Goal: Task Accomplishment & Management: Complete application form

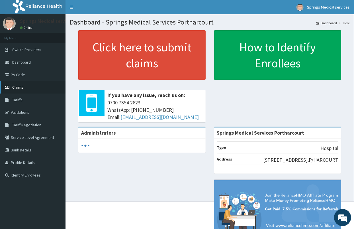
click at [25, 85] on link "Claims" at bounding box center [32, 87] width 65 height 13
click at [19, 87] on span "Claims" at bounding box center [17, 87] width 11 height 5
click at [20, 88] on span "Claims" at bounding box center [17, 87] width 11 height 5
click at [15, 85] on span "Claims" at bounding box center [17, 87] width 11 height 5
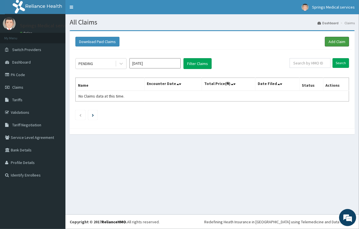
click at [332, 40] on link "Add Claim" at bounding box center [337, 42] width 24 height 10
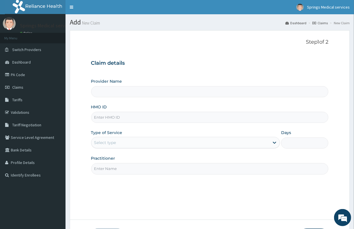
click at [113, 115] on input "HMO ID" at bounding box center [209, 117] width 237 height 11
type input "SF"
type input "Springs Medical Services Portharcourt"
type input "SFA/15265/A"
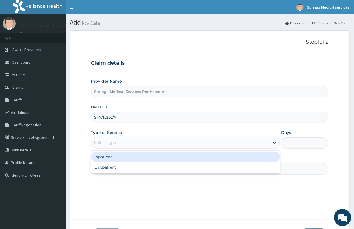
click at [101, 143] on div "Select type" at bounding box center [105, 143] width 22 height 6
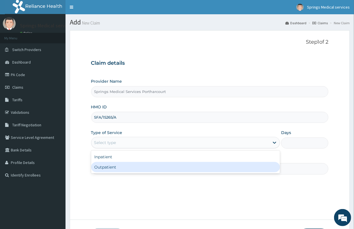
click at [110, 169] on div "Outpatient" at bounding box center [185, 167] width 189 height 10
type input "1"
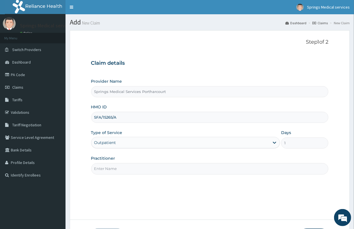
click at [110, 173] on input "Practitioner" at bounding box center [209, 168] width 237 height 11
type input "[PERSON_NAME]"
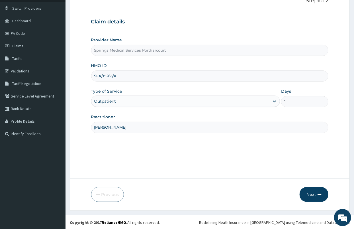
scroll to position [42, 0]
click at [312, 191] on button "Next" at bounding box center [314, 194] width 29 height 15
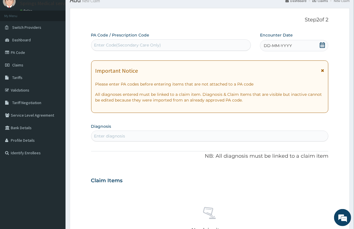
scroll to position [0, 0]
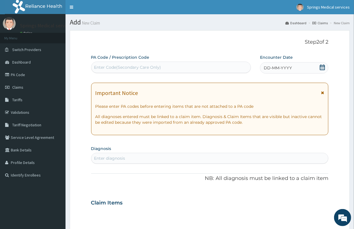
click at [321, 66] on icon at bounding box center [322, 67] width 5 height 6
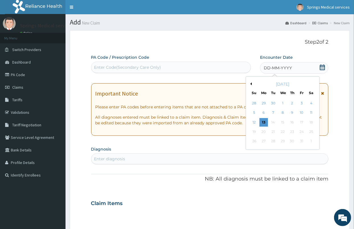
click at [252, 84] on div "[DATE]" at bounding box center [282, 84] width 69 height 6
click at [250, 82] on div "[DATE]" at bounding box center [282, 84] width 69 height 6
click at [250, 83] on button "Previous Month" at bounding box center [250, 83] width 3 height 3
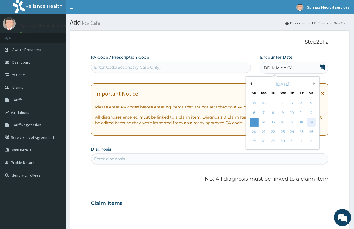
click at [310, 122] on div "19" at bounding box center [311, 122] width 9 height 9
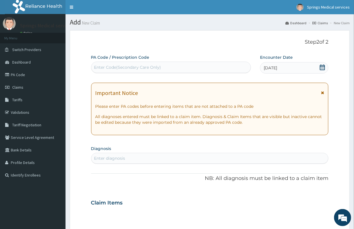
click at [139, 150] on section "Diagnosis Enter diagnosis" at bounding box center [209, 153] width 237 height 19
click at [134, 155] on div "Enter diagnosis" at bounding box center [209, 157] width 237 height 9
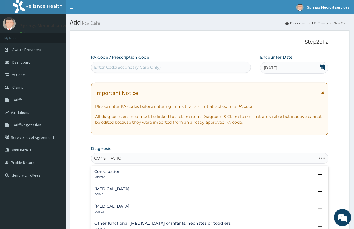
type input "CONSTIPATION"
click at [113, 169] on h4 "Constipation" at bounding box center [108, 171] width 26 height 4
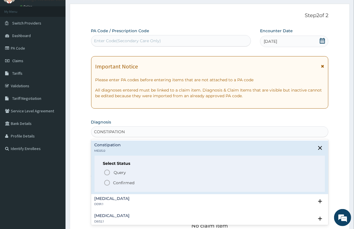
scroll to position [63, 0]
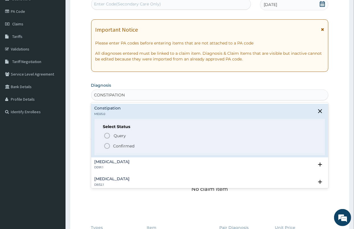
click at [127, 145] on p "Confirmed" at bounding box center [123, 146] width 21 height 6
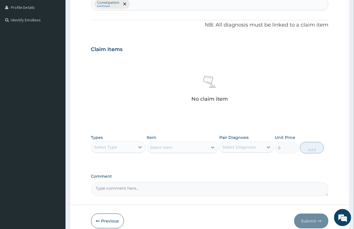
scroll to position [182, 0]
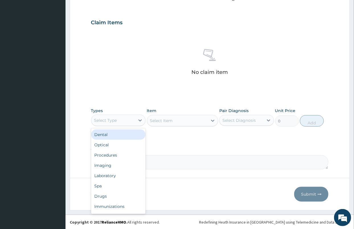
click at [121, 121] on div "Select Type" at bounding box center [113, 120] width 44 height 9
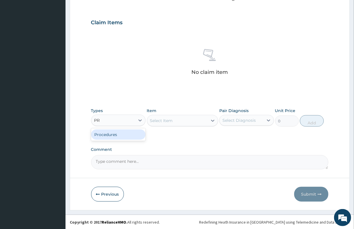
type input "PRO"
click at [114, 135] on div "Procedures" at bounding box center [118, 134] width 55 height 10
click at [173, 119] on div "Select Item" at bounding box center [177, 120] width 60 height 9
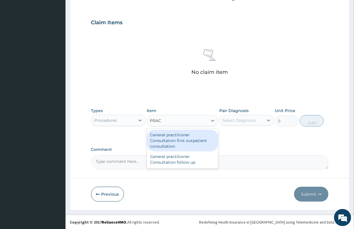
type input "PRACT"
click at [180, 140] on div "General practitioner Consultation first outpatient consultation" at bounding box center [182, 141] width 71 height 22
type input "3547.5"
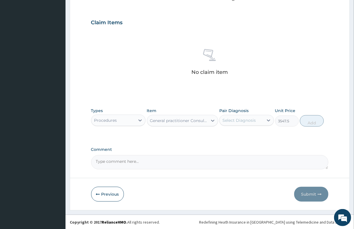
click at [245, 118] on div "Select Diagnosis" at bounding box center [238, 120] width 33 height 6
click at [241, 136] on label "Constipation" at bounding box center [242, 134] width 26 height 6
checkbox input "true"
click at [312, 118] on button "Add" at bounding box center [312, 120] width 24 height 11
type input "0"
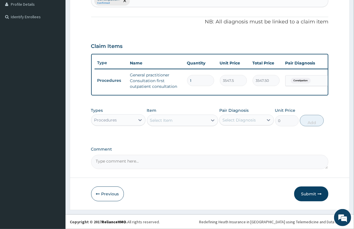
scroll to position [163, 0]
click at [123, 120] on div "Procedures" at bounding box center [113, 119] width 44 height 9
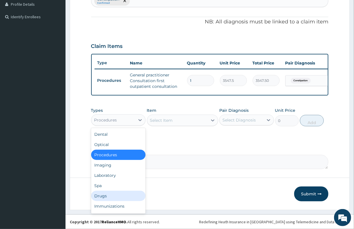
click at [100, 193] on div "Drugs" at bounding box center [118, 196] width 55 height 10
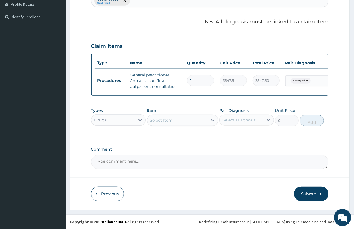
click at [180, 121] on div "Select Item" at bounding box center [177, 120] width 60 height 9
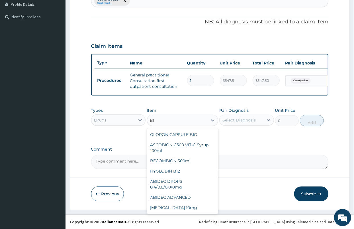
type input "B"
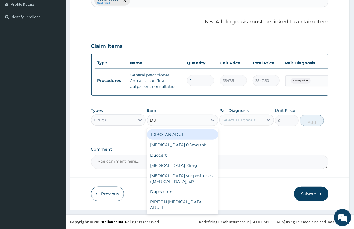
type input "D"
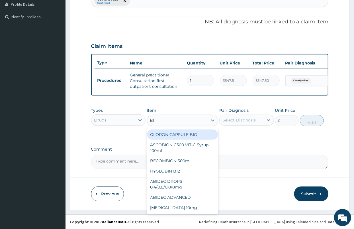
type input "BIS"
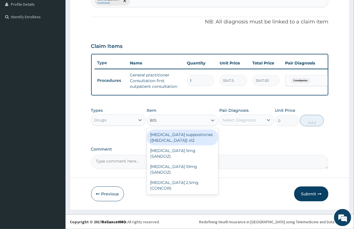
click at [181, 141] on div "Dulcolax suppositories (Bisacodyl) x12" at bounding box center [182, 137] width 71 height 16
type input "827.75"
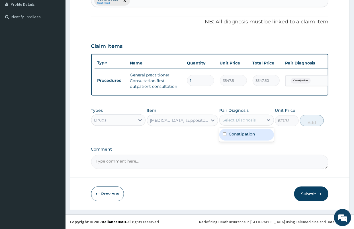
click at [251, 121] on div "Select Diagnosis" at bounding box center [238, 120] width 33 height 6
click at [244, 133] on label "Constipation" at bounding box center [242, 134] width 26 height 6
checkbox input "true"
click at [308, 122] on button "Add" at bounding box center [312, 120] width 24 height 11
type input "0"
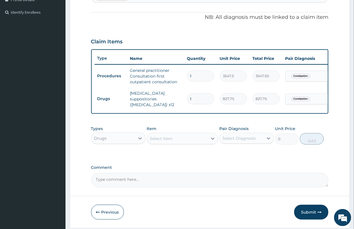
drag, startPoint x: 200, startPoint y: 99, endPoint x: 166, endPoint y: 99, distance: 34.2
click at [175, 101] on tr "Drugs Dulcolax suppositories (Bisacodyl) x12 1 827.75 827.75 Constipation Delete" at bounding box center [234, 98] width 279 height 23
type input "2"
type input "1655.50"
type input "2"
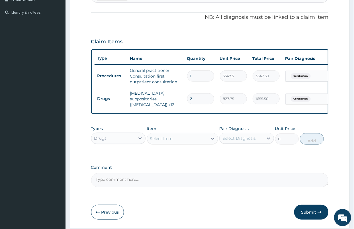
click at [181, 163] on div "PA Code / Prescription Code Enter Code(Secondary Care Only) Encounter Date 19-0…" at bounding box center [209, 39] width 237 height 295
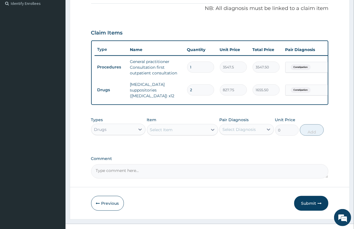
scroll to position [183, 0]
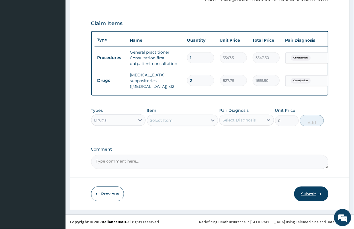
click at [312, 191] on button "Submit" at bounding box center [311, 193] width 34 height 15
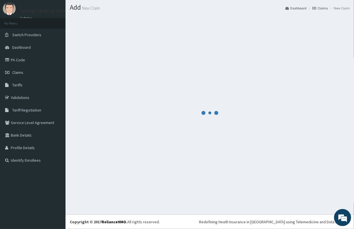
scroll to position [15, 0]
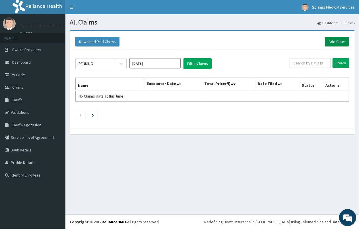
click at [334, 38] on link "Add Claim" at bounding box center [337, 42] width 24 height 10
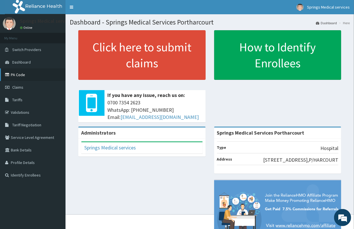
click at [22, 75] on link "PA Code" at bounding box center [32, 74] width 65 height 13
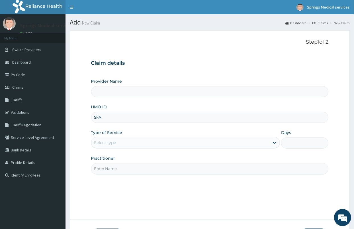
type input "SFA/"
type input "Springs Medical Services Portharcourt"
type input "SFA/14202/A"
click at [121, 143] on div "Select type" at bounding box center [180, 142] width 178 height 9
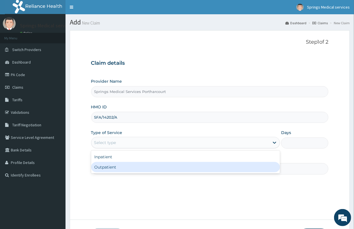
click at [103, 169] on div "Outpatient" at bounding box center [185, 167] width 189 height 10
type input "1"
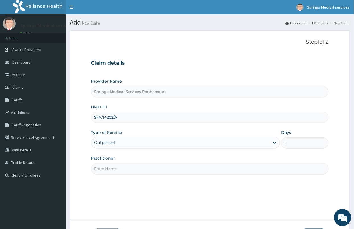
click at [138, 169] on input "Practitioner" at bounding box center [209, 168] width 237 height 11
type input "DR TONY A."
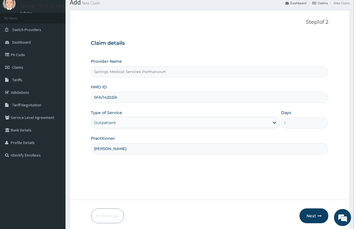
scroll to position [42, 0]
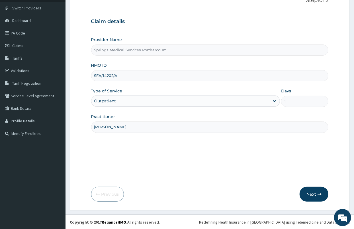
click at [316, 193] on button "Next" at bounding box center [314, 194] width 29 height 15
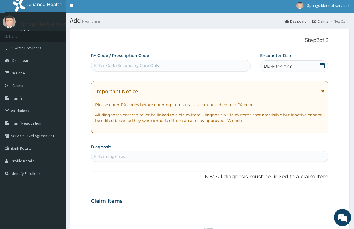
scroll to position [0, 0]
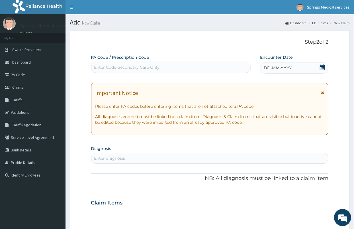
click at [322, 66] on icon at bounding box center [322, 67] width 5 height 6
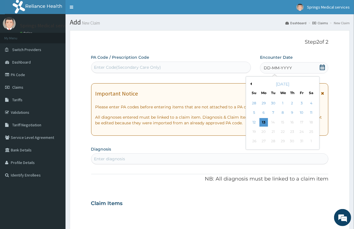
click at [250, 83] on button "Previous Month" at bounding box center [250, 83] width 3 height 3
click at [249, 83] on div "[DATE]" at bounding box center [282, 84] width 69 height 6
click at [249, 83] on button "Previous Month" at bounding box center [250, 83] width 3 height 3
click at [257, 83] on div "[DATE]" at bounding box center [282, 84] width 69 height 6
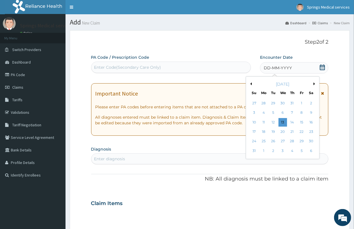
click at [250, 84] on button "Previous Month" at bounding box center [250, 83] width 3 height 3
click at [266, 113] on div "7" at bounding box center [263, 112] width 9 height 9
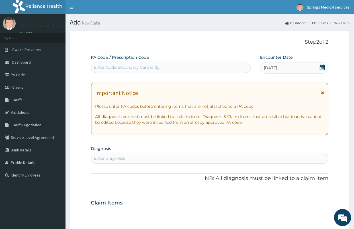
click at [146, 160] on div "Enter diagnosis" at bounding box center [209, 157] width 237 height 9
type input "[MEDICAL_DATA]"
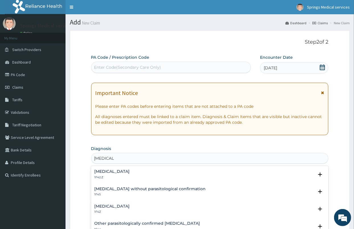
click at [130, 172] on h4 "[MEDICAL_DATA]" at bounding box center [112, 171] width 35 height 4
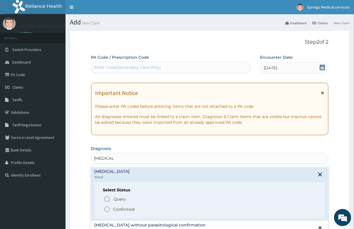
click at [123, 207] on p "Confirmed" at bounding box center [123, 209] width 21 height 6
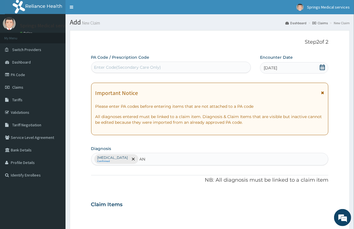
type input "A"
type input "IRON"
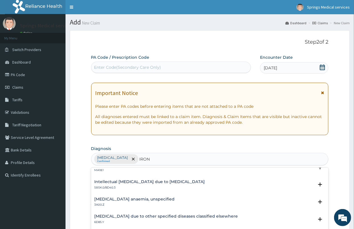
scroll to position [158, 0]
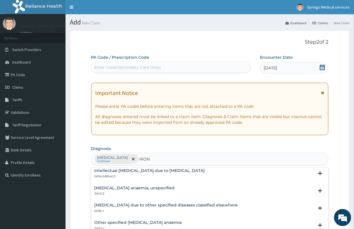
click at [140, 189] on h4 "Iron deficiency anaemia, unspecified" at bounding box center [135, 188] width 80 height 4
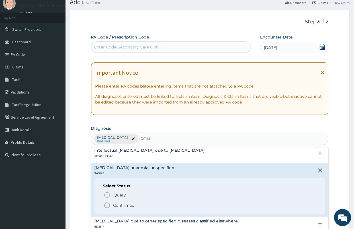
scroll to position [32, 0]
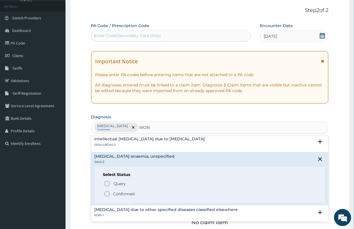
click at [130, 192] on p "Confirmed" at bounding box center [123, 194] width 21 height 6
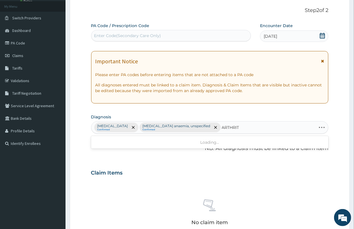
type input "ARTHRITI"
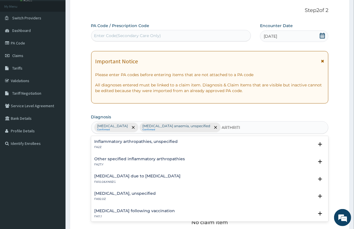
click at [138, 178] on h4 "Arthritis due to staphylococcus" at bounding box center [138, 176] width 86 height 4
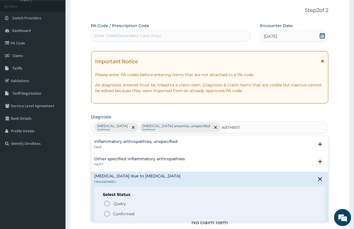
scroll to position [63, 0]
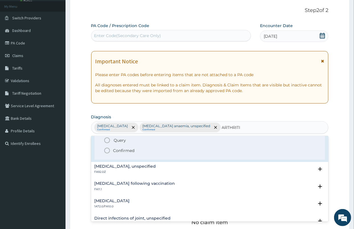
click at [121, 154] on div "Select Status Query Query covers suspected (?), Keep in view (kiv), Ruled out (…" at bounding box center [210, 141] width 231 height 36
click at [124, 150] on p "Confirmed" at bounding box center [123, 151] width 21 height 6
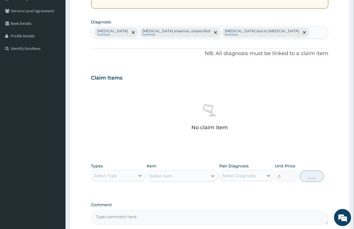
scroll to position [158, 0]
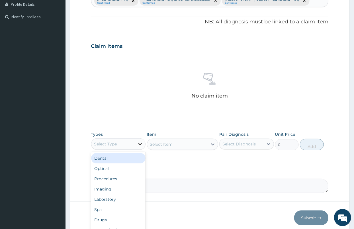
click at [135, 149] on div at bounding box center [140, 144] width 10 height 10
type input "DR"
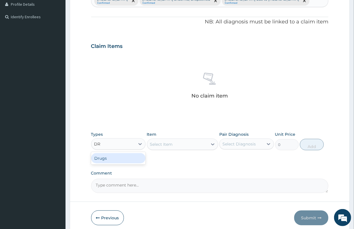
click at [115, 163] on div "Drugs" at bounding box center [118, 158] width 55 height 10
click at [181, 149] on div "Select Item" at bounding box center [177, 144] width 60 height 9
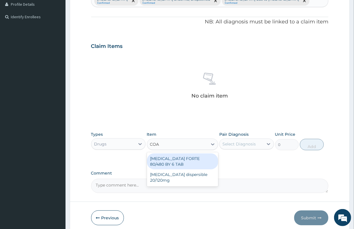
type input "COAR"
click at [193, 169] on div "COARTEM FORTE 80/480 BY 6 TAB" at bounding box center [182, 161] width 71 height 16
type input "449.35"
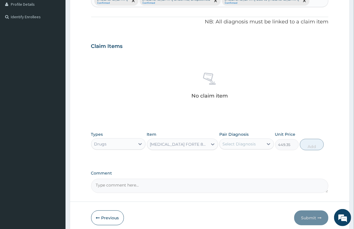
click at [235, 148] on div "Select Diagnosis" at bounding box center [242, 143] width 44 height 9
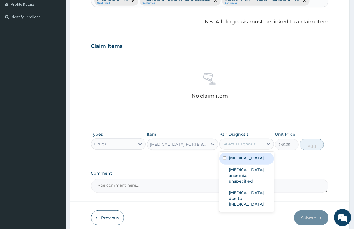
click at [241, 161] on label "[MEDICAL_DATA]" at bounding box center [246, 158] width 35 height 6
checkbox input "true"
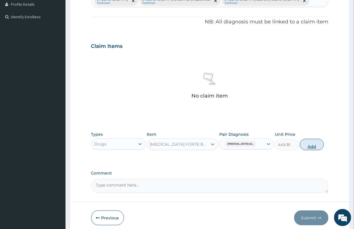
click at [308, 150] on button "Add" at bounding box center [312, 144] width 24 height 11
type input "0"
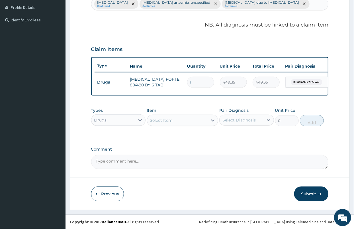
drag, startPoint x: 194, startPoint y: 91, endPoint x: 174, endPoint y: 86, distance: 20.7
click at [174, 86] on tr "Drugs COARTEM FORTE 80/480 BY 6 TAB 1 449.35 449.35 Plasmodium malariae malaria…" at bounding box center [234, 82] width 279 height 20
type input "6"
type input "2696.10"
type input "6"
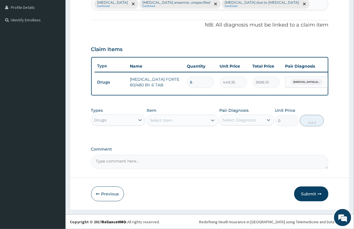
click at [169, 123] on div "Select Item" at bounding box center [161, 120] width 23 height 6
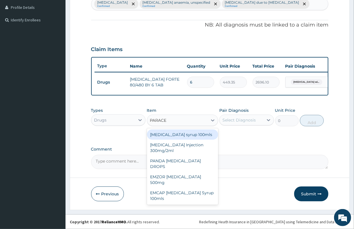
type input "PARACET"
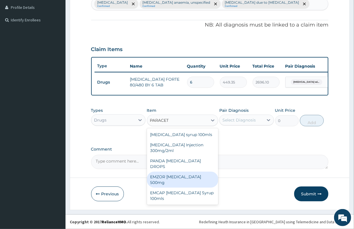
click at [198, 183] on div "EMZOR [MEDICAL_DATA] 500mg" at bounding box center [182, 179] width 71 height 16
type input "23.65"
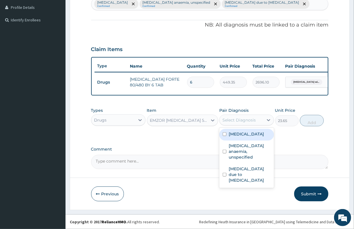
click at [251, 123] on div "Select Diagnosis" at bounding box center [238, 120] width 33 height 6
drag, startPoint x: 248, startPoint y: 150, endPoint x: 251, endPoint y: 149, distance: 3.0
click at [248, 137] on label "[MEDICAL_DATA]" at bounding box center [246, 134] width 35 height 6
checkbox input "true"
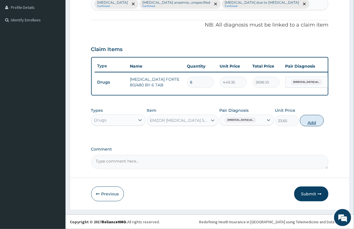
click at [313, 126] on button "Add" at bounding box center [312, 120] width 24 height 11
type input "0"
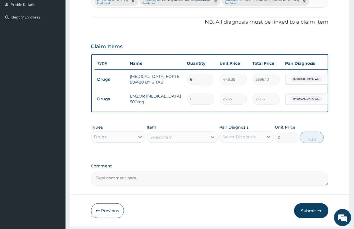
type input "18"
type input "425.70"
type input "18"
click at [158, 140] on div "Select Item" at bounding box center [161, 137] width 23 height 6
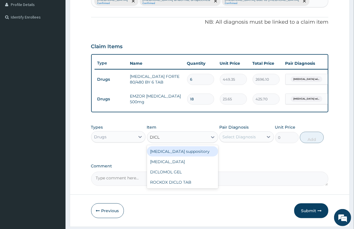
type input "DICLO"
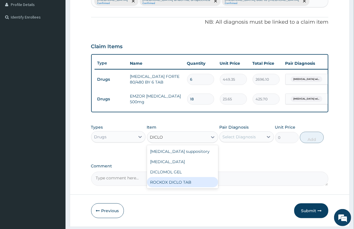
click at [177, 187] on div "ROCKOX DICLO TAB" at bounding box center [182, 182] width 71 height 10
type input "82.775"
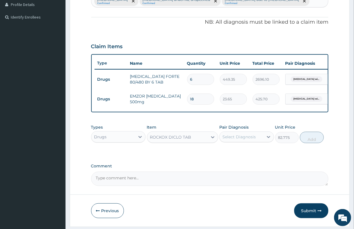
click at [236, 143] on div "Pair Diagnosis Select Diagnosis" at bounding box center [246, 133] width 55 height 19
click at [237, 141] on div "Select Diagnosis" at bounding box center [242, 136] width 44 height 9
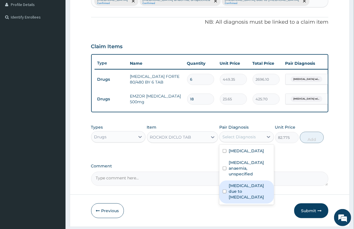
click at [255, 200] on label "Arthritis due to staphylococcus" at bounding box center [250, 191] width 42 height 17
checkbox input "true"
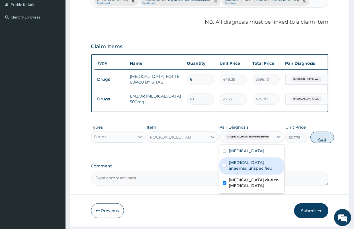
click at [316, 143] on button "Add" at bounding box center [322, 137] width 24 height 11
type input "0"
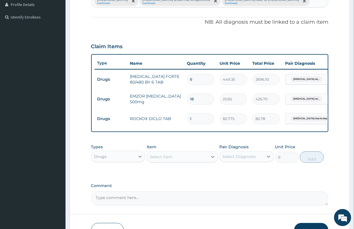
type input "10"
type input "827.75"
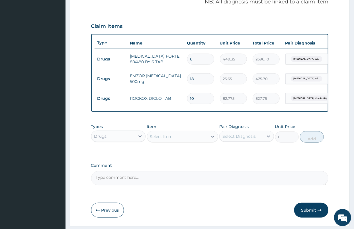
scroll to position [189, 0]
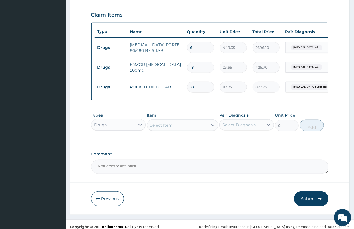
type input "10"
click at [135, 129] on div "Drugs" at bounding box center [113, 124] width 44 height 9
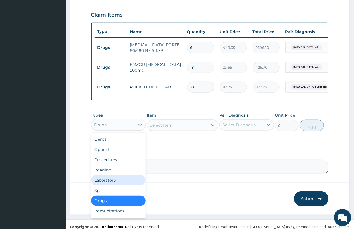
click at [109, 185] on div "Laboratory" at bounding box center [118, 180] width 55 height 10
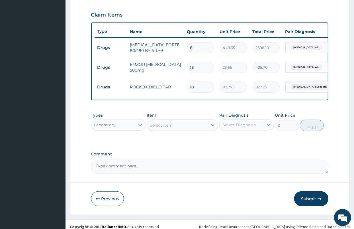
click at [177, 130] on div "Select Item" at bounding box center [177, 124] width 60 height 9
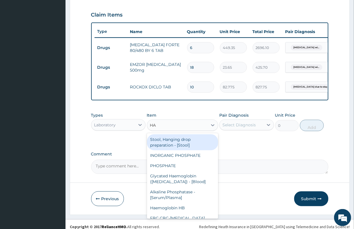
type input "HAE"
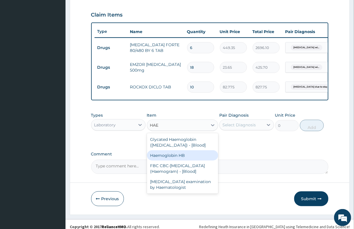
drag, startPoint x: 184, startPoint y: 170, endPoint x: 222, endPoint y: 153, distance: 42.0
click at [184, 160] on div "Haemoglobin HB" at bounding box center [182, 155] width 71 height 10
type input "2150"
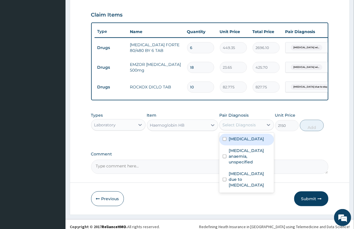
click at [244, 129] on div "Select Diagnosis" at bounding box center [242, 124] width 44 height 9
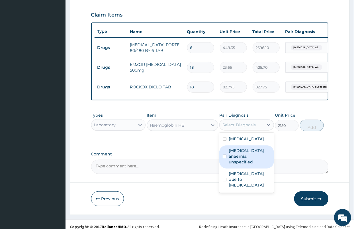
click at [249, 165] on label "Iron deficiency anaemia, unspecified" at bounding box center [250, 156] width 42 height 17
checkbox input "true"
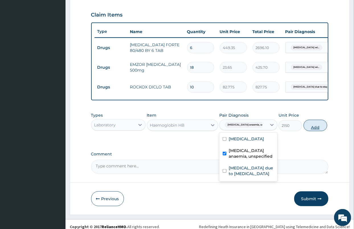
click at [312, 131] on button "Add" at bounding box center [316, 125] width 24 height 11
type input "0"
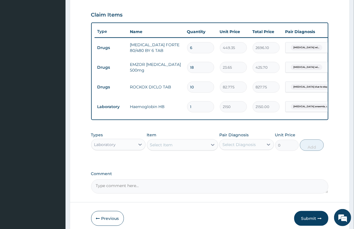
click at [179, 149] on div "Select Item" at bounding box center [177, 144] width 60 height 9
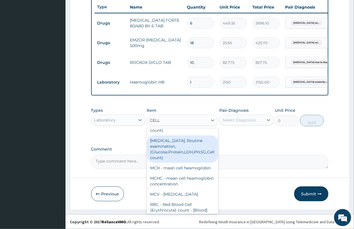
scroll to position [0, 0]
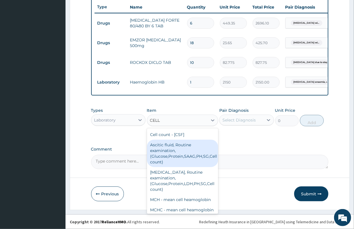
drag, startPoint x: 161, startPoint y: 128, endPoint x: 146, endPoint y: 126, distance: 15.1
click at [147, 126] on div "option Haemoglobin HB, selected. option Ascitic fluid, Routine examination, (Gl…" at bounding box center [182, 119] width 71 height 11
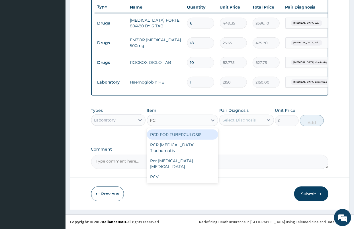
type input "PCV"
click at [169, 140] on div "PCV" at bounding box center [182, 134] width 71 height 10
type input "2150"
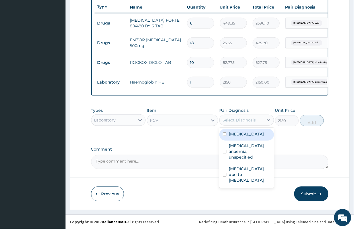
click at [228, 123] on div "Select Diagnosis" at bounding box center [238, 120] width 33 height 6
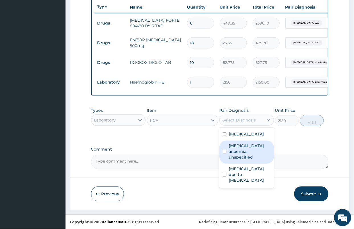
drag, startPoint x: 237, startPoint y: 178, endPoint x: 301, endPoint y: 138, distance: 75.8
click at [237, 160] on label "Iron deficiency anaemia, unspecified" at bounding box center [250, 151] width 42 height 17
checkbox input "true"
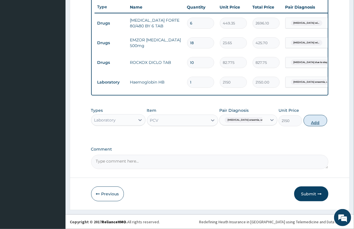
click at [312, 126] on button "Add" at bounding box center [316, 120] width 24 height 11
type input "0"
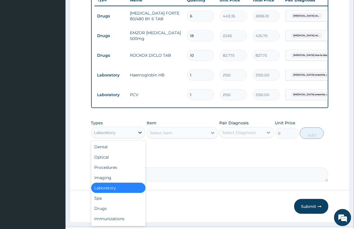
click at [137, 138] on div at bounding box center [140, 132] width 10 height 10
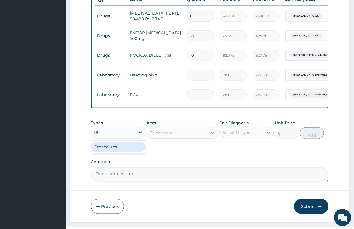
type input "PRO"
click at [120, 152] on div "Procedures" at bounding box center [118, 147] width 55 height 10
click at [176, 137] on div "Select Item" at bounding box center [177, 132] width 60 height 9
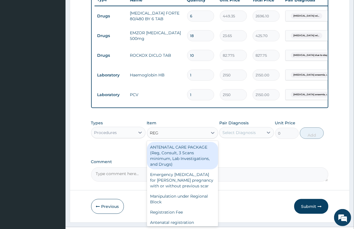
type input "REGI"
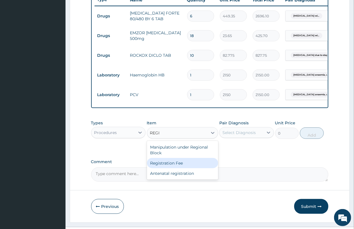
drag, startPoint x: 178, startPoint y: 179, endPoint x: 222, endPoint y: 154, distance: 50.0
click at [179, 168] on div "Registration Fee" at bounding box center [182, 163] width 71 height 10
type input "2150"
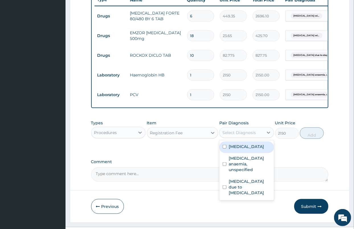
click at [244, 135] on div "Select Diagnosis" at bounding box center [238, 133] width 33 height 6
drag, startPoint x: 245, startPoint y: 167, endPoint x: 275, endPoint y: 157, distance: 31.3
click at [245, 149] on label "[MEDICAL_DATA]" at bounding box center [246, 147] width 35 height 6
checkbox input "true"
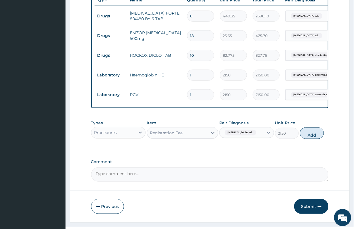
click at [313, 139] on button "Add" at bounding box center [312, 132] width 24 height 11
type input "0"
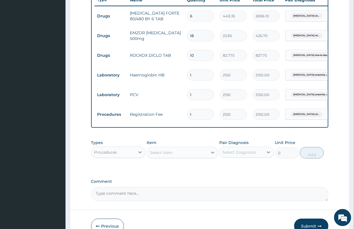
click at [178, 157] on div "Select Item" at bounding box center [177, 152] width 60 height 9
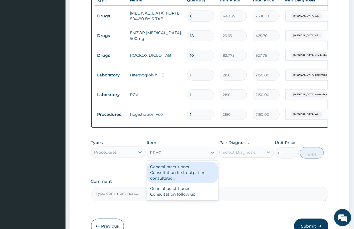
type input "PRACT"
drag, startPoint x: 183, startPoint y: 189, endPoint x: 212, endPoint y: 180, distance: 31.3
click at [183, 183] on div "General practitioner Consultation first outpatient consultation" at bounding box center [182, 172] width 71 height 22
type input "3547.5"
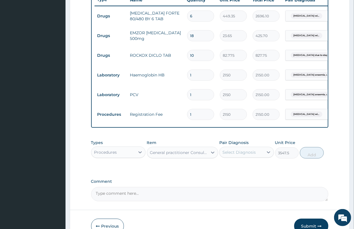
click at [239, 157] on div "Select Diagnosis" at bounding box center [242, 152] width 44 height 9
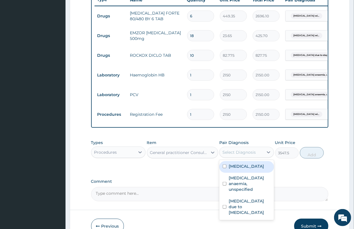
click at [244, 169] on label "[MEDICAL_DATA]" at bounding box center [246, 166] width 35 height 6
checkbox input "true"
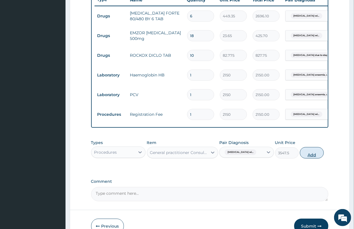
click at [316, 158] on button "Add" at bounding box center [312, 152] width 24 height 11
type input "0"
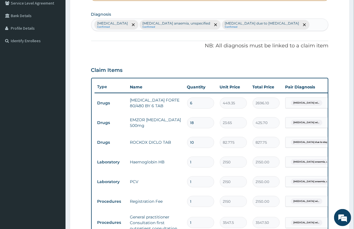
scroll to position [39, 0]
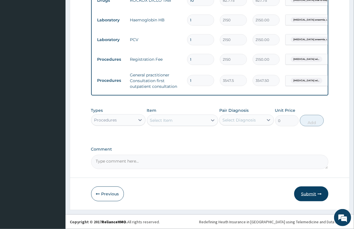
click at [304, 194] on button "Submit" at bounding box center [311, 193] width 34 height 15
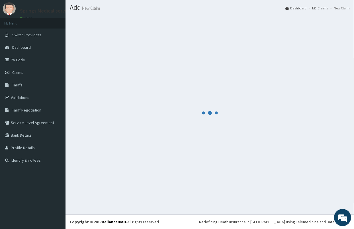
scroll to position [292, 0]
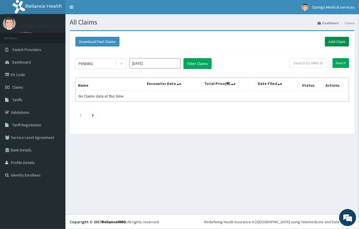
click at [331, 43] on link "Add Claim" at bounding box center [337, 42] width 24 height 10
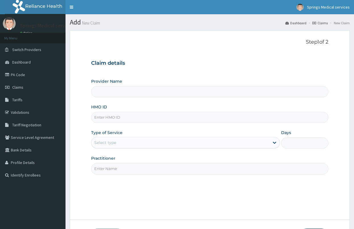
drag, startPoint x: 0, startPoint y: 0, endPoint x: 133, endPoint y: 118, distance: 177.5
click at [133, 120] on input "HMO ID" at bounding box center [209, 117] width 237 height 11
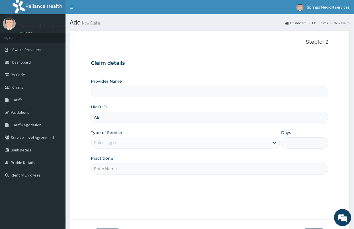
type input "AEN"
type input "Springs Medical Services Portharcourt"
type input "AEN/10221/E"
click at [107, 143] on div "Select type" at bounding box center [105, 143] width 22 height 6
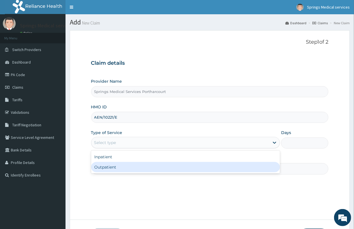
click at [106, 167] on div "Outpatient" at bounding box center [185, 167] width 189 height 10
type input "1"
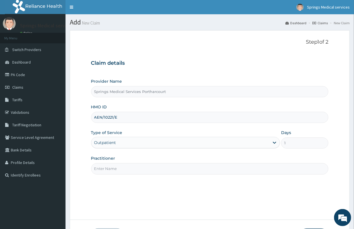
click at [106, 167] on input "Practitioner" at bounding box center [209, 168] width 237 height 11
type input "[PERSON_NAME]"
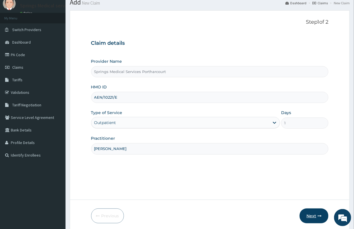
scroll to position [42, 0]
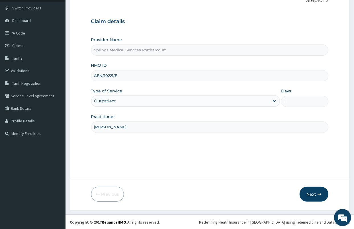
click at [308, 194] on button "Next" at bounding box center [314, 194] width 29 height 15
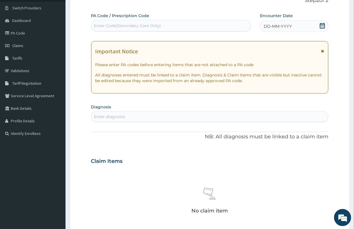
click at [321, 29] on span at bounding box center [323, 26] width 6 height 7
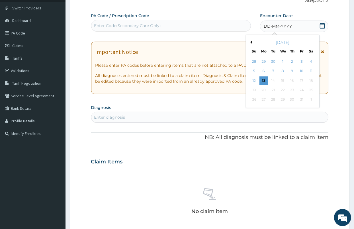
click at [251, 42] on button "Previous Month" at bounding box center [250, 42] width 3 height 3
click at [309, 79] on div "19" at bounding box center [311, 80] width 9 height 9
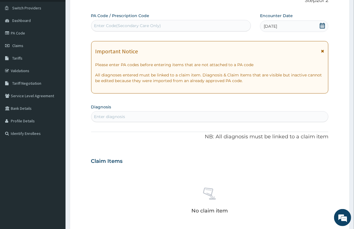
click at [117, 116] on div "Enter diagnosis" at bounding box center [109, 117] width 31 height 6
type input "[MEDICAL_DATA]"
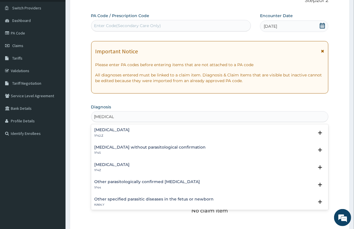
click at [132, 148] on h4 "[MEDICAL_DATA] without parasitological confirmation" at bounding box center [150, 147] width 111 height 4
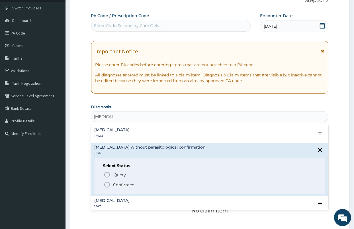
click at [127, 187] on span "Confirmed" at bounding box center [210, 184] width 213 height 7
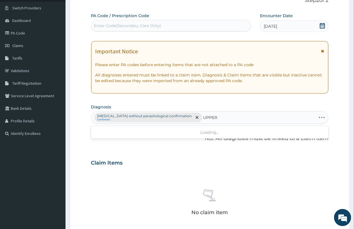
type input "UPPER"
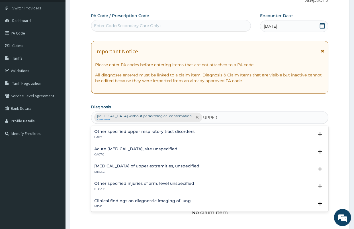
click at [150, 151] on div "Acute upper respiratory infection, site unspecified CA07.0" at bounding box center [136, 152] width 83 height 10
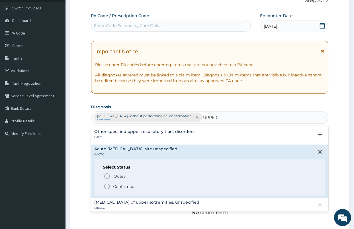
click at [124, 184] on p "Confirmed" at bounding box center [123, 186] width 21 height 6
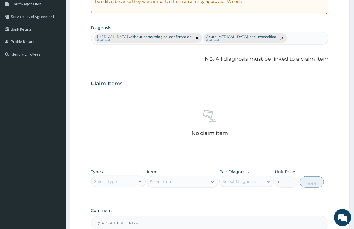
scroll to position [137, 0]
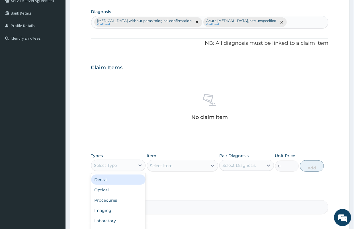
click at [118, 163] on div "Select Type" at bounding box center [113, 165] width 44 height 9
type input "DR"
click at [103, 178] on div "Drugs" at bounding box center [118, 179] width 55 height 10
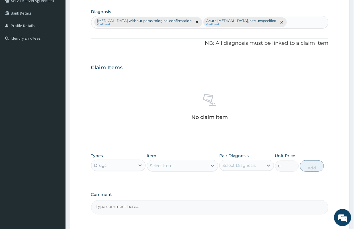
click at [180, 165] on div "Select Item" at bounding box center [177, 165] width 60 height 9
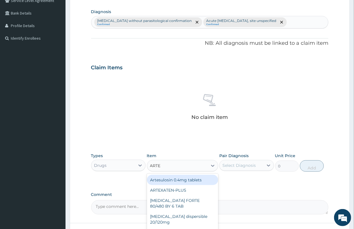
type input "ARTES"
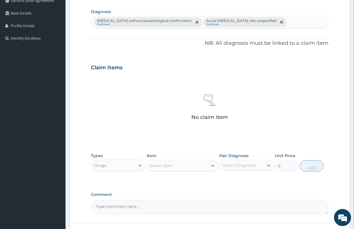
click at [167, 167] on div "Select Item" at bounding box center [177, 165] width 60 height 9
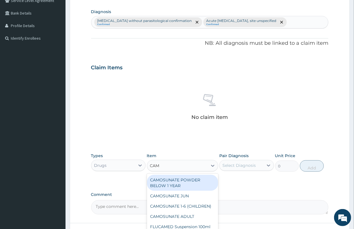
type input "CAMO"
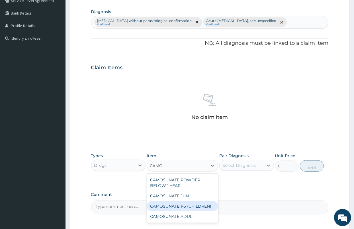
drag, startPoint x: 202, startPoint y: 204, endPoint x: 206, endPoint y: 197, distance: 8.2
click at [202, 204] on div "CAMOSUNATE 1-6 (CHILDREN)" at bounding box center [182, 206] width 71 height 10
type input "177.375"
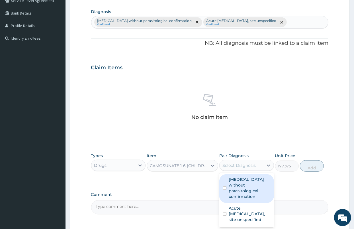
click at [239, 169] on div "Select Diagnosis" at bounding box center [242, 165] width 44 height 9
click at [253, 187] on label "[MEDICAL_DATA] without parasitological confirmation" at bounding box center [250, 187] width 42 height 23
checkbox input "true"
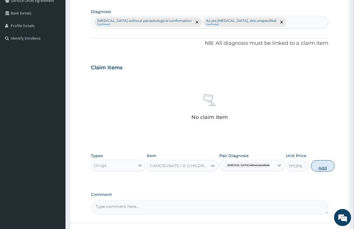
click at [312, 165] on button "Add" at bounding box center [323, 165] width 24 height 11
type input "0"
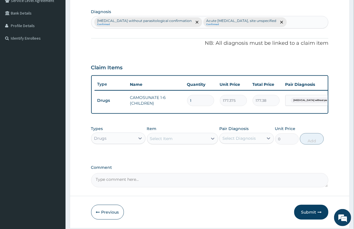
drag, startPoint x: 201, startPoint y: 100, endPoint x: 185, endPoint y: 98, distance: 15.7
click at [194, 98] on input "1" at bounding box center [200, 100] width 27 height 11
type input "16"
type input "2838.00"
drag, startPoint x: 193, startPoint y: 103, endPoint x: 184, endPoint y: 99, distance: 9.0
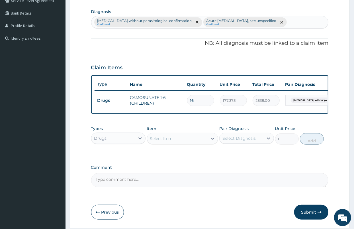
click at [184, 99] on td "16" at bounding box center [200, 100] width 33 height 17
type input "6"
type input "1064.25"
type input "6"
drag, startPoint x: 170, startPoint y: 149, endPoint x: 165, endPoint y: 143, distance: 8.5
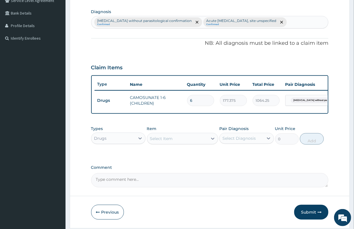
click at [169, 147] on div "Types Drugs Item Select Item Pair Diagnosis Select Diagnosis Unit Price 0 Add" at bounding box center [209, 135] width 237 height 24
click at [165, 141] on div "Select Item" at bounding box center [161, 139] width 23 height 6
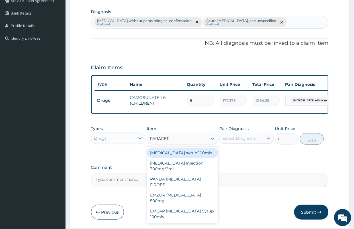
type input "PARACETA"
click at [196, 155] on div "[MEDICAL_DATA] syrup 100mls" at bounding box center [182, 153] width 71 height 10
type input "709.5"
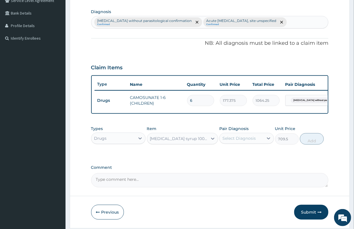
click at [240, 141] on div "Select Diagnosis" at bounding box center [238, 138] width 33 height 6
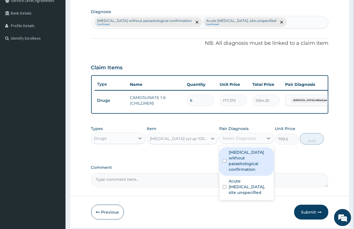
click at [249, 161] on label "[MEDICAL_DATA] without parasitological confirmation" at bounding box center [250, 160] width 42 height 23
checkbox input "true"
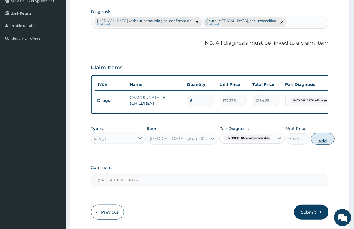
click at [312, 144] on button "Add" at bounding box center [323, 138] width 24 height 11
type input "0"
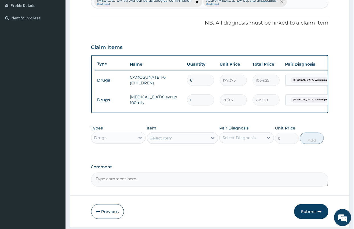
scroll to position [168, 0]
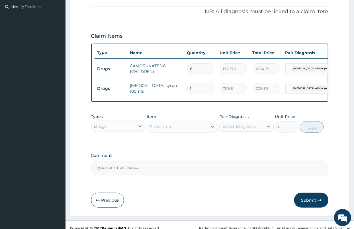
click at [171, 129] on div "Select Item" at bounding box center [161, 127] width 23 height 6
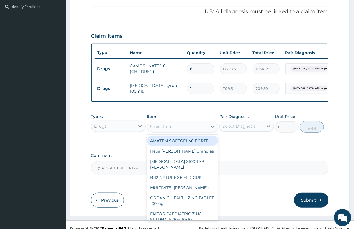
type input "W"
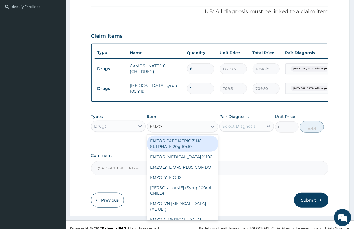
type input "EMZOL"
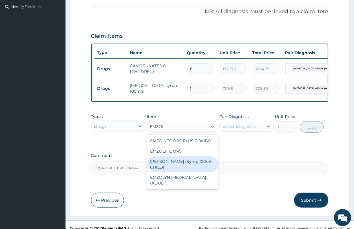
click at [193, 167] on div "[PERSON_NAME] (Syrup 100ml CHILD)" at bounding box center [182, 164] width 71 height 16
type input "1478.125"
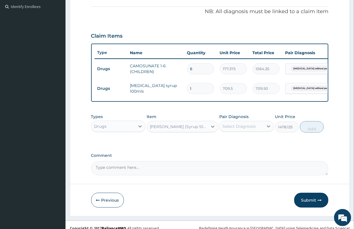
click at [250, 129] on div "Select Diagnosis" at bounding box center [238, 126] width 33 height 6
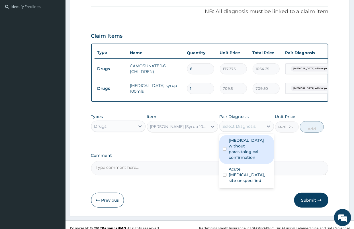
click at [244, 147] on label "[MEDICAL_DATA] without parasitological confirmation" at bounding box center [250, 148] width 42 height 23
checkbox input "true"
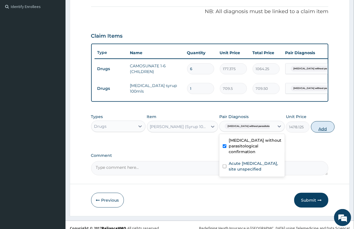
click at [311, 132] on button "Add" at bounding box center [323, 126] width 24 height 11
type input "0"
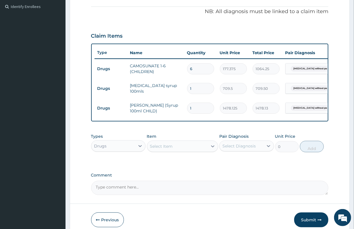
click at [175, 151] on div "Select Item" at bounding box center [177, 146] width 60 height 9
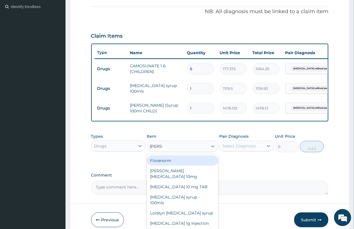
type input "LORAT"
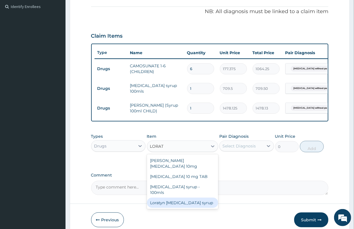
click at [189, 198] on div "Loratyn [MEDICAL_DATA] syrup" at bounding box center [182, 202] width 71 height 10
type input "1182.5"
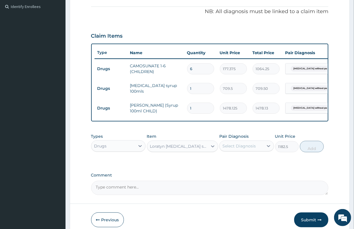
click at [241, 150] on div "Select Diagnosis" at bounding box center [242, 145] width 44 height 9
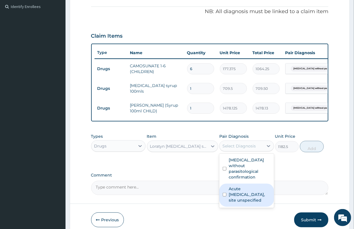
click at [241, 203] on label "Acute [MEDICAL_DATA], site unspecified" at bounding box center [250, 194] width 42 height 17
checkbox input "true"
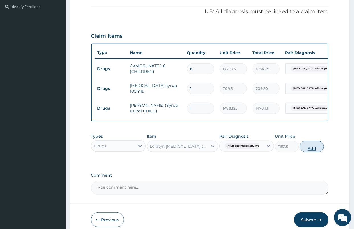
click at [312, 152] on button "Add" at bounding box center [312, 146] width 24 height 11
type input "0"
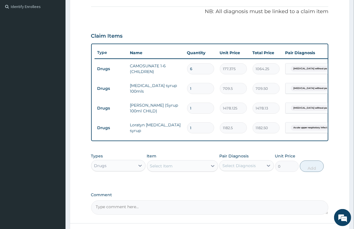
click at [174, 170] on div "Select Item" at bounding box center [177, 165] width 60 height 9
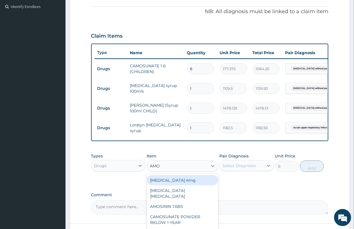
type input "AMOX"
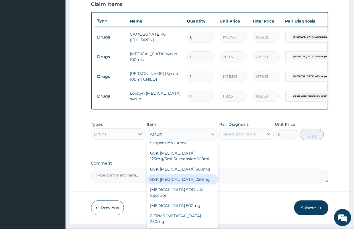
scroll to position [0, 0]
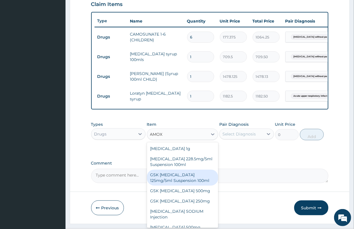
click at [190, 185] on div "GSK [MEDICAL_DATA] 125mg/5ml Suspension 100ml" at bounding box center [182, 177] width 71 height 16
type input "8868.75"
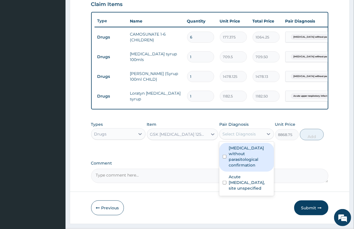
click at [239, 137] on div "Select Diagnosis" at bounding box center [238, 134] width 33 height 6
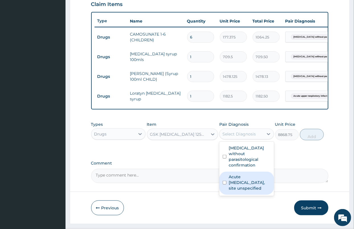
drag, startPoint x: 237, startPoint y: 193, endPoint x: 245, endPoint y: 187, distance: 9.3
click at [237, 191] on label "Acute [MEDICAL_DATA], site unspecified" at bounding box center [250, 182] width 42 height 17
checkbox input "true"
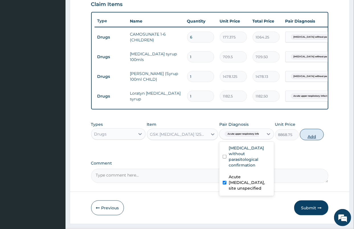
click at [316, 140] on button "Add" at bounding box center [312, 134] width 24 height 11
type input "0"
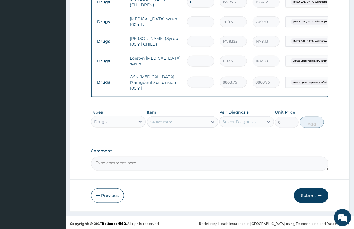
scroll to position [239, 0]
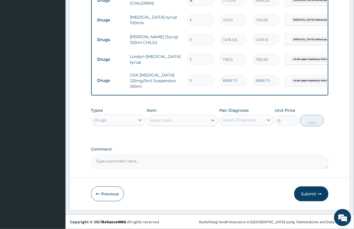
click at [216, 154] on div "Comment" at bounding box center [209, 158] width 237 height 22
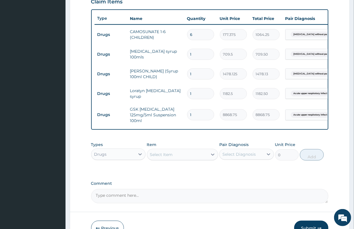
scroll to position [207, 0]
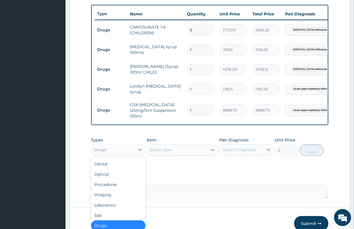
click at [114, 152] on div "Drugs" at bounding box center [113, 149] width 44 height 9
click at [114, 189] on div "Procedures" at bounding box center [118, 184] width 55 height 10
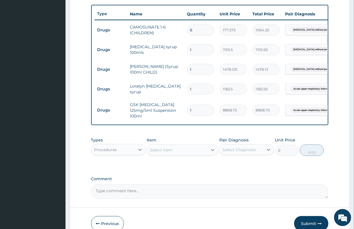
click at [197, 152] on div "Select Item" at bounding box center [177, 149] width 60 height 9
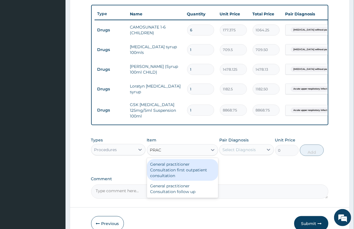
type input "PRACT"
click at [199, 169] on div "General practitioner Consultation first outpatient consultation" at bounding box center [182, 170] width 71 height 22
type input "3547.5"
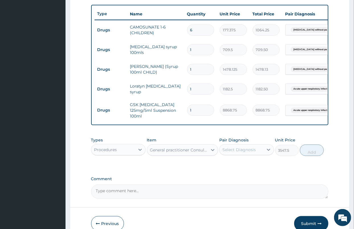
click at [247, 151] on div "Select Diagnosis" at bounding box center [238, 150] width 33 height 6
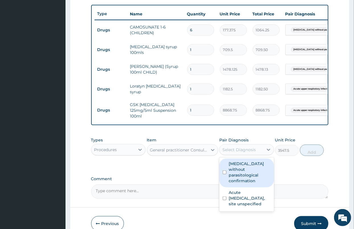
click at [242, 175] on label "[MEDICAL_DATA] without parasitological confirmation" at bounding box center [250, 172] width 42 height 23
checkbox input "true"
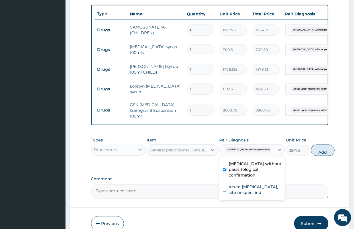
click at [311, 155] on button "Add" at bounding box center [323, 149] width 24 height 11
type input "0"
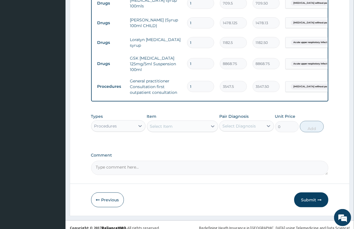
scroll to position [261, 0]
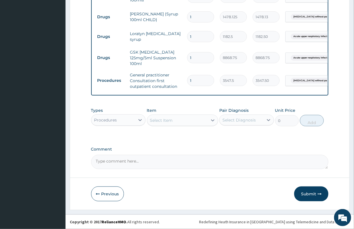
click at [222, 148] on label "Comment" at bounding box center [209, 149] width 237 height 5
click at [222, 155] on textarea "Comment" at bounding box center [209, 162] width 237 height 14
click at [306, 192] on button "Submit" at bounding box center [311, 193] width 34 height 15
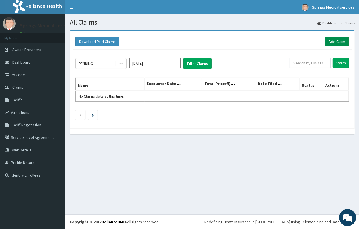
click at [337, 42] on link "Add Claim" at bounding box center [337, 42] width 24 height 10
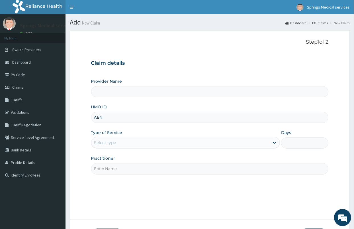
type input "AEN/"
type input "Springs Medical Services Portharcourt"
type input "AEN/10221/D"
click at [112, 147] on div "Select type" at bounding box center [185, 142] width 189 height 11
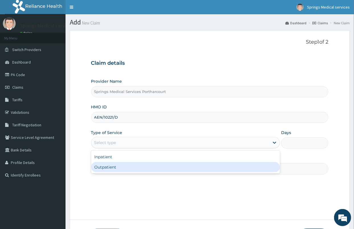
click at [104, 170] on div "Outpatient" at bounding box center [185, 167] width 189 height 10
type input "1"
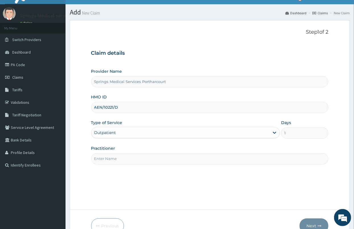
scroll to position [42, 0]
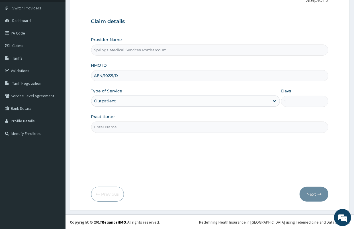
click at [112, 128] on input "Practitioner" at bounding box center [209, 126] width 237 height 11
type input "[PERSON_NAME]"
click at [310, 196] on button "Next" at bounding box center [314, 194] width 29 height 15
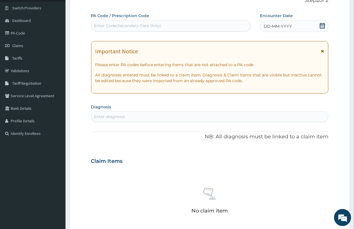
click at [323, 27] on icon at bounding box center [323, 26] width 6 height 6
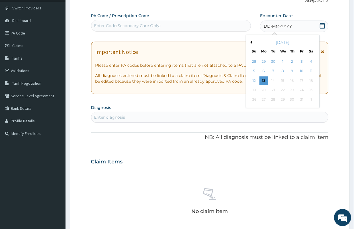
click at [250, 42] on button "Previous Month" at bounding box center [250, 42] width 3 height 3
click at [311, 81] on div "19" at bounding box center [311, 80] width 9 height 9
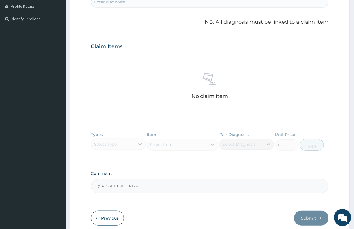
scroll to position [168, 0]
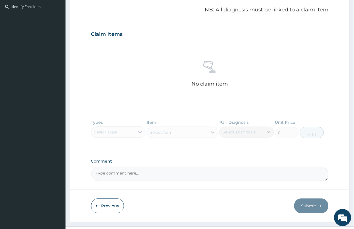
click at [123, 132] on div "Types Select Type Item Select Item Pair Diagnosis Select Diagnosis Unit Price 0…" at bounding box center [209, 132] width 237 height 33
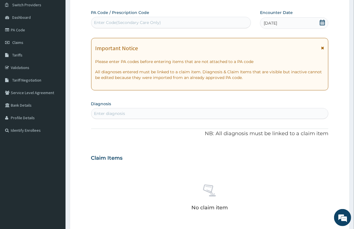
scroll to position [10, 0]
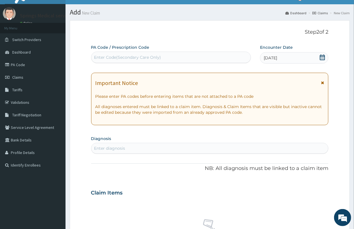
click at [117, 147] on div "Enter diagnosis" at bounding box center [109, 148] width 31 height 6
type input "[MEDICAL_DATA]"
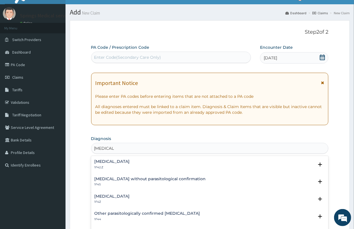
click at [130, 198] on div "[MEDICAL_DATA] 1F4Z" at bounding box center [112, 199] width 35 height 10
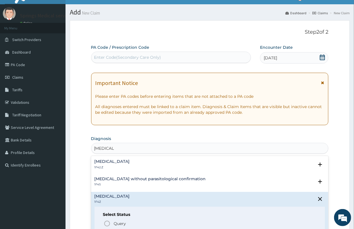
scroll to position [32, 0]
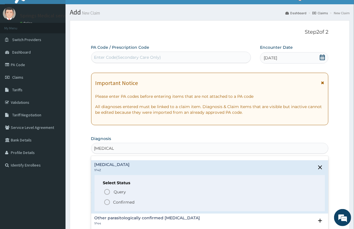
click at [115, 204] on span "Confirmed" at bounding box center [210, 201] width 213 height 7
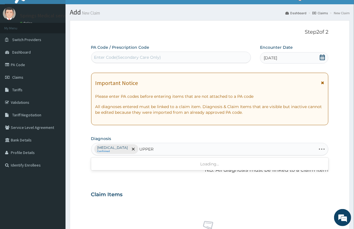
type input "UPPER"
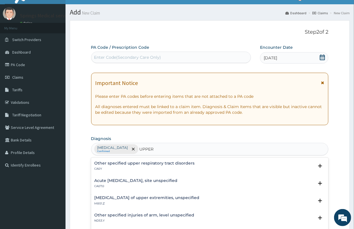
click at [137, 185] on p "CA07.0" at bounding box center [136, 186] width 83 height 4
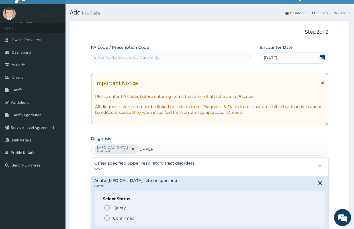
click at [120, 214] on span "Confirmed" at bounding box center [210, 217] width 213 height 7
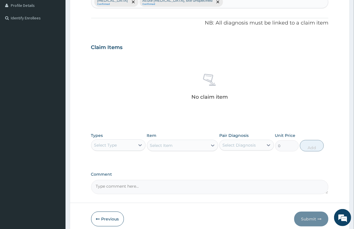
scroll to position [168, 0]
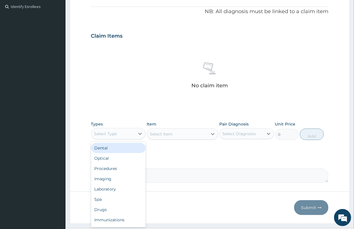
click at [126, 134] on div "Select Type" at bounding box center [113, 133] width 44 height 9
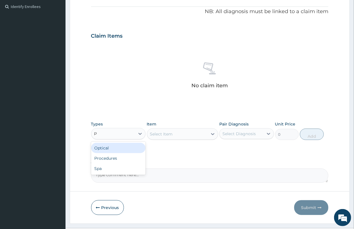
type input "PR"
click at [114, 148] on div "Procedures" at bounding box center [118, 148] width 55 height 10
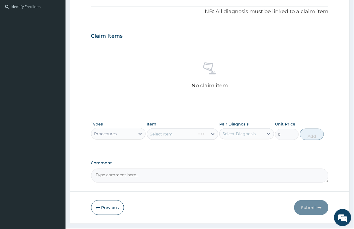
click at [193, 134] on div "Select Item" at bounding box center [182, 133] width 71 height 11
click at [187, 132] on div "Select Item" at bounding box center [182, 133] width 71 height 11
click at [207, 136] on div "Select Item" at bounding box center [177, 133] width 60 height 9
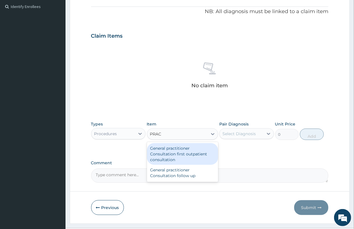
type input "PRACT"
click at [179, 157] on div "General practitioner Consultation first outpatient consultation" at bounding box center [182, 154] width 71 height 22
type input "3547.5"
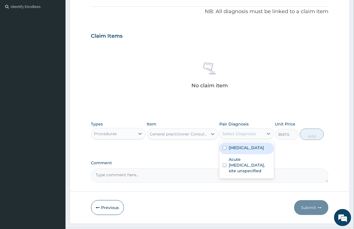
click at [237, 138] on div "Select Diagnosis" at bounding box center [246, 133] width 55 height 11
drag, startPoint x: 234, startPoint y: 152, endPoint x: 257, endPoint y: 141, distance: 26.0
click at [234, 150] on label "[MEDICAL_DATA]" at bounding box center [246, 148] width 35 height 6
checkbox input "true"
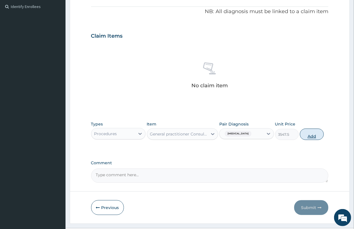
click at [310, 132] on button "Add" at bounding box center [312, 133] width 24 height 11
type input "0"
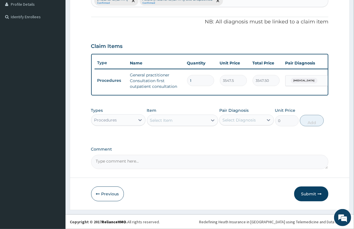
scroll to position [163, 0]
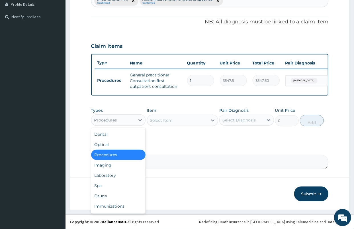
click at [121, 118] on div "Procedures" at bounding box center [113, 119] width 44 height 9
type input "DR"
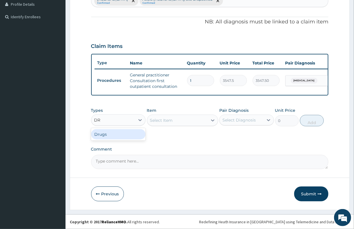
click at [105, 133] on div "Drugs" at bounding box center [118, 134] width 55 height 10
click at [166, 120] on div "Select Item" at bounding box center [161, 120] width 23 height 6
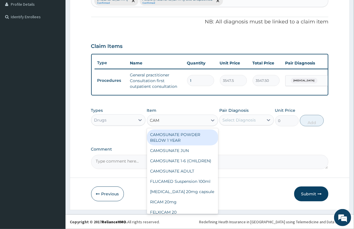
type input "CAMO"
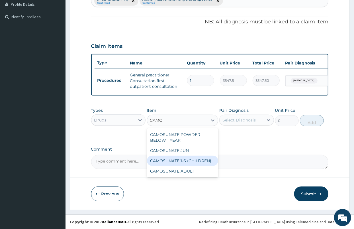
click at [180, 156] on div "CAMOSUNATE 1-6 (CHILDREN)" at bounding box center [182, 160] width 71 height 10
type input "177.375"
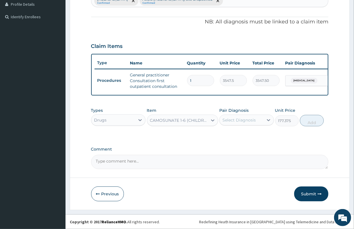
click at [253, 122] on div "Select Diagnosis" at bounding box center [238, 120] width 33 height 6
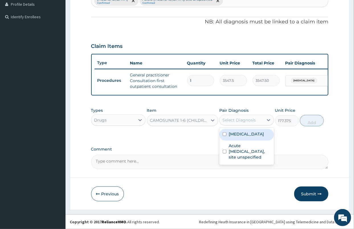
drag, startPoint x: 236, startPoint y: 136, endPoint x: 322, endPoint y: 127, distance: 86.7
click at [235, 136] on label "Malaria, unspecified" at bounding box center [246, 134] width 35 height 6
checkbox input "true"
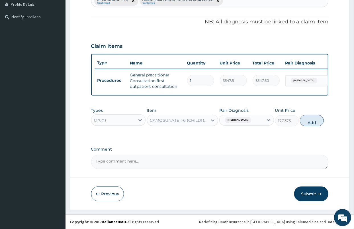
drag, startPoint x: 314, startPoint y: 120, endPoint x: 302, endPoint y: 110, distance: 15.0
click at [314, 119] on button "Add" at bounding box center [312, 120] width 24 height 11
type input "0"
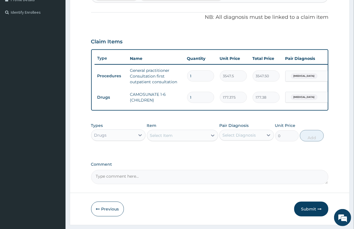
drag, startPoint x: 200, startPoint y: 95, endPoint x: 170, endPoint y: 97, distance: 30.3
click at [170, 97] on tr "Drugs CAMOSUNATE 1-6 (CHILDREN) 1 177.375 177.38 Malaria, unspecified Delete" at bounding box center [234, 97] width 279 height 20
type input "6"
type input "1064.25"
type input "6"
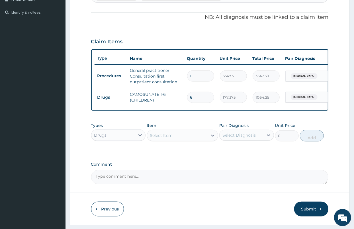
click at [163, 137] on div "Select Item" at bounding box center [177, 135] width 60 height 9
type input "IBU"
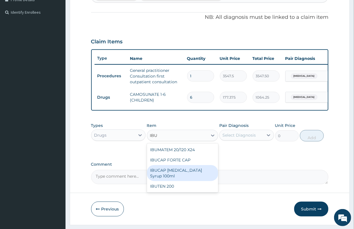
click at [196, 174] on div "IBUCAP [MEDICAL_DATA] Syrup 100ml" at bounding box center [182, 173] width 71 height 16
type input "768.625"
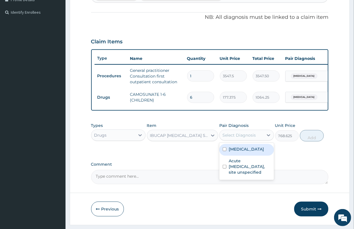
click at [233, 138] on div "Select Diagnosis" at bounding box center [238, 135] width 33 height 6
click at [239, 152] on label "[MEDICAL_DATA]" at bounding box center [246, 149] width 35 height 6
checkbox input "true"
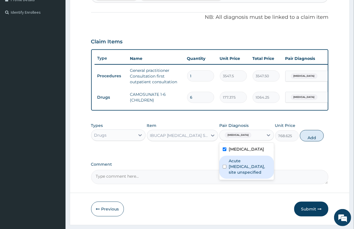
click at [236, 175] on label "Acute [MEDICAL_DATA], site unspecified" at bounding box center [250, 166] width 42 height 17
checkbox input "true"
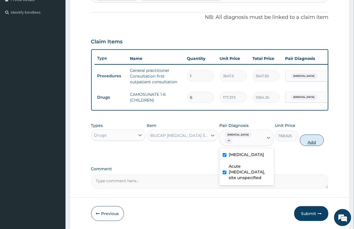
click at [310, 146] on button "Add" at bounding box center [312, 139] width 24 height 11
type input "0"
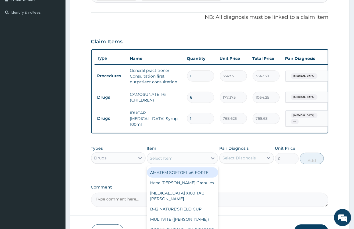
click at [162, 161] on div "Select Item" at bounding box center [161, 158] width 23 height 6
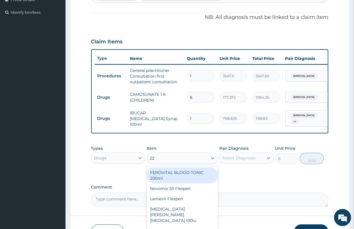
type input "228"
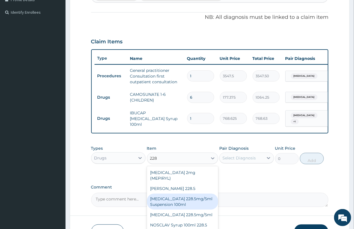
click at [177, 206] on div "[MEDICAL_DATA] 228.5mg/5ml Suspension 100ml" at bounding box center [182, 201] width 71 height 16
type input "2246.75"
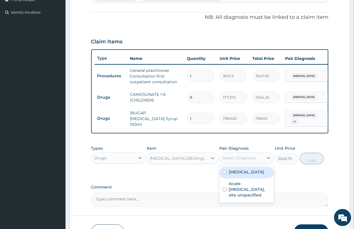
click at [245, 162] on div "Select Diagnosis" at bounding box center [242, 157] width 44 height 9
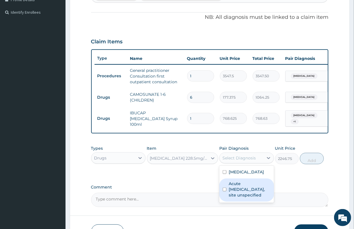
click at [244, 198] on label "Acute [MEDICAL_DATA], site unspecified" at bounding box center [250, 189] width 42 height 17
checkbox input "true"
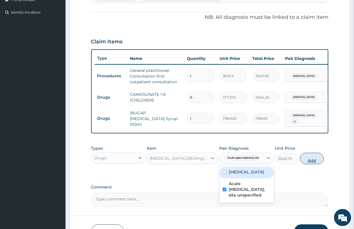
click at [311, 164] on button "Add" at bounding box center [312, 158] width 24 height 11
type input "0"
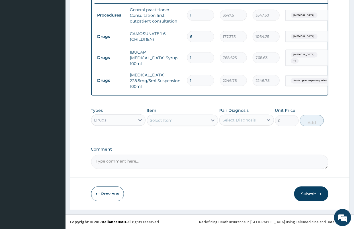
scroll to position [226, 0]
click at [160, 116] on div "Select Item" at bounding box center [182, 119] width 71 height 11
click at [162, 120] on div "Select Item" at bounding box center [161, 120] width 23 height 6
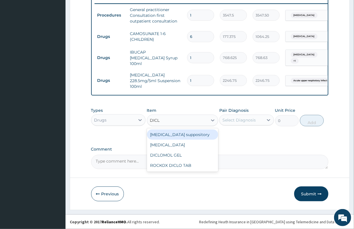
type input "DICLO"
click at [187, 134] on div "[MEDICAL_DATA] suppository" at bounding box center [182, 134] width 71 height 10
type input "118.25"
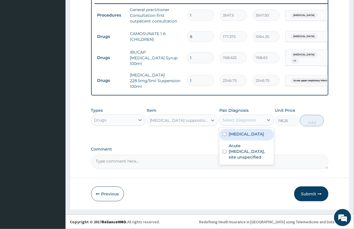
click at [244, 123] on div "Select Diagnosis" at bounding box center [238, 120] width 33 height 6
click at [240, 137] on label "Malaria, unspecified" at bounding box center [246, 134] width 35 height 6
checkbox input "true"
click at [316, 120] on button "Add" at bounding box center [312, 120] width 24 height 11
type input "0"
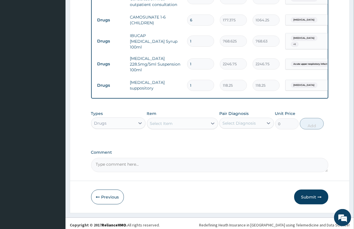
scroll to position [247, 0]
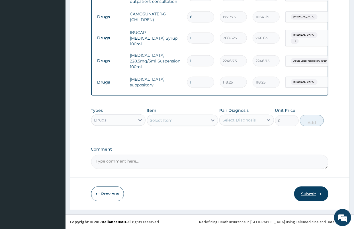
click at [300, 191] on button "Submit" at bounding box center [311, 193] width 34 height 15
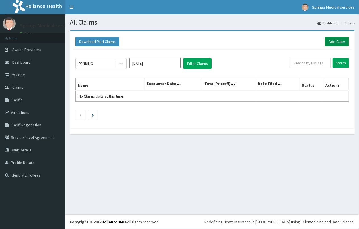
click at [326, 43] on link "Add Claim" at bounding box center [337, 42] width 24 height 10
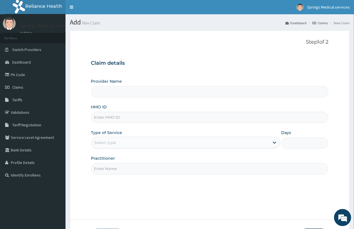
click at [107, 115] on input "HMO ID" at bounding box center [209, 117] width 237 height 11
type input "S"
type input "Springs Medical Services Portharcourt"
type input "SFA/13585/A"
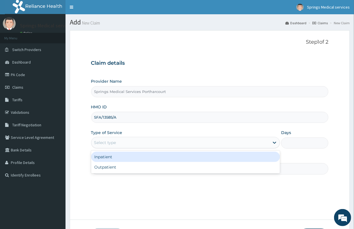
click at [112, 145] on div "Select type" at bounding box center [105, 143] width 22 height 6
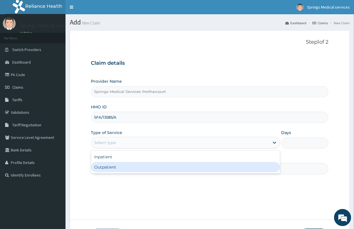
click at [97, 167] on div "Outpatient" at bounding box center [185, 167] width 189 height 10
type input "1"
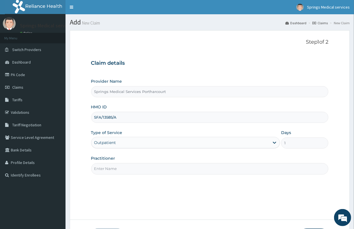
click at [107, 166] on input "Practitioner" at bounding box center [209, 168] width 237 height 11
type input "[PERSON_NAME]"
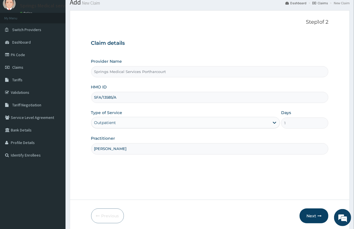
scroll to position [42, 0]
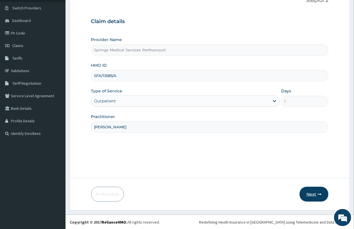
click at [307, 192] on button "Next" at bounding box center [314, 194] width 29 height 15
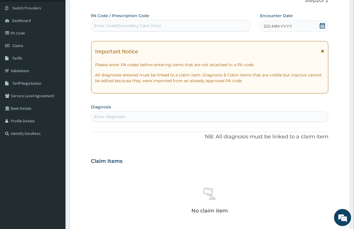
click at [320, 25] on icon at bounding box center [322, 26] width 5 height 6
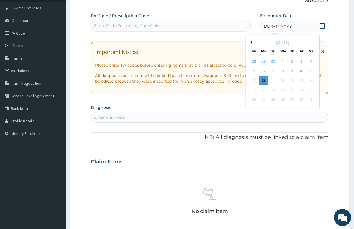
click at [251, 42] on button "Previous Month" at bounding box center [250, 42] width 3 height 3
click at [252, 89] on div "20" at bounding box center [254, 90] width 9 height 9
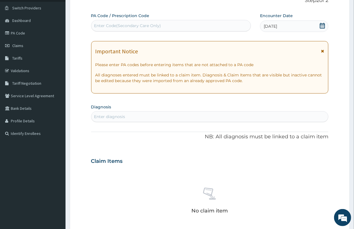
click at [118, 117] on div "Enter diagnosis" at bounding box center [109, 117] width 31 height 6
type input "[MEDICAL_DATA]"
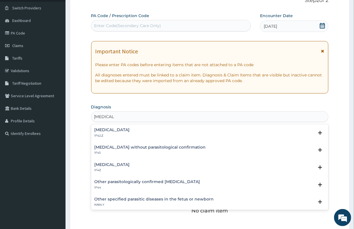
click at [115, 164] on h4 "Malaria, unspecified" at bounding box center [112, 164] width 35 height 4
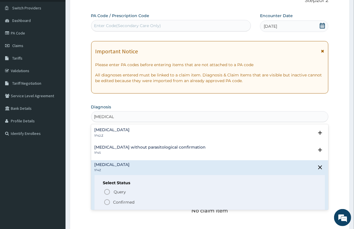
click at [120, 200] on p "Confirmed" at bounding box center [123, 202] width 21 height 6
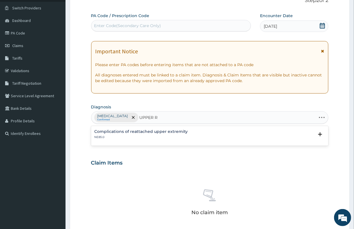
type input "UPPER"
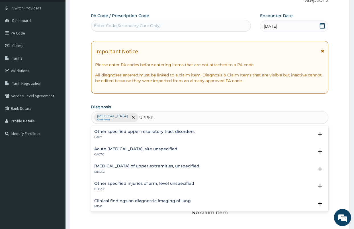
click at [131, 151] on div "Acute upper respiratory infection, site unspecified CA07.0" at bounding box center [136, 152] width 83 height 10
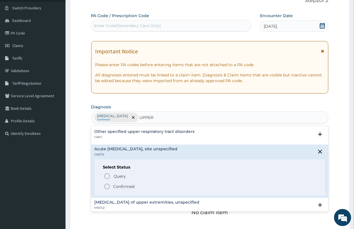
click at [122, 187] on p "Confirmed" at bounding box center [123, 186] width 21 height 6
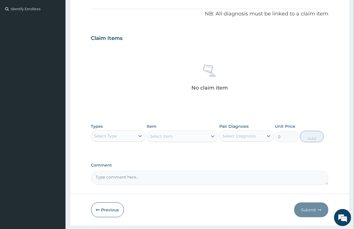
scroll to position [168, 0]
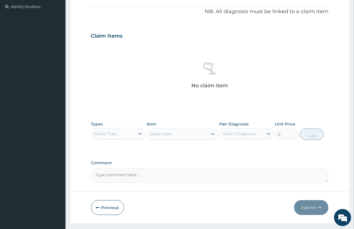
click at [121, 130] on div "Select Type" at bounding box center [113, 133] width 44 height 9
type input "DRU"
click at [121, 149] on div "Drugs" at bounding box center [118, 148] width 55 height 10
click at [183, 132] on div "Select Item" at bounding box center [182, 133] width 71 height 11
click at [201, 134] on div "Select Item" at bounding box center [182, 133] width 71 height 11
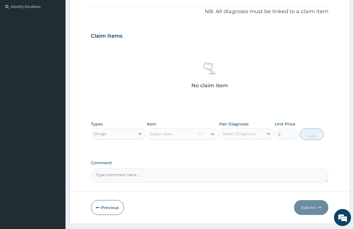
click at [193, 135] on div "Select Item" at bounding box center [182, 133] width 71 height 11
click at [212, 134] on icon at bounding box center [213, 134] width 6 height 6
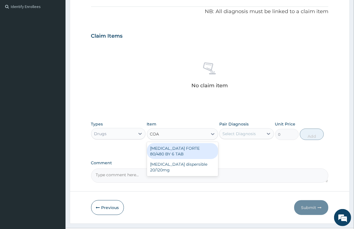
type input "COAR"
click at [191, 146] on div "[MEDICAL_DATA] FORTE 80/480 BY 6 TAB" at bounding box center [182, 151] width 71 height 16
type input "449.35"
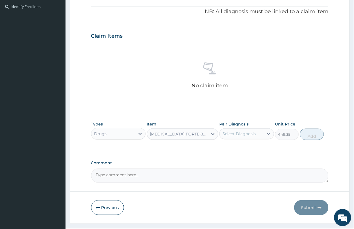
click at [254, 135] on div "Select Diagnosis" at bounding box center [238, 134] width 33 height 6
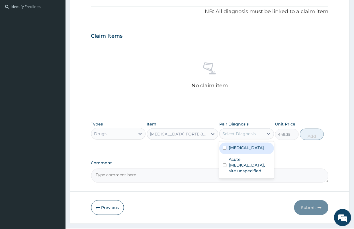
click at [246, 150] on label "[MEDICAL_DATA]" at bounding box center [246, 148] width 35 height 6
checkbox input "true"
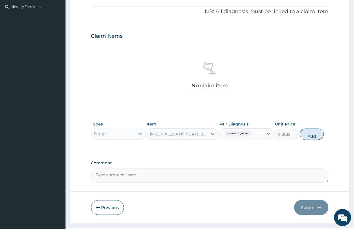
click at [313, 138] on button "Add" at bounding box center [312, 133] width 24 height 11
type input "0"
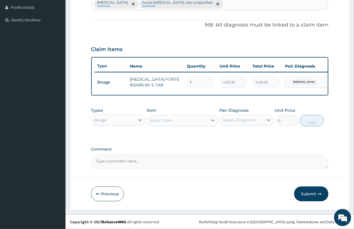
drag, startPoint x: 190, startPoint y: 79, endPoint x: 178, endPoint y: 80, distance: 12.0
click at [181, 79] on tr "Drugs COARTEM FORTE 80/480 BY 6 TAB 1 449.35 449.35 Malaria, unspecified Delete" at bounding box center [234, 82] width 279 height 20
type input "6"
type input "2696.10"
type input "6"
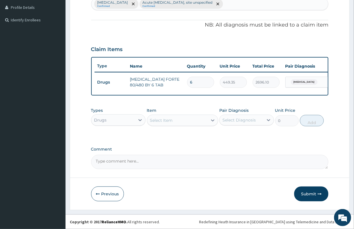
click at [171, 124] on div "Select Item" at bounding box center [177, 120] width 60 height 9
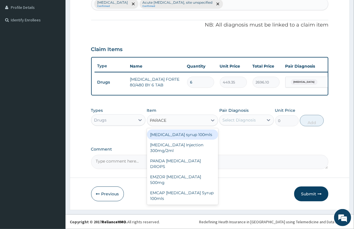
type input "PARACET"
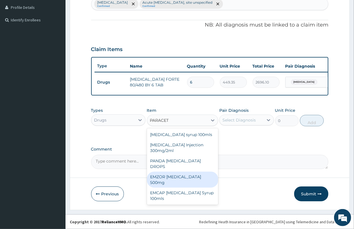
click at [186, 171] on div "EMZOR [MEDICAL_DATA] 500mg" at bounding box center [182, 179] width 71 height 16
type input "23.65"
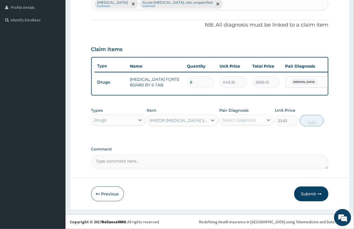
click at [251, 117] on div "Select Diagnosis" at bounding box center [238, 120] width 33 height 6
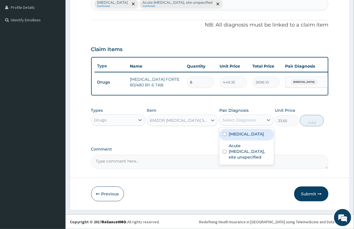
click at [237, 137] on label "Malaria, unspecified" at bounding box center [246, 134] width 35 height 6
checkbox input "true"
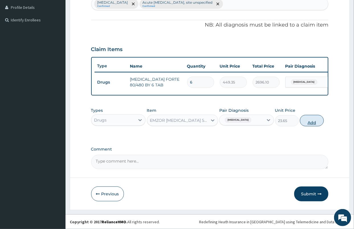
click at [311, 119] on button "Add" at bounding box center [312, 120] width 24 height 11
type input "0"
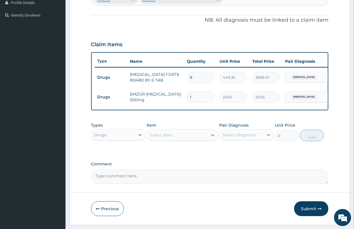
type input "18"
type input "425.70"
type input "18"
click at [162, 138] on div "Select Item" at bounding box center [161, 135] width 23 height 6
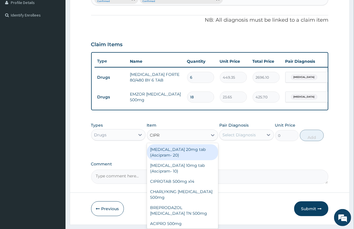
type input "CIPRO"
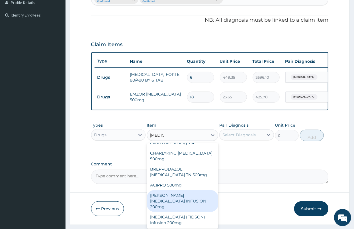
scroll to position [0, 0]
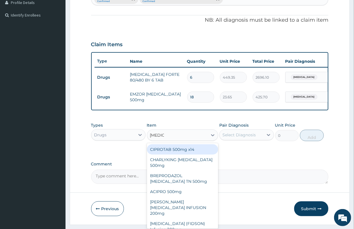
click at [177, 154] on div "CIPROTAB 500mg x14" at bounding box center [182, 149] width 71 height 10
type input "319.275"
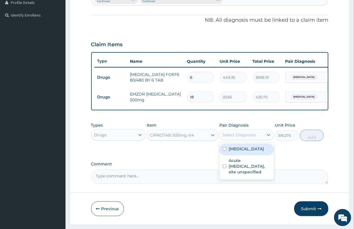
click at [255, 138] on div "Select Diagnosis" at bounding box center [238, 135] width 33 height 6
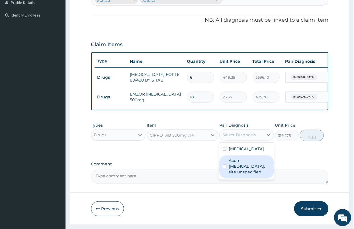
click at [240, 175] on label "Acute upper respiratory infection, site unspecified" at bounding box center [250, 165] width 42 height 17
checkbox input "true"
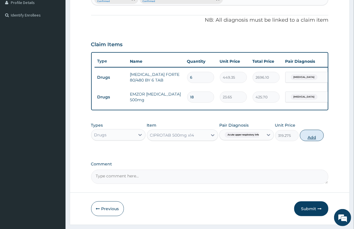
click at [313, 141] on button "Add" at bounding box center [312, 135] width 24 height 11
type input "0"
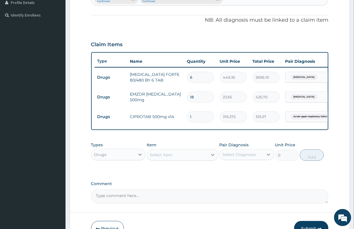
click at [201, 119] on input "1" at bounding box center [200, 116] width 27 height 11
type input "10"
type input "3192.75"
type input "10"
click at [157, 157] on div "Select Item" at bounding box center [161, 155] width 23 height 6
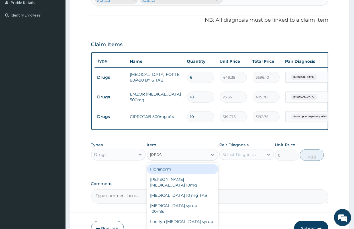
type input "LORAT"
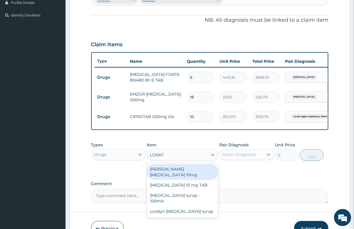
click at [165, 174] on div "[PERSON_NAME][MEDICAL_DATA] 10mg" at bounding box center [182, 172] width 71 height 16
type input "88.6875"
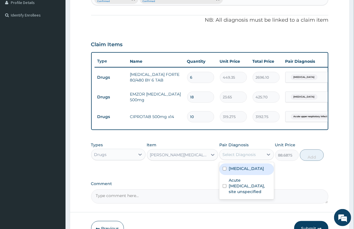
click at [252, 157] on div "Select Diagnosis" at bounding box center [238, 154] width 33 height 6
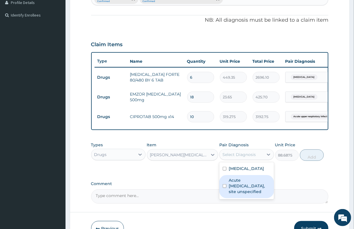
drag, startPoint x: 247, startPoint y: 200, endPoint x: 255, endPoint y: 181, distance: 20.4
click at [246, 194] on label "Acute upper respiratory infection, site unspecified" at bounding box center [250, 185] width 42 height 17
checkbox input "true"
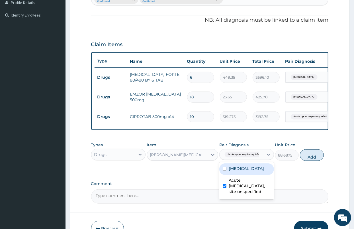
click at [308, 161] on button "Add" at bounding box center [312, 154] width 24 height 11
type input "0"
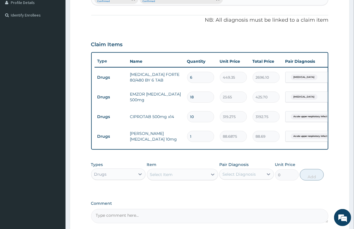
drag, startPoint x: 195, startPoint y: 135, endPoint x: 179, endPoint y: 139, distance: 15.8
click at [179, 139] on tr "Drugs Loratyn Loratadine 10mg 1 88.6875 88.69 Acute upper respiratory infect...…" at bounding box center [234, 136] width 279 height 20
type input "5"
type input "443.44"
type input "5"
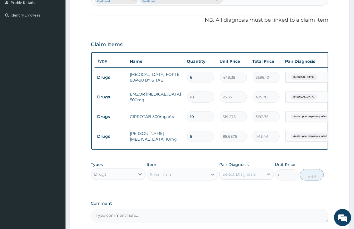
click at [180, 190] on div "Types Drugs Item Select Item Pair Diagnosis Select Diagnosis Unit Price 0 Add" at bounding box center [209, 175] width 237 height 33
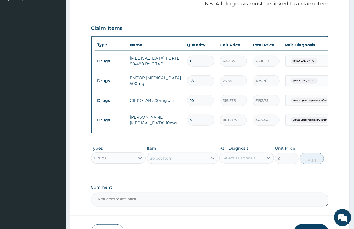
scroll to position [187, 0]
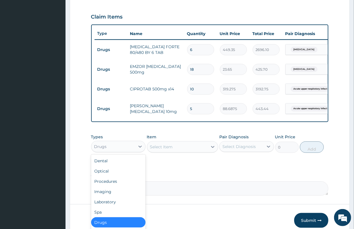
click at [109, 146] on div "Drugs" at bounding box center [118, 146] width 55 height 11
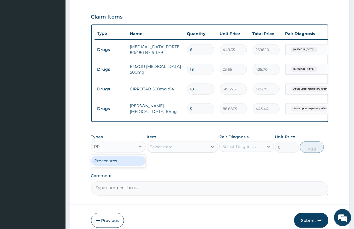
type input "PRO"
click at [117, 166] on div "Procedures" at bounding box center [118, 160] width 55 height 10
click at [162, 152] on div "Select Item" at bounding box center [182, 146] width 71 height 11
click at [178, 151] on div "Select Item" at bounding box center [177, 146] width 60 height 9
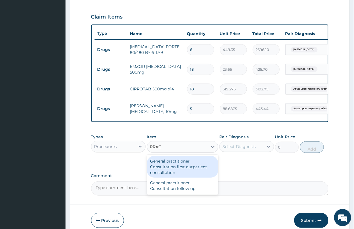
type input "PRACT"
click at [175, 176] on div "General practitioner Consultation first outpatient consultation" at bounding box center [182, 167] width 71 height 22
type input "3547.5"
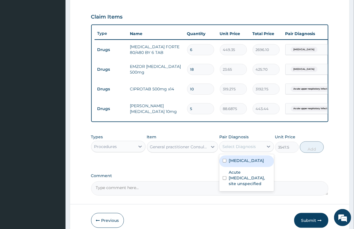
click at [236, 149] on div "Select Diagnosis" at bounding box center [238, 147] width 33 height 6
click at [244, 163] on label "[MEDICAL_DATA]" at bounding box center [246, 160] width 35 height 6
checkbox input "true"
click at [313, 153] on button "Add" at bounding box center [312, 146] width 24 height 11
type input "0"
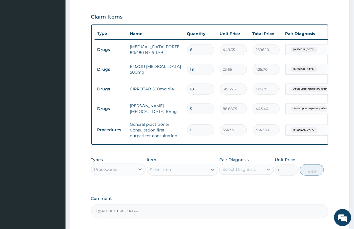
click at [171, 175] on div "Select Item" at bounding box center [182, 169] width 71 height 11
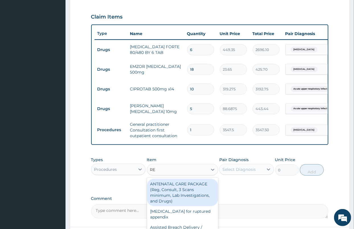
type input "REG"
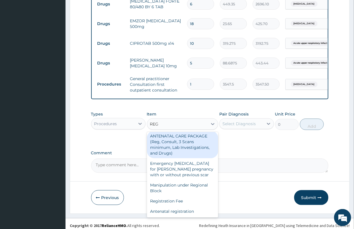
scroll to position [242, 0]
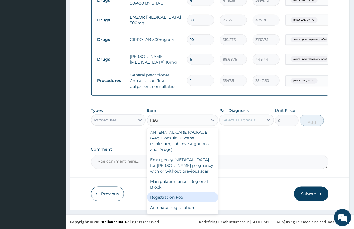
click at [176, 194] on div "Registration Fee" at bounding box center [182, 197] width 71 height 10
type input "2150"
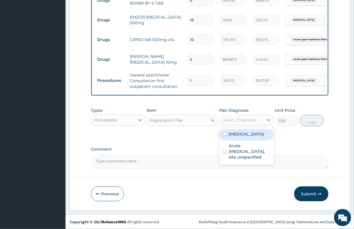
click at [235, 118] on div "Select Diagnosis" at bounding box center [238, 120] width 33 height 6
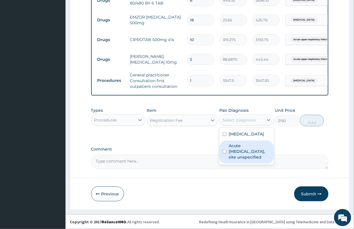
click at [242, 156] on label "Acute upper respiratory infection, site unspecified" at bounding box center [250, 151] width 42 height 17
checkbox input "true"
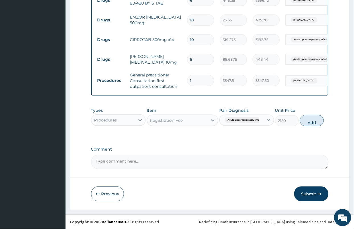
drag, startPoint x: 317, startPoint y: 121, endPoint x: 309, endPoint y: 125, distance: 8.8
click at [317, 121] on button "Add" at bounding box center [312, 120] width 24 height 11
type input "0"
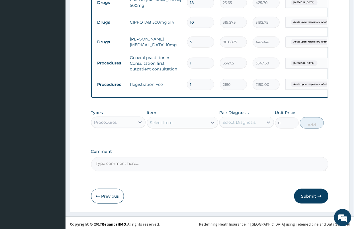
scroll to position [261, 0]
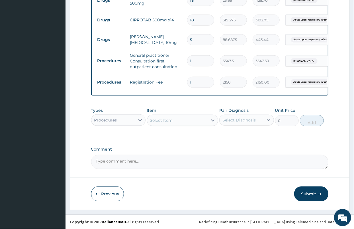
click at [195, 148] on label "Comment" at bounding box center [209, 149] width 237 height 5
click at [195, 155] on textarea "Comment" at bounding box center [209, 162] width 237 height 14
drag, startPoint x: 305, startPoint y: 193, endPoint x: 304, endPoint y: 183, distance: 10.0
click at [304, 189] on button "Submit" at bounding box center [311, 193] width 34 height 15
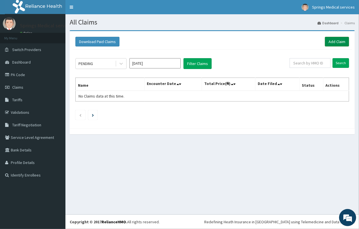
click at [334, 42] on link "Add Claim" at bounding box center [337, 42] width 24 height 10
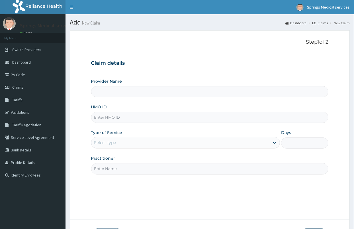
click at [109, 116] on input "HMO ID" at bounding box center [209, 117] width 237 height 11
type input "ITE"
type input "Springs Medical Services Portharcourt"
type input "ITE/10031/A"
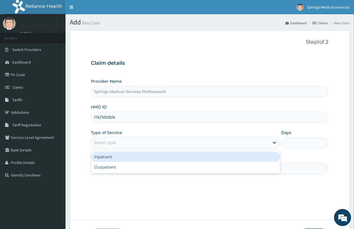
click at [108, 144] on div "Select type" at bounding box center [105, 143] width 22 height 6
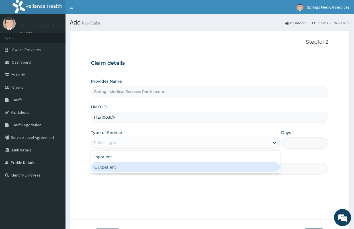
click at [109, 166] on div "Outpatient" at bounding box center [185, 167] width 189 height 10
type input "1"
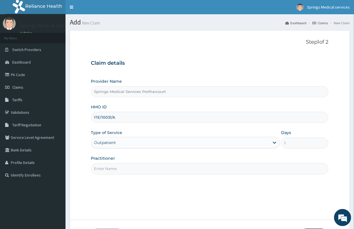
click at [123, 172] on input "Practitioner" at bounding box center [209, 168] width 237 height 11
type input "DR TONY A."
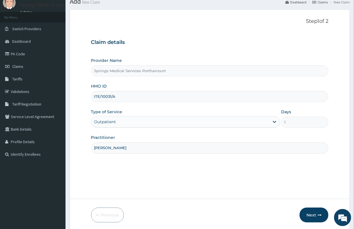
scroll to position [42, 0]
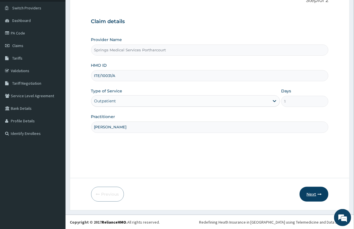
click at [306, 194] on button "Next" at bounding box center [314, 194] width 29 height 15
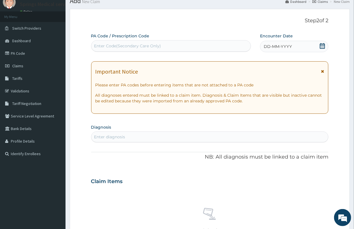
scroll to position [10, 0]
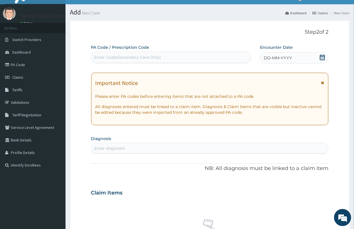
click at [321, 57] on icon at bounding box center [322, 57] width 5 height 6
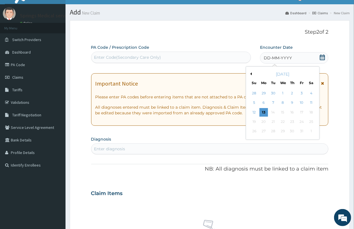
click at [251, 73] on button "Previous Month" at bounding box center [250, 73] width 3 height 3
click at [263, 121] on div "21" at bounding box center [263, 121] width 9 height 9
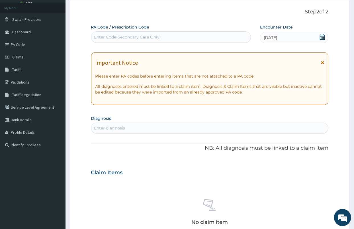
scroll to position [42, 0]
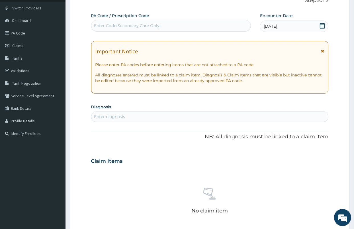
click at [149, 116] on div "Enter diagnosis" at bounding box center [209, 116] width 237 height 9
type input "[MEDICAL_DATA]"
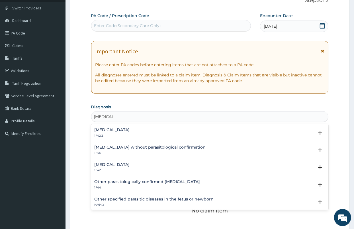
click at [121, 165] on h4 "[MEDICAL_DATA]" at bounding box center [112, 164] width 35 height 4
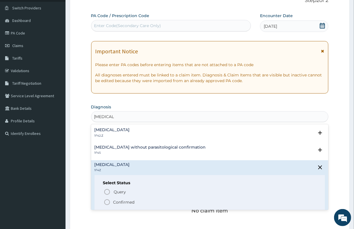
click at [118, 201] on p "Confirmed" at bounding box center [123, 202] width 21 height 6
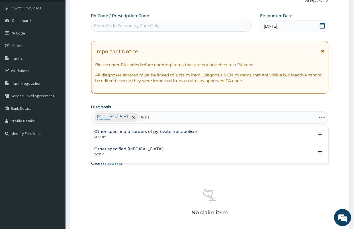
type input "PEPTIC"
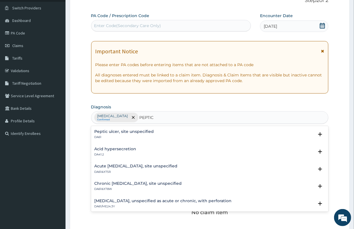
click at [150, 179] on div "Chronic peptic ulcer, site unspecified DA61&XT8W Select Status Query Query cove…" at bounding box center [209, 187] width 237 height 17
click at [155, 183] on h4 "Chronic peptic ulcer, site unspecified" at bounding box center [138, 183] width 87 height 4
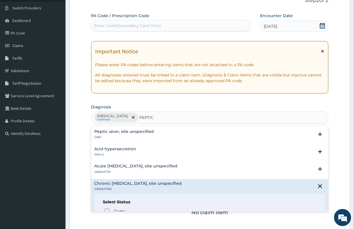
scroll to position [32, 0]
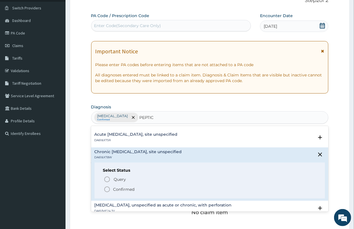
drag, startPoint x: 124, startPoint y: 189, endPoint x: 124, endPoint y: 186, distance: 3.5
click at [124, 189] on p "Confirmed" at bounding box center [123, 189] width 21 height 6
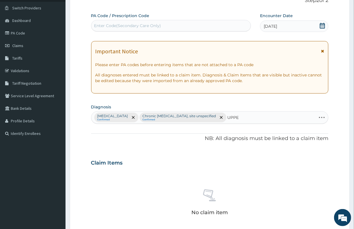
type input "UPPER"
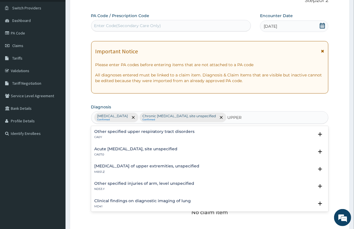
click at [172, 132] on h4 "Other specified upper respiratory tract disorders" at bounding box center [145, 131] width 100 height 4
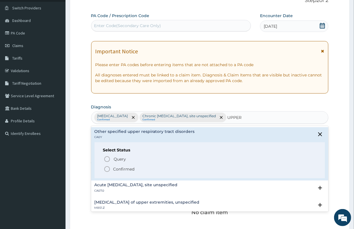
click at [126, 169] on p "Confirmed" at bounding box center [123, 169] width 21 height 6
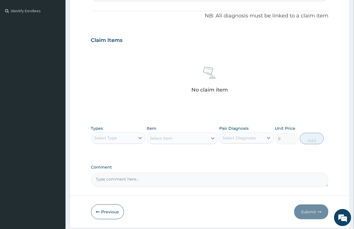
scroll to position [168, 0]
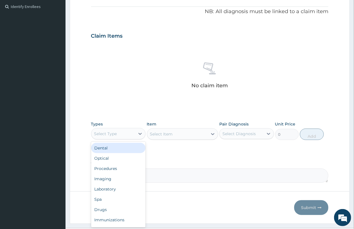
click at [116, 132] on div "Select Type" at bounding box center [105, 134] width 23 height 6
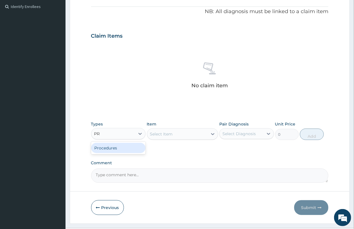
type input "PRO"
click at [125, 146] on div "Procedures" at bounding box center [118, 148] width 55 height 10
click at [182, 131] on div "Select Item" at bounding box center [182, 133] width 71 height 11
click at [194, 138] on div "Select Item" at bounding box center [177, 133] width 60 height 9
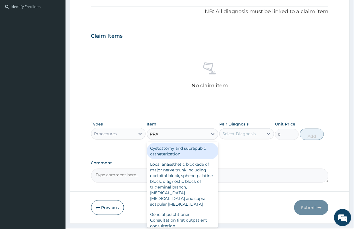
type input "PRAC"
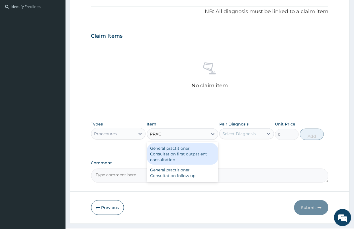
click at [191, 154] on div "General practitioner Consultation first outpatient consultation" at bounding box center [182, 154] width 71 height 22
type input "3547.5"
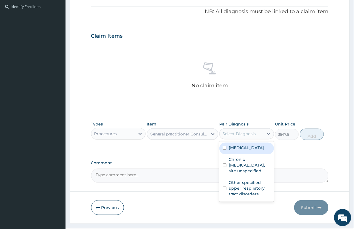
click at [232, 137] on div "Select Diagnosis" at bounding box center [242, 133] width 44 height 9
click at [238, 147] on label "[MEDICAL_DATA]" at bounding box center [246, 148] width 35 height 6
checkbox input "true"
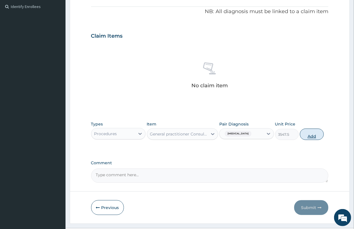
click at [311, 136] on button "Add" at bounding box center [312, 133] width 24 height 11
type input "0"
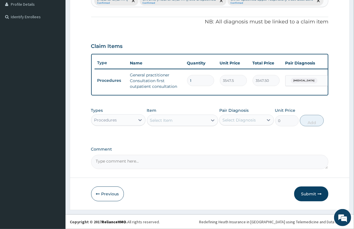
scroll to position [163, 0]
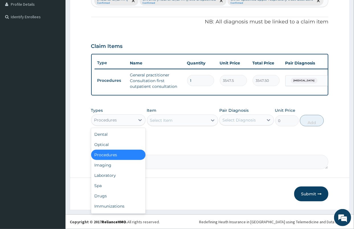
click at [120, 120] on div "Procedures" at bounding box center [113, 119] width 44 height 9
click at [107, 195] on div "Drugs" at bounding box center [118, 196] width 55 height 10
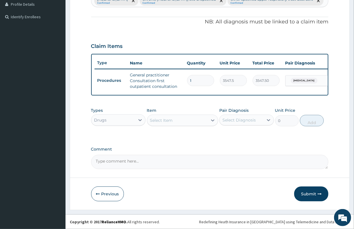
click at [182, 118] on div "Select Item" at bounding box center [177, 120] width 60 height 9
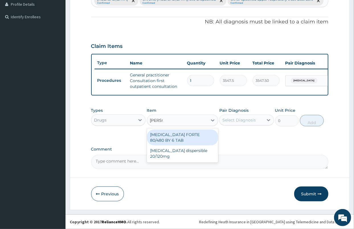
type input "COART"
click at [184, 136] on div "[MEDICAL_DATA] FORTE 80/480 BY 6 TAB" at bounding box center [182, 137] width 71 height 16
type input "449.35"
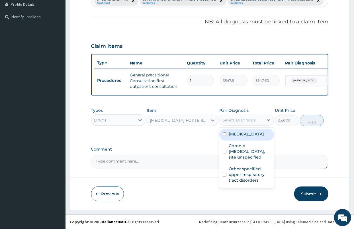
click at [261, 119] on div "Select Diagnosis" at bounding box center [242, 119] width 44 height 9
click at [243, 135] on label "[MEDICAL_DATA]" at bounding box center [246, 134] width 35 height 6
checkbox input "true"
click at [310, 122] on button "Add" at bounding box center [312, 120] width 24 height 11
type input "0"
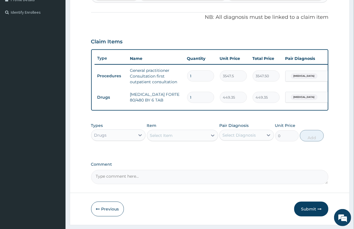
drag, startPoint x: 200, startPoint y: 98, endPoint x: 174, endPoint y: 105, distance: 27.0
click at [177, 103] on tr "Drugs COARTEM FORTE 80/480 BY 6 TAB 1 449.35 449.35 Malaria, unspecified Delete" at bounding box center [234, 97] width 279 height 20
type input "6"
type input "2696.10"
type input "6"
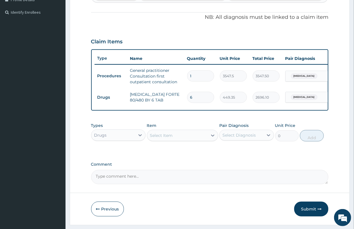
click at [161, 138] on div "Select Item" at bounding box center [161, 135] width 23 height 6
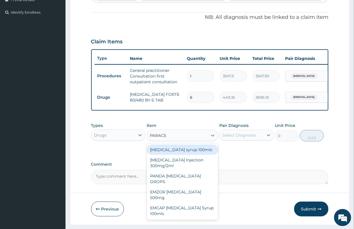
type input "PARACET"
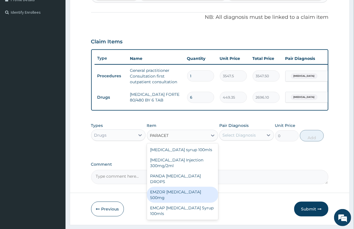
click at [184, 188] on div "EMZOR [MEDICAL_DATA] 500mg" at bounding box center [182, 195] width 71 height 16
type input "23.65"
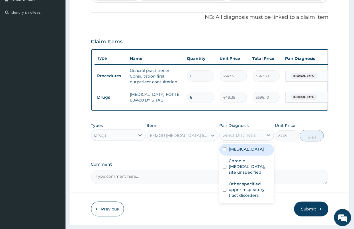
click at [243, 138] on div "Select Diagnosis" at bounding box center [238, 135] width 33 height 6
click at [242, 152] on label "Malaria, unspecified" at bounding box center [246, 149] width 35 height 6
checkbox input "true"
click at [310, 139] on button "Add" at bounding box center [312, 135] width 24 height 11
type input "0"
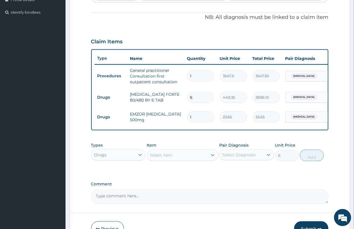
type input "18"
type input "425.70"
type input "18"
click at [162, 158] on div "Select Item" at bounding box center [161, 155] width 23 height 6
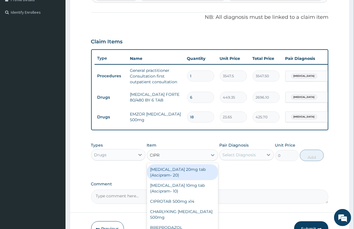
type input "CIPRO"
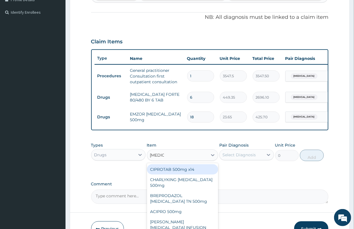
click at [176, 174] on div "CIPROTAB 500mg x14" at bounding box center [182, 169] width 71 height 10
type input "319.275"
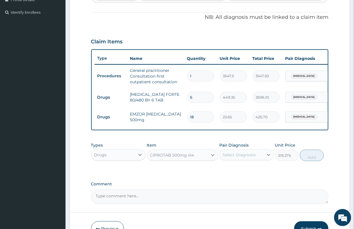
click at [240, 157] on div "Select Diagnosis" at bounding box center [238, 155] width 33 height 6
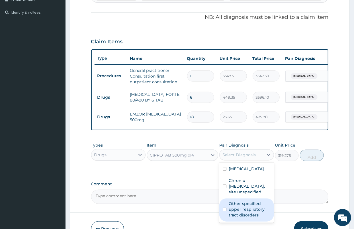
click at [252, 217] on label "Other specified upper respiratory tract disorders" at bounding box center [250, 208] width 42 height 17
checkbox input "true"
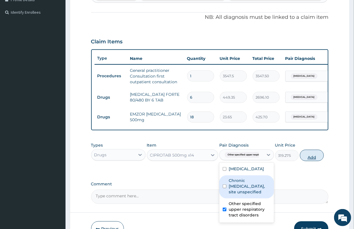
click at [312, 161] on button "Add" at bounding box center [312, 155] width 24 height 11
type input "0"
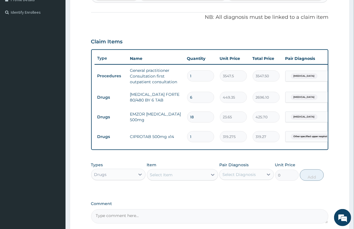
type input "10"
type input "3192.75"
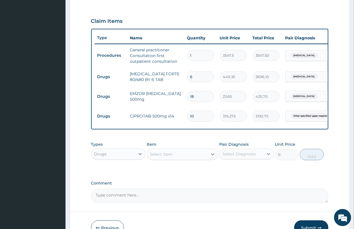
scroll to position [194, 0]
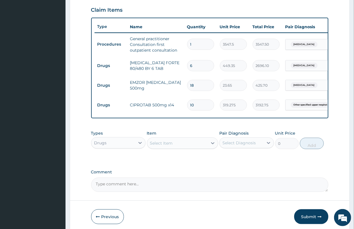
type input "10"
click at [155, 146] on div "Select Item" at bounding box center [161, 143] width 23 height 6
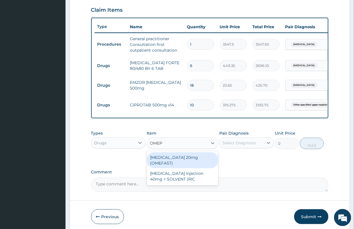
type input "OMEPR"
click at [182, 166] on div "[MEDICAL_DATA] 20mg (OMEFAST)" at bounding box center [182, 160] width 71 height 16
type input "82.775"
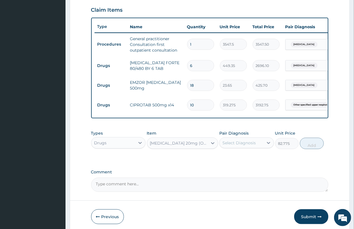
click at [245, 146] on div "Select Diagnosis" at bounding box center [238, 143] width 33 height 6
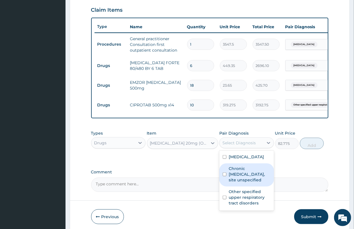
click at [253, 183] on label "Chronic peptic ulcer, site unspecified" at bounding box center [250, 173] width 42 height 17
checkbox input "true"
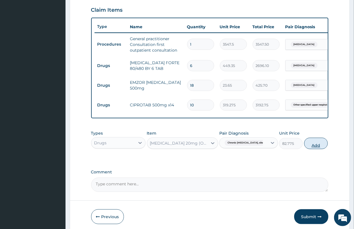
click at [312, 145] on button "Add" at bounding box center [316, 143] width 24 height 11
type input "0"
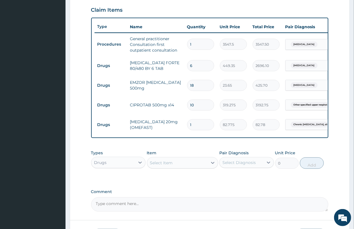
type input "10"
type input "827.75"
type input "10"
click at [172, 165] on div "Select Item" at bounding box center [161, 163] width 23 height 6
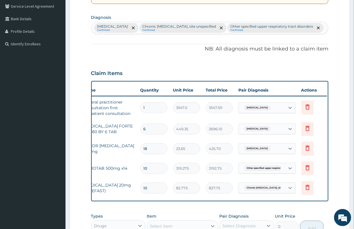
scroll to position [0, 48]
click at [306, 185] on icon at bounding box center [307, 187] width 4 height 5
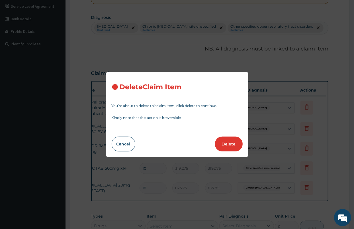
click at [234, 143] on button "Delete" at bounding box center [229, 143] width 28 height 15
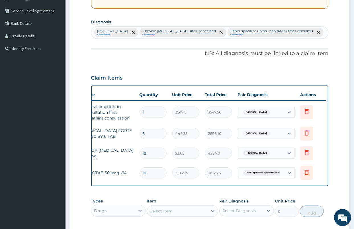
scroll to position [95, 0]
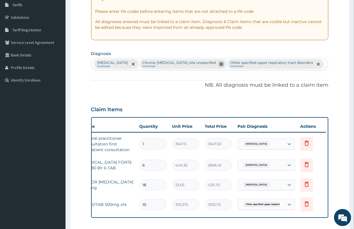
click at [219, 62] on span "remove selection option" at bounding box center [221, 64] width 5 height 5
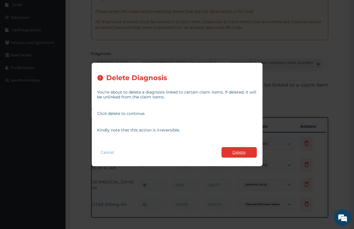
click at [235, 150] on button "Delete" at bounding box center [239, 152] width 35 height 11
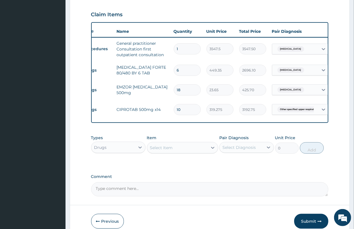
scroll to position [0, 0]
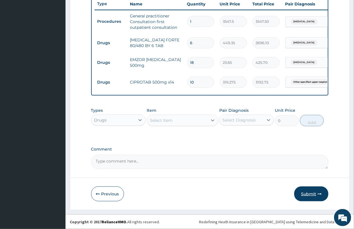
click at [311, 194] on button "Submit" at bounding box center [311, 193] width 34 height 15
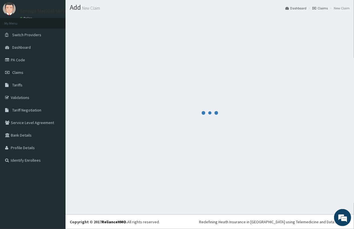
scroll to position [15, 0]
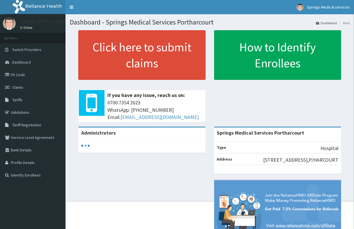
click at [18, 75] on link "PA Code" at bounding box center [32, 74] width 65 height 13
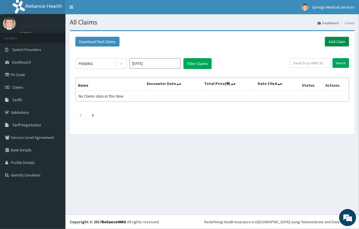
click at [336, 43] on link "Add Claim" at bounding box center [337, 42] width 24 height 10
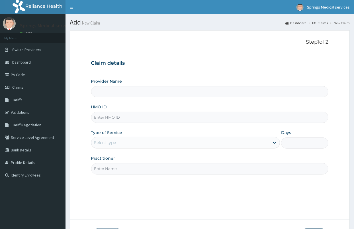
drag, startPoint x: 0, startPoint y: 0, endPoint x: 115, endPoint y: 118, distance: 165.1
click at [115, 119] on input "HMO ID" at bounding box center [209, 117] width 237 height 11
type input "SFA"
type input "Springs Medical Services Portharcourt"
type input "SFA/11349/A"
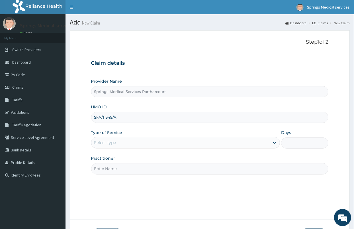
click at [108, 144] on div "Select type" at bounding box center [105, 143] width 22 height 6
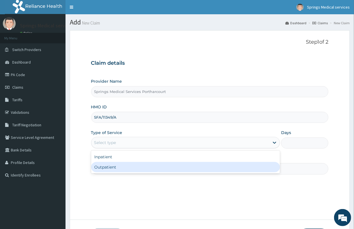
click at [108, 167] on div "Outpatient" at bounding box center [185, 167] width 189 height 10
type input "1"
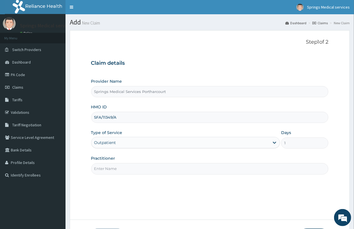
click at [104, 172] on input "Practitioner" at bounding box center [209, 168] width 237 height 11
type input "DR. [PERSON_NAME]"
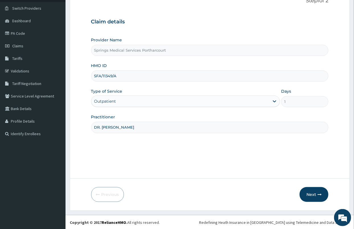
scroll to position [42, 0]
click at [306, 192] on button "Next" at bounding box center [314, 194] width 29 height 15
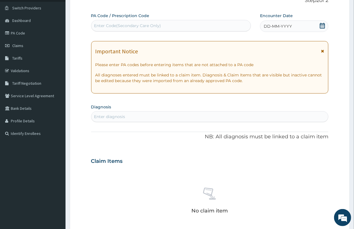
click at [319, 28] on div "DD-MM-YYYY" at bounding box center [294, 26] width 69 height 11
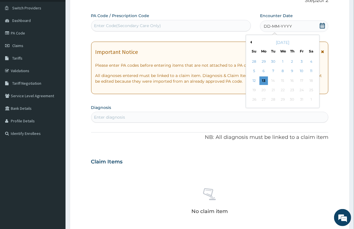
click at [251, 40] on div "[DATE]" at bounding box center [282, 43] width 69 height 6
click at [250, 42] on button "Previous Month" at bounding box center [250, 42] width 3 height 3
click at [251, 42] on button "Previous Month" at bounding box center [250, 42] width 3 height 3
click at [263, 90] on div "21" at bounding box center [263, 90] width 9 height 9
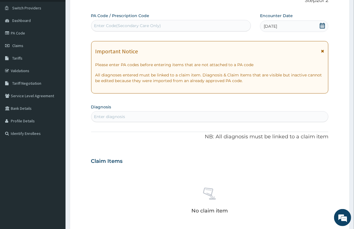
click at [110, 118] on div "Enter diagnosis" at bounding box center [109, 117] width 31 height 6
type input "[MEDICAL_DATA]"
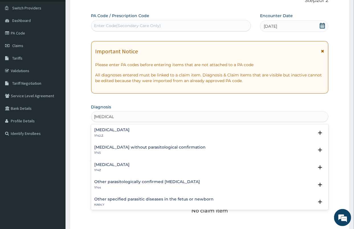
click at [114, 167] on div "[MEDICAL_DATA] 1F4Z" at bounding box center [112, 167] width 35 height 10
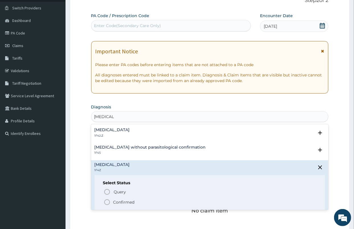
click at [117, 198] on span "Confirmed" at bounding box center [210, 201] width 213 height 7
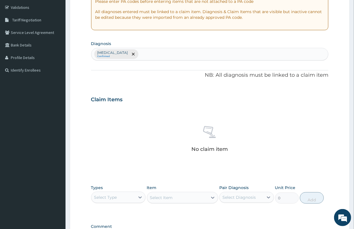
scroll to position [137, 0]
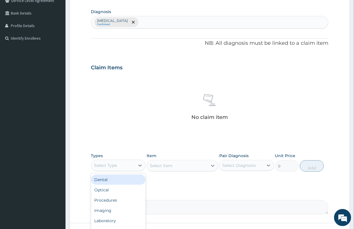
click at [126, 163] on div "Select Type" at bounding box center [113, 165] width 44 height 9
type input "DRU"
click at [105, 179] on div "Drugs" at bounding box center [118, 179] width 55 height 10
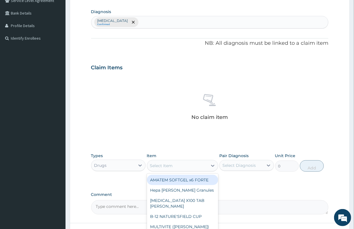
click at [164, 165] on div "Select Item" at bounding box center [161, 166] width 23 height 6
type input "FANS"
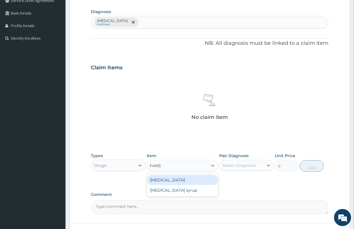
click at [163, 180] on div "[MEDICAL_DATA]" at bounding box center [182, 180] width 71 height 10
type input "212.85"
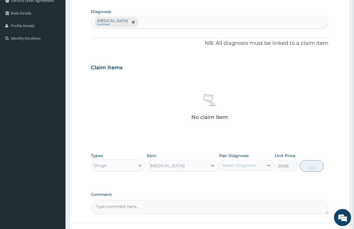
click at [238, 166] on div "Select Diagnosis" at bounding box center [238, 165] width 33 height 6
click at [252, 182] on label "[MEDICAL_DATA]" at bounding box center [246, 179] width 35 height 6
checkbox input "true"
click at [311, 166] on button "Add" at bounding box center [312, 165] width 24 height 11
type input "0"
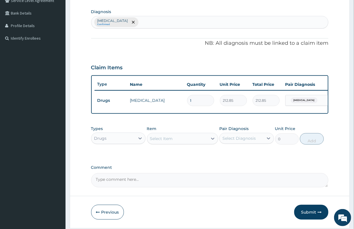
drag, startPoint x: 190, startPoint y: 101, endPoint x: 178, endPoint y: 96, distance: 13.5
click at [180, 97] on tr "Drugs [MEDICAL_DATA] 1 212.85 212.85 [MEDICAL_DATA] Delete" at bounding box center [234, 101] width 279 height 20
type input "31"
type input "6598.35"
drag, startPoint x: 190, startPoint y: 96, endPoint x: 194, endPoint y: 98, distance: 4.6
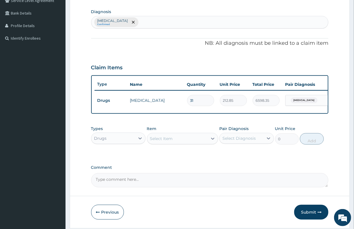
click at [194, 98] on input "31" at bounding box center [200, 100] width 27 height 11
type input "3"
type input "638.55"
type input "3"
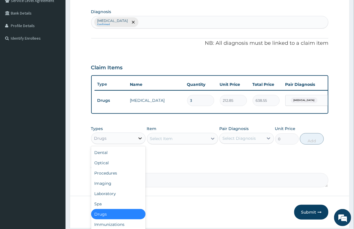
click at [137, 140] on icon at bounding box center [140, 138] width 6 height 6
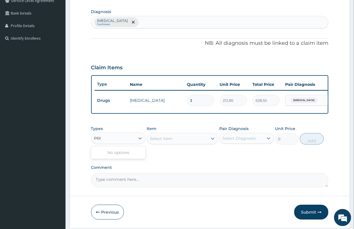
type input "PR"
click at [123, 153] on div "Procedures" at bounding box center [118, 152] width 55 height 10
click at [178, 143] on div "Select Item" at bounding box center [177, 138] width 60 height 9
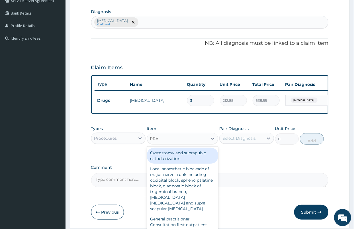
type input "PRAC"
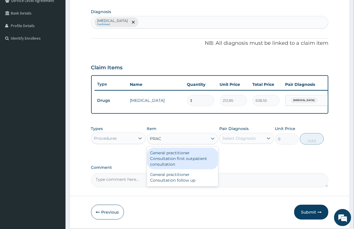
click at [182, 161] on div "General practitioner Consultation first outpatient consultation" at bounding box center [182, 159] width 71 height 22
type input "3547.5"
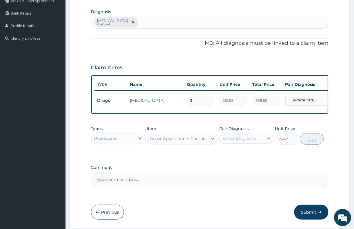
click at [253, 141] on div "Select Diagnosis" at bounding box center [238, 138] width 33 height 6
click at [243, 155] on label "[MEDICAL_DATA]" at bounding box center [246, 152] width 35 height 6
checkbox input "true"
click at [316, 144] on button "Add" at bounding box center [312, 138] width 24 height 11
type input "0"
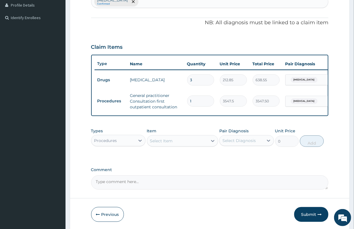
scroll to position [183, 0]
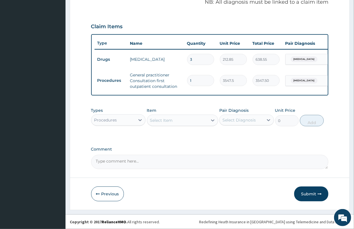
click at [201, 169] on form "Step 2 of 2 PA Code / Prescription Code Enter Code(Secondary Care Only) Encount…" at bounding box center [210, 30] width 280 height 357
click at [298, 195] on button "Submit" at bounding box center [311, 193] width 34 height 15
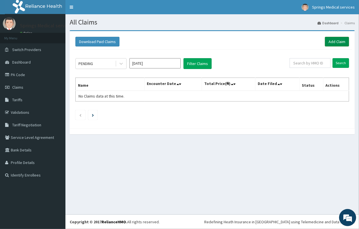
click at [342, 37] on link "Add Claim" at bounding box center [337, 42] width 24 height 10
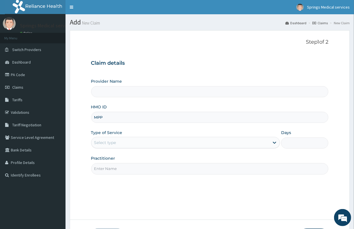
type input "MPP/"
type input "Springs Medical Services Portharcourt"
type input "MPP/10088/7"
click at [110, 141] on div "Select type" at bounding box center [105, 143] width 22 height 6
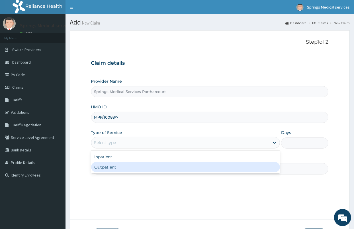
click at [105, 163] on div "Outpatient" at bounding box center [185, 167] width 189 height 10
type input "1"
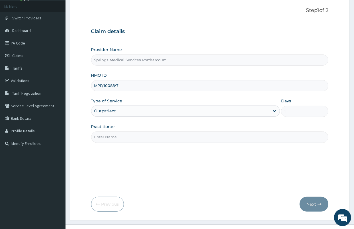
click at [115, 138] on input "Practitioner" at bounding box center [209, 136] width 237 height 11
type input "[PERSON_NAME]"
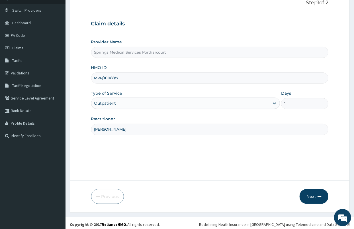
scroll to position [42, 0]
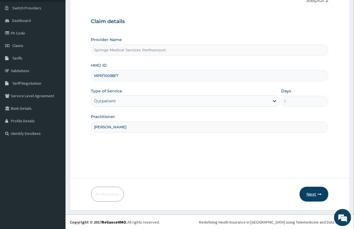
click at [312, 189] on button "Next" at bounding box center [314, 194] width 29 height 15
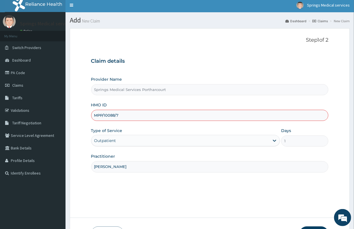
scroll to position [0, 0]
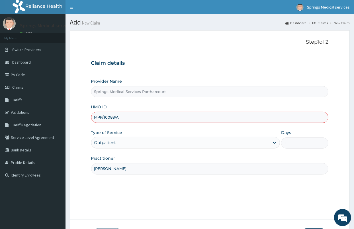
type input "MPP/10088/A"
click at [133, 201] on div "Step 1 of 2 Claim details Provider Name Springs Medical Services Portharcourt H…" at bounding box center [209, 124] width 237 height 171
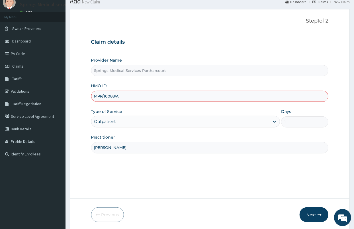
scroll to position [42, 0]
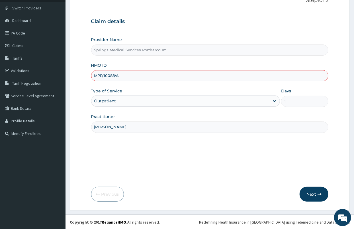
click at [311, 196] on button "Next" at bounding box center [314, 194] width 29 height 15
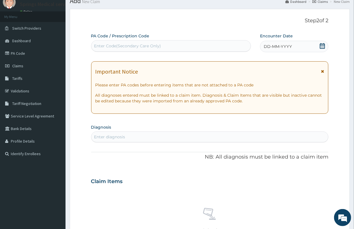
scroll to position [0, 0]
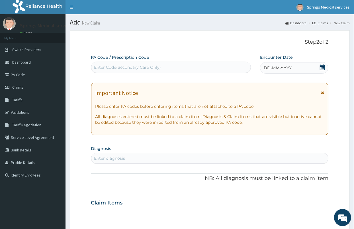
click at [323, 65] on icon at bounding box center [323, 67] width 6 height 6
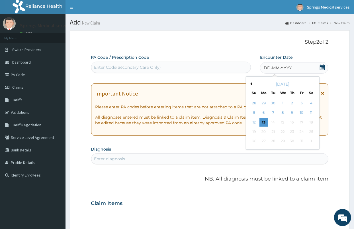
click at [251, 85] on button "Previous Month" at bounding box center [250, 83] width 3 height 3
click at [262, 130] on div "21" at bounding box center [263, 131] width 9 height 9
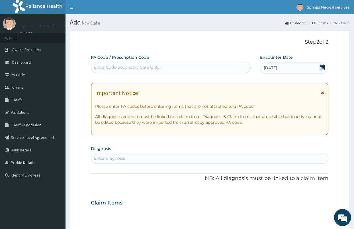
click at [132, 163] on div "Enter diagnosis" at bounding box center [209, 157] width 237 height 9
type input "[MEDICAL_DATA]"
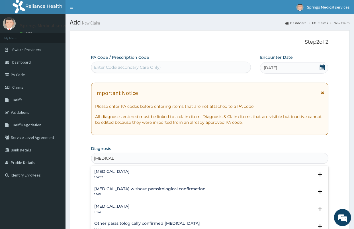
click at [126, 207] on h4 "[MEDICAL_DATA]" at bounding box center [112, 206] width 35 height 4
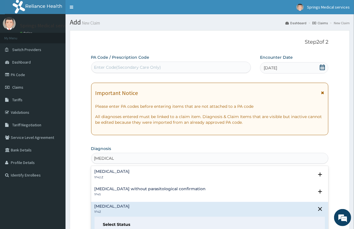
scroll to position [32, 0]
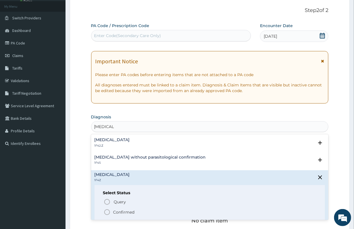
click at [126, 211] on p "Confirmed" at bounding box center [123, 212] width 21 height 6
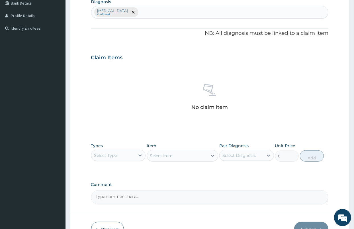
scroll to position [158, 0]
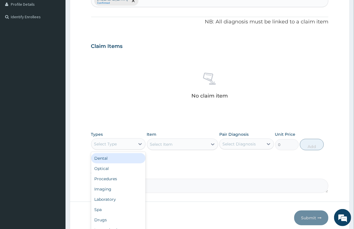
click at [130, 144] on div "Select Type" at bounding box center [113, 143] width 44 height 9
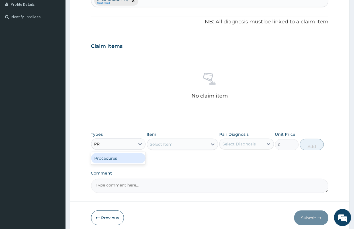
type input "PRO"
click at [125, 155] on div "Procedures" at bounding box center [118, 158] width 55 height 10
click at [167, 143] on div "Select Item" at bounding box center [161, 144] width 23 height 6
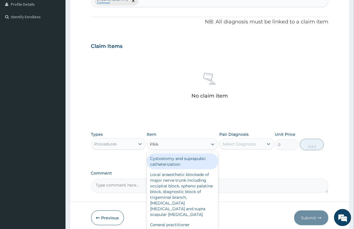
type input "PRAC"
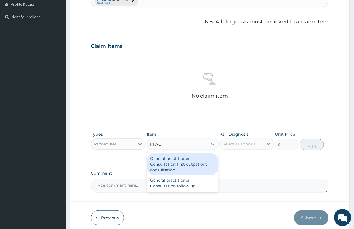
click at [188, 167] on div "General practitioner Consultation first outpatient consultation" at bounding box center [182, 164] width 71 height 22
type input "3547.5"
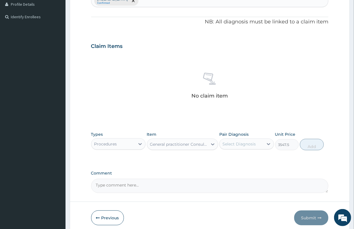
click at [248, 136] on label "Pair Diagnosis" at bounding box center [233, 134] width 29 height 6
click at [247, 144] on div "Select Diagnosis" at bounding box center [238, 144] width 33 height 6
click at [242, 158] on label "[MEDICAL_DATA]" at bounding box center [246, 158] width 35 height 6
checkbox input "true"
click at [310, 144] on button "Add" at bounding box center [312, 144] width 24 height 11
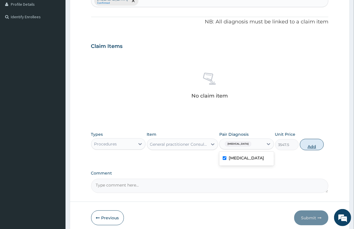
type input "0"
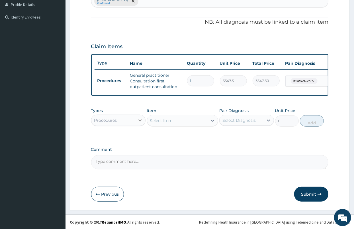
scroll to position [163, 0]
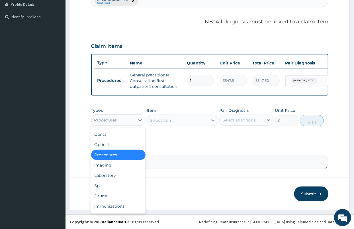
click at [122, 122] on div "Procedures" at bounding box center [113, 119] width 44 height 9
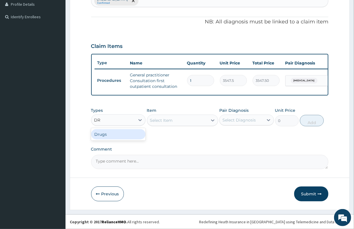
type input "DRU"
click at [106, 137] on div "Drugs" at bounding box center [118, 134] width 55 height 10
click at [175, 123] on div "Select Item" at bounding box center [177, 120] width 60 height 9
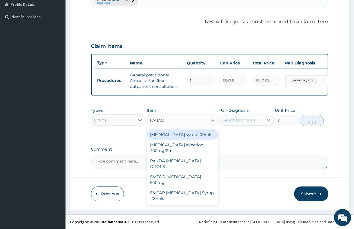
type input "PARACE"
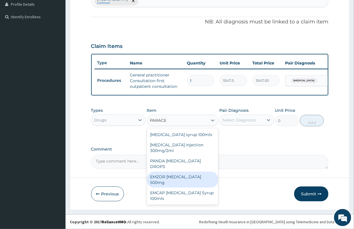
click at [203, 171] on div "EMZOR [MEDICAL_DATA] 500mg" at bounding box center [182, 179] width 71 height 16
type input "23.65"
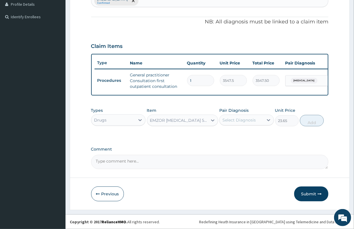
click at [242, 121] on div "Select Diagnosis" at bounding box center [238, 120] width 33 height 6
click at [234, 137] on label "[MEDICAL_DATA]" at bounding box center [246, 134] width 35 height 6
checkbox input "true"
click at [311, 118] on button "Add" at bounding box center [312, 120] width 24 height 11
type input "0"
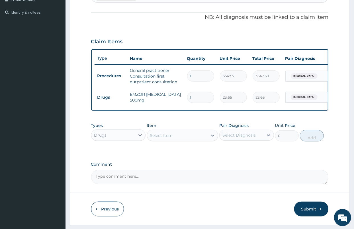
type input "18"
type input "425.70"
type input "18"
click at [162, 138] on div "Select Item" at bounding box center [161, 135] width 23 height 6
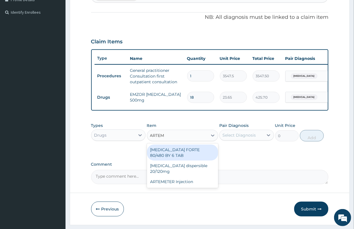
type input "ARTEME"
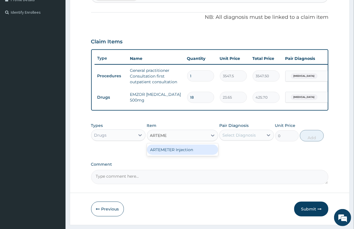
click at [184, 155] on div "ARTEMETER Injection" at bounding box center [182, 149] width 71 height 10
type input "946"
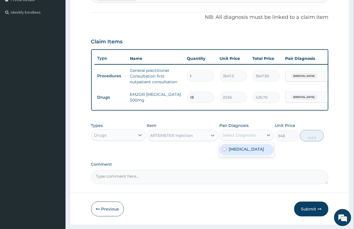
click at [232, 138] on div "Select Diagnosis" at bounding box center [238, 135] width 33 height 6
click at [241, 152] on label "[MEDICAL_DATA]" at bounding box center [246, 149] width 35 height 6
checkbox input "true"
click at [315, 141] on button "Add" at bounding box center [312, 135] width 24 height 11
type input "0"
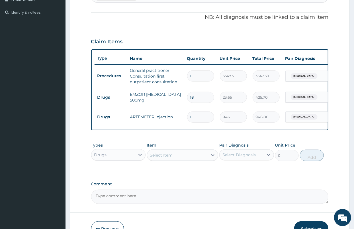
drag, startPoint x: 196, startPoint y: 117, endPoint x: 182, endPoint y: 116, distance: 14.3
click at [182, 116] on tr "Drugs ARTEMETER Injection 1 946 946.00 [MEDICAL_DATA] Delete" at bounding box center [234, 117] width 279 height 20
type input "6"
type input "5676.00"
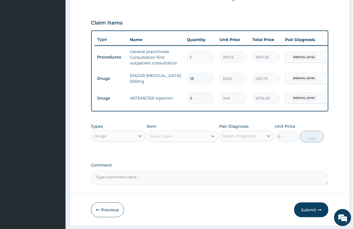
scroll to position [202, 0]
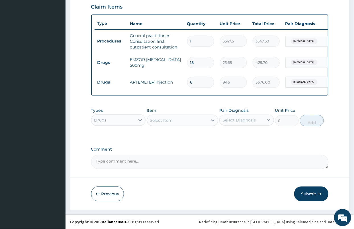
type input "6"
click at [188, 144] on div "PA Code / Prescription Code Enter Code(Secondary Care Only) Encounter Date [DAT…" at bounding box center [209, 13] width 237 height 312
click at [304, 194] on button "Submit" at bounding box center [311, 193] width 34 height 15
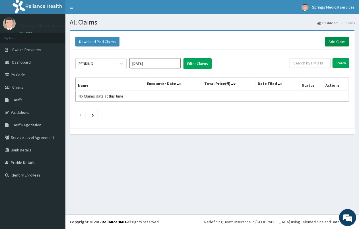
click at [339, 39] on link "Add Claim" at bounding box center [337, 42] width 24 height 10
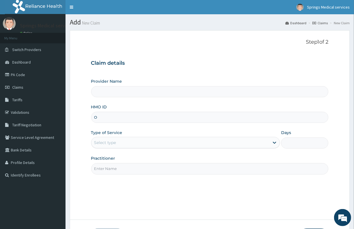
type input "OL"
type input "Springs Medical Services Portharcourt"
type input "OLA/10185/D"
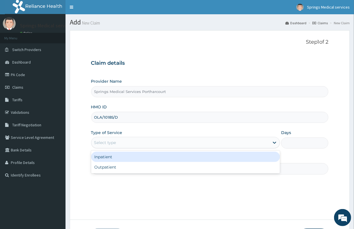
click at [114, 146] on div "Select type" at bounding box center [180, 142] width 178 height 9
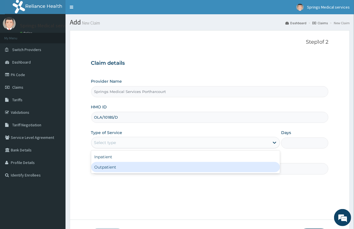
click at [102, 169] on div "Outpatient" at bounding box center [185, 167] width 189 height 10
type input "1"
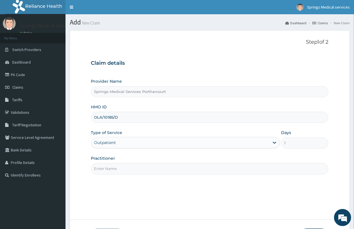
click at [112, 167] on input "Practitioner" at bounding box center [209, 168] width 237 height 11
type input "[PERSON_NAME]"
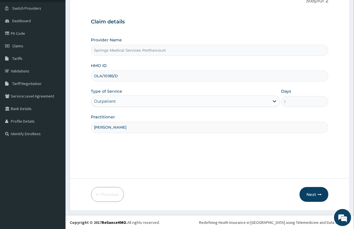
scroll to position [42, 0]
click at [308, 194] on button "Next" at bounding box center [314, 194] width 29 height 15
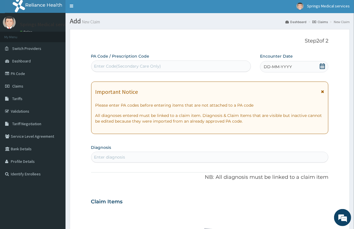
scroll to position [0, 0]
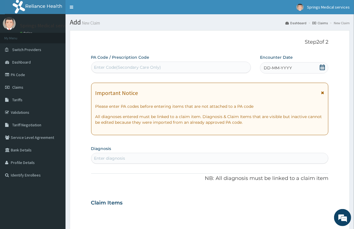
click at [320, 67] on icon at bounding box center [323, 67] width 6 height 6
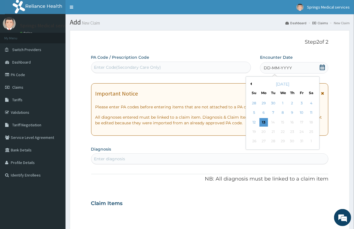
click at [251, 84] on button "Previous Month" at bounding box center [250, 83] width 3 height 3
click at [262, 130] on div "21" at bounding box center [263, 131] width 9 height 9
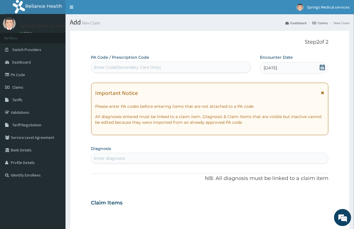
scroll to position [32, 0]
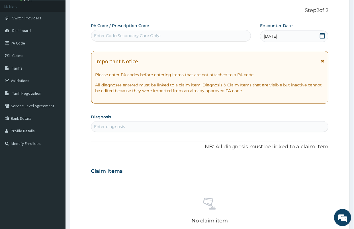
click at [135, 124] on div "Enter diagnosis" at bounding box center [209, 126] width 237 height 9
type input "[MEDICAL_DATA]"
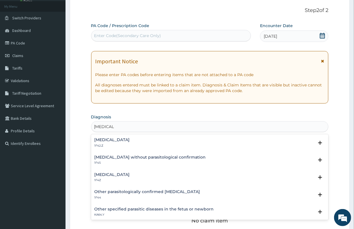
click at [120, 175] on h4 "[MEDICAL_DATA]" at bounding box center [112, 174] width 35 height 4
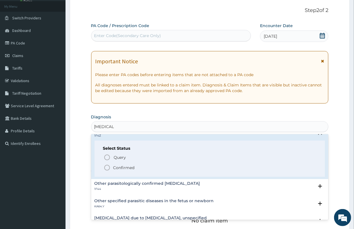
scroll to position [63, 0]
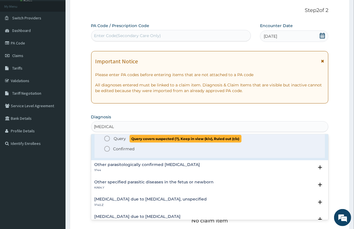
click at [114, 137] on span "Query" at bounding box center [120, 139] width 12 height 6
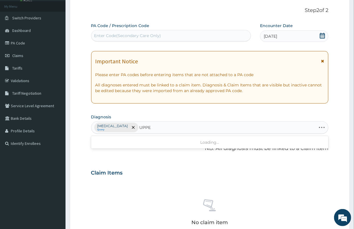
type input "UPPER"
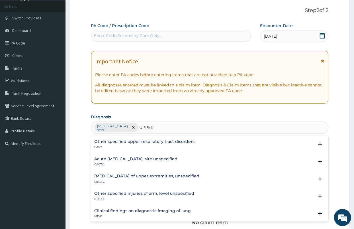
click at [136, 158] on h4 "Acute [MEDICAL_DATA], site unspecified" at bounding box center [136, 159] width 83 height 4
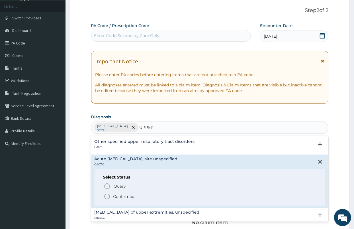
click at [121, 196] on p "Confirmed" at bounding box center [123, 196] width 21 height 6
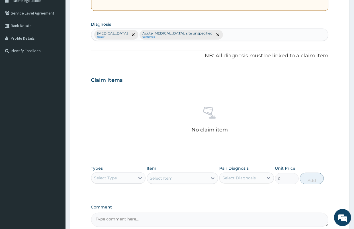
scroll to position [126, 0]
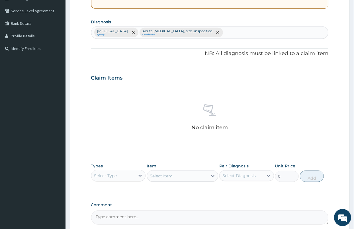
click at [112, 171] on div "Select Type" at bounding box center [113, 175] width 44 height 9
type input "PRO"
click at [106, 189] on div "Procedures" at bounding box center [118, 190] width 55 height 10
click at [179, 176] on div "Select Item" at bounding box center [177, 175] width 60 height 9
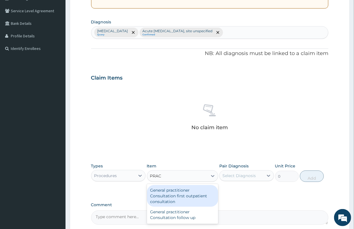
type input "PRACT"
drag, startPoint x: 177, startPoint y: 192, endPoint x: 183, endPoint y: 188, distance: 7.3
click at [176, 193] on div "General practitioner Consultation first outpatient consultation" at bounding box center [182, 196] width 71 height 22
type input "3547.5"
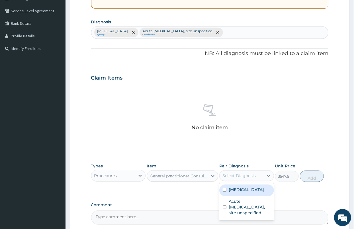
click at [236, 179] on div "Select Diagnosis" at bounding box center [242, 175] width 44 height 9
click at [243, 192] on label "[MEDICAL_DATA]" at bounding box center [246, 190] width 35 height 6
checkbox input "true"
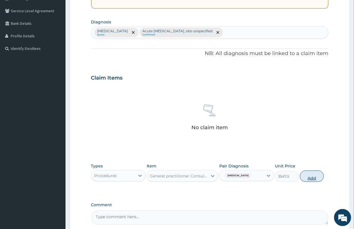
click at [314, 173] on button "Add" at bounding box center [312, 175] width 24 height 11
type input "0"
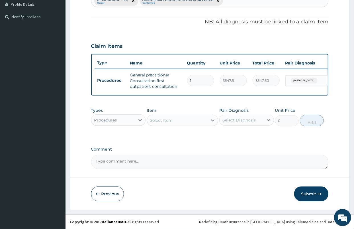
scroll to position [163, 0]
click at [129, 119] on div "Procedures" at bounding box center [113, 119] width 44 height 9
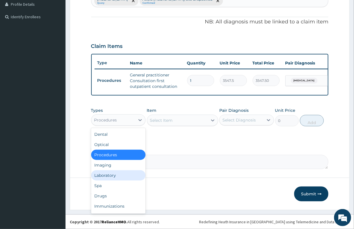
click at [110, 176] on div "Laboratory" at bounding box center [118, 175] width 55 height 10
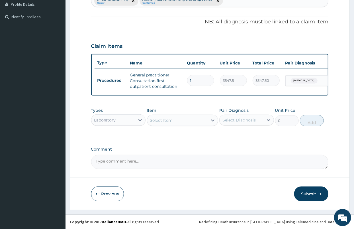
click at [164, 122] on div "Select Item" at bounding box center [161, 120] width 23 height 6
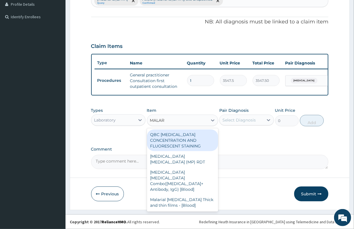
type input "MALARI"
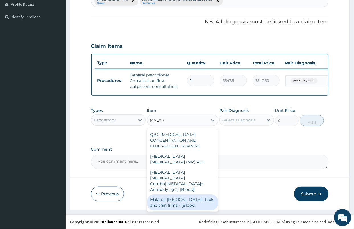
click at [178, 194] on div "Malarial [MEDICAL_DATA] Thick and thin films - [Blood]" at bounding box center [182, 202] width 71 height 16
type input "1612.5"
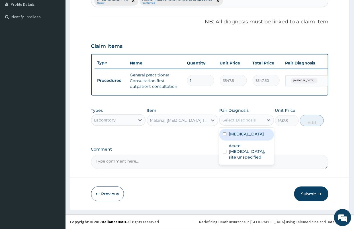
click at [253, 123] on div "Select Diagnosis" at bounding box center [242, 119] width 44 height 9
click at [243, 137] on label "[MEDICAL_DATA]" at bounding box center [246, 134] width 35 height 6
checkbox input "true"
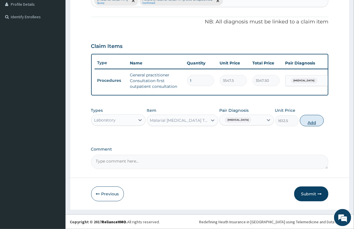
click at [312, 122] on button "Add" at bounding box center [312, 120] width 24 height 11
type input "0"
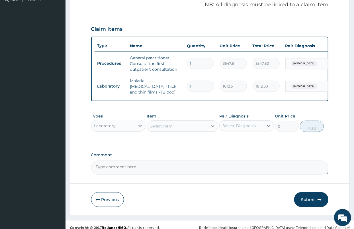
scroll to position [183, 0]
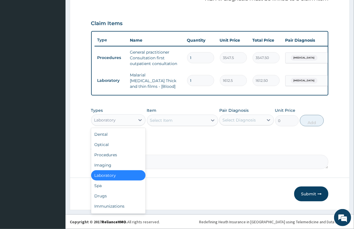
click at [109, 125] on div "Laboratory" at bounding box center [118, 119] width 55 height 11
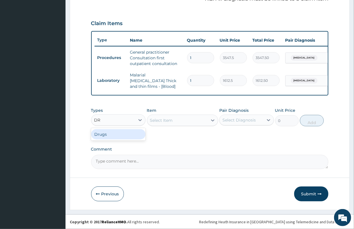
type input "DRU"
click at [103, 138] on div "Drugs" at bounding box center [118, 134] width 55 height 10
click at [180, 121] on div "Select Item" at bounding box center [177, 120] width 60 height 9
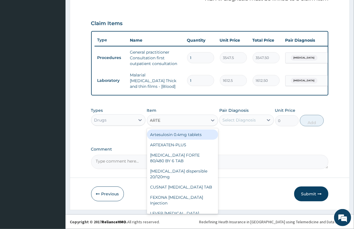
type input "ARTEM"
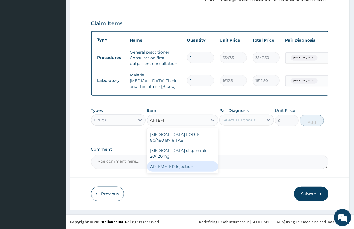
click at [188, 162] on div "ARTEMETER Injection" at bounding box center [182, 166] width 71 height 10
type input "946"
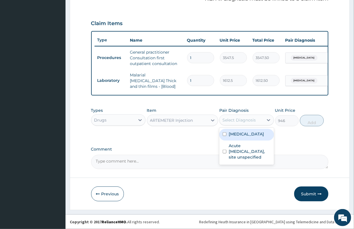
click at [249, 123] on div "Select Diagnosis" at bounding box center [242, 119] width 44 height 9
click at [247, 135] on label "[MEDICAL_DATA]" at bounding box center [246, 134] width 35 height 6
checkbox input "true"
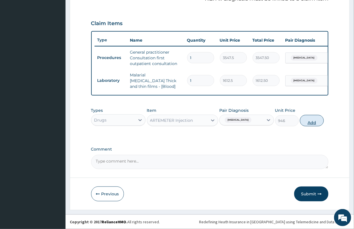
click at [312, 124] on button "Add" at bounding box center [312, 120] width 24 height 11
type input "0"
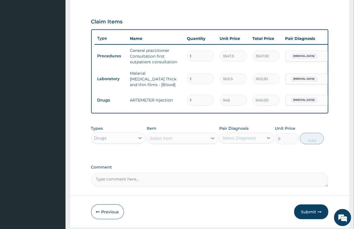
drag, startPoint x: 191, startPoint y: 95, endPoint x: 180, endPoint y: 91, distance: 11.5
click at [181, 92] on tr "Drugs ARTEMETER Injection 1 946 946.00 Malaria, unspecified Delete" at bounding box center [234, 100] width 279 height 20
type input "3"
type input "2838.00"
type input "3"
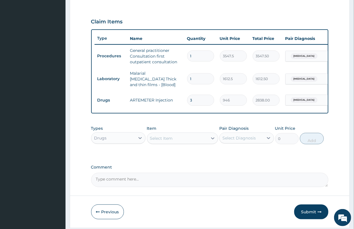
click at [172, 141] on div "Select Item" at bounding box center [161, 138] width 23 height 6
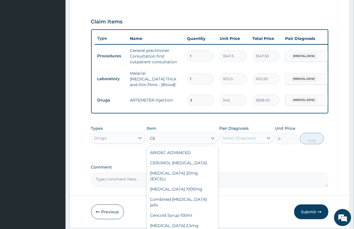
type input "C"
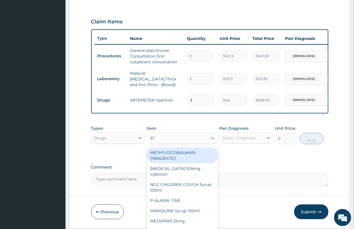
type input "375"
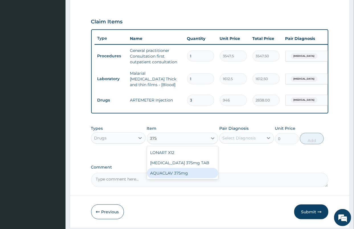
click at [170, 176] on div "AQUACLAV 375mg" at bounding box center [182, 173] width 71 height 10
type input "177.375"
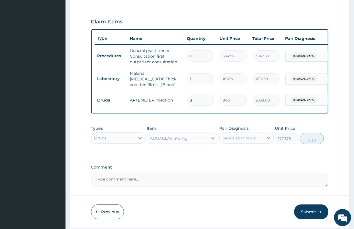
click at [240, 142] on div "Select Diagnosis" at bounding box center [242, 137] width 44 height 9
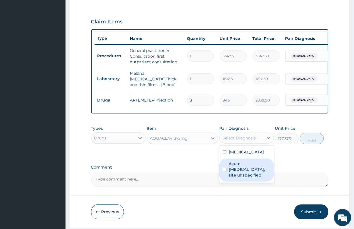
click at [248, 178] on label "Acute [MEDICAL_DATA], site unspecified" at bounding box center [250, 169] width 42 height 17
checkbox input "true"
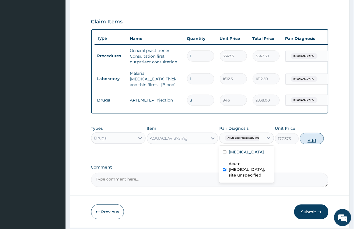
click at [306, 140] on button "Add" at bounding box center [312, 138] width 24 height 11
type input "0"
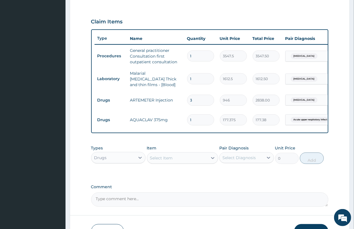
type input "10"
type input "1773.75"
type input "10"
click at [161, 158] on div "Select Item" at bounding box center [161, 158] width 23 height 6
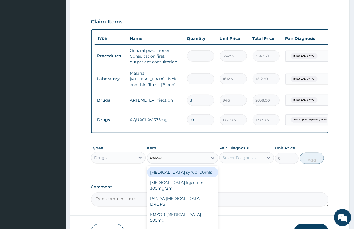
type input "PARACE"
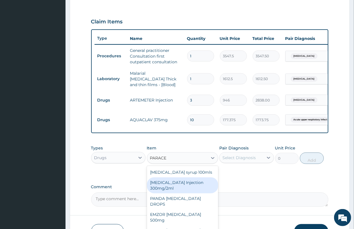
click at [194, 189] on div "[MEDICAL_DATA] Injection 300mg/2ml" at bounding box center [182, 185] width 71 height 16
type input "260.15"
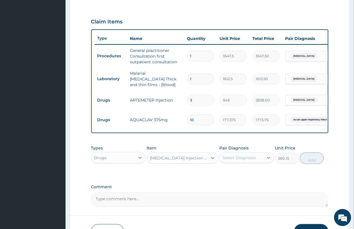
click at [252, 157] on div "Select Diagnosis" at bounding box center [238, 158] width 33 height 6
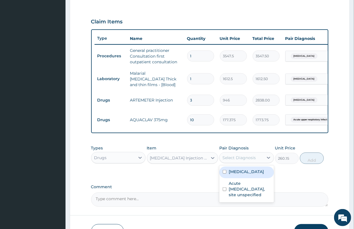
click at [241, 174] on label "Malaria, unspecified" at bounding box center [246, 172] width 35 height 6
checkbox input "true"
click at [317, 162] on button "Add" at bounding box center [312, 157] width 24 height 11
type input "0"
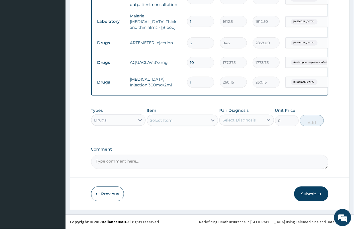
scroll to position [242, 0]
click at [167, 120] on div "Select Item" at bounding box center [161, 120] width 23 height 6
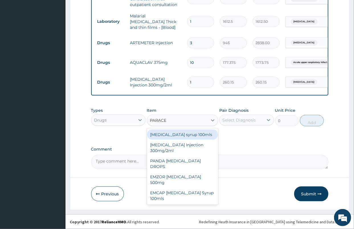
type input "PARACET"
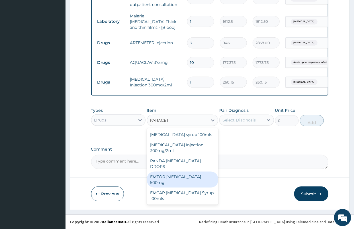
click at [174, 171] on div "EMZOR [MEDICAL_DATA] 500mg" at bounding box center [182, 179] width 71 height 16
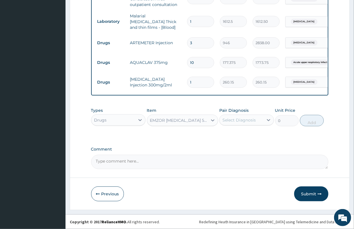
type input "23.65"
click at [251, 117] on div "Select Diagnosis" at bounding box center [238, 120] width 33 height 6
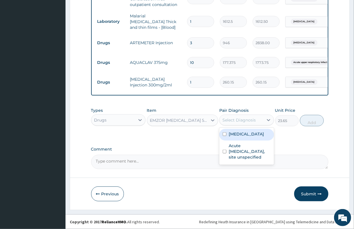
click at [240, 134] on label "[MEDICAL_DATA]" at bounding box center [246, 134] width 35 height 6
checkbox input "true"
click at [316, 123] on button "Add" at bounding box center [312, 120] width 24 height 11
type input "0"
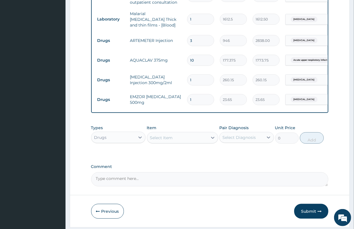
type input "18"
type input "425.70"
type input "18"
click at [155, 140] on div "Select Item" at bounding box center [161, 138] width 23 height 6
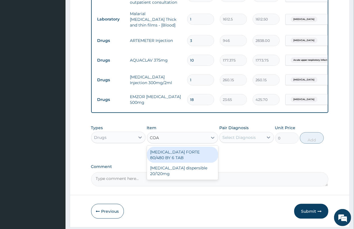
type input "[PERSON_NAME]"
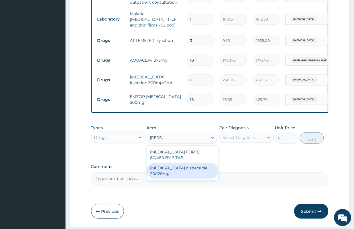
click at [167, 170] on div "[MEDICAL_DATA] dispersible 20/120mg" at bounding box center [182, 171] width 71 height 16
type input "112.3375"
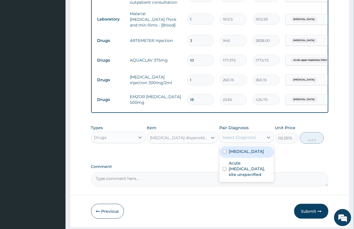
click at [234, 138] on div "Select Diagnosis" at bounding box center [238, 137] width 33 height 6
click at [236, 154] on label "[MEDICAL_DATA]" at bounding box center [246, 151] width 35 height 6
checkbox input "true"
click at [310, 138] on button "Add" at bounding box center [312, 137] width 24 height 11
type input "0"
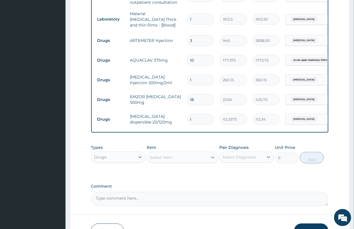
type input "12"
type input "1348.05"
type input "12"
click at [168, 198] on textarea "Comment" at bounding box center [209, 199] width 237 height 14
drag, startPoint x: 202, startPoint y: 97, endPoint x: 174, endPoint y: 105, distance: 28.9
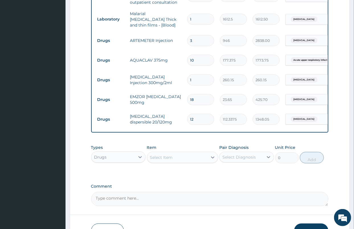
click at [174, 105] on tr "Drugs EMZOR PARACETAMOL 500mg 18 23.65 425.70 Malaria, unspecified Delete" at bounding box center [234, 100] width 279 height 20
type input "9"
type input "212.85"
type input "9"
click at [191, 173] on div "Types Drugs Item Select Item Pair Diagnosis Select Diagnosis Unit Price 0 Add" at bounding box center [209, 158] width 237 height 33
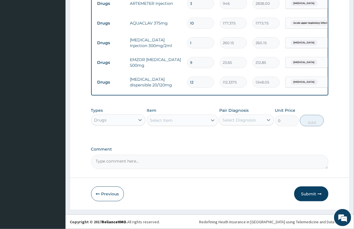
scroll to position [281, 0]
click at [304, 194] on button "Submit" at bounding box center [311, 193] width 34 height 15
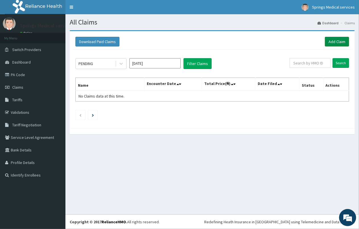
click at [335, 46] on link "Add Claim" at bounding box center [337, 42] width 24 height 10
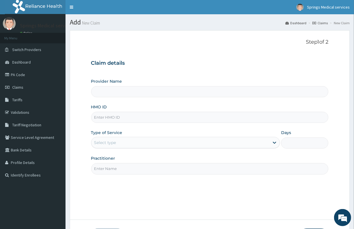
type input "Springs Medical Services Portharcourt"
click at [113, 116] on input "HMO ID" at bounding box center [209, 117] width 237 height 11
type input "GSV/10189/E"
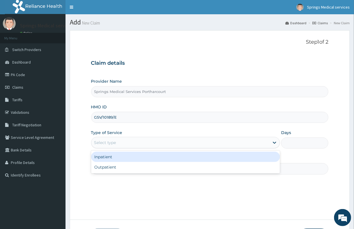
click at [106, 139] on div "Select type" at bounding box center [180, 142] width 178 height 9
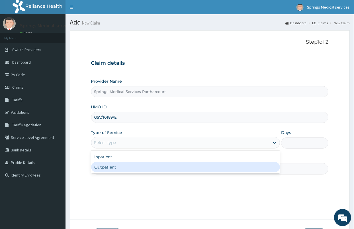
click at [105, 168] on div "Outpatient" at bounding box center [185, 167] width 189 height 10
type input "1"
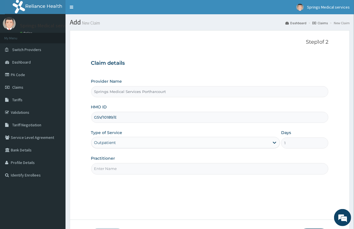
click at [108, 169] on input "Practitioner" at bounding box center [209, 168] width 237 height 11
type input "[PERSON_NAME]"
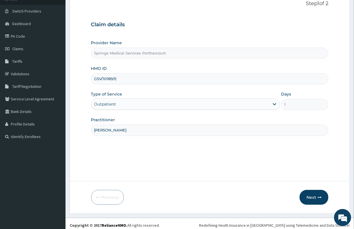
scroll to position [42, 0]
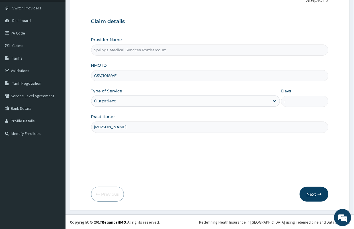
click at [305, 193] on button "Next" at bounding box center [314, 194] width 29 height 15
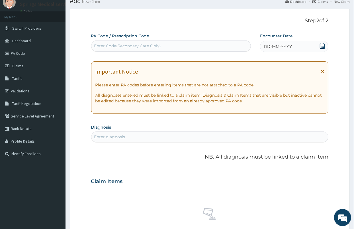
scroll to position [10, 0]
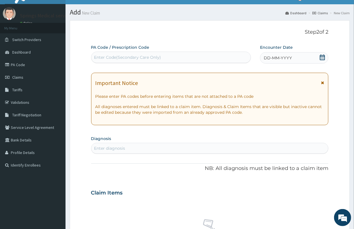
click at [320, 58] on icon at bounding box center [323, 57] width 6 height 6
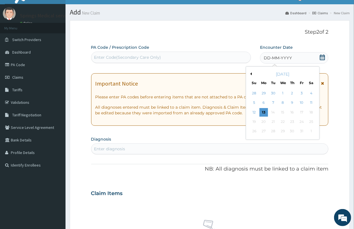
click at [249, 72] on button "Previous Month" at bounding box center [250, 73] width 3 height 3
click at [250, 73] on button "Previous Month" at bounding box center [250, 73] width 3 height 3
click at [264, 120] on div "21" at bounding box center [263, 121] width 9 height 9
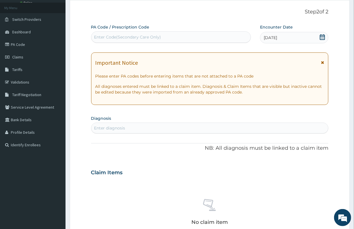
scroll to position [42, 0]
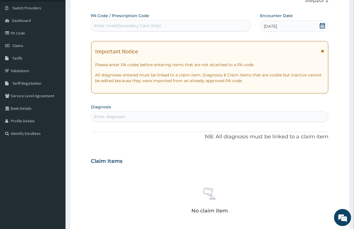
click at [112, 114] on div "Enter diagnosis" at bounding box center [109, 117] width 31 height 6
type input "[MEDICAL_DATA]"
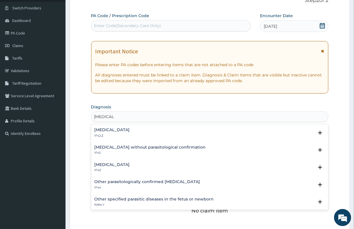
click at [120, 164] on h4 "[MEDICAL_DATA]" at bounding box center [112, 164] width 35 height 4
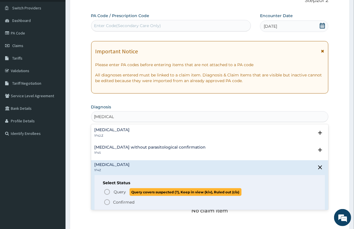
click at [117, 194] on span "Query" at bounding box center [120, 192] width 12 height 6
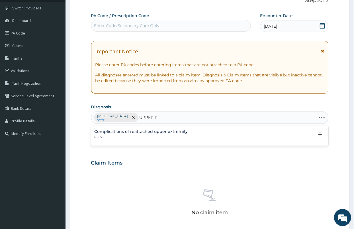
type input "UPPER"
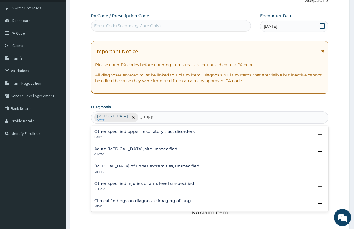
click at [126, 153] on p "CA07.0" at bounding box center [136, 154] width 83 height 4
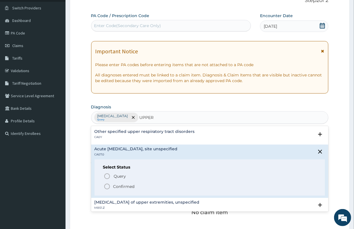
click at [118, 186] on p "Confirmed" at bounding box center [123, 186] width 21 height 6
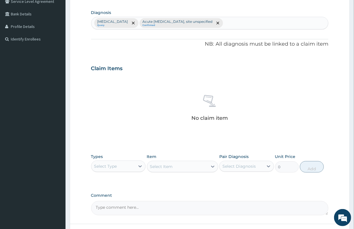
scroll to position [137, 0]
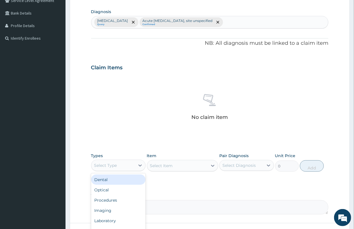
click at [122, 164] on div "Select Type" at bounding box center [113, 165] width 44 height 9
click at [113, 223] on div "Laboratory" at bounding box center [118, 220] width 55 height 10
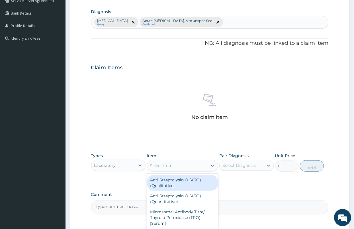
click at [161, 166] on div "Select Item" at bounding box center [161, 166] width 23 height 6
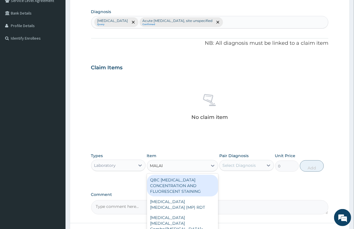
type input "MALARI"
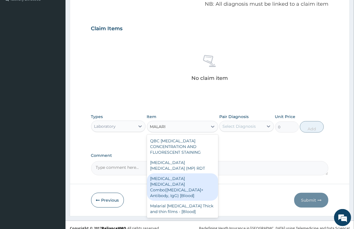
scroll to position [182, 0]
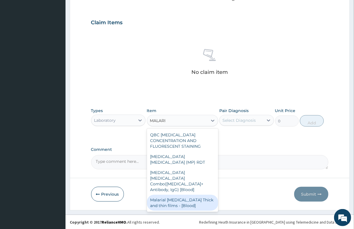
click at [187, 194] on div "Malarial [MEDICAL_DATA] Thick and thin films - [Blood]" at bounding box center [182, 202] width 71 height 16
type input "1612.5"
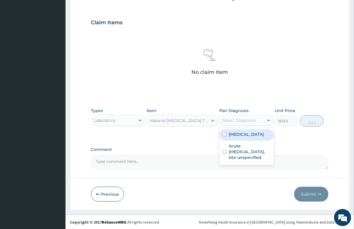
click at [236, 119] on div "Select Diagnosis" at bounding box center [238, 120] width 33 height 6
click at [243, 136] on label "Malaria, unspecified" at bounding box center [246, 134] width 35 height 6
checkbox input "true"
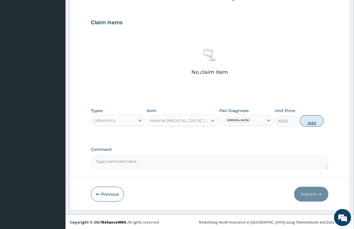
click at [316, 122] on button "Add" at bounding box center [312, 120] width 24 height 11
type input "0"
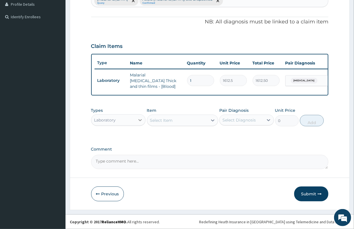
click at [140, 118] on icon at bounding box center [140, 120] width 6 height 6
type input "PR"
click at [113, 135] on div "Procedures" at bounding box center [118, 134] width 55 height 10
click at [167, 120] on div "Select Item" at bounding box center [161, 120] width 23 height 6
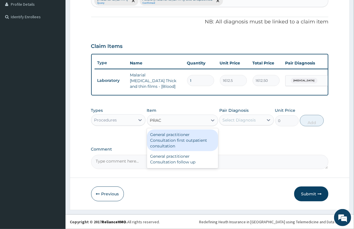
type input "PRACT"
click at [183, 140] on div "General practitioner Consultation first outpatient consultation" at bounding box center [182, 140] width 71 height 22
type input "3547.5"
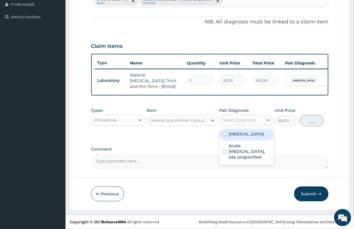
click at [245, 119] on div "Select Diagnosis" at bounding box center [238, 120] width 33 height 6
click at [244, 137] on label "[MEDICAL_DATA]" at bounding box center [246, 134] width 35 height 6
checkbox input "true"
click at [314, 123] on button "Add" at bounding box center [312, 120] width 24 height 11
type input "0"
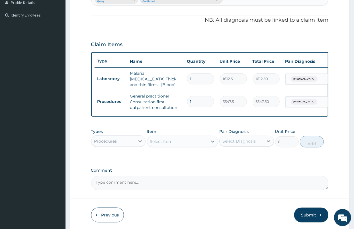
click at [137, 143] on div at bounding box center [140, 141] width 10 height 10
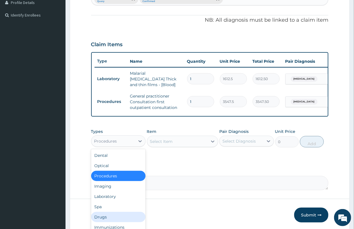
click at [99, 218] on div "Drugs" at bounding box center [118, 217] width 55 height 10
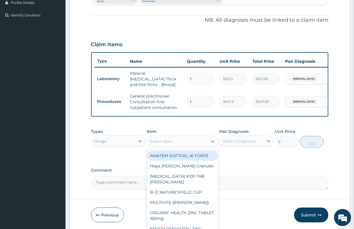
click at [167, 141] on div "Select Item" at bounding box center [161, 141] width 23 height 6
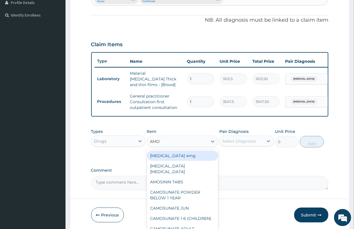
type input "AMOX"
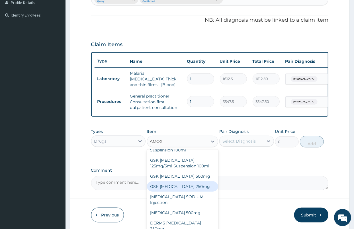
scroll to position [0, 0]
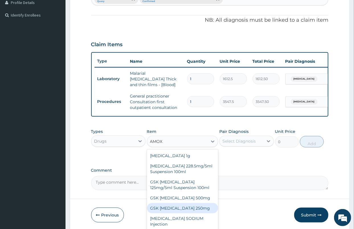
click at [181, 213] on div "GSK AMOXIL 250mg" at bounding box center [182, 208] width 71 height 10
type input "29.5625"
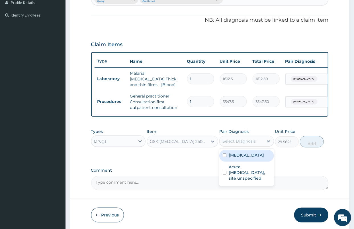
click at [243, 142] on div "Select Diagnosis" at bounding box center [238, 141] width 33 height 6
click at [239, 156] on label "Malaria, unspecified" at bounding box center [246, 155] width 35 height 6
checkbox input "true"
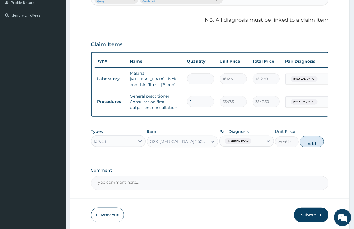
click at [311, 144] on button "Add" at bounding box center [312, 141] width 24 height 11
type input "0"
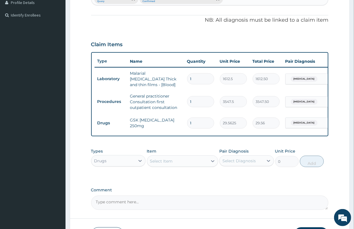
click at [199, 126] on td "1" at bounding box center [200, 122] width 33 height 17
click at [200, 121] on input "1" at bounding box center [200, 122] width 27 height 11
type input "15"
type input "443.44"
type input "15"
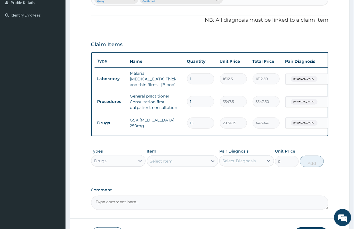
click at [161, 163] on div "Select Item" at bounding box center [161, 161] width 23 height 6
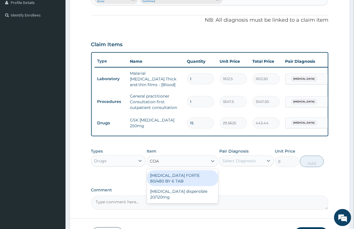
type input "COAR"
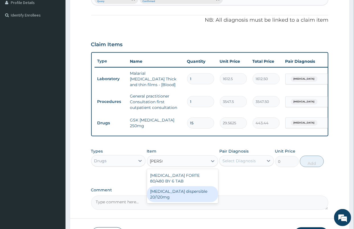
click at [173, 190] on div "[MEDICAL_DATA] dispersible 20/120mg" at bounding box center [182, 194] width 71 height 16
type input "112.3375"
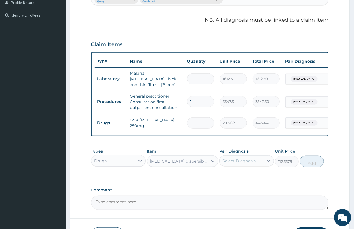
click at [252, 161] on div "Select Diagnosis" at bounding box center [238, 161] width 33 height 6
click at [243, 177] on label "Malaria, unspecified" at bounding box center [246, 175] width 35 height 6
checkbox input "true"
click at [310, 163] on button "Add" at bounding box center [312, 160] width 24 height 11
type input "0"
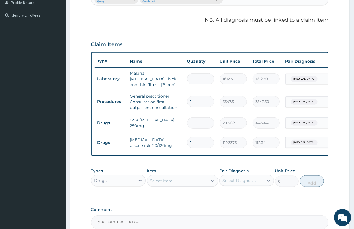
type input "12"
type input "1348.05"
type input "12"
click at [163, 185] on div "Select Item" at bounding box center [177, 180] width 60 height 9
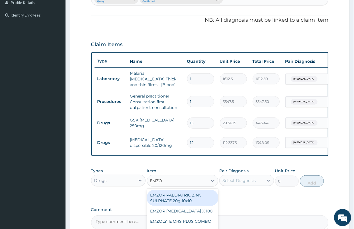
type input "EMZOL"
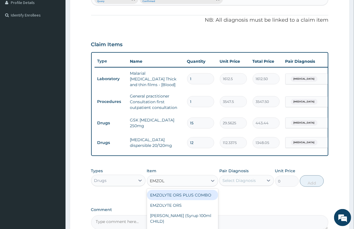
scroll to position [191, 0]
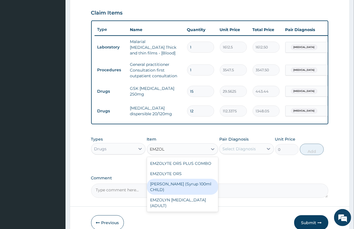
click at [181, 185] on div "[PERSON_NAME] (Syrup 100ml CHILD)" at bounding box center [182, 187] width 71 height 16
type input "1478.125"
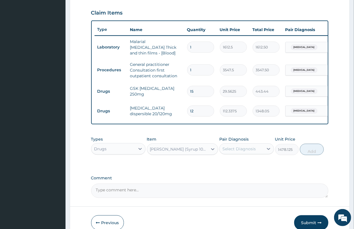
click at [230, 147] on div "Select Diagnosis" at bounding box center [238, 149] width 33 height 6
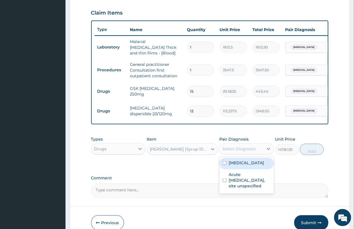
click at [243, 165] on label "[MEDICAL_DATA]" at bounding box center [246, 163] width 35 height 6
checkbox input "true"
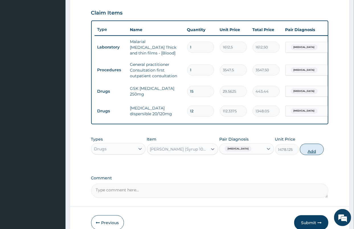
click at [314, 148] on button "Add" at bounding box center [312, 149] width 24 height 11
type input "0"
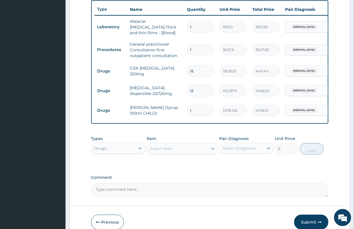
scroll to position [223, 0]
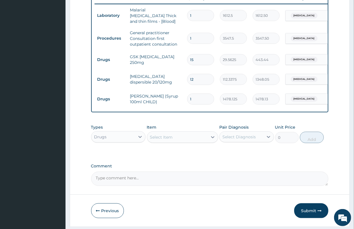
click at [164, 134] on div "Select Item" at bounding box center [177, 136] width 60 height 9
click at [165, 137] on div "Select Item" at bounding box center [161, 137] width 23 height 6
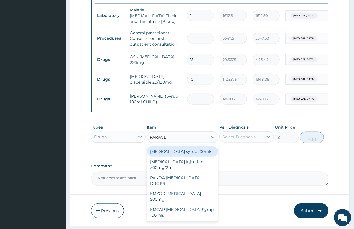
type input "PARACET"
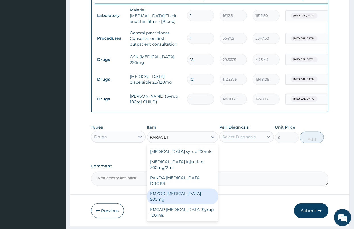
click at [191, 188] on div "EMZOR PARACETAMOL 500mg" at bounding box center [182, 196] width 71 height 16
type input "23.65"
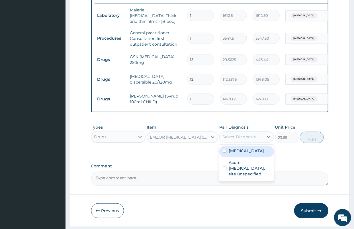
click at [252, 140] on div "Select Diagnosis" at bounding box center [238, 137] width 33 height 6
click at [236, 153] on label "Malaria, unspecified" at bounding box center [246, 151] width 35 height 6
checkbox input "true"
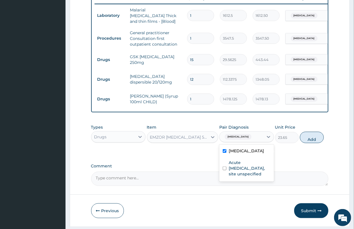
drag, startPoint x: 314, startPoint y: 139, endPoint x: 308, endPoint y: 138, distance: 6.0
click at [314, 140] on button "Add" at bounding box center [312, 137] width 24 height 11
type input "0"
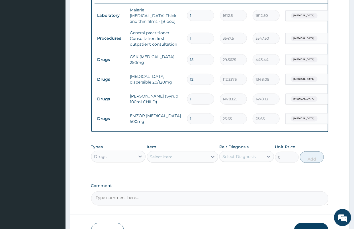
drag, startPoint x: 206, startPoint y: 115, endPoint x: 170, endPoint y: 118, distance: 36.6
click at [170, 118] on tr "Drugs EMZOR PARACETAMOL 500mg 1 23.65 23.65 Malaria, unspecified Delete" at bounding box center [234, 119] width 279 height 20
type input "9"
type input "212.85"
type input "9"
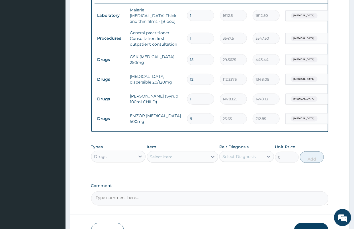
click at [213, 190] on div "Comment" at bounding box center [209, 194] width 237 height 22
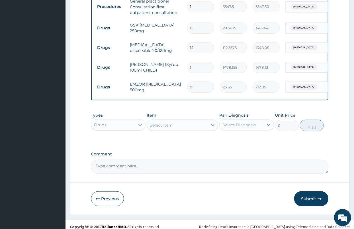
scroll to position [261, 0]
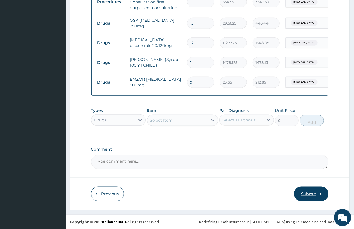
click at [305, 189] on button "Submit" at bounding box center [311, 193] width 34 height 15
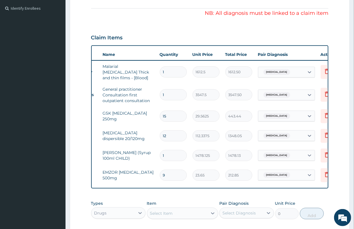
scroll to position [0, 48]
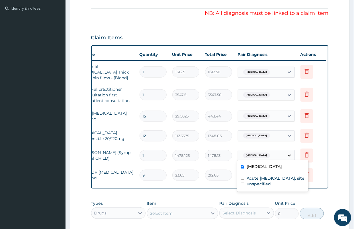
click at [287, 153] on icon at bounding box center [289, 155] width 6 height 6
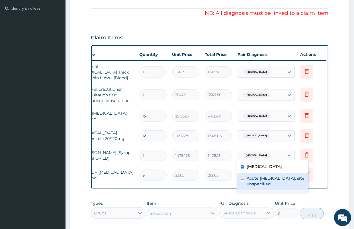
click at [261, 180] on label "Acute [MEDICAL_DATA], site unspecified" at bounding box center [276, 180] width 58 height 11
checkbox input "true"
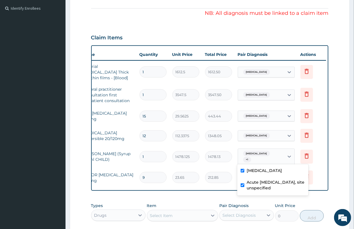
click at [257, 169] on label "Malaria, unspecified" at bounding box center [264, 170] width 35 height 6
checkbox input "false"
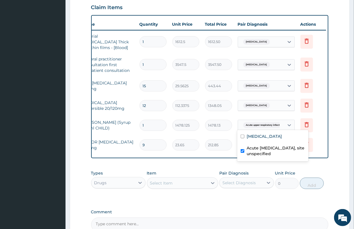
scroll to position [198, 0]
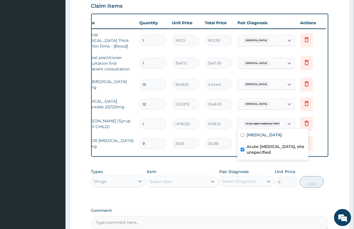
click at [232, 203] on div "PA Code / Prescription Code Enter Code(Secondary Care Only) Encounter Date 21-0…" at bounding box center [209, 43] width 237 height 374
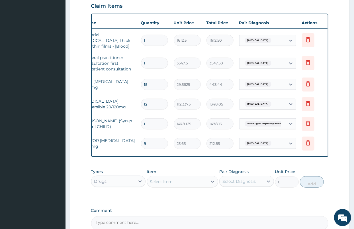
scroll to position [0, 48]
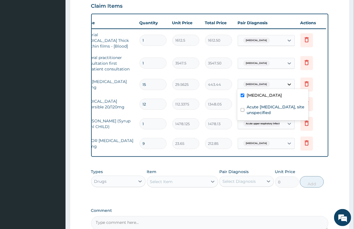
click at [288, 82] on icon at bounding box center [289, 84] width 6 height 6
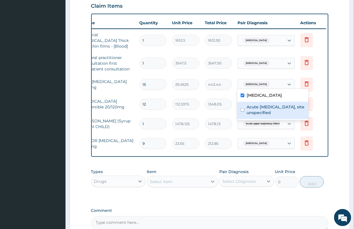
click at [257, 107] on label "Acute [MEDICAL_DATA], site unspecified" at bounding box center [276, 109] width 58 height 11
checkbox input "true"
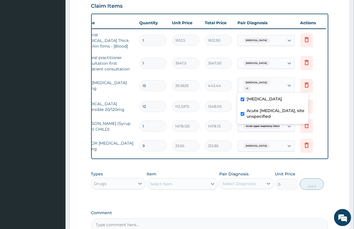
click at [248, 96] on label "Malaria, unspecified" at bounding box center [264, 99] width 35 height 6
checkbox input "false"
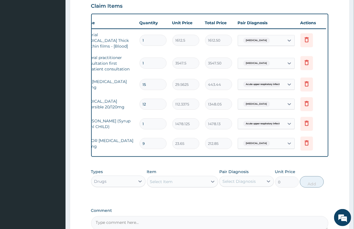
drag, startPoint x: 226, startPoint y: 215, endPoint x: 188, endPoint y: 187, distance: 47.8
click at [226, 214] on div "Comment" at bounding box center [209, 219] width 237 height 22
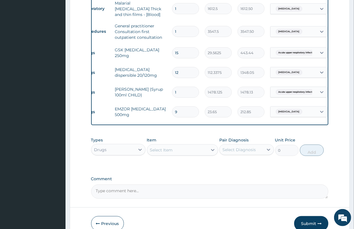
scroll to position [261, 0]
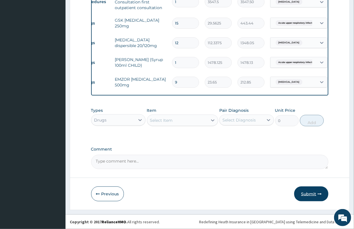
click at [319, 187] on button "Submit" at bounding box center [311, 193] width 34 height 15
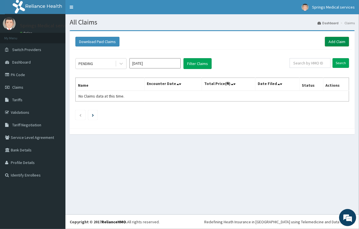
click at [341, 39] on link "Add Claim" at bounding box center [337, 42] width 24 height 10
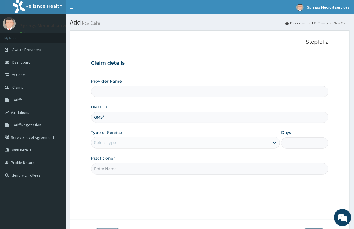
type input "GMS/1"
type input "Springs Medical Services Portharcourt"
type input "GMS/10179/A"
click at [120, 143] on div "Select type" at bounding box center [180, 142] width 178 height 9
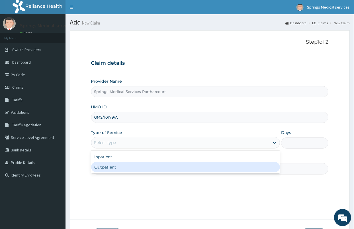
click at [116, 165] on div "Outpatient" at bounding box center [185, 167] width 189 height 10
type input "1"
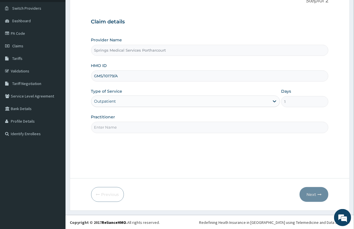
scroll to position [42, 0]
click at [109, 124] on input "Practitioner" at bounding box center [209, 126] width 237 height 11
type input "[PERSON_NAME]"
click at [314, 190] on button "Next" at bounding box center [314, 194] width 29 height 15
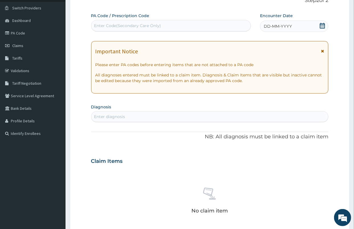
scroll to position [0, 0]
click at [323, 25] on icon at bounding box center [323, 26] width 6 height 6
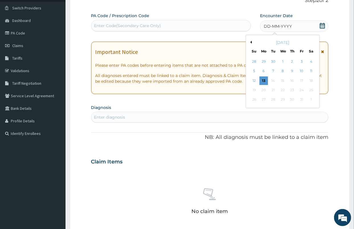
click at [251, 43] on button "Previous Month" at bounding box center [250, 42] width 3 height 3
click at [252, 43] on div "Previous Month Next Month August 2025 Su Mo Tu We Th Fr Sa 27 28 29 30 31 1 2 3…" at bounding box center [283, 76] width 74 height 83
click at [251, 41] on button "Previous Month" at bounding box center [250, 42] width 3 height 3
click at [264, 89] on div "21" at bounding box center [263, 90] width 9 height 9
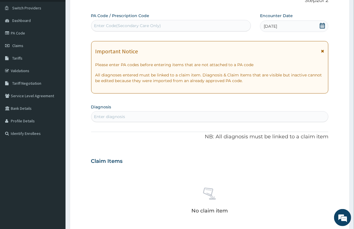
scroll to position [73, 0]
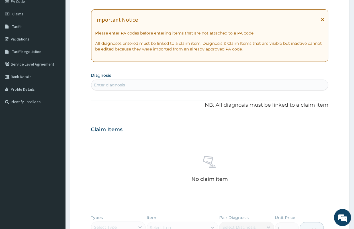
click at [117, 89] on div "Enter diagnosis" at bounding box center [209, 84] width 237 height 9
type input "MALARIA"
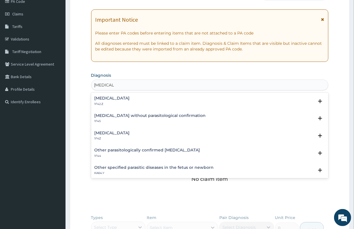
click at [130, 132] on h4 "Malaria, unspecified" at bounding box center [112, 133] width 35 height 4
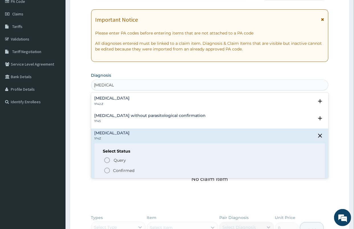
click at [112, 155] on div "Select Status Query Query covers suspected (?), Keep in view (kiv), Ruled out (…" at bounding box center [210, 161] width 231 height 36
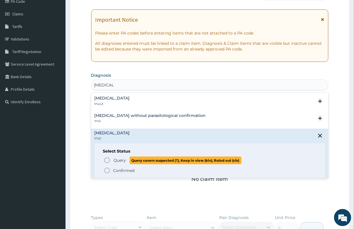
click at [114, 161] on span "Query" at bounding box center [120, 160] width 12 height 6
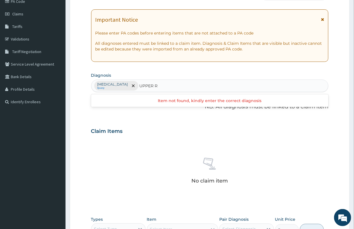
type input "UPPER"
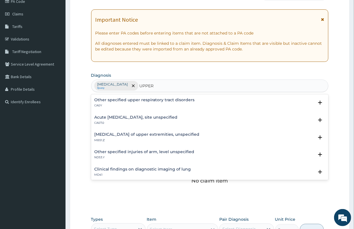
click at [119, 118] on h4 "Acute [MEDICAL_DATA], site unspecified" at bounding box center [136, 117] width 83 height 4
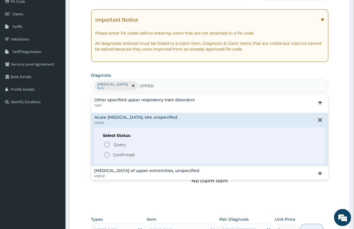
click at [129, 154] on p "Confirmed" at bounding box center [123, 155] width 21 height 6
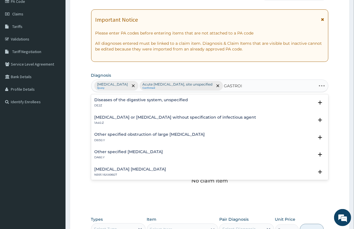
type input "GASTRO"
click at [165, 116] on h4 "Infectious gastroenteritis or colitis without specification of infectious agent" at bounding box center [176, 117] width 162 height 4
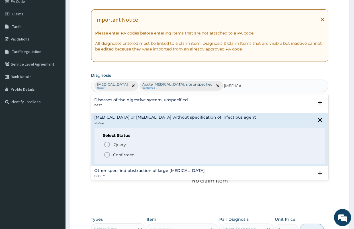
click at [126, 155] on p "Confirmed" at bounding box center [123, 155] width 21 height 6
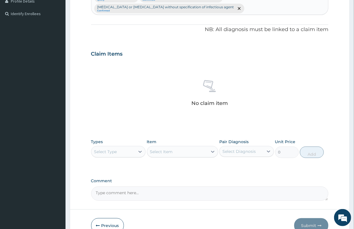
scroll to position [168, 0]
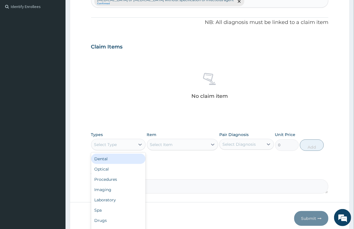
click at [112, 146] on div "Select Type" at bounding box center [105, 145] width 23 height 6
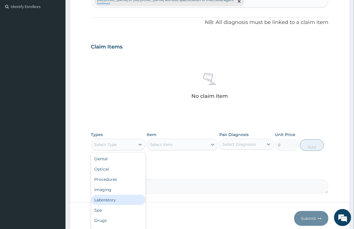
click at [112, 200] on div "Laboratory" at bounding box center [118, 199] width 55 height 10
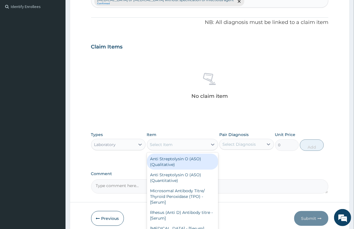
click at [173, 145] on div "Select Item" at bounding box center [161, 145] width 23 height 6
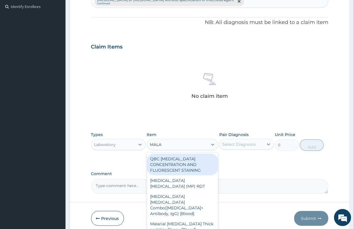
type input "MALAR"
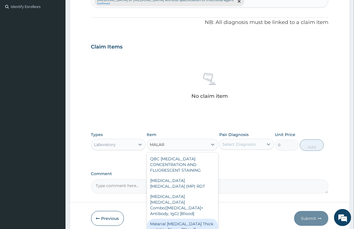
click at [177, 218] on div "Malarial Parasite Thick and thin films - [Blood]" at bounding box center [182, 226] width 71 height 16
type input "1612.5"
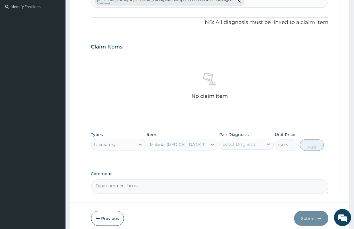
click at [239, 144] on div "Select Diagnosis" at bounding box center [238, 144] width 33 height 6
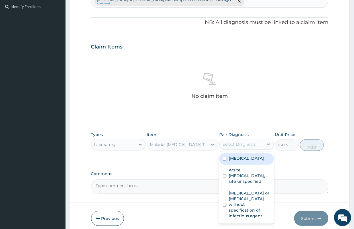
click at [241, 161] on label "Malaria, unspecified" at bounding box center [246, 158] width 35 height 6
checkbox input "true"
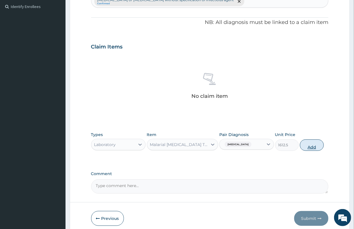
click at [317, 148] on button "Add" at bounding box center [312, 144] width 24 height 11
type input "0"
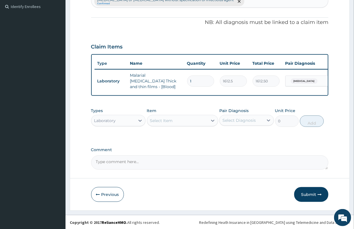
scroll to position [170, 0]
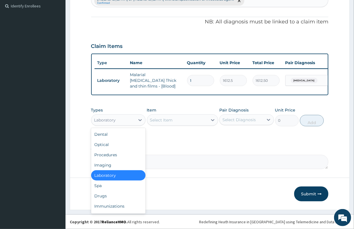
click at [125, 118] on div "Laboratory" at bounding box center [113, 119] width 44 height 9
click at [117, 154] on div "Procedures" at bounding box center [118, 155] width 55 height 10
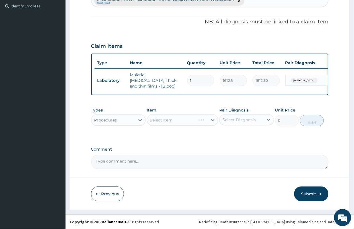
click at [181, 121] on div "Select Item" at bounding box center [182, 119] width 71 height 11
click at [191, 122] on div "Select Item" at bounding box center [177, 119] width 60 height 9
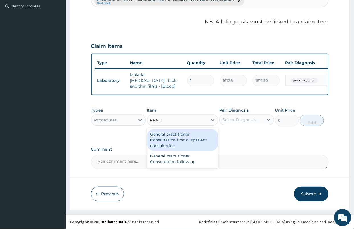
type input "PRACT"
click at [186, 137] on div "General practitioner Consultation first outpatient consultation" at bounding box center [182, 140] width 71 height 22
type input "3547.5"
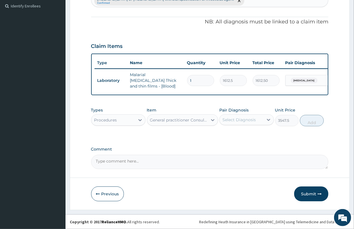
click at [251, 122] on div "Select Diagnosis" at bounding box center [238, 120] width 33 height 6
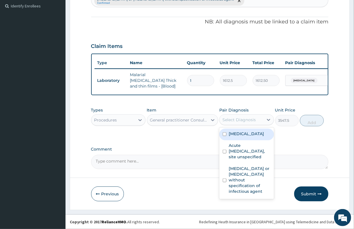
click at [237, 136] on label "Malaria, unspecified" at bounding box center [246, 134] width 35 height 6
checkbox input "true"
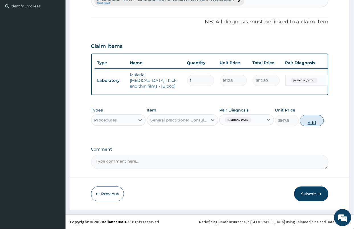
click at [310, 123] on button "Add" at bounding box center [312, 120] width 24 height 11
type input "0"
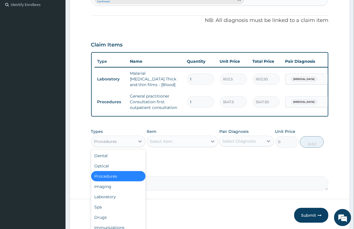
click at [110, 141] on div "Procedures" at bounding box center [105, 141] width 23 height 6
type input "DR"
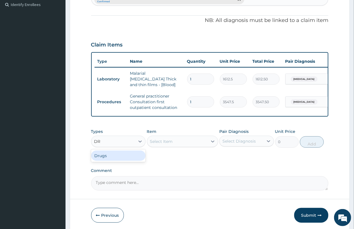
click at [101, 153] on div "Drugs" at bounding box center [118, 155] width 55 height 10
click at [168, 142] on div "Select Item" at bounding box center [161, 141] width 23 height 6
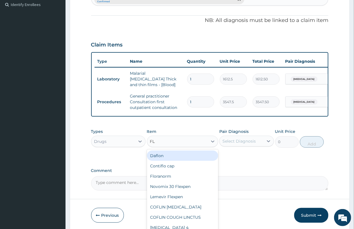
type input "FLA"
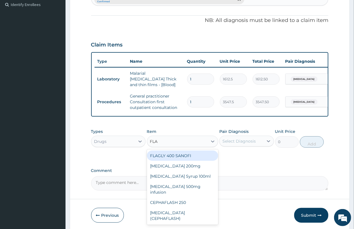
click at [172, 158] on div "FLAGLY 400 SANOFI" at bounding box center [182, 155] width 71 height 10
type input "70.95"
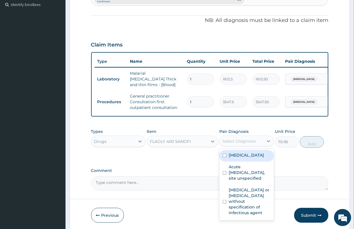
click at [235, 146] on div "Select Diagnosis" at bounding box center [242, 140] width 44 height 9
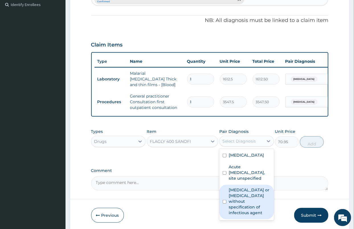
drag, startPoint x: 245, startPoint y: 208, endPoint x: 304, endPoint y: 157, distance: 77.5
click at [245, 207] on label "Infectious gastroenteritis or colitis without specification of infectious agent" at bounding box center [250, 201] width 42 height 28
checkbox input "true"
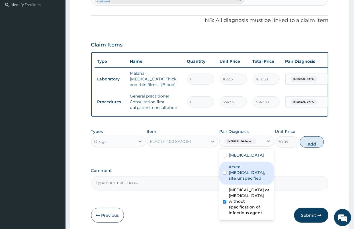
click at [310, 148] on button "Add" at bounding box center [312, 141] width 24 height 11
type input "0"
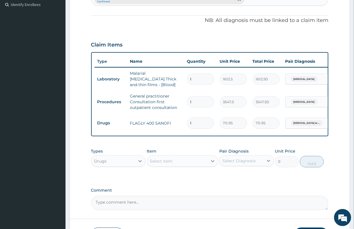
type input "15"
type input "1064.25"
type input "15"
click at [171, 164] on div "Select Item" at bounding box center [161, 161] width 23 height 6
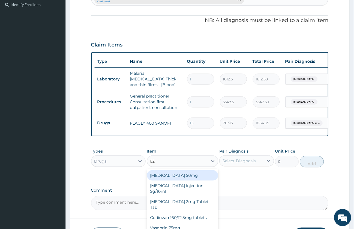
type input "625"
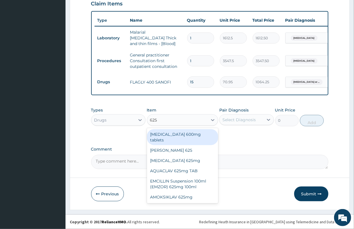
scroll to position [213, 0]
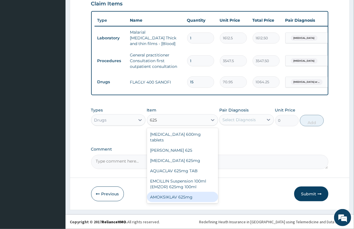
drag, startPoint x: 177, startPoint y: 190, endPoint x: 194, endPoint y: 162, distance: 32.5
click at [177, 192] on div "AMOKSIKLAV 625mg" at bounding box center [182, 197] width 71 height 10
type input "650.375"
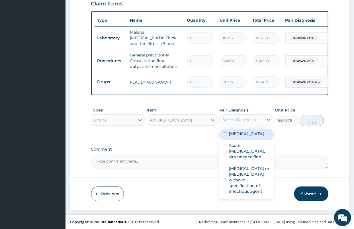
click at [234, 121] on div "Select Diagnosis" at bounding box center [238, 120] width 33 height 6
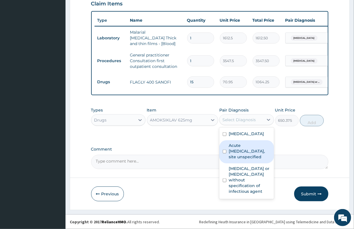
click at [246, 159] on label "Acute [MEDICAL_DATA], site unspecified" at bounding box center [250, 150] width 42 height 17
checkbox input "true"
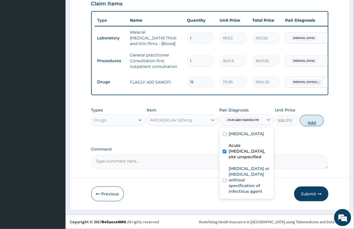
click at [308, 121] on button "Add" at bounding box center [312, 120] width 24 height 11
type input "0"
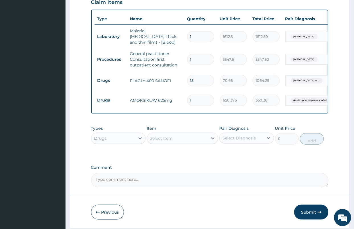
type input "10"
type input "6503.75"
type input "10"
click at [158, 141] on div "Select Item" at bounding box center [161, 138] width 23 height 6
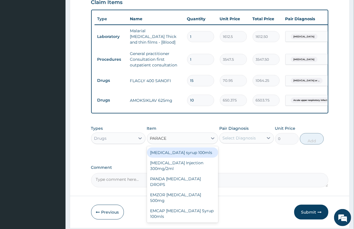
type input "PARACET"
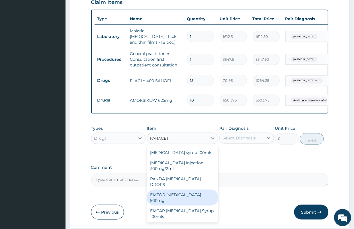
drag, startPoint x: 203, startPoint y: 189, endPoint x: 208, endPoint y: 180, distance: 9.7
click at [203, 189] on div "EMZOR [MEDICAL_DATA] 500mg" at bounding box center [182, 197] width 71 height 16
type input "23.65"
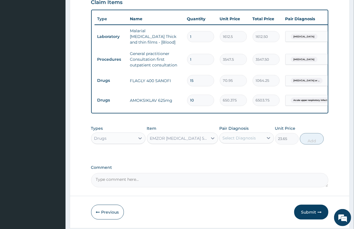
click at [248, 142] on div "Select Diagnosis" at bounding box center [242, 137] width 44 height 9
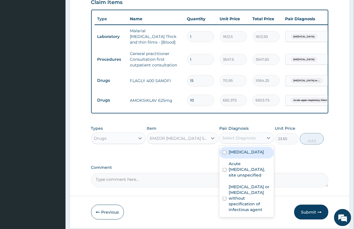
click at [242, 155] on label "Malaria, unspecified" at bounding box center [246, 152] width 35 height 6
checkbox input "true"
click at [315, 140] on button "Add" at bounding box center [312, 138] width 24 height 11
type input "0"
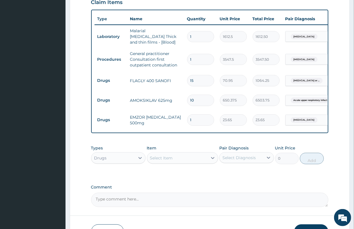
type input "18"
type input "425.70"
type input "18"
click at [178, 161] on div "Select Item" at bounding box center [177, 157] width 60 height 9
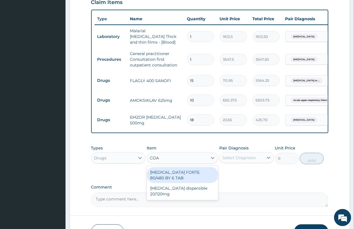
type input "COAR"
drag, startPoint x: 191, startPoint y: 175, endPoint x: 206, endPoint y: 169, distance: 15.5
click at [191, 174] on div "COARTEM FORTE 80/480 BY 6 TAB" at bounding box center [182, 175] width 71 height 16
type input "449.35"
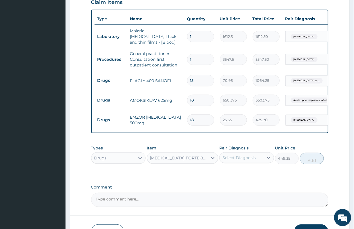
click at [245, 157] on div "Select Diagnosis" at bounding box center [238, 158] width 33 height 6
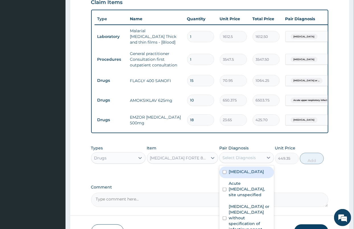
drag, startPoint x: 245, startPoint y: 175, endPoint x: 250, endPoint y: 172, distance: 5.9
click at [245, 174] on label "Malaria, unspecified" at bounding box center [246, 172] width 35 height 6
checkbox input "true"
click at [314, 160] on button "Add" at bounding box center [312, 158] width 24 height 11
type input "0"
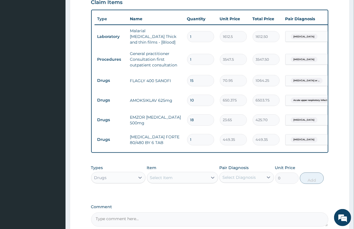
drag, startPoint x: 202, startPoint y: 134, endPoint x: 180, endPoint y: 134, distance: 21.4
click at [180, 134] on tr "Drugs COARTEM FORTE 80/480 BY 6 TAB 1 449.35 449.35 Malaria, unspecified Delete" at bounding box center [234, 140] width 279 height 20
type input "6"
type input "2696.10"
type input "6"
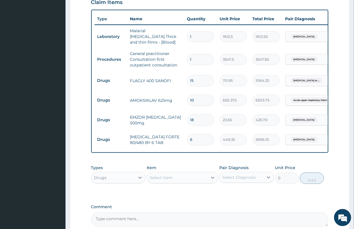
click at [193, 192] on div "Types Drugs Item Select Item Pair Diagnosis Select Diagnosis Unit Price 0 Add" at bounding box center [209, 178] width 237 height 33
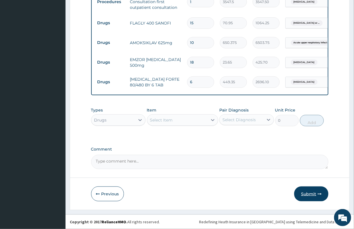
scroll to position [272, 0]
drag, startPoint x: 319, startPoint y: 190, endPoint x: 105, endPoint y: 142, distance: 219.9
click at [319, 191] on button "Submit" at bounding box center [311, 193] width 34 height 15
click at [306, 196] on button "Submit" at bounding box center [311, 193] width 34 height 15
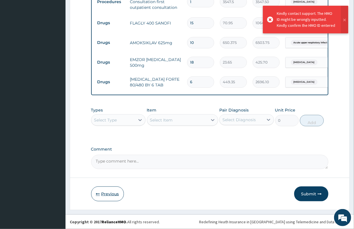
click at [101, 197] on button "Previous" at bounding box center [107, 193] width 33 height 15
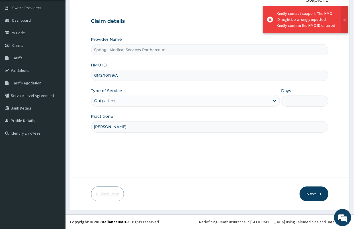
scroll to position [42, 0]
click at [109, 76] on input "GMS/10179/A" at bounding box center [209, 75] width 237 height 11
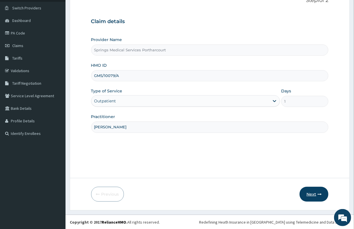
type input "GMS/10079/A"
click at [305, 191] on button "Next" at bounding box center [314, 194] width 29 height 15
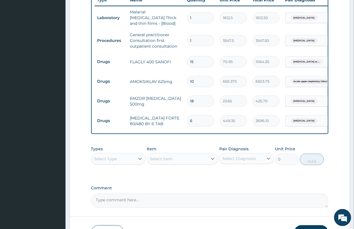
scroll to position [272, 0]
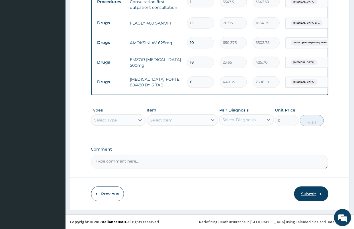
click at [317, 192] on button "Submit" at bounding box center [311, 193] width 34 height 15
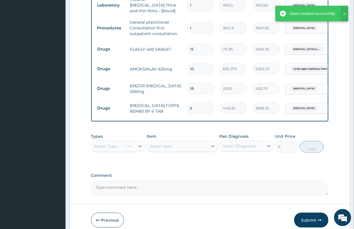
scroll to position [209, 0]
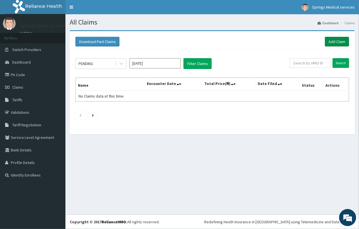
click at [329, 42] on link "Add Claim" at bounding box center [337, 42] width 24 height 10
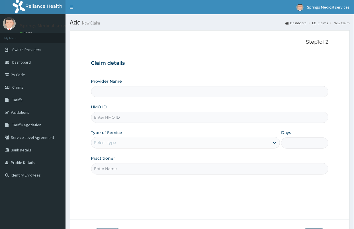
click at [112, 115] on input "HMO ID" at bounding box center [209, 117] width 237 height 11
type input "Springs Medical Services Portharcourt"
type input "SBG/10042/B"
click at [105, 146] on div "Select type" at bounding box center [180, 142] width 178 height 9
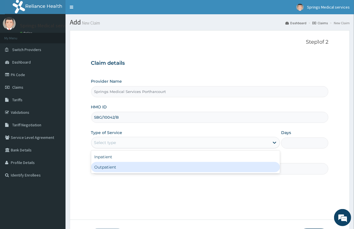
click at [108, 166] on div "Outpatient" at bounding box center [185, 167] width 189 height 10
type input "1"
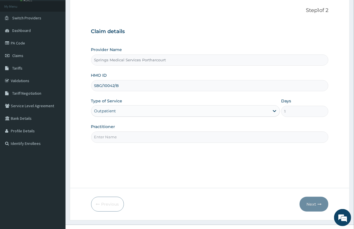
click at [110, 137] on input "Practitioner" at bounding box center [209, 136] width 237 height 11
type input "[PERSON_NAME]"
click at [312, 199] on button "Next" at bounding box center [314, 203] width 29 height 15
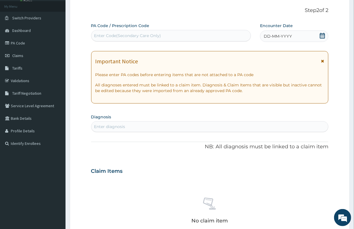
click at [325, 35] on icon at bounding box center [323, 36] width 6 height 6
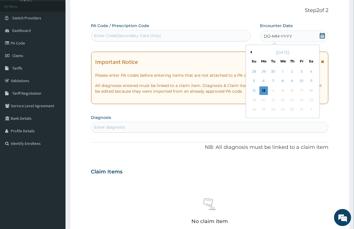
click at [249, 54] on div "[DATE]" at bounding box center [282, 53] width 69 height 6
click at [249, 51] on button "Previous Month" at bounding box center [250, 52] width 3 height 3
click at [251, 52] on button "Previous Month" at bounding box center [250, 52] width 3 height 3
click at [264, 101] on div "21" at bounding box center [263, 100] width 9 height 9
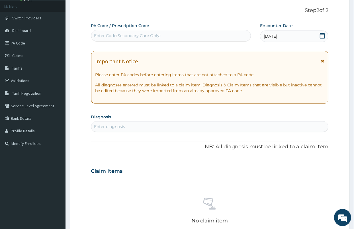
click at [114, 127] on div "Enter diagnosis" at bounding box center [109, 127] width 31 height 6
click at [107, 128] on div "Enter diagnosis" at bounding box center [109, 127] width 31 height 6
type input "[MEDICAL_DATA]"
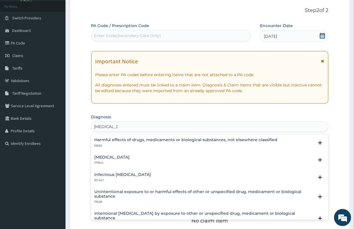
click at [130, 159] on h4 "[MEDICAL_DATA]" at bounding box center [112, 157] width 35 height 4
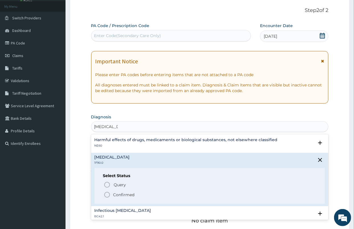
click at [117, 195] on p "Confirmed" at bounding box center [123, 195] width 21 height 6
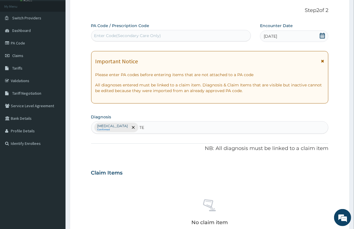
type input "T"
type input "MIGRAINE"
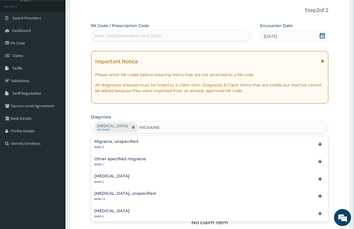
click at [124, 142] on h4 "Migraine, unspecified" at bounding box center [117, 141] width 44 height 4
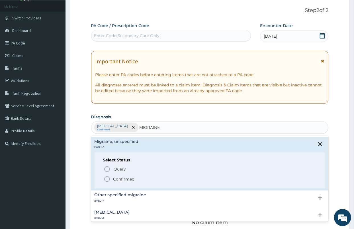
click at [116, 182] on span "Confirmed" at bounding box center [210, 178] width 213 height 7
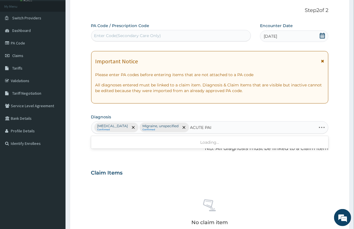
type input "[MEDICAL_DATA]"
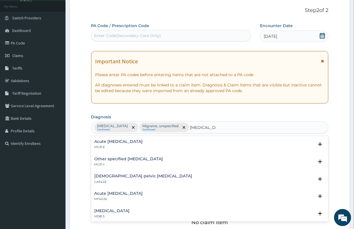
click at [127, 142] on h4 "Acute [MEDICAL_DATA]" at bounding box center [119, 141] width 48 height 4
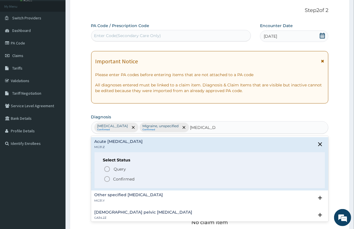
click at [120, 180] on p "Confirmed" at bounding box center [123, 179] width 21 height 6
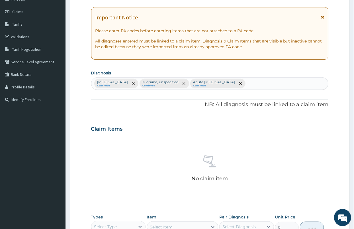
scroll to position [126, 0]
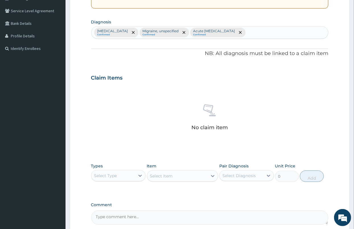
click at [120, 173] on div "Select Type" at bounding box center [113, 175] width 44 height 9
type input "PRO"
click at [115, 191] on div "Procedures" at bounding box center [118, 190] width 55 height 10
click at [182, 177] on div "Select Item" at bounding box center [177, 175] width 60 height 9
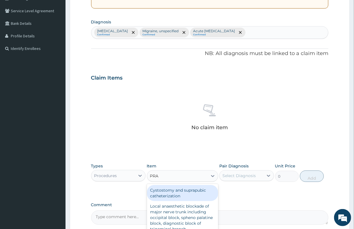
type input "PRAC"
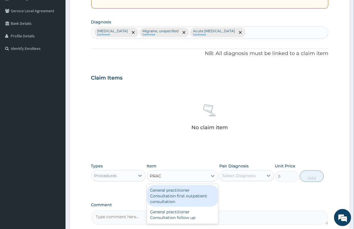
click at [183, 193] on div "General practitioner Consultation first outpatient consultation" at bounding box center [182, 196] width 71 height 22
type input "3547.5"
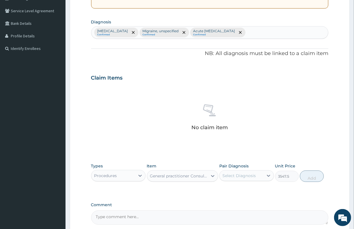
click at [258, 172] on div "Select Diagnosis" at bounding box center [242, 175] width 44 height 9
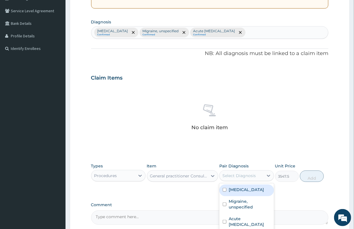
click at [245, 192] on label "Mixed intestinal helminthiases" at bounding box center [246, 190] width 35 height 6
checkbox input "true"
click at [312, 177] on button "Add" at bounding box center [312, 175] width 24 height 11
type input "0"
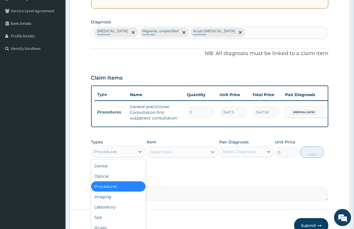
click at [119, 153] on div "Procedures" at bounding box center [113, 151] width 44 height 9
type input "DR"
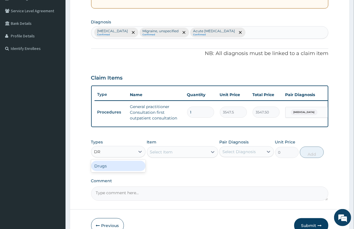
drag, startPoint x: 111, startPoint y: 170, endPoint x: 139, endPoint y: 163, distance: 28.4
click at [110, 170] on div "Drugs" at bounding box center [118, 166] width 55 height 10
click at [172, 155] on div "Select Item" at bounding box center [161, 152] width 23 height 6
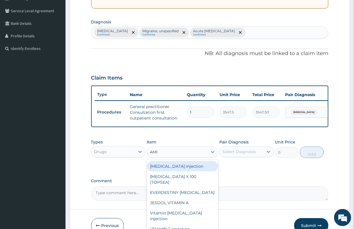
type input "AMIT"
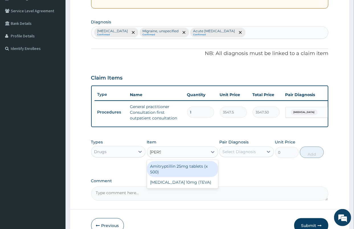
click at [197, 171] on div "Amitryptillin 25mg tablets (x 500)" at bounding box center [182, 169] width 71 height 16
type input "47.3"
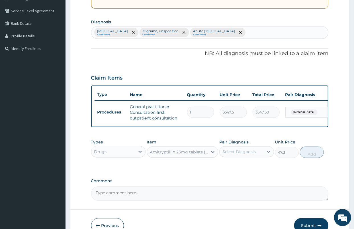
click at [237, 154] on div "Select Diagnosis" at bounding box center [238, 152] width 33 height 6
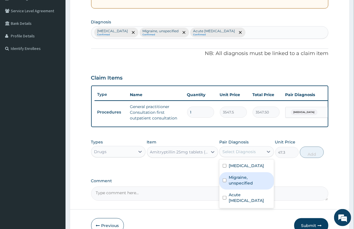
click at [247, 186] on label "Migraine, unspecified" at bounding box center [250, 179] width 42 height 11
checkbox input "true"
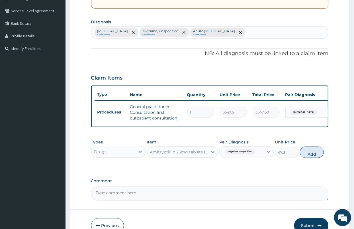
click at [312, 156] on button "Add" at bounding box center [312, 151] width 24 height 11
type input "0"
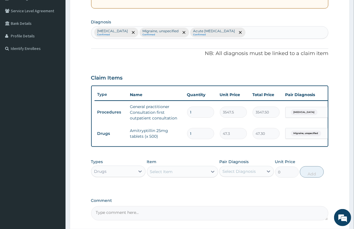
drag, startPoint x: 189, startPoint y: 134, endPoint x: 193, endPoint y: 136, distance: 3.7
click at [193, 135] on input "1" at bounding box center [200, 133] width 27 height 11
type input "3"
type input "141.90"
type input "3"
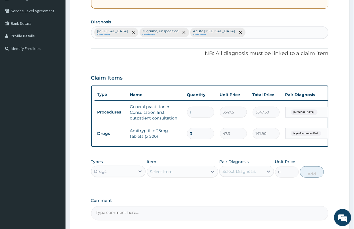
click at [169, 176] on div "Select Item" at bounding box center [177, 171] width 60 height 9
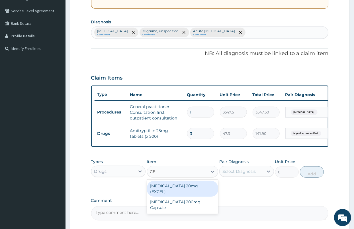
type input "CEL"
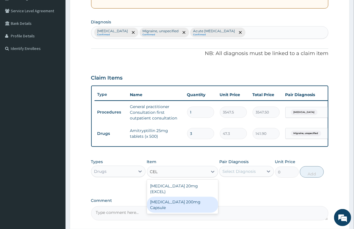
click at [175, 196] on div "Celebrex 200mg Capsule" at bounding box center [182, 204] width 71 height 16
type input "402.05"
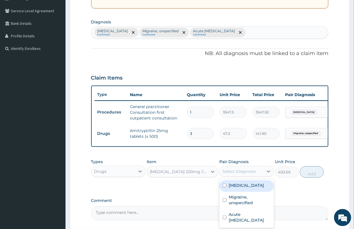
click at [243, 176] on div "Select Diagnosis" at bounding box center [242, 171] width 44 height 9
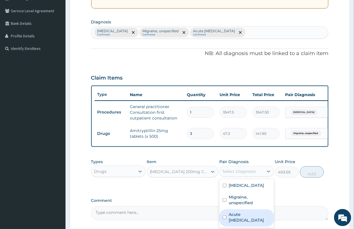
click at [244, 223] on label "Acute pain, unspecified" at bounding box center [250, 216] width 42 height 11
checkbox input "true"
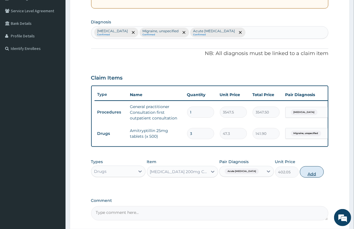
click at [306, 177] on button "Add" at bounding box center [312, 171] width 24 height 11
type input "0"
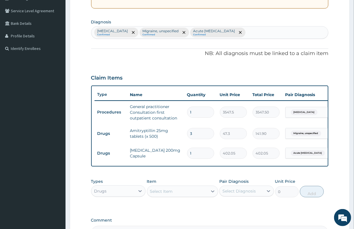
type input "10"
type input "4020.50"
type input "10"
click at [162, 194] on div "Select Item" at bounding box center [161, 191] width 23 height 6
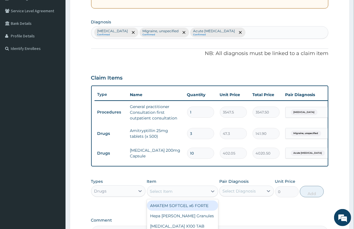
type input "A"
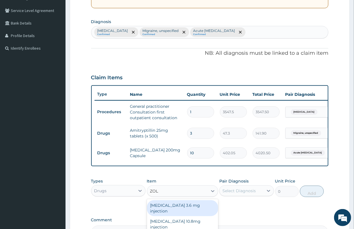
scroll to position [190, 0]
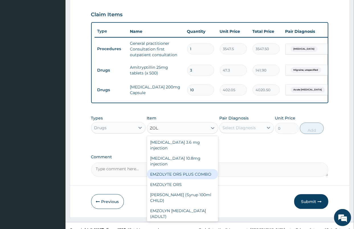
type input "ZOLO"
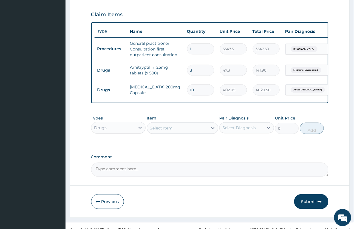
click at [165, 131] on div "Select Item" at bounding box center [177, 127] width 60 height 9
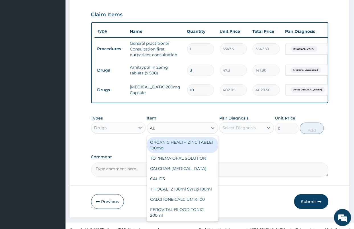
type input "ALB"
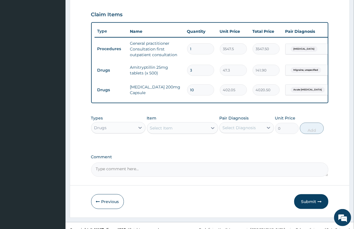
click at [161, 132] on div "Select Item" at bounding box center [177, 127] width 60 height 9
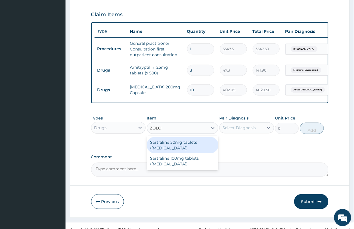
type input "ZOLOT"
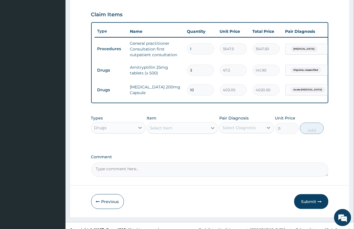
drag, startPoint x: 169, startPoint y: 132, endPoint x: 152, endPoint y: 132, distance: 16.2
click at [152, 132] on div "Select Item" at bounding box center [177, 127] width 60 height 9
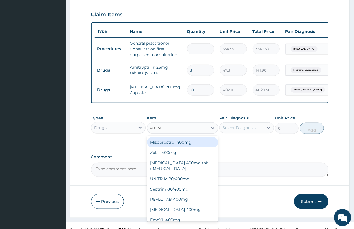
type input "400MG"
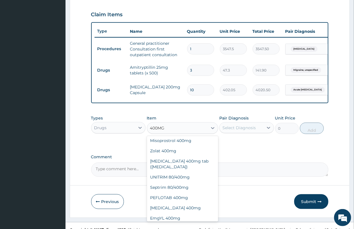
scroll to position [0, 0]
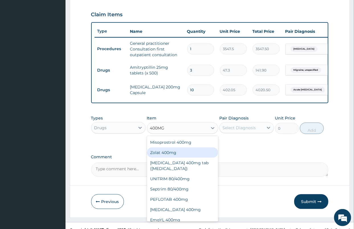
click at [174, 157] on div "Zolat 400mg" at bounding box center [182, 152] width 71 height 10
type input "413.875"
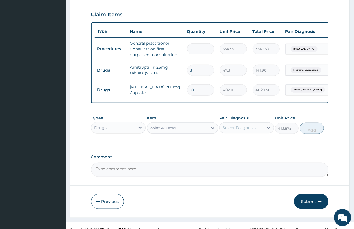
click at [238, 130] on div "Select Diagnosis" at bounding box center [238, 128] width 33 height 6
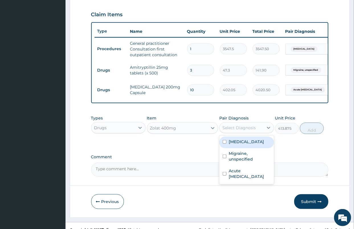
click at [246, 144] on label "Mixed intestinal helminthiases" at bounding box center [246, 142] width 35 height 6
checkbox input "true"
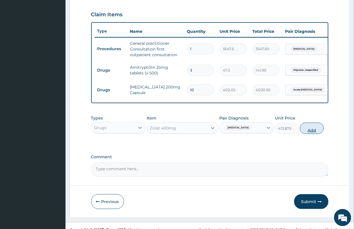
click at [315, 134] on button "Add" at bounding box center [312, 127] width 24 height 11
type input "0"
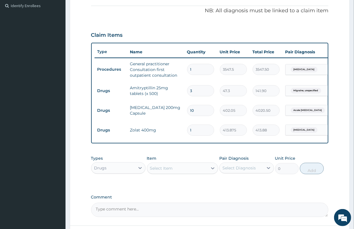
scroll to position [158, 0]
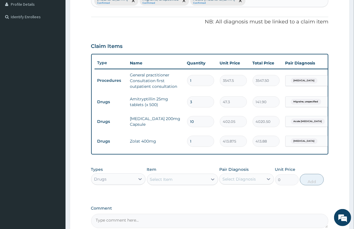
type input "0"
type input "0.00"
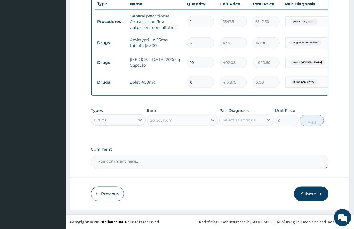
scroll to position [222, 0]
drag, startPoint x: 315, startPoint y: 192, endPoint x: 237, endPoint y: 146, distance: 91.0
click at [315, 192] on button "Submit" at bounding box center [311, 193] width 34 height 15
drag, startPoint x: 195, startPoint y: 77, endPoint x: 184, endPoint y: 78, distance: 11.4
click at [184, 78] on td "0" at bounding box center [200, 82] width 33 height 17
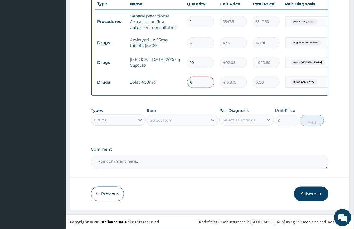
type input "1"
type input "413.88"
type input "1"
click at [301, 190] on button "Submit" at bounding box center [311, 193] width 34 height 15
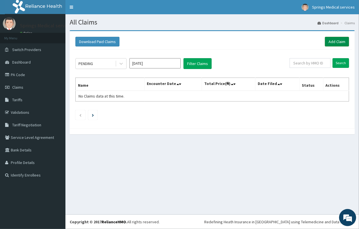
click at [341, 42] on link "Add Claim" at bounding box center [337, 42] width 24 height 10
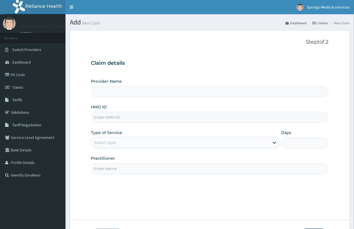
click at [114, 115] on input "HMO ID" at bounding box center [209, 117] width 237 height 11
type input "UOA"
type input "Springs Medical Services Portharcourt"
type input "UOA/1006/B"
click at [141, 145] on div "Select type" at bounding box center [180, 142] width 178 height 9
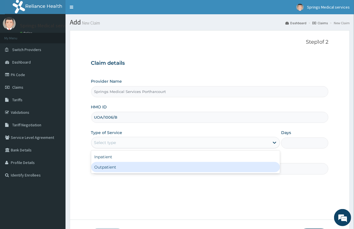
click at [119, 164] on div "Outpatient" at bounding box center [185, 167] width 189 height 10
type input "1"
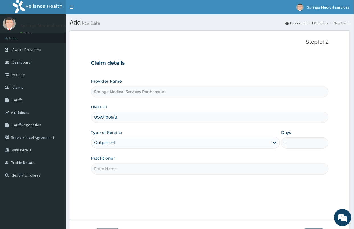
click at [118, 167] on input "Practitioner" at bounding box center [209, 168] width 237 height 11
type input "[PERSON_NAME]"
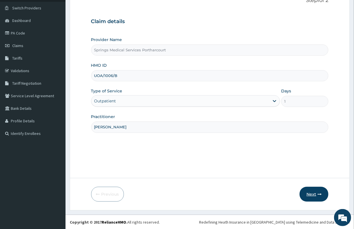
click at [312, 190] on button "Next" at bounding box center [314, 194] width 29 height 15
click at [108, 76] on input "UOA/1006/B" at bounding box center [209, 75] width 237 height 11
type input "UOA/10006/B"
click at [311, 191] on button "Next" at bounding box center [314, 194] width 29 height 15
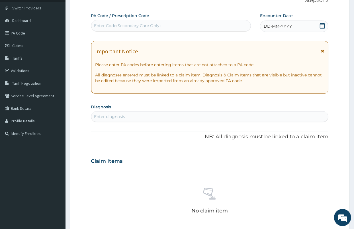
click at [323, 25] on icon at bounding box center [323, 26] width 6 height 6
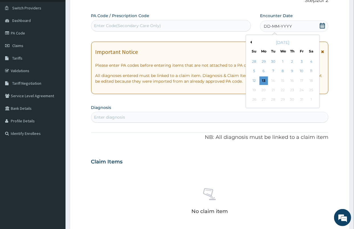
click at [251, 41] on button "Previous Month" at bounding box center [250, 42] width 3 height 3
click at [274, 90] on div "22" at bounding box center [273, 90] width 9 height 9
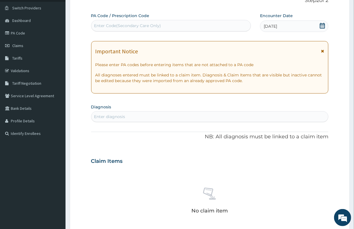
click at [132, 112] on div "Enter diagnosis" at bounding box center [209, 116] width 237 height 9
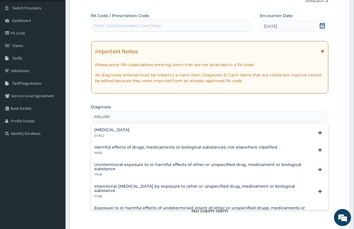
type input "MALARIA"
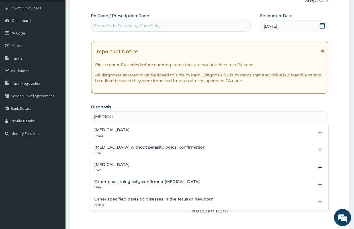
click at [116, 160] on div "Malaria, unspecified 1F4Z Select Status Query Query covers suspected (?), Keep …" at bounding box center [209, 168] width 237 height 17
click at [118, 165] on h4 "Malaria, unspecified" at bounding box center [112, 164] width 35 height 4
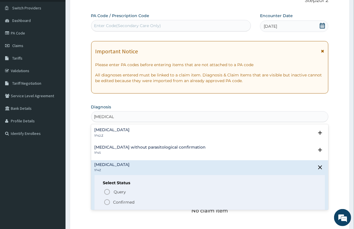
click at [115, 201] on p "Confirmed" at bounding box center [123, 202] width 21 height 6
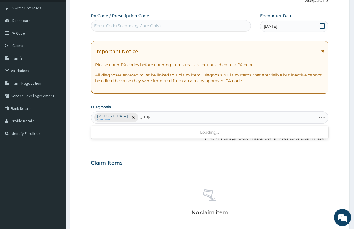
type input "UPPER"
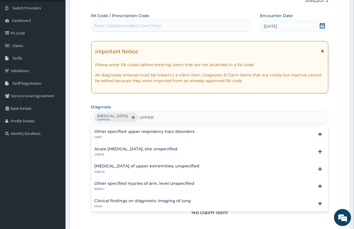
click at [128, 146] on div "Acute upper respiratory infection, site unspecified CA07.0 Select Status Query …" at bounding box center [209, 152] width 237 height 17
click at [126, 149] on h4 "Acute [MEDICAL_DATA], site unspecified" at bounding box center [136, 149] width 83 height 4
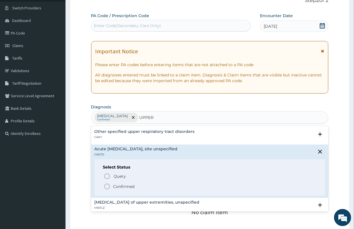
click at [114, 184] on p "Confirmed" at bounding box center [123, 186] width 21 height 6
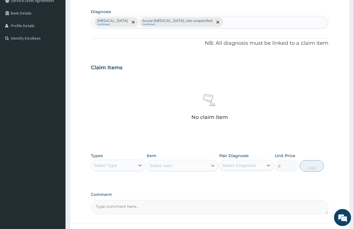
scroll to position [168, 0]
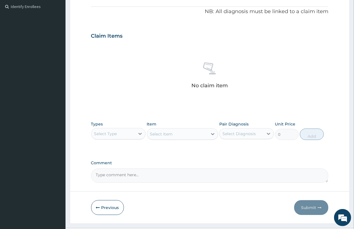
click at [96, 133] on div "Select Type" at bounding box center [105, 134] width 23 height 6
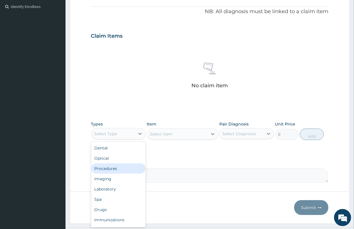
click at [110, 168] on div "Procedures" at bounding box center [118, 168] width 55 height 10
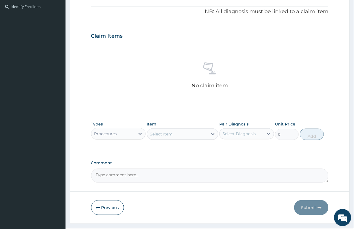
click at [195, 134] on div "Select Item" at bounding box center [177, 133] width 60 height 9
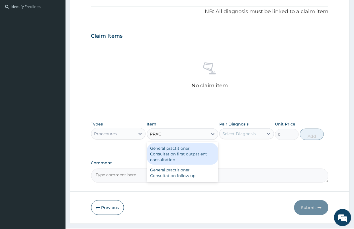
type input "PRACT"
click at [183, 155] on div "General practitioner Consultation first outpatient consultation" at bounding box center [182, 154] width 71 height 22
type input "3547.5"
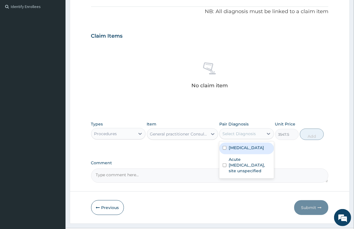
click at [237, 135] on div "Select Diagnosis" at bounding box center [238, 134] width 33 height 6
click at [241, 150] on label "Malaria, unspecified" at bounding box center [246, 148] width 35 height 6
checkbox input "true"
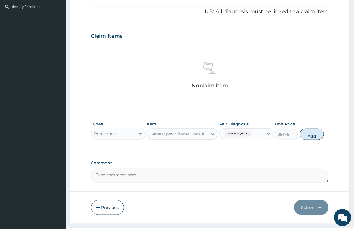
click at [308, 131] on button "Add" at bounding box center [312, 133] width 24 height 11
type input "0"
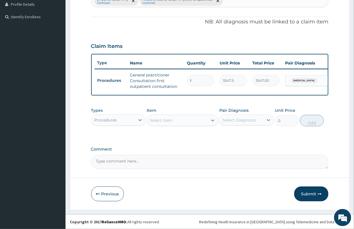
scroll to position [163, 0]
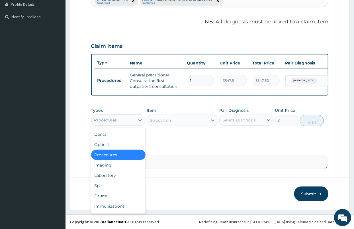
click at [114, 119] on div "Procedures" at bounding box center [105, 120] width 23 height 6
type input "DR"
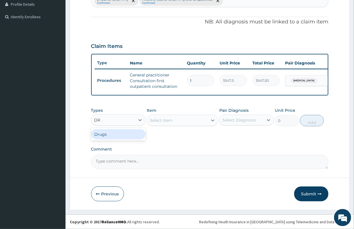
click at [105, 133] on div "Drugs" at bounding box center [118, 134] width 55 height 10
click at [168, 123] on div "Select Item" at bounding box center [177, 120] width 60 height 9
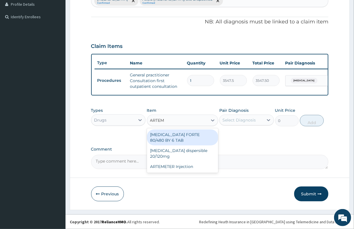
type input "ARTEME"
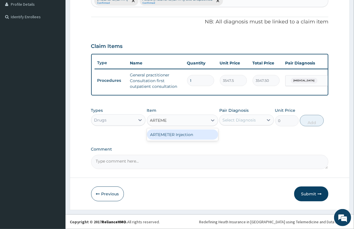
click at [177, 131] on div "ARTEMETER Injection" at bounding box center [182, 134] width 71 height 10
type input "946"
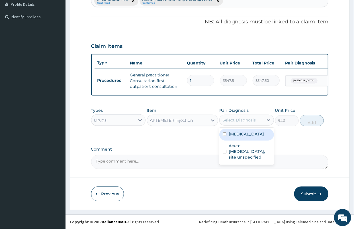
click at [247, 117] on div "Select Diagnosis" at bounding box center [238, 120] width 33 height 6
click at [246, 137] on label "Malaria, unspecified" at bounding box center [246, 134] width 35 height 6
checkbox input "true"
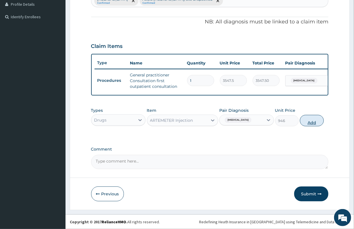
click at [312, 121] on button "Add" at bounding box center [312, 120] width 24 height 11
type input "0"
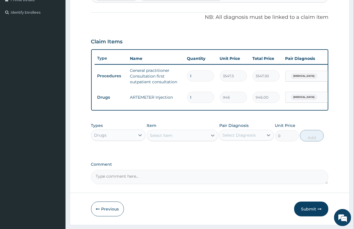
drag, startPoint x: 201, startPoint y: 98, endPoint x: 160, endPoint y: 98, distance: 41.0
click at [160, 98] on tr "Drugs ARTEMETER Injection 1 946 946.00 Malaria, unspecified Delete" at bounding box center [234, 97] width 279 height 20
type input "6"
type input "5676.00"
type input "6"
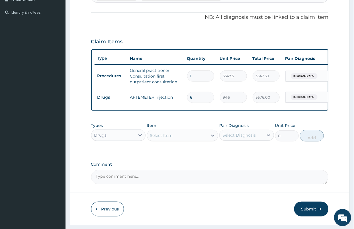
click at [159, 138] on div "Select Item" at bounding box center [161, 135] width 23 height 6
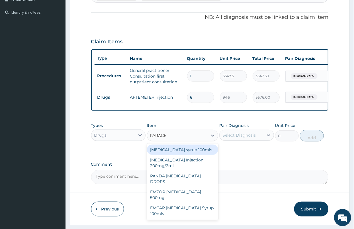
type input "PARACET"
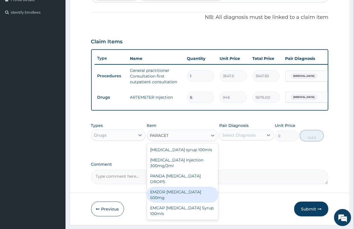
click at [207, 192] on div "EMZOR PARACETAMOL 500mg" at bounding box center [182, 195] width 71 height 16
type input "23.65"
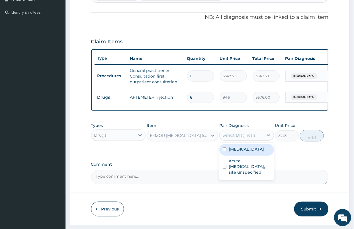
click at [250, 138] on div "Select Diagnosis" at bounding box center [238, 135] width 33 height 6
click at [248, 152] on label "Malaria, unspecified" at bounding box center [246, 149] width 35 height 6
checkbox input "true"
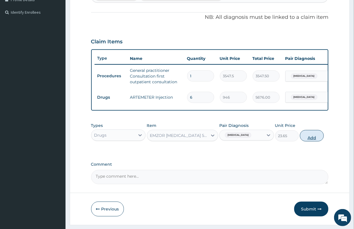
click at [312, 141] on button "Add" at bounding box center [312, 135] width 24 height 11
type input "0"
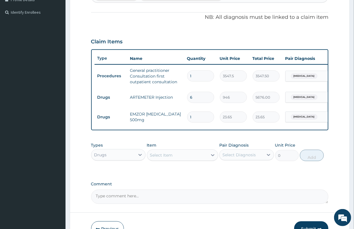
type input "18"
type input "425.70"
type input "18"
click at [163, 158] on div "Select Item" at bounding box center [161, 155] width 23 height 6
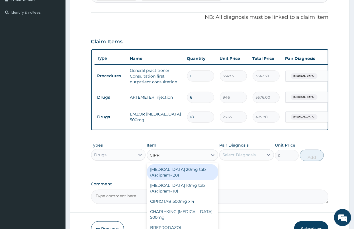
type input "CIPRO"
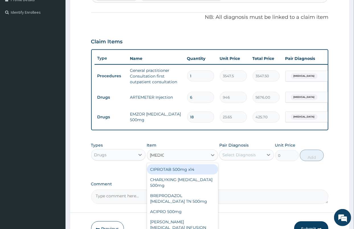
click at [175, 174] on div "CIPROTAB 500mg x14" at bounding box center [182, 169] width 71 height 10
type input "319.275"
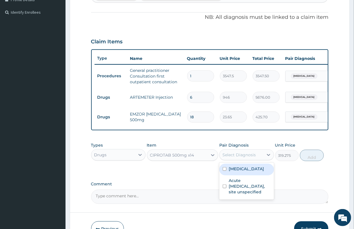
click at [237, 157] on div "Select Diagnosis" at bounding box center [238, 155] width 33 height 6
click at [245, 171] on label "Malaria, unspecified" at bounding box center [246, 169] width 35 height 6
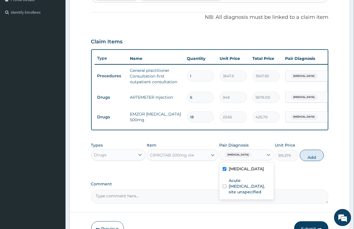
drag, startPoint x: 238, startPoint y: 174, endPoint x: 237, endPoint y: 169, distance: 4.6
click at [238, 171] on label "Malaria, unspecified" at bounding box center [246, 169] width 35 height 6
checkbox input "false"
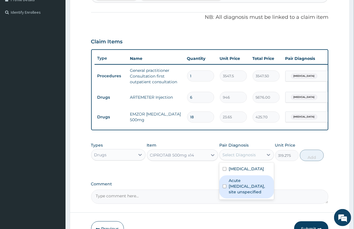
click at [234, 194] on label "Acute upper respiratory infection, site unspecified" at bounding box center [250, 185] width 42 height 17
checkbox input "true"
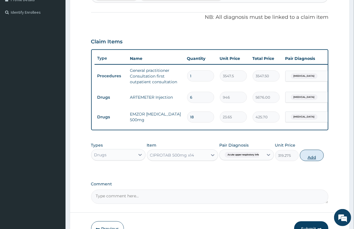
click at [305, 161] on button "Add" at bounding box center [312, 155] width 24 height 11
type input "0"
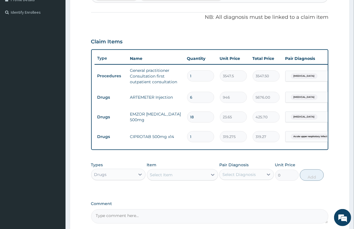
type input "10"
type input "3192.75"
type input "10"
click at [169, 177] on div "Select Item" at bounding box center [161, 175] width 23 height 6
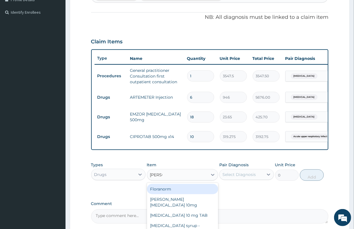
type input "LORAT"
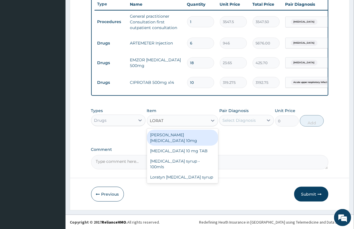
scroll to position [222, 0]
click at [170, 134] on div "[PERSON_NAME][MEDICAL_DATA] 10mg" at bounding box center [182, 137] width 71 height 16
type input "88.6875"
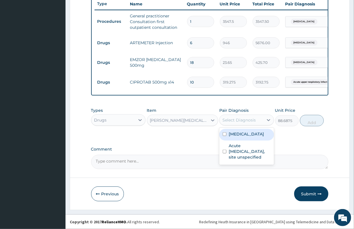
click at [239, 120] on div "Select Diagnosis" at bounding box center [238, 120] width 33 height 6
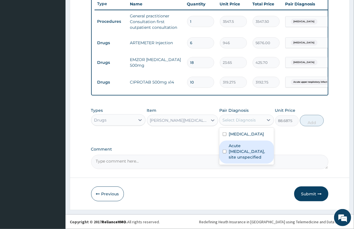
drag, startPoint x: 240, startPoint y: 158, endPoint x: 251, endPoint y: 153, distance: 11.5
click at [240, 158] on label "Acute [MEDICAL_DATA], site unspecified" at bounding box center [250, 151] width 42 height 17
checkbox input "true"
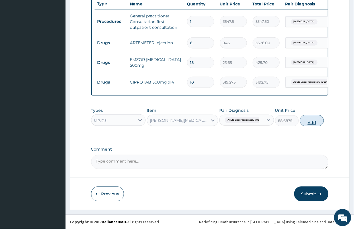
click at [311, 120] on button "Add" at bounding box center [312, 120] width 24 height 11
type input "0"
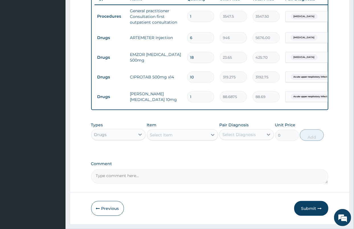
drag, startPoint x: 198, startPoint y: 96, endPoint x: 177, endPoint y: 96, distance: 21.9
click at [177, 96] on tr "Drugs Loratyn Loratadine 10mg 1 88.6875 88.69 Acute upper respiratory infect...…" at bounding box center [234, 97] width 279 height 20
type input "5"
type input "443.44"
type input "5"
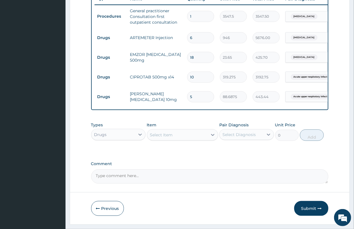
click at [189, 163] on div "PA Code / Prescription Code Enter Code(Secondary Care Only) Encounter Date 22-0…" at bounding box center [209, 7] width 237 height 351
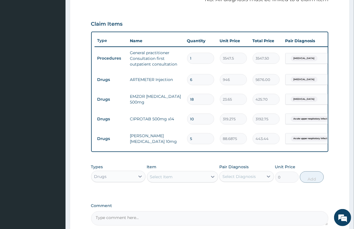
scroll to position [127, 0]
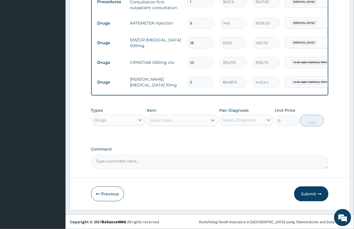
click at [306, 191] on button "Submit" at bounding box center [311, 193] width 34 height 15
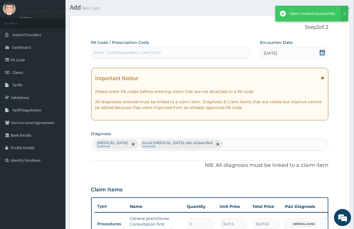
scroll to position [242, 0]
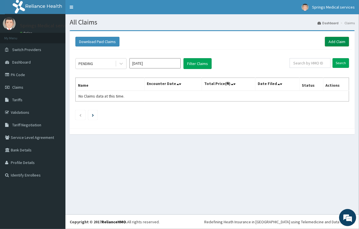
click at [336, 42] on link "Add Claim" at bounding box center [337, 42] width 24 height 10
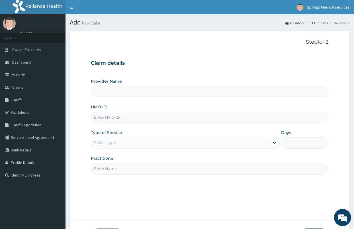
type input "Springs Medical Services Portharcourt"
click at [115, 118] on input "HMO ID" at bounding box center [209, 117] width 237 height 11
paste input "GSV/10601/B"
type input "GSV/10601/B"
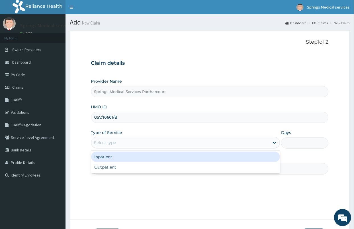
click at [102, 146] on div "Select type" at bounding box center [180, 142] width 178 height 9
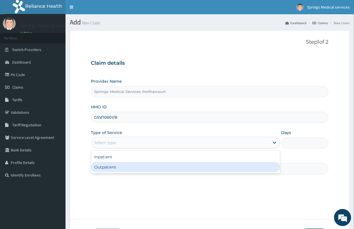
click at [107, 170] on div "Outpatient" at bounding box center [185, 167] width 189 height 10
type input "1"
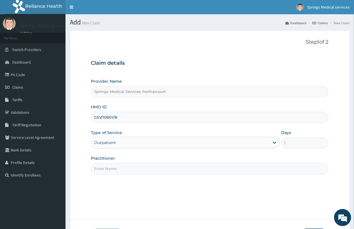
click at [115, 172] on input "Practitioner" at bounding box center [209, 168] width 237 height 11
type input "[PERSON_NAME]"
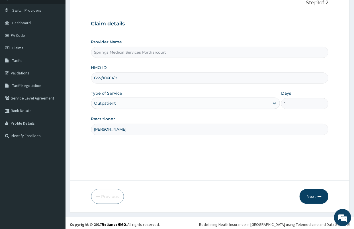
scroll to position [42, 0]
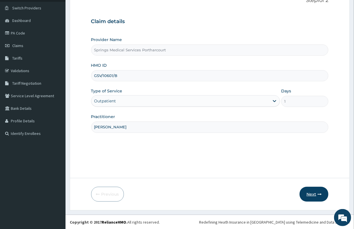
click at [311, 194] on button "Next" at bounding box center [314, 194] width 29 height 15
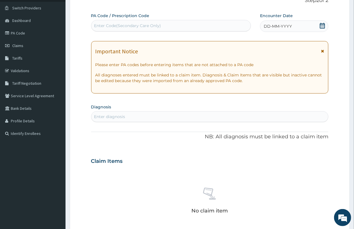
click at [322, 23] on icon at bounding box center [322, 26] width 5 height 6
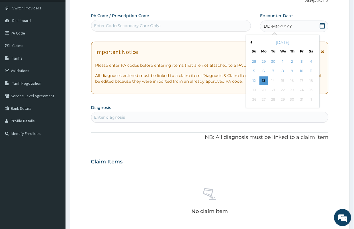
click at [251, 41] on button "Previous Month" at bounding box center [250, 42] width 3 height 3
click at [275, 89] on div "22" at bounding box center [273, 90] width 9 height 9
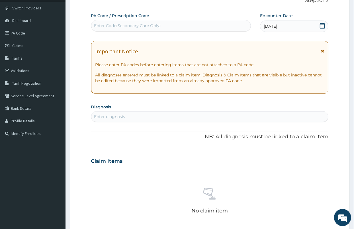
click at [147, 113] on div "Enter diagnosis" at bounding box center [209, 116] width 237 height 9
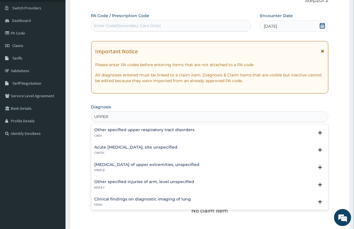
type input "UPPER"
click at [129, 149] on h4 "Acute [MEDICAL_DATA], site unspecified" at bounding box center [136, 147] width 83 height 4
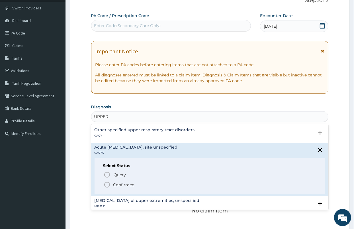
click at [119, 182] on p "Confirmed" at bounding box center [123, 185] width 21 height 6
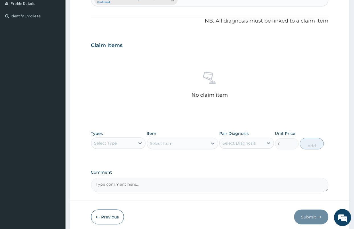
scroll to position [182, 0]
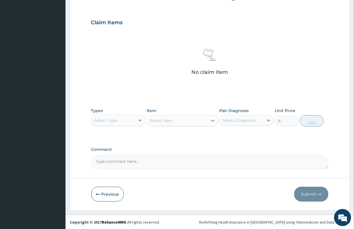
click at [125, 119] on div "Select Type" at bounding box center [113, 120] width 44 height 9
type input "PR"
click at [118, 131] on div "Procedures" at bounding box center [118, 134] width 55 height 10
click at [163, 119] on div "Select Item" at bounding box center [161, 121] width 23 height 6
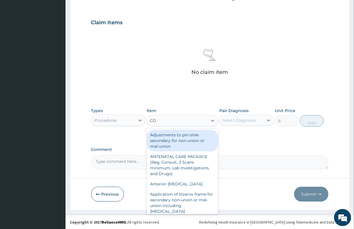
type input "C"
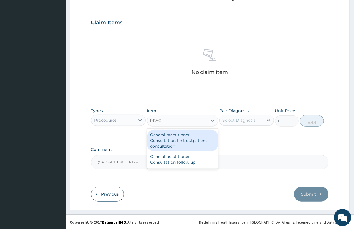
type input "PRACT"
click at [177, 134] on div "General practitioner Consultation first outpatient consultation" at bounding box center [182, 141] width 71 height 22
type input "3547.5"
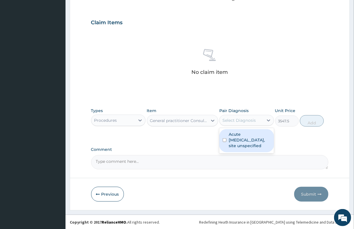
click at [248, 125] on div "Select Diagnosis" at bounding box center [246, 120] width 55 height 11
click at [249, 137] on label "Acute [MEDICAL_DATA], site unspecified" at bounding box center [250, 139] width 42 height 17
checkbox input "true"
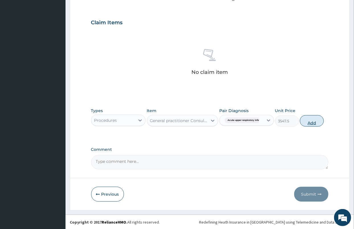
click at [320, 124] on button "Add" at bounding box center [312, 120] width 24 height 11
type input "0"
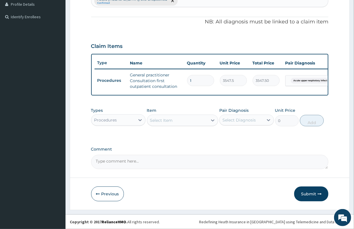
click at [166, 118] on div "Select Item" at bounding box center [161, 120] width 23 height 6
click at [165, 122] on div "Select Item" at bounding box center [161, 120] width 23 height 6
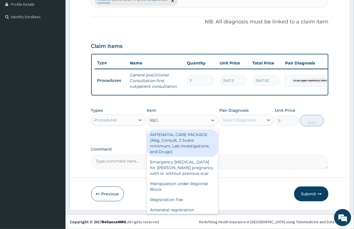
type input "REGI"
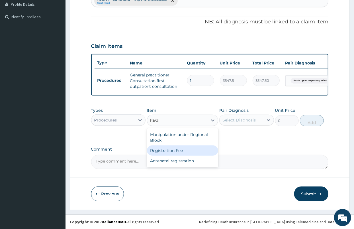
click at [168, 148] on div "Registration Fee" at bounding box center [182, 150] width 71 height 10
type input "2150"
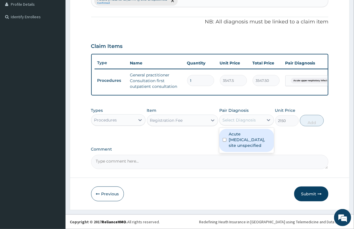
click at [235, 117] on div "Select Diagnosis" at bounding box center [238, 120] width 33 height 6
click at [242, 142] on label "Acute upper respiratory infection, site unspecified" at bounding box center [250, 139] width 42 height 17
checkbox input "true"
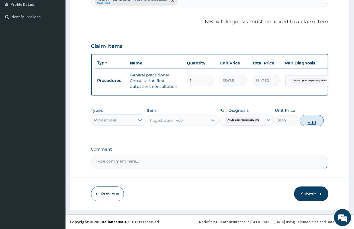
click at [320, 123] on button "Add" at bounding box center [312, 120] width 24 height 11
type input "0"
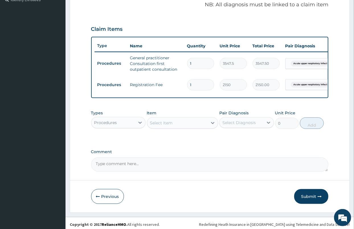
scroll to position [183, 0]
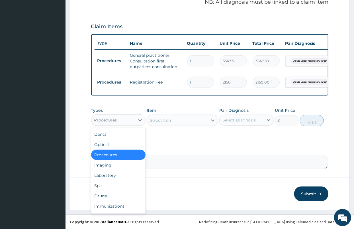
click at [100, 124] on div "Procedures" at bounding box center [118, 119] width 55 height 11
click at [98, 194] on div "Drugs" at bounding box center [118, 196] width 55 height 10
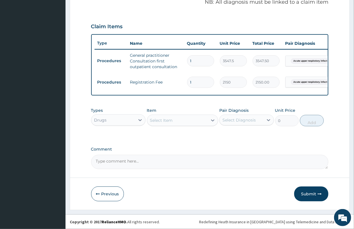
click at [157, 120] on div "Select Item" at bounding box center [161, 120] width 23 height 6
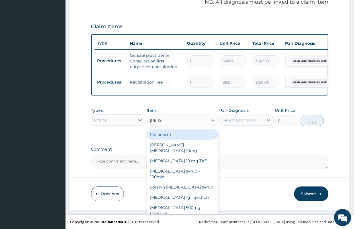
type input "LORAT"
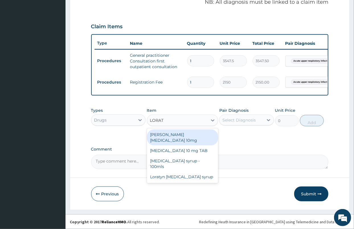
click at [188, 137] on div "Loratyn Loratadine 10mg" at bounding box center [182, 137] width 71 height 16
type input "88.6875"
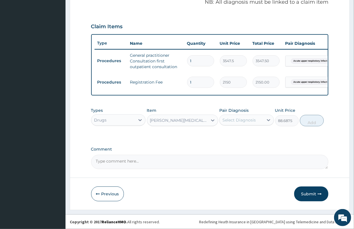
click at [249, 124] on div "Select Diagnosis" at bounding box center [242, 119] width 44 height 9
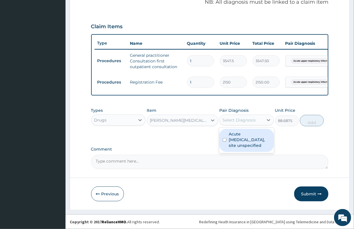
drag, startPoint x: 248, startPoint y: 138, endPoint x: 286, endPoint y: 127, distance: 39.2
click at [256, 138] on label "Acute upper respiratory infection, site unspecified" at bounding box center [250, 139] width 42 height 17
checkbox input "true"
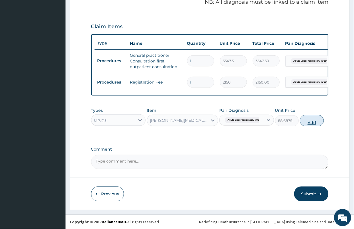
click at [308, 122] on button "Add" at bounding box center [312, 120] width 24 height 11
type input "0"
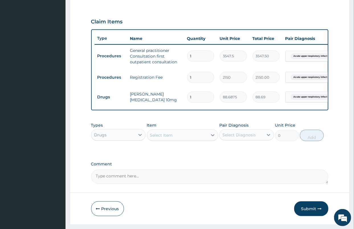
drag, startPoint x: 196, startPoint y: 99, endPoint x: 160, endPoint y: 102, distance: 35.7
click at [160, 102] on tr "Drugs Loratyn Loratadine 10mg 1 88.6875 88.69 Acute upper respiratory infect...…" at bounding box center [234, 97] width 279 height 20
type input "5"
type input "443.44"
type input "5"
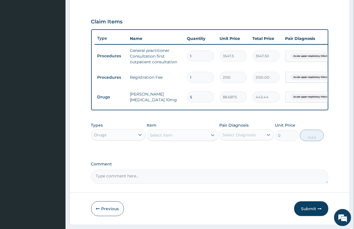
click at [163, 138] on div "Select Item" at bounding box center [161, 135] width 23 height 6
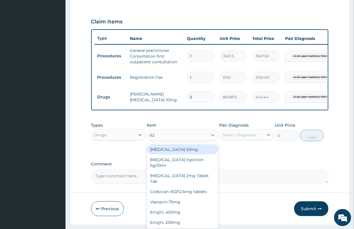
type input "625"
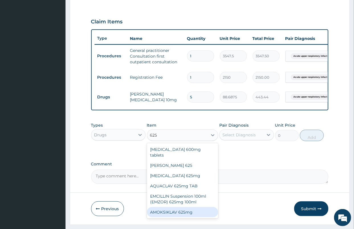
drag, startPoint x: 176, startPoint y: 212, endPoint x: 238, endPoint y: 163, distance: 78.5
click at [177, 211] on div "AMOKSIKLAV 625mg" at bounding box center [182, 212] width 71 height 10
type input "650.375"
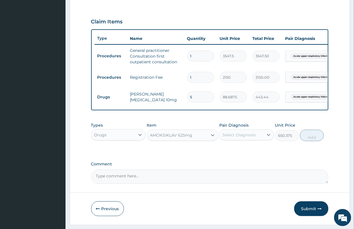
click at [257, 134] on div "Select Diagnosis" at bounding box center [246, 134] width 55 height 11
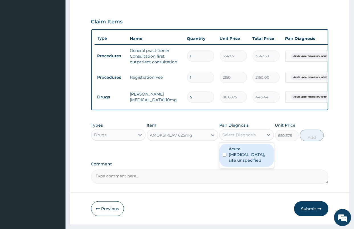
click at [239, 163] on label "Acute upper respiratory infection, site unspecified" at bounding box center [250, 154] width 42 height 17
checkbox input "true"
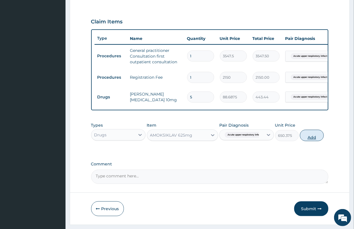
click at [316, 141] on button "Add" at bounding box center [312, 135] width 24 height 11
type input "0"
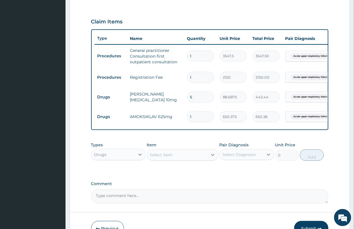
type input "10"
type input "6503.75"
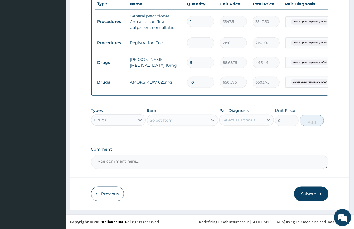
scroll to position [222, 0]
type input "10"
click at [167, 148] on label "Comment" at bounding box center [209, 149] width 237 height 5
click at [167, 155] on textarea "Comment" at bounding box center [209, 162] width 237 height 14
drag, startPoint x: 312, startPoint y: 193, endPoint x: 298, endPoint y: 177, distance: 20.8
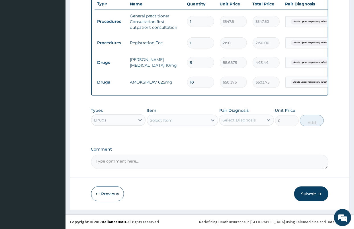
click at [312, 193] on button "Submit" at bounding box center [311, 193] width 34 height 15
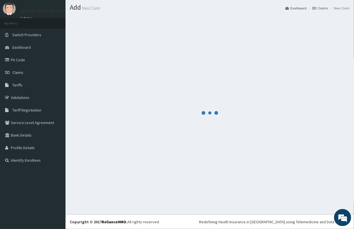
scroll to position [15, 0]
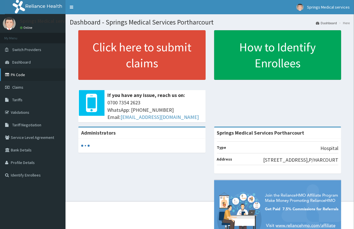
click at [12, 76] on link "PA Code" at bounding box center [32, 74] width 65 height 13
click at [15, 86] on span "Claims" at bounding box center [17, 87] width 11 height 5
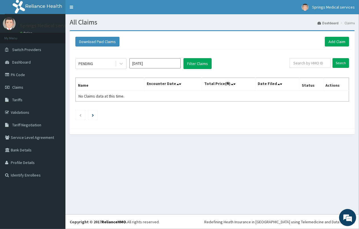
click at [152, 70] on div "PENDING [DATE] Filter Claims Search Name Encounter Date Total Price(₦) Date Fil…" at bounding box center [213, 88] width 280 height 76
click at [150, 66] on input "[DATE]" at bounding box center [155, 63] width 51 height 10
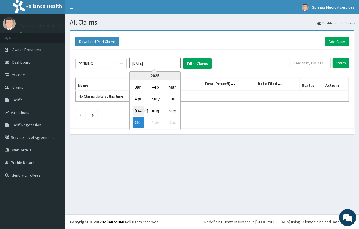
click at [140, 108] on div "[DATE]" at bounding box center [138, 110] width 11 height 11
type input "[DATE]"
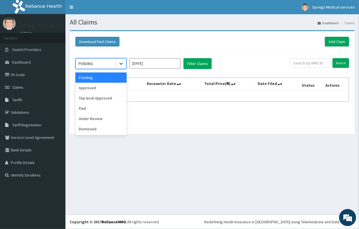
click at [120, 62] on icon at bounding box center [121, 64] width 6 height 6
click at [98, 106] on div "Paid" at bounding box center [100, 108] width 51 height 10
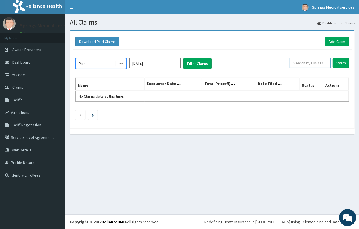
click at [310, 62] on input "text" at bounding box center [310, 63] width 41 height 10
paste input "GSV/10601/B"
type input "GSV/10601/B"
click at [338, 64] on input "Search" at bounding box center [341, 63] width 17 height 10
click at [121, 64] on icon at bounding box center [121, 64] width 3 height 2
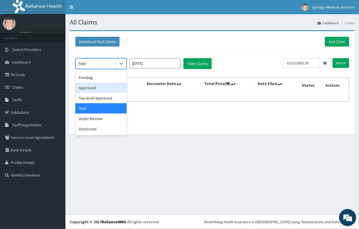
click at [92, 87] on div "Approved" at bounding box center [100, 88] width 51 height 10
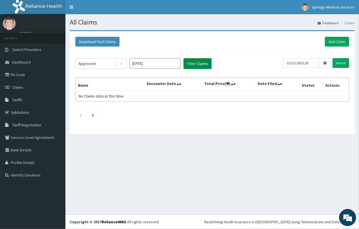
click at [198, 64] on button "Filter Claims" at bounding box center [198, 63] width 28 height 11
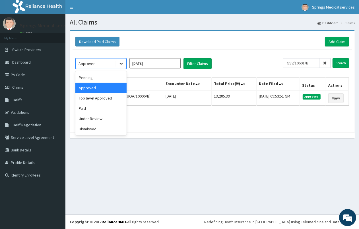
click at [119, 64] on icon at bounding box center [121, 64] width 6 height 6
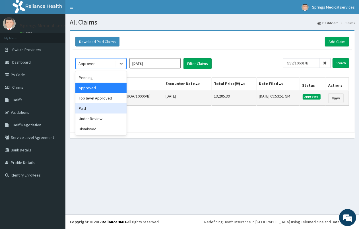
drag, startPoint x: 85, startPoint y: 107, endPoint x: 87, endPoint y: 105, distance: 3.2
click at [85, 107] on div "Paid" at bounding box center [100, 108] width 51 height 10
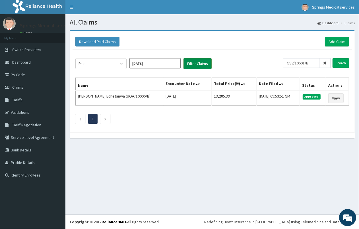
click at [196, 62] on button "Filter Claims" at bounding box center [198, 63] width 28 height 11
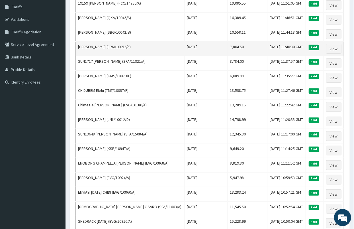
scroll to position [126, 0]
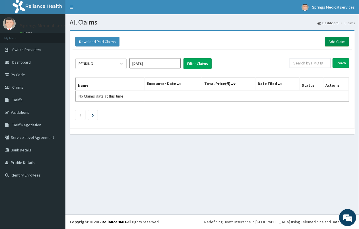
click at [331, 41] on link "Add Claim" at bounding box center [337, 42] width 24 height 10
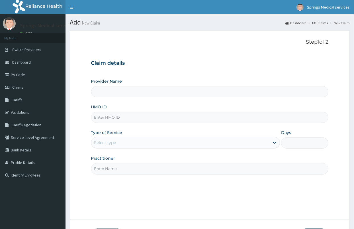
click at [115, 123] on div "Provider Name HMO ID Type of Service Select type Days Practitioner" at bounding box center [209, 126] width 237 height 96
click at [117, 121] on input "HMO ID" at bounding box center [209, 117] width 237 height 11
type input "Springs Medical Services Portharcourt"
type input "EVG/10656/A"
click at [118, 142] on div "Select type" at bounding box center [180, 142] width 178 height 9
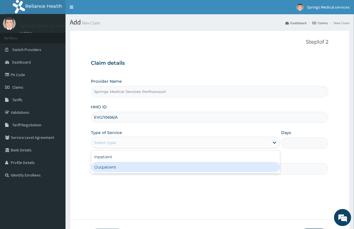
click at [110, 169] on div "Outpatient" at bounding box center [185, 167] width 189 height 10
type input "1"
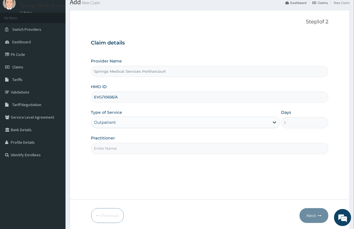
scroll to position [32, 0]
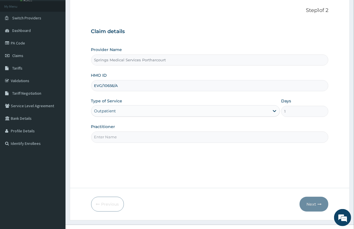
click at [130, 140] on input "Practitioner" at bounding box center [209, 136] width 237 height 11
type input "[PERSON_NAME]"
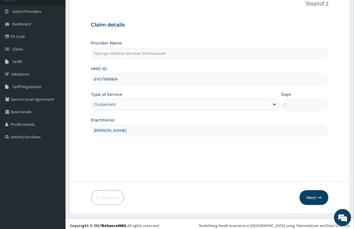
scroll to position [42, 0]
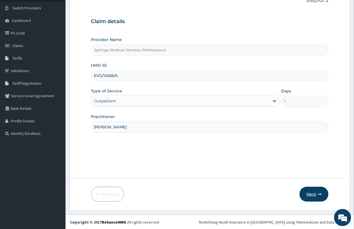
click at [316, 194] on button "Next" at bounding box center [314, 194] width 29 height 15
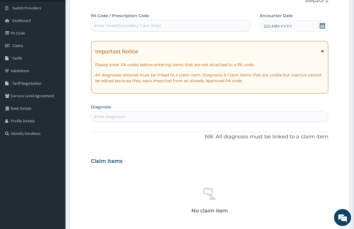
click at [323, 24] on icon at bounding box center [322, 26] width 5 height 6
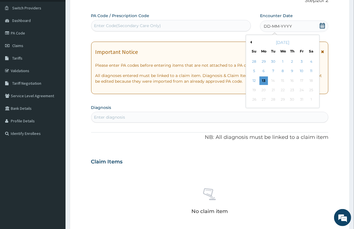
click at [251, 42] on button "Previous Month" at bounding box center [250, 42] width 3 height 3
click at [275, 89] on div "22" at bounding box center [273, 90] width 9 height 9
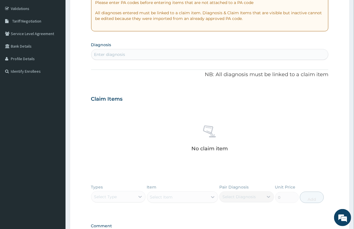
scroll to position [105, 0]
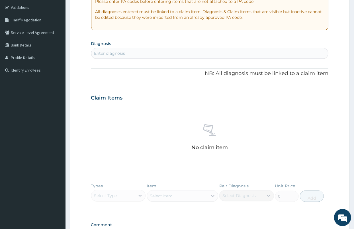
click at [103, 52] on div "Enter diagnosis" at bounding box center [109, 53] width 31 height 6
type input "MALARIA"
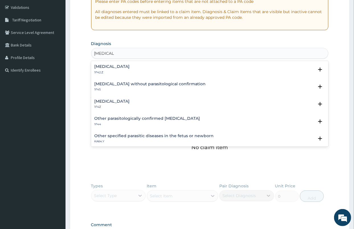
click at [121, 101] on h4 "Malaria, unspecified" at bounding box center [112, 101] width 35 height 4
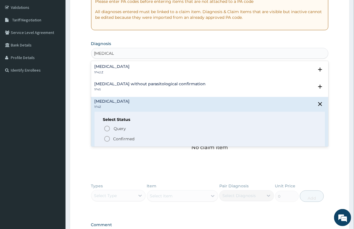
click at [117, 138] on p "Confirmed" at bounding box center [123, 139] width 21 height 6
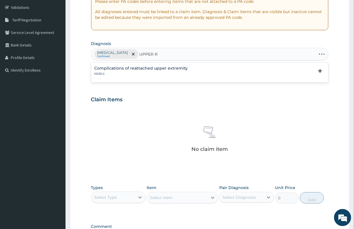
type input "UPPER"
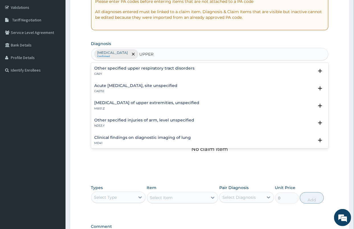
click at [124, 82] on div "Acute upper respiratory infection, site unspecified CA07.0 Select Status Query …" at bounding box center [209, 89] width 237 height 17
click at [125, 85] on h4 "Acute [MEDICAL_DATA], site unspecified" at bounding box center [136, 85] width 83 height 4
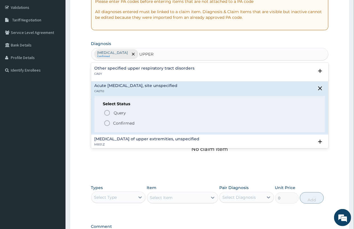
click at [115, 121] on p "Confirmed" at bounding box center [123, 123] width 21 height 6
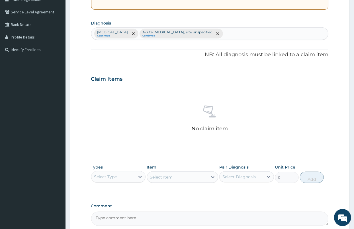
scroll to position [137, 0]
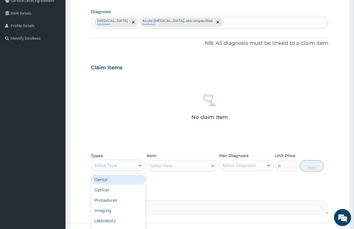
click at [114, 166] on div "Select Type" at bounding box center [105, 165] width 23 height 6
type input "PRO"
click at [112, 182] on div "Procedures" at bounding box center [118, 179] width 55 height 10
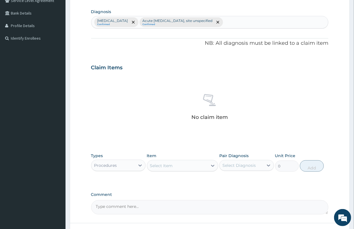
click at [183, 166] on div "Select Item" at bounding box center [177, 165] width 60 height 9
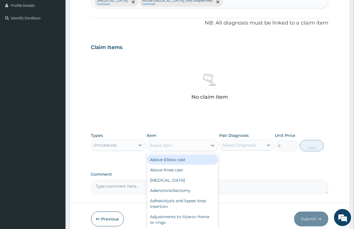
scroll to position [168, 0]
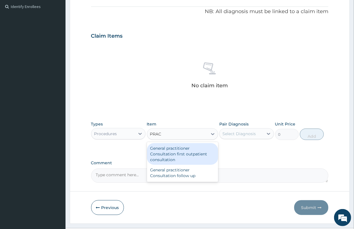
type input "PRACT"
click at [183, 150] on div "General practitioner Consultation first outpatient consultation" at bounding box center [182, 154] width 71 height 22
type input "3547.5"
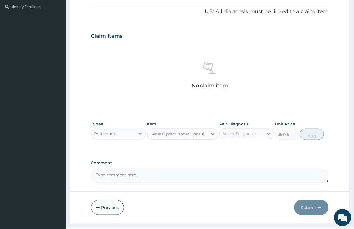
click at [236, 129] on div "Select Diagnosis" at bounding box center [242, 133] width 44 height 9
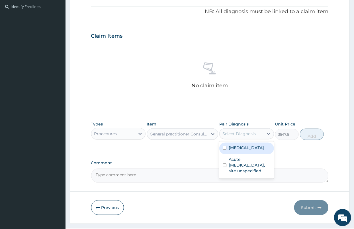
click at [231, 150] on label "Malaria, unspecified" at bounding box center [246, 148] width 35 height 6
checkbox input "true"
click at [306, 133] on button "Add" at bounding box center [312, 133] width 24 height 11
type input "0"
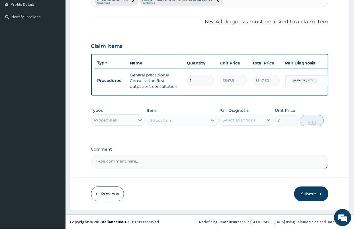
scroll to position [163, 0]
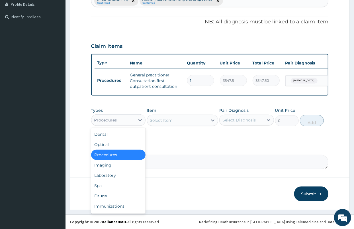
click at [116, 122] on div "Procedures" at bounding box center [105, 120] width 23 height 6
click at [102, 200] on div "Drugs" at bounding box center [118, 196] width 55 height 10
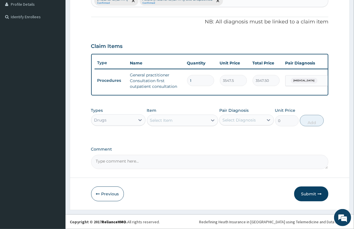
click at [172, 124] on div "Select Item" at bounding box center [177, 120] width 60 height 9
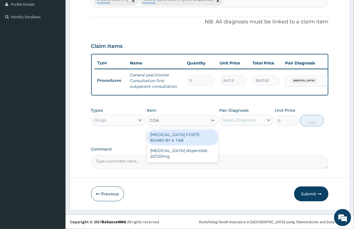
type input "COAR"
click at [173, 133] on div "[MEDICAL_DATA] FORTE 80/480 BY 6 TAB" at bounding box center [182, 137] width 71 height 16
type input "449.35"
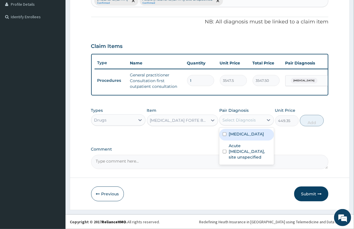
click at [238, 123] on div "Select Diagnosis" at bounding box center [238, 120] width 33 height 6
click at [241, 133] on label "Malaria, unspecified" at bounding box center [246, 134] width 35 height 6
checkbox input "true"
click at [312, 122] on button "Add" at bounding box center [312, 120] width 24 height 11
type input "0"
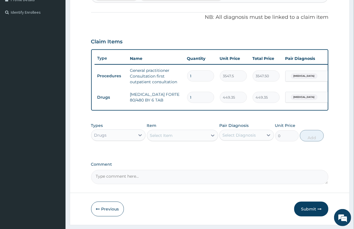
drag, startPoint x: 204, startPoint y: 97, endPoint x: 179, endPoint y: 94, distance: 25.5
click at [179, 94] on tr "Drugs COARTEM FORTE 80/480 BY 6 TAB 1 449.35 449.35 Malaria, unspecified Delete" at bounding box center [234, 97] width 279 height 20
type input "6"
type input "2696.10"
type input "6"
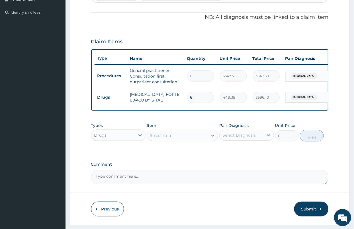
click at [176, 139] on div "Select Item" at bounding box center [177, 135] width 60 height 9
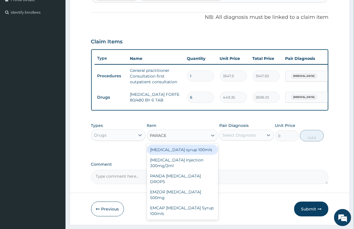
type input "PARACET"
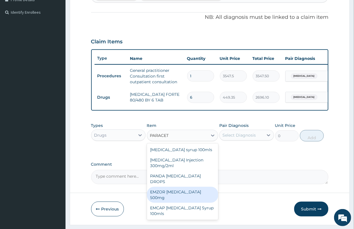
click at [199, 190] on div "EMZOR [MEDICAL_DATA] 500mg" at bounding box center [182, 195] width 71 height 16
type input "23.65"
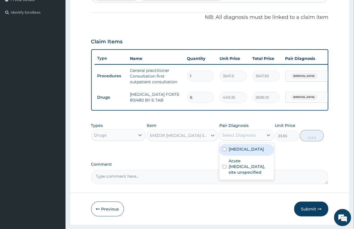
click at [244, 140] on div "Select Diagnosis" at bounding box center [242, 134] width 44 height 9
click at [241, 151] on label "Malaria, unspecified" at bounding box center [246, 149] width 35 height 6
checkbox input "true"
click at [312, 140] on button "Add" at bounding box center [312, 135] width 24 height 11
type input "0"
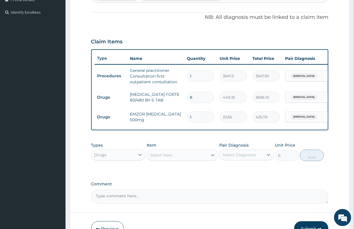
type input "18"
type input "425.70"
type input "18"
click at [170, 158] on div "Select Item" at bounding box center [161, 155] width 23 height 6
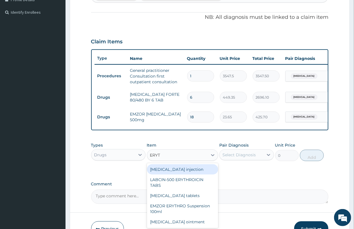
type input "ERYTH"
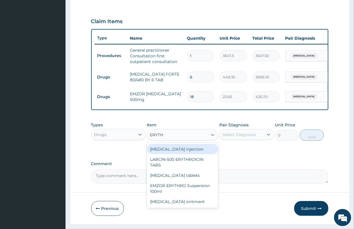
scroll to position [194, 0]
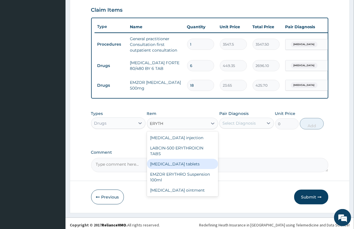
click at [191, 168] on div "[MEDICAL_DATA] tablets" at bounding box center [182, 164] width 71 height 10
type input "206.9375"
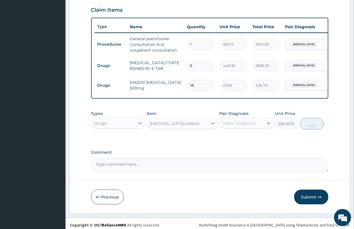
click at [243, 126] on div "Select Diagnosis" at bounding box center [238, 123] width 33 height 6
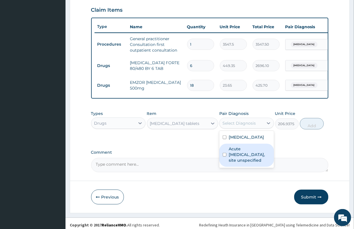
click at [242, 163] on label "Acute [MEDICAL_DATA], site unspecified" at bounding box center [250, 154] width 42 height 17
checkbox input "true"
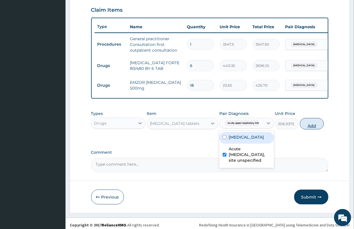
click at [313, 129] on button "Add" at bounding box center [312, 123] width 24 height 11
type input "0"
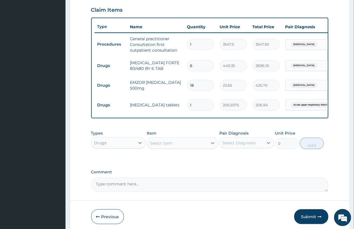
type input "15"
type input "3104.06"
type input "15"
click at [180, 148] on div "Select Item" at bounding box center [177, 142] width 60 height 9
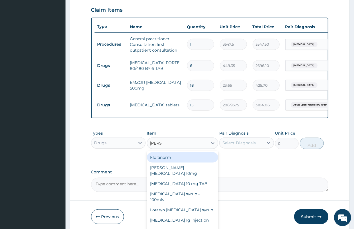
type input "LORAT"
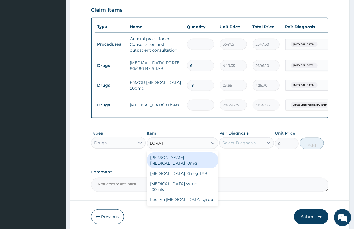
click at [189, 161] on div "[PERSON_NAME][MEDICAL_DATA] 10mg" at bounding box center [182, 160] width 71 height 16
type input "88.6875"
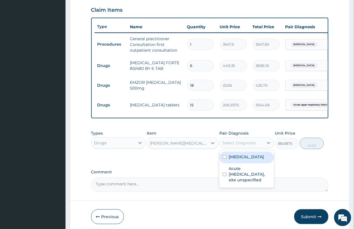
click at [235, 146] on div "Select Diagnosis" at bounding box center [238, 143] width 33 height 6
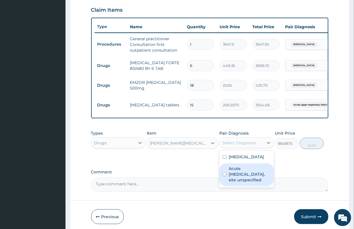
click at [244, 183] on label "Acute [MEDICAL_DATA], site unspecified" at bounding box center [250, 173] width 42 height 17
checkbox input "true"
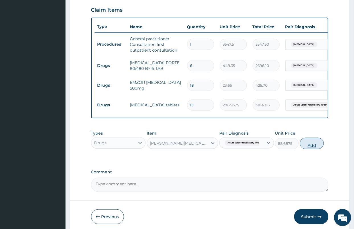
click at [308, 149] on button "Add" at bounding box center [312, 143] width 24 height 11
type input "0"
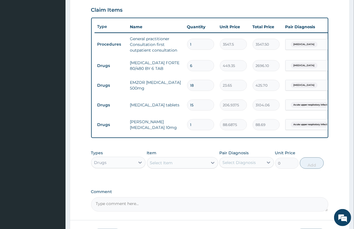
drag, startPoint x: 187, startPoint y: 128, endPoint x: 195, endPoint y: 126, distance: 8.3
click at [195, 126] on div "1" at bounding box center [200, 124] width 27 height 11
type input "5"
type input "443.44"
type input "5"
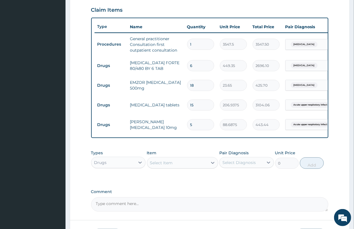
click at [163, 165] on div "Select Item" at bounding box center [161, 163] width 23 height 6
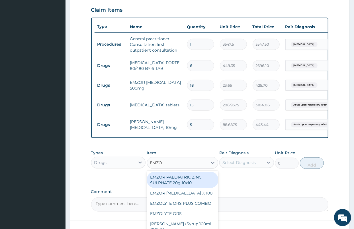
type input "EMZOL"
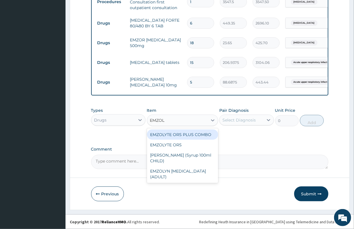
scroll to position [242, 0]
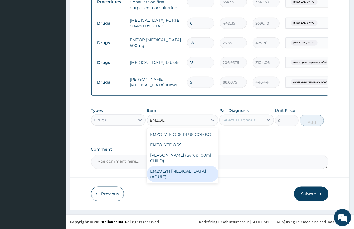
click at [172, 177] on div "EMZOLYN [MEDICAL_DATA] (ADULT)" at bounding box center [182, 174] width 71 height 16
type input "1182.5"
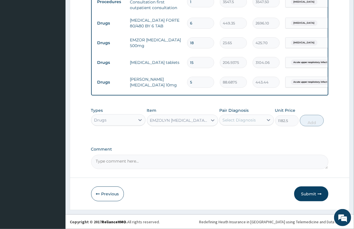
click at [220, 131] on div "Types Drugs Item option EMZOLYN EXPECTORANT (ADULT), selected. Select is focuse…" at bounding box center [209, 121] width 237 height 33
click at [243, 124] on div "Select Diagnosis" at bounding box center [242, 119] width 44 height 9
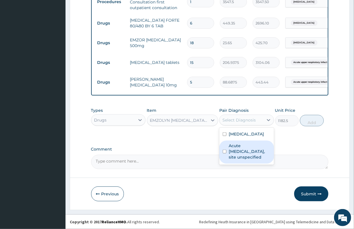
click at [245, 160] on label "Acute [MEDICAL_DATA], site unspecified" at bounding box center [250, 151] width 42 height 17
checkbox input "true"
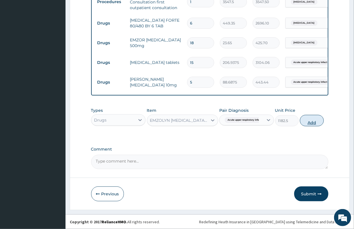
click at [304, 119] on button "Add" at bounding box center [312, 120] width 24 height 11
type input "0"
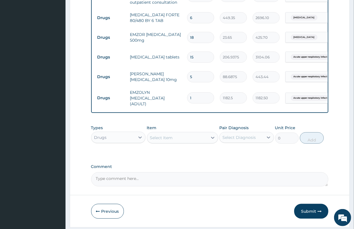
type input "2"
type input "2365.00"
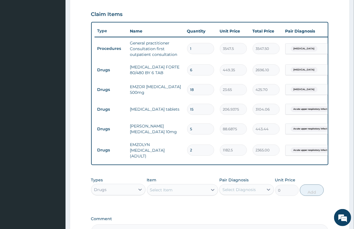
scroll to position [210, 0]
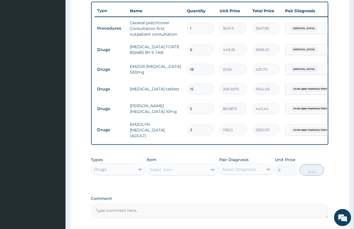
drag, startPoint x: 192, startPoint y: 130, endPoint x: 185, endPoint y: 126, distance: 7.9
click at [185, 126] on td "2" at bounding box center [200, 129] width 33 height 17
type input "1"
type input "1182.50"
click at [195, 196] on div "PA Code / Prescription Code Enter Code(Secondary Care Only) Encounter Date 22-0…" at bounding box center [209, 31] width 237 height 374
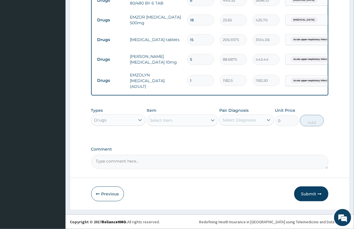
scroll to position [261, 0]
click at [315, 195] on button "Submit" at bounding box center [311, 193] width 34 height 15
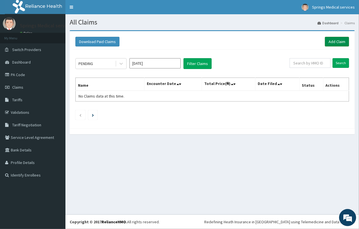
click at [337, 40] on link "Add Claim" at bounding box center [337, 42] width 24 height 10
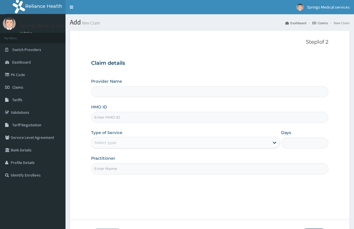
click at [117, 117] on input "HMO ID" at bounding box center [209, 117] width 237 height 11
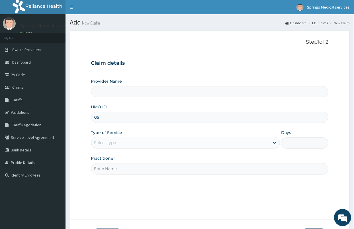
type input "GSV"
type input "Springs Medical Services Portharcourt"
type input "GSV/10601/C"
click at [101, 144] on div "Select type" at bounding box center [105, 143] width 22 height 6
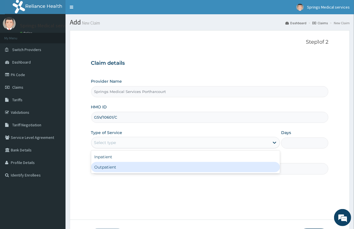
click at [105, 169] on div "Outpatient" at bounding box center [185, 167] width 189 height 10
type input "1"
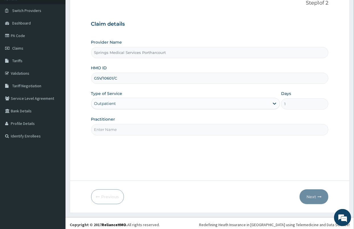
scroll to position [42, 0]
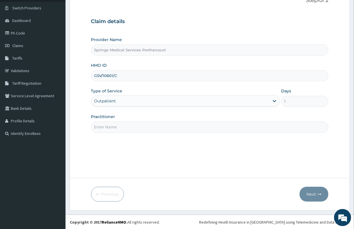
click at [107, 123] on input "Practitioner" at bounding box center [209, 126] width 237 height 11
type input "[PERSON_NAME]"
click at [314, 193] on button "Next" at bounding box center [314, 194] width 29 height 15
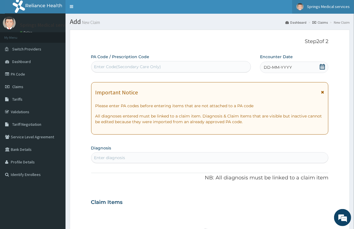
scroll to position [0, 0]
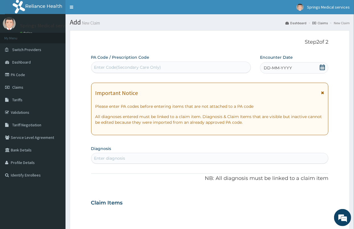
click at [323, 67] on icon at bounding box center [323, 67] width 6 height 6
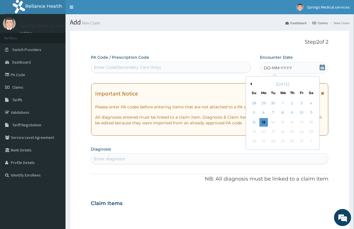
click at [251, 85] on div "[DATE]" at bounding box center [282, 84] width 69 height 6
click at [250, 85] on div "[DATE]" at bounding box center [282, 84] width 69 height 6
click at [251, 83] on button "Previous Month" at bounding box center [250, 83] width 3 height 3
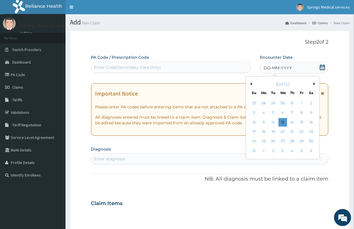
click at [251, 83] on button "Previous Month" at bounding box center [250, 83] width 3 height 3
click at [276, 132] on div "22" at bounding box center [273, 131] width 9 height 9
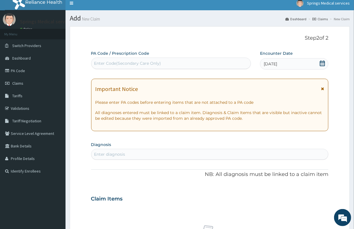
scroll to position [32, 0]
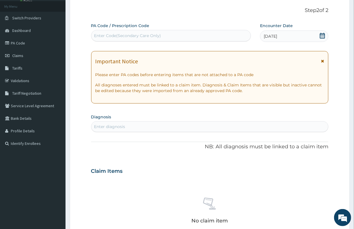
click at [114, 124] on div "Enter diagnosis" at bounding box center [109, 127] width 31 height 6
type input "UPPER"
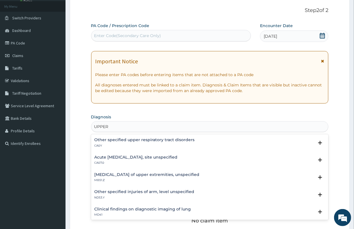
click at [152, 157] on h4 "Acute [MEDICAL_DATA], site unspecified" at bounding box center [136, 157] width 83 height 4
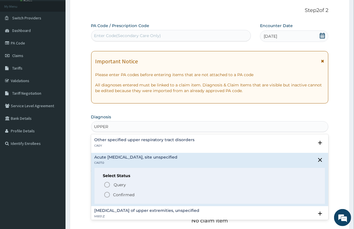
click at [125, 194] on p "Confirmed" at bounding box center [123, 195] width 21 height 6
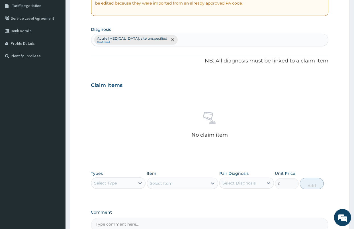
scroll to position [126, 0]
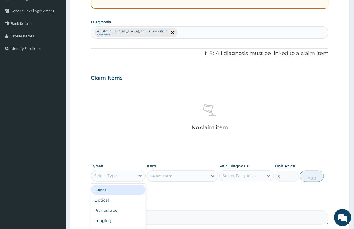
click at [128, 177] on div "Select Type" at bounding box center [113, 175] width 44 height 9
type input "PRO"
click at [114, 187] on div "Procedures" at bounding box center [118, 190] width 55 height 10
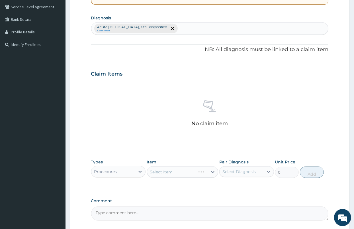
scroll to position [158, 0]
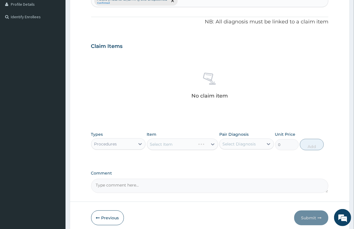
click at [177, 142] on div "Select Item" at bounding box center [182, 143] width 71 height 11
click at [211, 143] on icon at bounding box center [212, 144] width 3 height 2
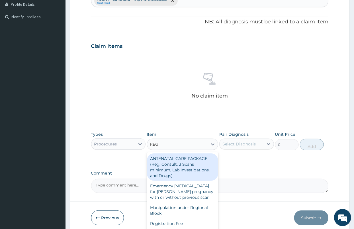
type input "REGI"
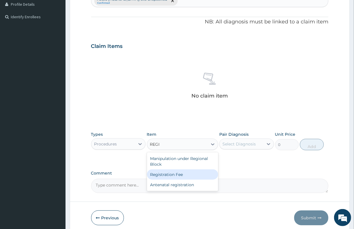
click at [178, 176] on div "Registration Fee" at bounding box center [182, 174] width 71 height 10
type input "2150"
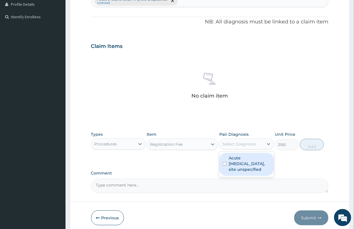
click at [236, 138] on div "Select Diagnosis" at bounding box center [246, 143] width 55 height 11
click at [241, 161] on label "Acute [MEDICAL_DATA], site unspecified" at bounding box center [250, 163] width 42 height 17
checkbox input "true"
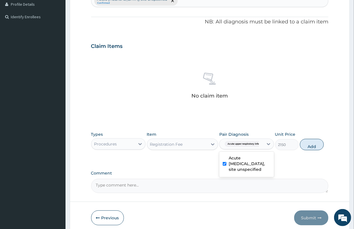
click at [316, 145] on button "Add" at bounding box center [312, 144] width 24 height 11
type input "0"
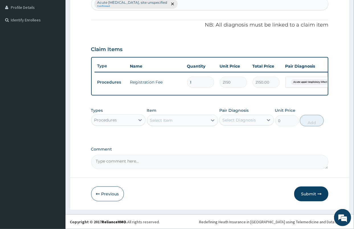
scroll to position [158, 0]
click at [179, 121] on div "Select Item" at bounding box center [177, 120] width 60 height 9
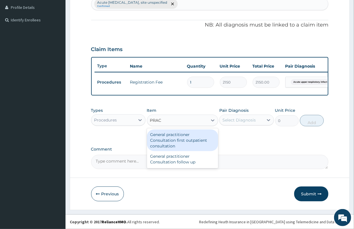
type input "PRACT"
click at [180, 137] on div "General practitioner Consultation first outpatient consultation" at bounding box center [182, 140] width 71 height 22
type input "3547.5"
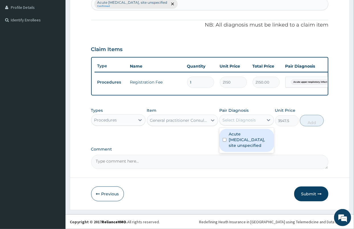
click at [246, 123] on div "Select Diagnosis" at bounding box center [238, 120] width 33 height 6
click at [240, 140] on label "Acute [MEDICAL_DATA], site unspecified" at bounding box center [250, 139] width 42 height 17
checkbox input "true"
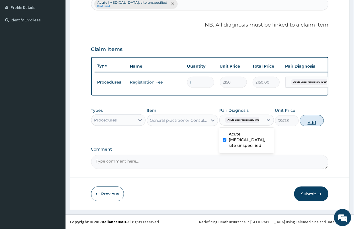
click at [310, 122] on button "Add" at bounding box center [312, 120] width 24 height 11
type input "0"
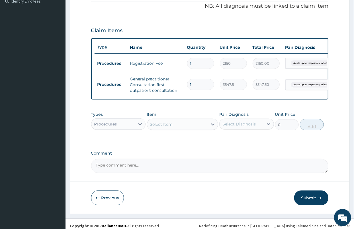
scroll to position [183, 0]
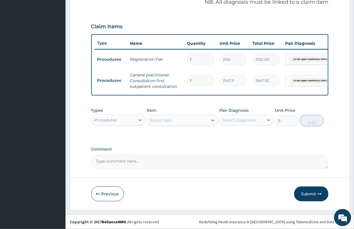
click at [128, 116] on div "Procedures" at bounding box center [113, 119] width 44 height 9
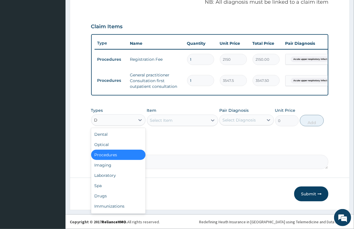
type input "DR"
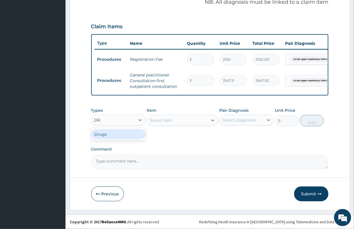
click at [113, 135] on div "Drugs" at bounding box center [118, 134] width 55 height 10
click at [188, 120] on div "Select Item" at bounding box center [177, 120] width 60 height 9
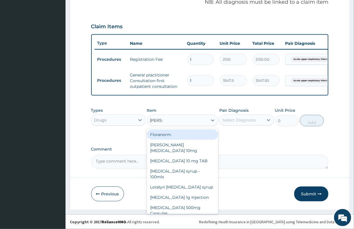
type input "LORAT"
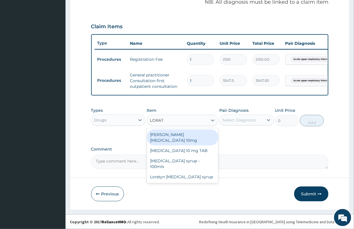
click at [189, 134] on div "[PERSON_NAME][MEDICAL_DATA] 10mg" at bounding box center [182, 137] width 71 height 16
type input "88.6875"
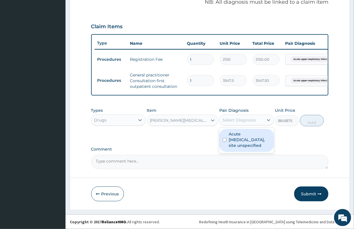
click at [235, 121] on div "Select Diagnosis" at bounding box center [238, 120] width 33 height 6
click at [243, 134] on label "Acute [MEDICAL_DATA], site unspecified" at bounding box center [250, 139] width 42 height 17
checkbox input "true"
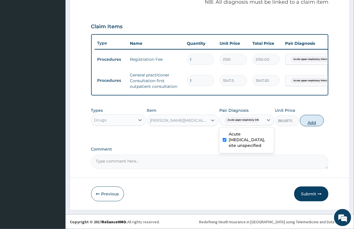
click at [308, 120] on button "Add" at bounding box center [312, 120] width 24 height 11
type input "0"
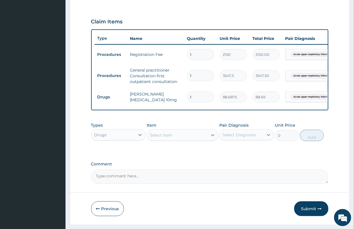
drag, startPoint x: 199, startPoint y: 98, endPoint x: 172, endPoint y: 86, distance: 30.2
click at [173, 86] on tbody "Procedures Registration Fee 1 2150 2150.00 Acute upper respiratory infect... De…" at bounding box center [234, 75] width 279 height 62
type input "5"
type input "443.44"
type input "5"
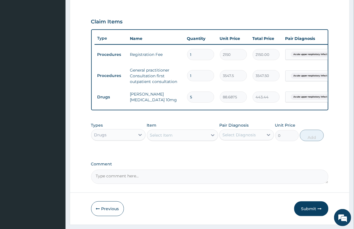
click at [178, 140] on div "Select Item" at bounding box center [177, 134] width 60 height 9
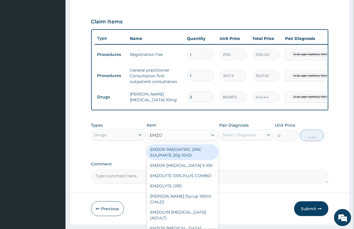
type input "EMZOL"
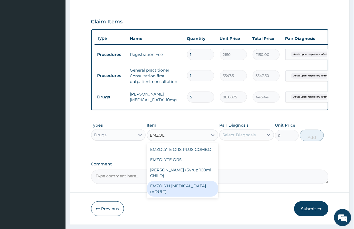
click at [201, 191] on div "EMZOLYN EXPECTORANT (ADULT)" at bounding box center [182, 189] width 71 height 16
type input "1182.5"
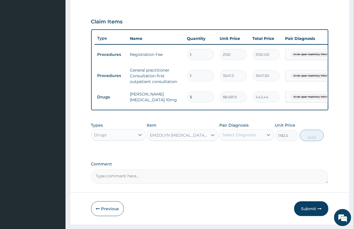
click at [249, 138] on div "Select Diagnosis" at bounding box center [238, 135] width 33 height 6
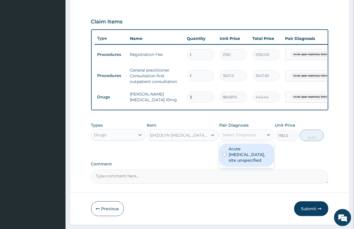
click at [251, 162] on label "Acute upper respiratory infection, site unspecified" at bounding box center [250, 154] width 42 height 17
checkbox input "true"
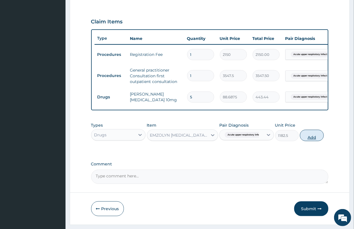
click at [308, 141] on button "Add" at bounding box center [312, 135] width 24 height 11
type input "0"
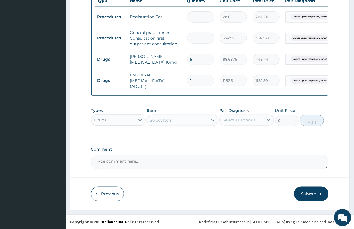
scroll to position [222, 0]
click at [196, 143] on div "PA Code / Prescription Code Enter Code(Secondary Care Only) Encounter Date 22-0…" at bounding box center [209, 1] width 237 height 335
click at [308, 191] on button "Submit" at bounding box center [311, 193] width 34 height 15
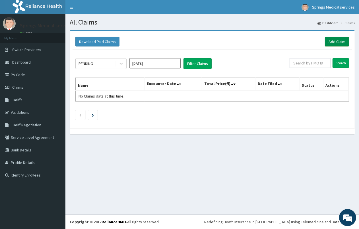
click at [337, 43] on link "Add Claim" at bounding box center [337, 42] width 24 height 10
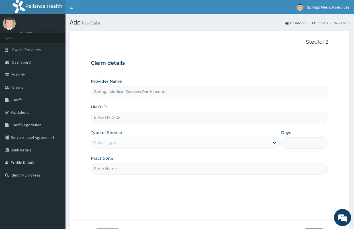
click at [107, 118] on input "HMO ID" at bounding box center [209, 117] width 237 height 11
paste input "EVG/10916/A"
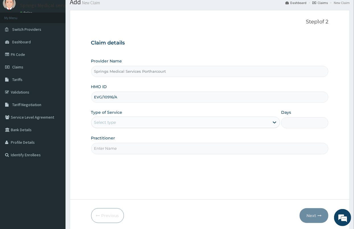
scroll to position [32, 0]
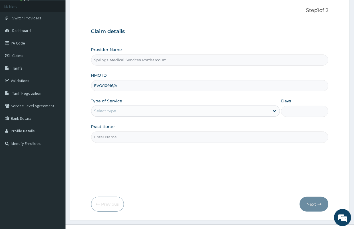
type input "EVG/10916/A"
click at [108, 115] on div "Select type" at bounding box center [180, 110] width 178 height 9
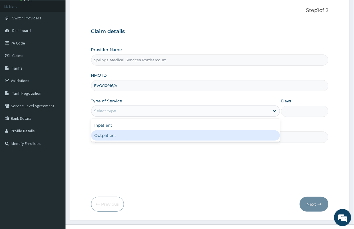
click at [111, 136] on div "Outpatient" at bounding box center [185, 135] width 189 height 10
type input "1"
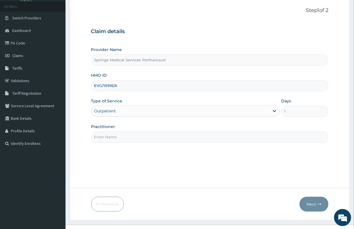
click at [139, 142] on input "Practitioner" at bounding box center [209, 136] width 237 height 11
type input "[PERSON_NAME]"
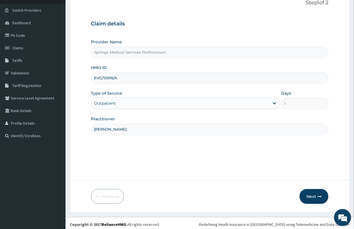
scroll to position [42, 0]
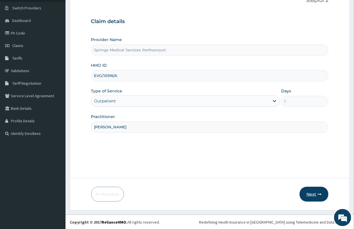
click at [313, 197] on button "Next" at bounding box center [314, 194] width 29 height 15
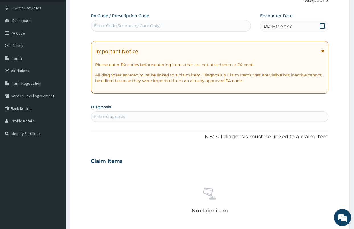
click at [323, 24] on icon at bounding box center [323, 26] width 6 height 6
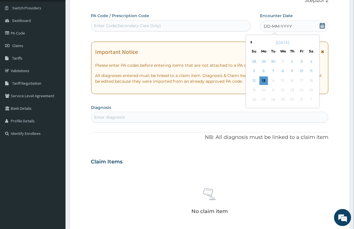
click at [251, 41] on button "Previous Month" at bounding box center [250, 42] width 3 height 3
click at [273, 90] on div "22" at bounding box center [273, 90] width 9 height 9
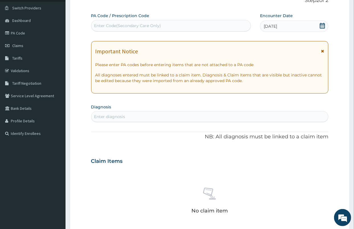
click at [141, 122] on div "Enter diagnosis" at bounding box center [209, 116] width 237 height 11
type input "MALARIA"
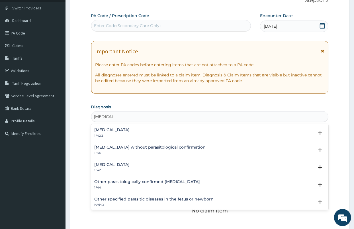
click at [115, 166] on h4 "Malaria, unspecified" at bounding box center [112, 164] width 35 height 4
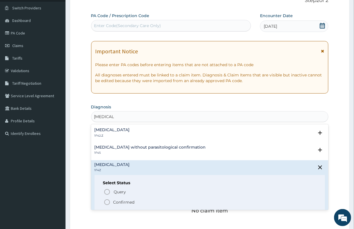
click at [124, 201] on span "Confirmed" at bounding box center [210, 201] width 213 height 7
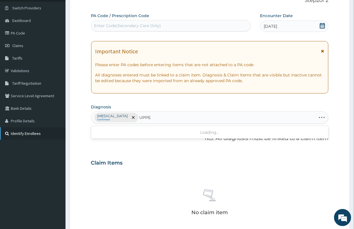
type input "UPPER"
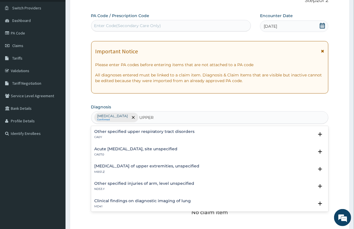
click at [112, 148] on h4 "Acute upper respiratory infection, site unspecified" at bounding box center [136, 149] width 83 height 4
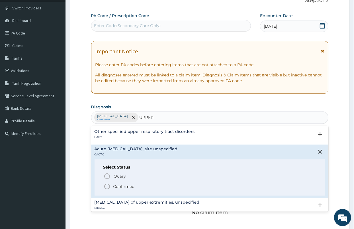
click at [121, 183] on p "Confirmed" at bounding box center [123, 186] width 21 height 6
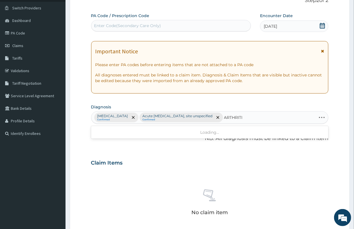
type input "ARTHRITIS"
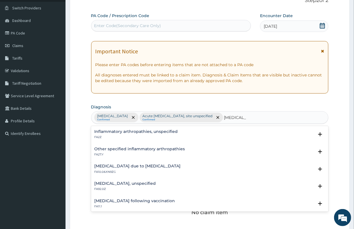
click at [143, 169] on div "Arthritis due to staphylococcus FA10.0&XN9ZG" at bounding box center [138, 169] width 86 height 10
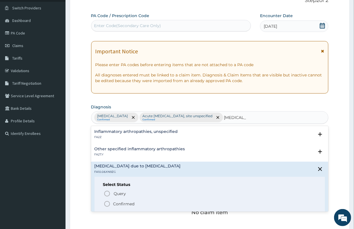
click at [127, 201] on p "Confirmed" at bounding box center [123, 204] width 21 height 6
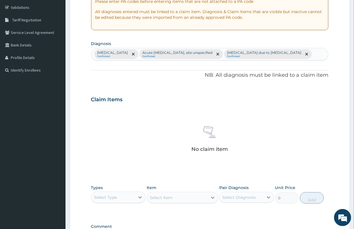
scroll to position [137, 0]
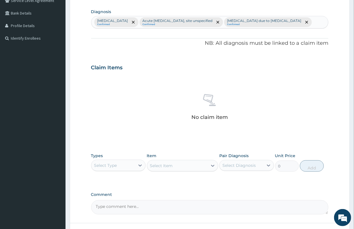
click at [124, 158] on div "Types Select Type" at bounding box center [118, 162] width 55 height 19
click at [124, 164] on div "Select Type" at bounding box center [113, 165] width 44 height 9
type input "PRO"
click at [119, 181] on div "Procedures" at bounding box center [118, 179] width 55 height 10
click at [181, 163] on div "Select Item" at bounding box center [182, 165] width 71 height 11
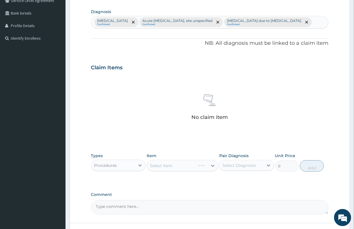
click at [194, 166] on div "Select Item" at bounding box center [182, 165] width 71 height 11
click at [204, 164] on div "Select Item" at bounding box center [177, 165] width 60 height 9
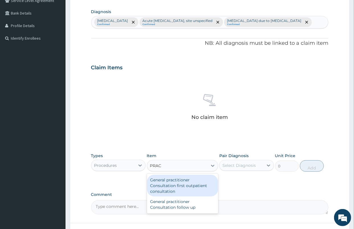
type input "PRACT"
click at [187, 189] on div "General practitioner Consultation first outpatient consultation" at bounding box center [182, 186] width 71 height 22
type input "3547.5"
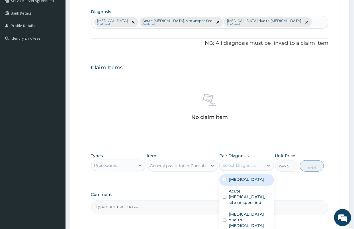
click at [260, 163] on div "Select Diagnosis" at bounding box center [242, 165] width 44 height 9
click at [238, 182] on label "Malaria, unspecified" at bounding box center [246, 179] width 35 height 6
checkbox input "true"
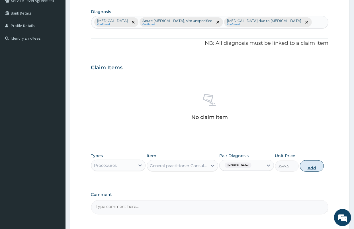
click at [315, 164] on button "Add" at bounding box center [312, 165] width 24 height 11
type input "0"
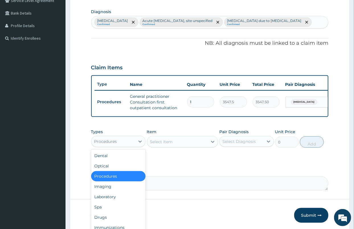
click at [127, 146] on div "Procedures" at bounding box center [113, 141] width 44 height 9
click at [102, 202] on div "Laboratory" at bounding box center [118, 196] width 55 height 10
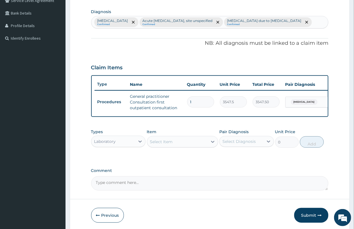
click at [188, 147] on div "Select Item" at bounding box center [182, 141] width 71 height 11
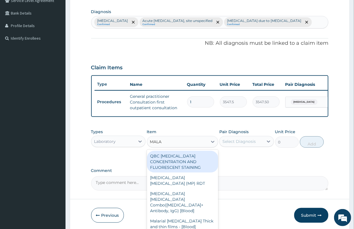
type input "MALAR"
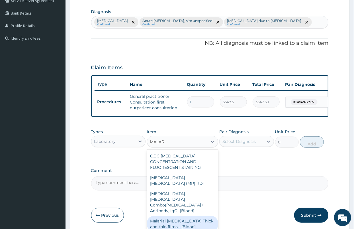
drag, startPoint x: 187, startPoint y: 212, endPoint x: 195, endPoint y: 200, distance: 14.9
click at [187, 216] on div "Malarial Parasite Thick and thin films - [Blood]" at bounding box center [182, 224] width 71 height 16
type input "1612.5"
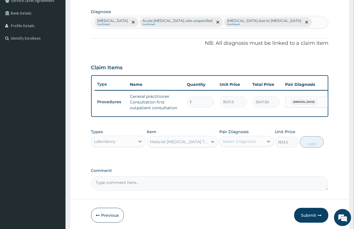
click at [237, 141] on div "Select Diagnosis" at bounding box center [242, 141] width 44 height 9
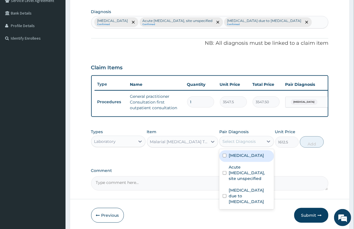
click at [247, 158] on label "Malaria, unspecified" at bounding box center [246, 155] width 35 height 6
checkbox input "true"
click at [314, 148] on button "Add" at bounding box center [312, 141] width 24 height 11
type input "0"
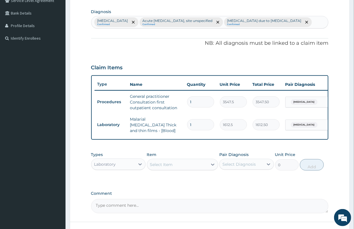
click at [131, 161] on div "Laboratory" at bounding box center [113, 163] width 44 height 9
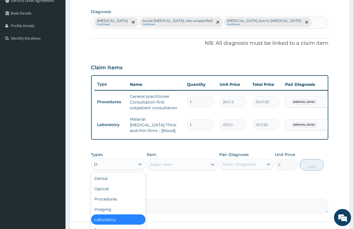
type input "DR"
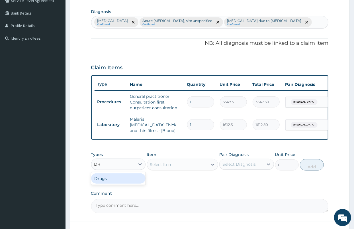
click at [113, 178] on div "Drugs" at bounding box center [118, 178] width 55 height 10
click at [167, 165] on div "Select Item" at bounding box center [182, 164] width 71 height 11
click at [186, 168] on div "Select Item" at bounding box center [182, 164] width 71 height 11
click at [178, 166] on div "Select Item" at bounding box center [177, 164] width 60 height 9
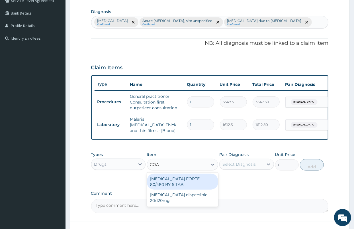
type input "COAR"
click at [177, 177] on div "COARTEM FORTE 80/480 BY 6 TAB" at bounding box center [182, 181] width 71 height 16
type input "449.35"
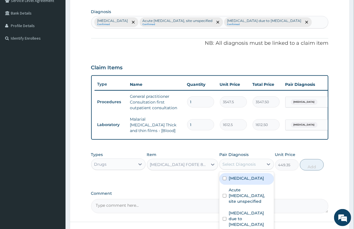
click at [255, 162] on div "Select Diagnosis" at bounding box center [242, 163] width 44 height 9
click at [240, 180] on label "Malaria, unspecified" at bounding box center [246, 178] width 35 height 6
checkbox input "true"
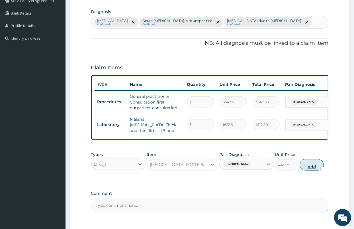
click at [306, 165] on button "Add" at bounding box center [312, 164] width 24 height 11
type input "0"
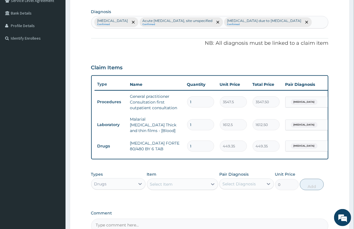
drag, startPoint x: 198, startPoint y: 147, endPoint x: 177, endPoint y: 142, distance: 21.5
click at [177, 142] on tr "Drugs COARTEM FORTE 80/480 BY 6 TAB 1 449.35 449.35 Malaria, unspecified Delete" at bounding box center [234, 146] width 279 height 20
type input "2"
type input "898.70"
type input "24"
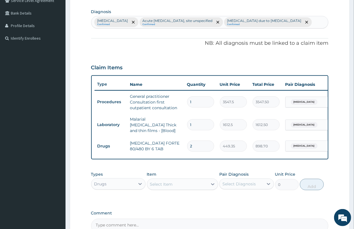
type input "10784.40"
type input "2"
type input "898.70"
type input "0.00"
type input "6"
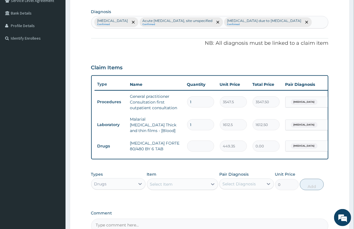
type input "2696.10"
type input "6"
click at [191, 201] on div "Types Drugs Item Select Item Pair Diagnosis Select Diagnosis Unit Price 0 Add" at bounding box center [209, 184] width 237 height 33
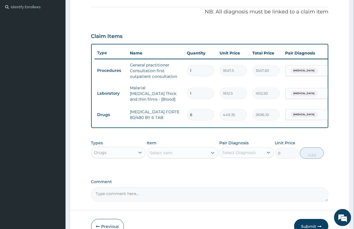
scroll to position [168, 0]
click at [185, 153] on div "Select Item" at bounding box center [177, 152] width 60 height 9
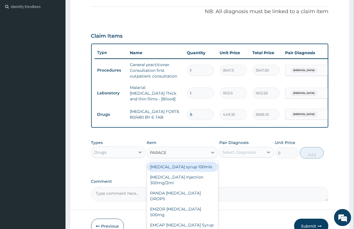
type input "PARACET"
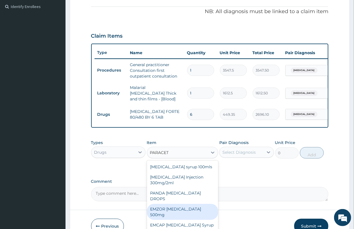
click at [188, 205] on div "EMZOR PARACETAMOL 500mg" at bounding box center [182, 212] width 71 height 16
type input "23.65"
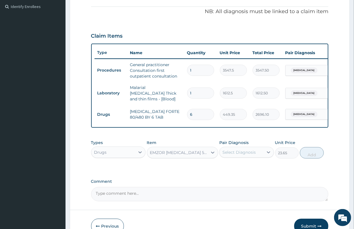
click at [247, 154] on div "Select Diagnosis" at bounding box center [238, 152] width 33 height 6
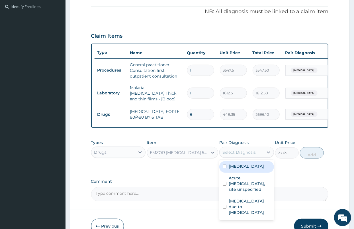
click at [248, 168] on label "Malaria, unspecified" at bounding box center [246, 166] width 35 height 6
checkbox input "true"
click at [301, 153] on button "Add" at bounding box center [312, 152] width 24 height 11
type input "0"
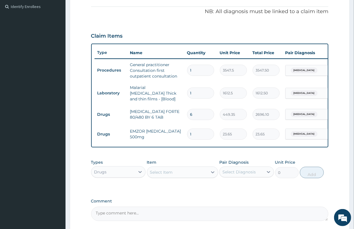
type input "18"
type input "425.70"
type input "18"
click at [181, 176] on div "Select Item" at bounding box center [177, 171] width 60 height 9
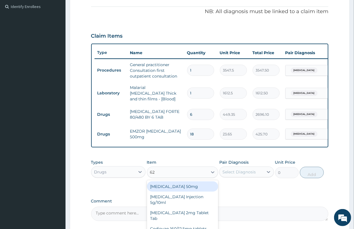
type input "625"
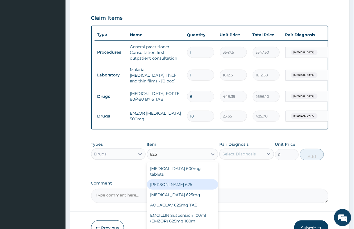
scroll to position [222, 0]
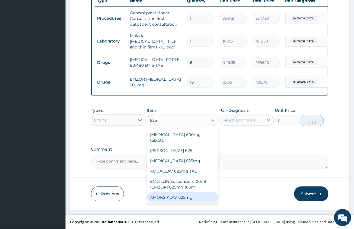
click at [175, 195] on div "AMOKSIKLAV 625mg" at bounding box center [182, 197] width 71 height 10
type input "650.375"
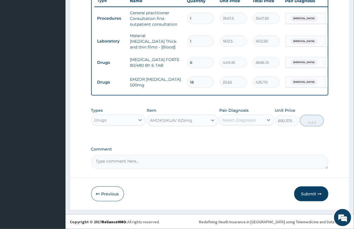
click at [239, 116] on div "Select Diagnosis" at bounding box center [242, 119] width 44 height 9
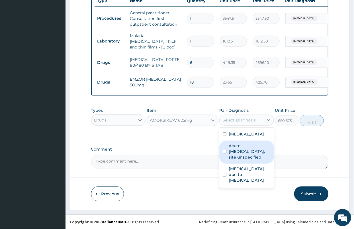
click at [244, 158] on label "Acute upper respiratory infection, site unspecified" at bounding box center [250, 151] width 42 height 17
checkbox input "true"
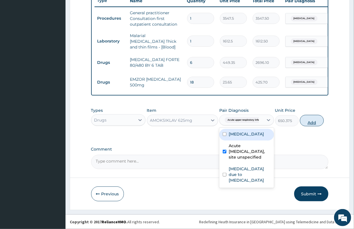
click at [315, 118] on button "Add" at bounding box center [312, 120] width 24 height 11
type input "0"
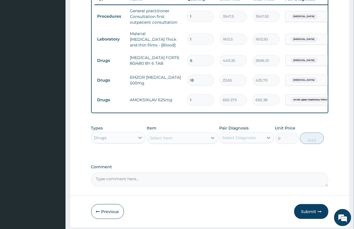
type input "10"
type input "6503.75"
type input "10"
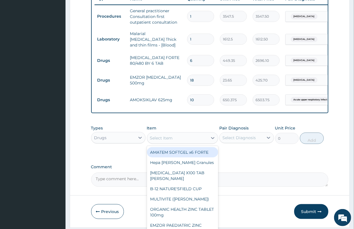
click at [166, 141] on div "Select Item" at bounding box center [161, 138] width 23 height 6
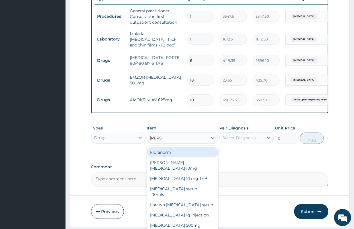
type input "LORAT"
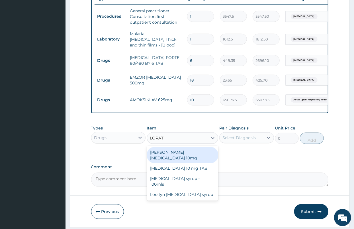
click at [181, 154] on div "[PERSON_NAME][MEDICAL_DATA] 10mg" at bounding box center [182, 155] width 71 height 16
type input "88.6875"
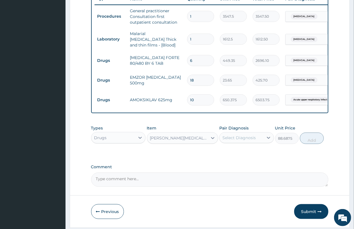
click at [239, 136] on div "Select Diagnosis" at bounding box center [242, 137] width 44 height 9
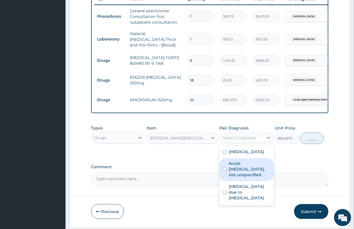
click at [246, 177] on label "Acute upper respiratory infection, site unspecified" at bounding box center [250, 168] width 42 height 17
checkbox input "true"
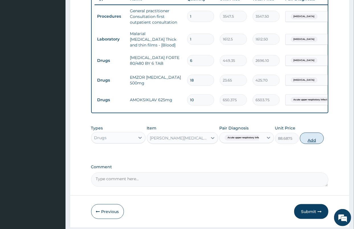
click at [306, 144] on button "Add" at bounding box center [312, 137] width 24 height 11
type input "0"
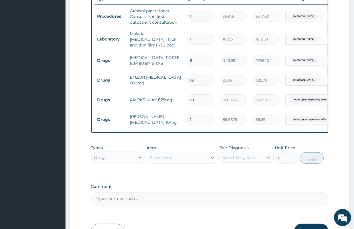
drag, startPoint x: 201, startPoint y: 117, endPoint x: 180, endPoint y: 126, distance: 23.2
click at [180, 126] on tr "Drugs Loratyn Loratadine 10mg 1 88.6875 88.69 Acute upper respiratory infect...…" at bounding box center [234, 120] width 279 height 20
type input "5"
type input "443.44"
type input "5"
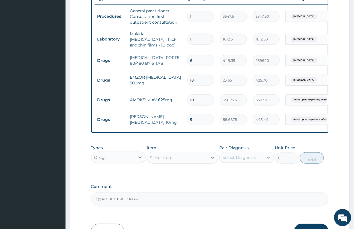
click at [173, 150] on div "Item Select Item" at bounding box center [182, 154] width 71 height 19
click at [173, 160] on div "Select Item" at bounding box center [161, 158] width 23 height 6
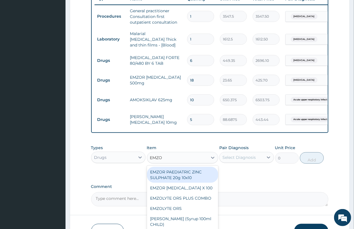
type input "EMZOL"
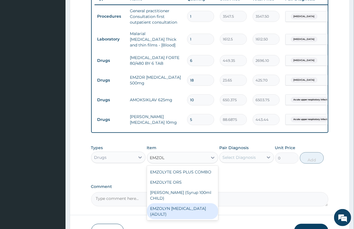
click at [182, 211] on div "EMZOLYN [MEDICAL_DATA] (ADULT)" at bounding box center [182, 211] width 71 height 16
type input "1182.5"
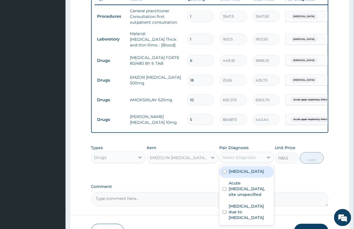
click at [244, 160] on div "Select Diagnosis" at bounding box center [238, 157] width 33 height 6
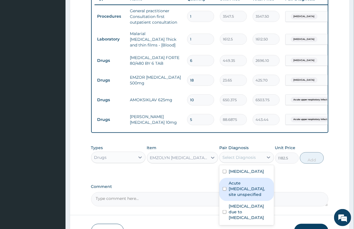
click at [234, 197] on label "Acute upper respiratory infection, site unspecified" at bounding box center [250, 188] width 42 height 17
checkbox input "true"
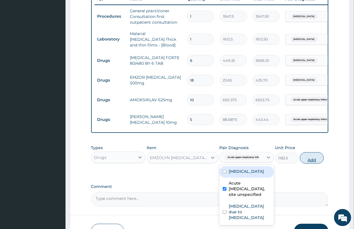
click at [311, 161] on button "Add" at bounding box center [312, 157] width 24 height 11
type input "0"
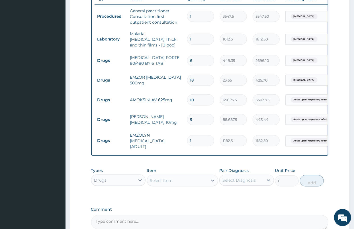
scroll to position [254, 0]
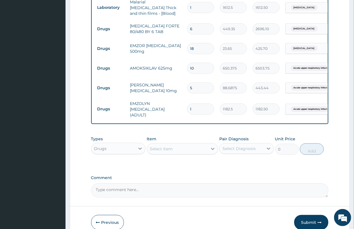
click at [172, 149] on div "Select Item" at bounding box center [161, 149] width 23 height 6
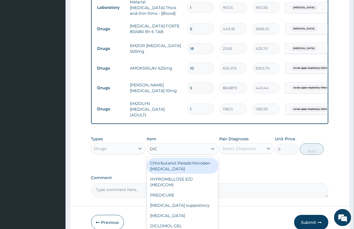
type input "DICL"
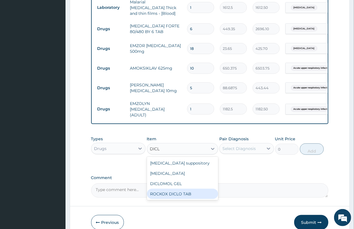
click at [174, 194] on div "ROCKOX DICLO TAB" at bounding box center [182, 194] width 71 height 10
type input "82.775"
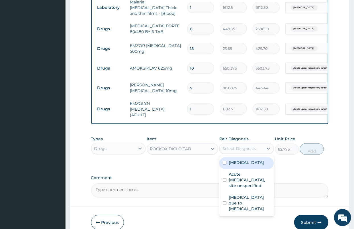
click at [239, 146] on div "Select Diagnosis" at bounding box center [238, 149] width 33 height 6
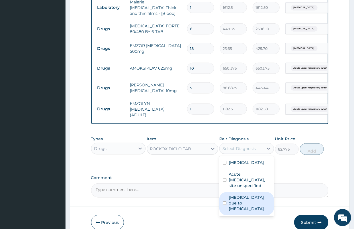
drag, startPoint x: 243, startPoint y: 207, endPoint x: 296, endPoint y: 177, distance: 60.6
click at [244, 207] on label "Arthritis due to staphylococcus" at bounding box center [250, 202] width 42 height 17
checkbox input "true"
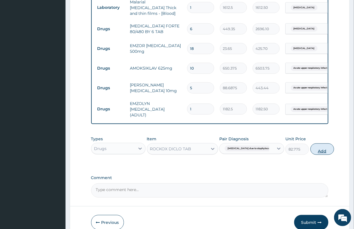
click at [310, 146] on button "Add" at bounding box center [322, 148] width 24 height 11
type input "0"
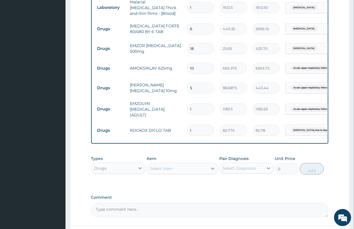
type input "10"
type input "827.75"
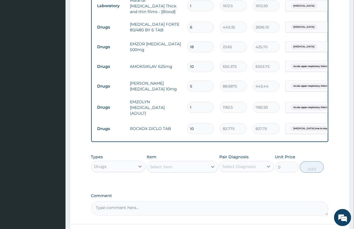
scroll to position [285, 0]
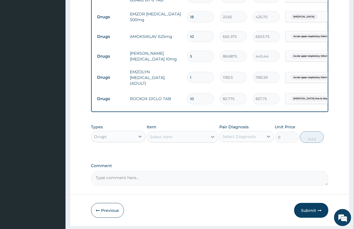
type input "10"
click at [196, 181] on textarea "Comment" at bounding box center [209, 178] width 237 height 14
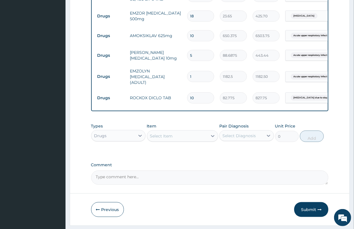
scroll to position [301, 0]
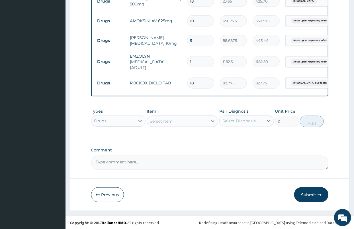
click at [304, 194] on button "Submit" at bounding box center [311, 194] width 34 height 15
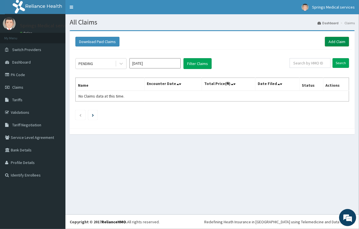
click at [342, 41] on link "Add Claim" at bounding box center [337, 42] width 24 height 10
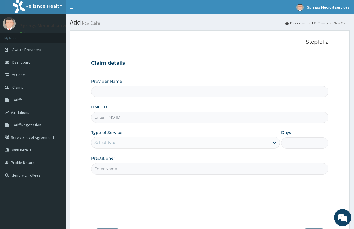
click at [110, 123] on div "Provider Name HMO ID Type of Service Select type Days Practitioner" at bounding box center [209, 126] width 237 height 96
type input "SOR"
type input "Springs Medical Services Portharcourt"
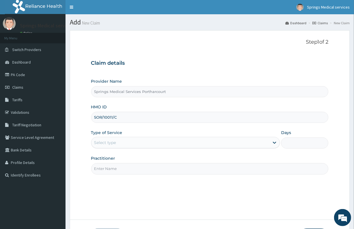
type input "SOR/10011/C"
click at [112, 140] on div "Select type" at bounding box center [105, 143] width 22 height 6
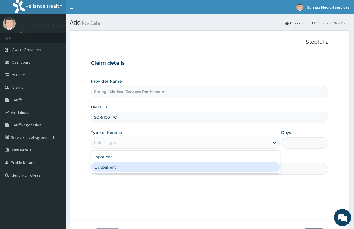
click at [113, 167] on div "Outpatient" at bounding box center [185, 167] width 189 height 10
type input "1"
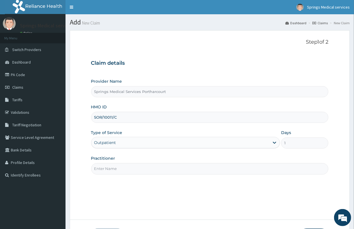
click at [109, 175] on div "Step 1 of 2 Claim details Provider Name Springs Medical Services Portharcourt H…" at bounding box center [209, 124] width 237 height 171
click at [114, 166] on input "Practitioner" at bounding box center [209, 168] width 237 height 11
type input "DR TONY A."
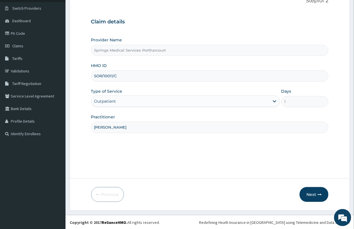
scroll to position [42, 0]
click at [306, 194] on button "Next" at bounding box center [314, 194] width 29 height 15
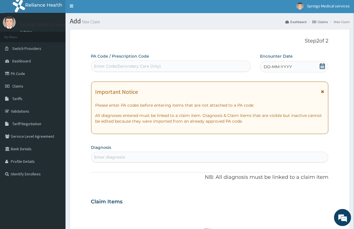
scroll to position [0, 0]
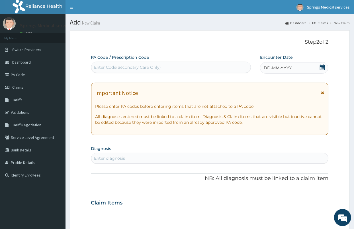
click at [323, 65] on icon at bounding box center [322, 67] width 5 height 6
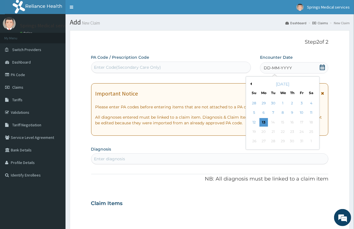
click at [251, 83] on button "Previous Month" at bounding box center [250, 83] width 3 height 3
click at [272, 133] on div "22" at bounding box center [273, 131] width 9 height 9
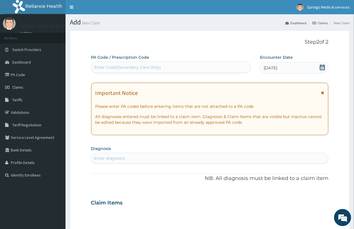
click at [132, 154] on div "Enter diagnosis" at bounding box center [209, 157] width 237 height 9
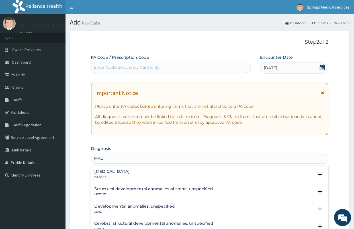
type input "MAL"
click at [116, 205] on h4 "[MEDICAL_DATA]" at bounding box center [112, 206] width 35 height 4
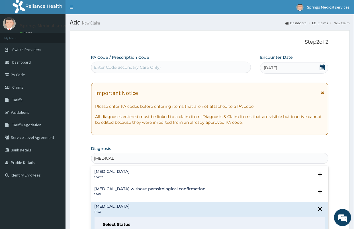
type input "[MEDICAL_DATA]"
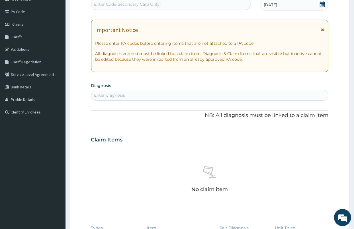
scroll to position [32, 0]
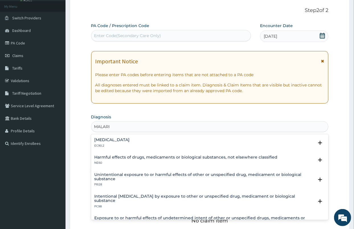
type input "MALARIA"
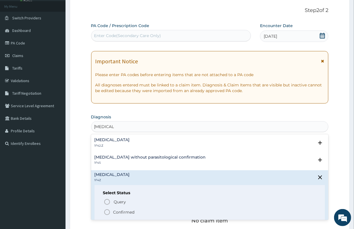
click at [128, 174] on h4 "[MEDICAL_DATA]" at bounding box center [112, 174] width 35 height 4
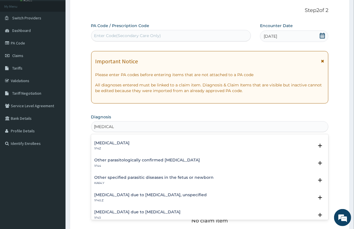
scroll to position [0, 0]
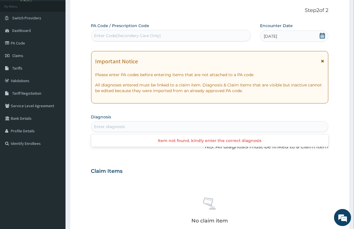
drag, startPoint x: 118, startPoint y: 126, endPoint x: 114, endPoint y: 124, distance: 5.1
click at [114, 124] on div "Enter diagnosis" at bounding box center [209, 126] width 237 height 9
click at [114, 124] on div "Enter diagnosis" at bounding box center [109, 127] width 31 height 6
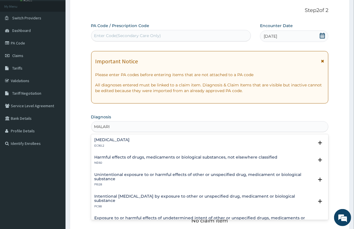
type input "[MEDICAL_DATA]"
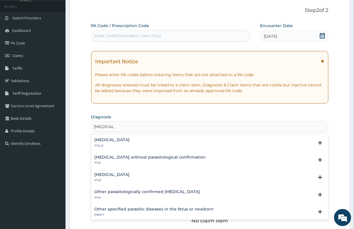
click at [123, 174] on h4 "[MEDICAL_DATA]" at bounding box center [112, 174] width 35 height 4
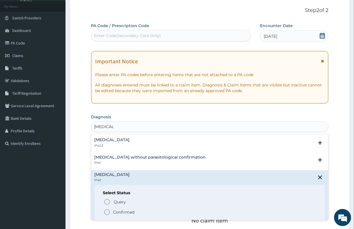
click at [124, 210] on p "Confirmed" at bounding box center [123, 212] width 21 height 6
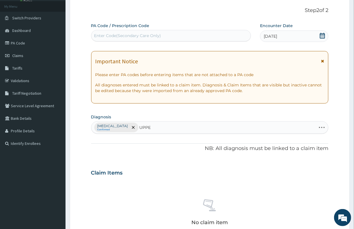
type input "UPPER"
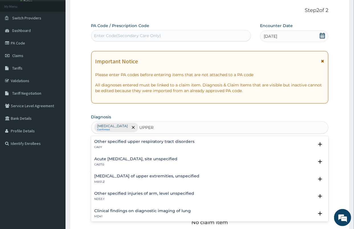
click at [144, 157] on h4 "Acute upper respiratory infection, site unspecified" at bounding box center [136, 159] width 83 height 4
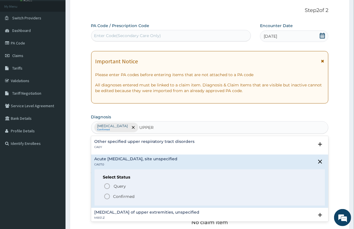
click at [127, 197] on p "Confirmed" at bounding box center [123, 196] width 21 height 6
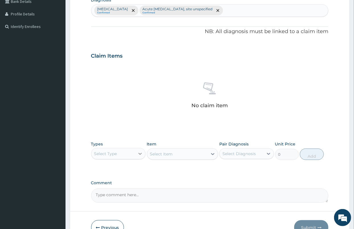
scroll to position [158, 0]
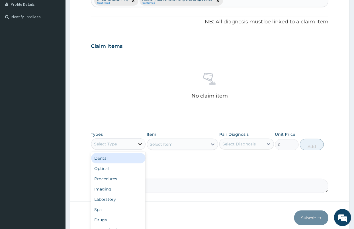
click at [135, 144] on div at bounding box center [140, 144] width 10 height 10
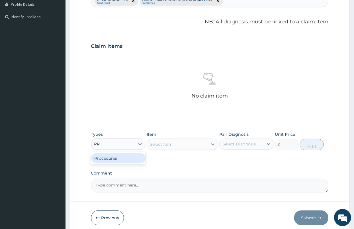
type input "PRO"
click at [110, 157] on div "Procedures" at bounding box center [118, 158] width 55 height 10
click at [191, 144] on div "Select Item" at bounding box center [182, 143] width 71 height 11
click at [169, 148] on div "Select Item" at bounding box center [182, 143] width 71 height 11
click at [178, 147] on div "Select Item" at bounding box center [182, 143] width 71 height 11
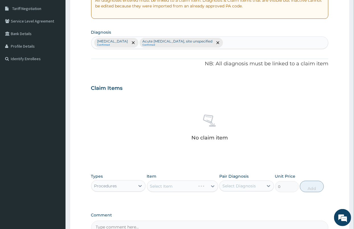
scroll to position [150, 0]
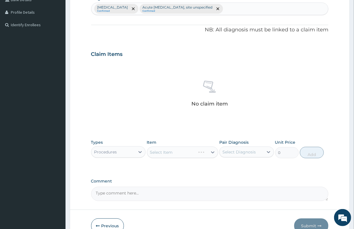
click at [159, 149] on div "Select Item" at bounding box center [182, 151] width 71 height 11
click at [212, 151] on div "Select Item" at bounding box center [182, 151] width 71 height 11
click at [170, 150] on div "Select Item" at bounding box center [182, 151] width 71 height 11
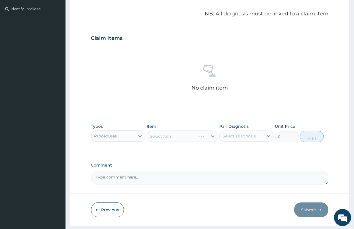
scroll to position [182, 0]
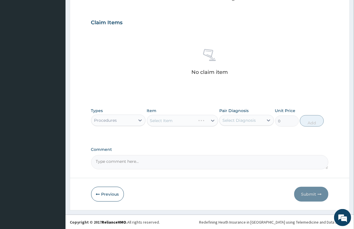
click at [211, 118] on div "Select Item" at bounding box center [182, 120] width 71 height 11
click at [177, 123] on div "Select Item" at bounding box center [182, 120] width 71 height 11
click at [213, 120] on div "Select Item" at bounding box center [182, 120] width 71 height 11
click at [184, 120] on div "Select Item" at bounding box center [182, 120] width 71 height 11
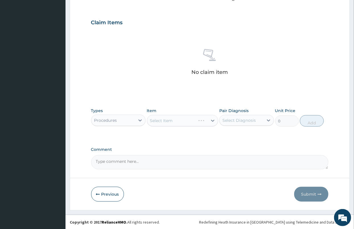
click at [211, 122] on div "Select Item" at bounding box center [182, 120] width 71 height 11
click at [167, 123] on div "Select Item" at bounding box center [182, 120] width 71 height 11
click at [128, 114] on div "Procedures" at bounding box center [118, 119] width 55 height 11
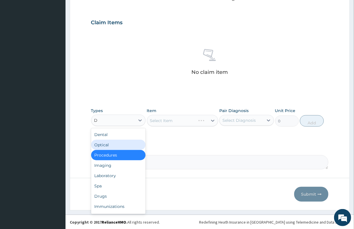
type input "DR"
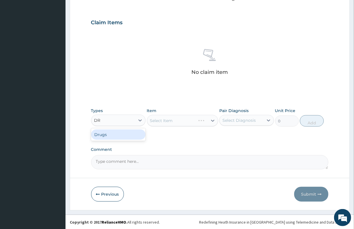
click at [105, 133] on div "Drugs" at bounding box center [118, 134] width 55 height 10
click at [171, 122] on div "Select Item" at bounding box center [182, 120] width 71 height 11
click at [184, 126] on div "Item Select Item" at bounding box center [182, 117] width 71 height 19
click at [178, 120] on div "Select Item" at bounding box center [182, 120] width 71 height 11
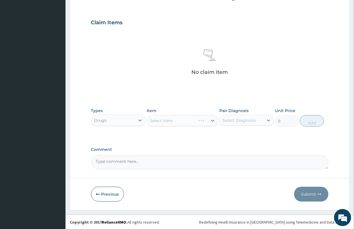
click at [178, 120] on div "Select Item" at bounding box center [182, 120] width 71 height 11
click at [179, 121] on div "Select Item" at bounding box center [182, 120] width 71 height 11
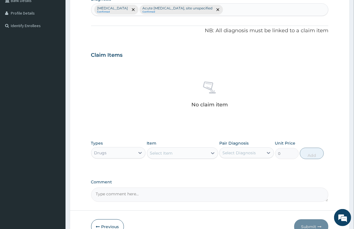
scroll to position [158, 0]
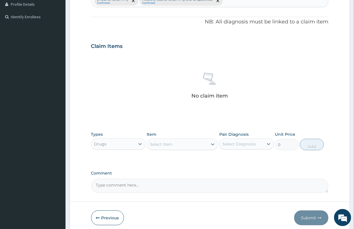
click at [181, 148] on div "Select Item" at bounding box center [177, 144] width 60 height 9
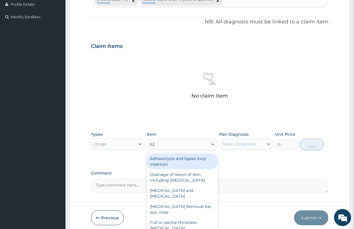
type input "625"
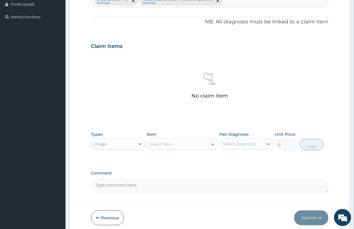
click at [167, 144] on div "Select Item" at bounding box center [177, 144] width 60 height 9
type input "6"
type input "COAR"
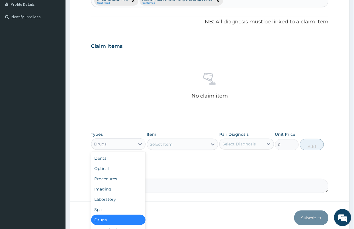
click at [117, 140] on div "Drugs" at bounding box center [113, 143] width 44 height 9
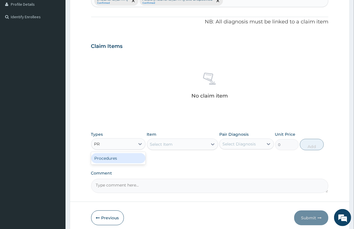
type input "PRO"
click at [108, 157] on div "Procedures" at bounding box center [118, 158] width 55 height 10
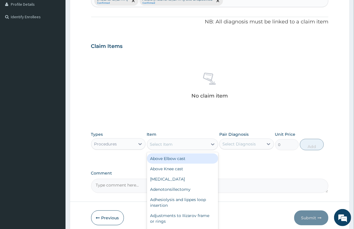
click at [188, 144] on div "Select Item" at bounding box center [177, 144] width 60 height 9
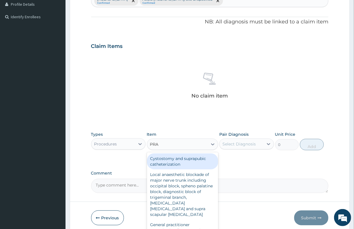
type input "PRAC"
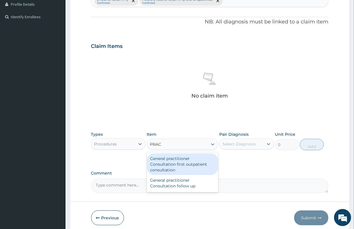
drag, startPoint x: 193, startPoint y: 158, endPoint x: 197, endPoint y: 150, distance: 9.3
click at [193, 158] on div "General practitioner Consultation first outpatient consultation" at bounding box center [182, 164] width 71 height 22
type input "3547.5"
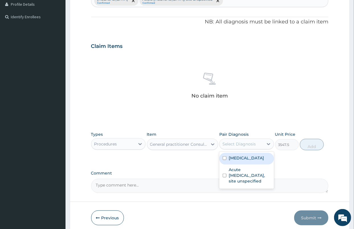
click at [243, 144] on div "Select Diagnosis" at bounding box center [238, 144] width 33 height 6
click at [246, 157] on label "[MEDICAL_DATA]" at bounding box center [246, 158] width 35 height 6
checkbox input "true"
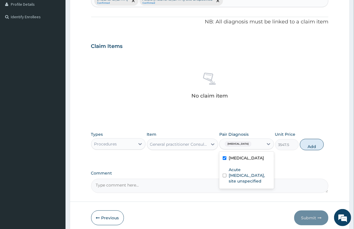
drag, startPoint x: 305, startPoint y: 143, endPoint x: 290, endPoint y: 140, distance: 15.9
click at [306, 143] on button "Add" at bounding box center [312, 144] width 24 height 11
type input "0"
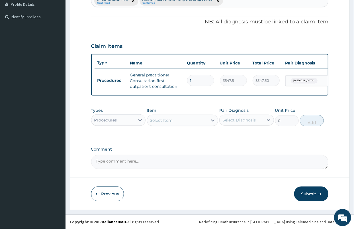
scroll to position [158, 0]
click at [116, 122] on div "Procedures" at bounding box center [105, 120] width 23 height 6
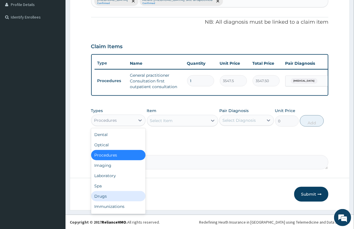
click at [98, 199] on div "Drugs" at bounding box center [118, 196] width 55 height 10
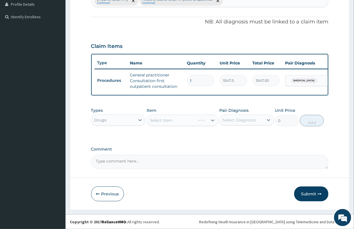
scroll to position [163, 0]
click at [174, 121] on div "Select Item" at bounding box center [177, 120] width 60 height 9
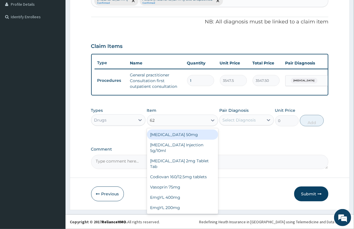
type input "625"
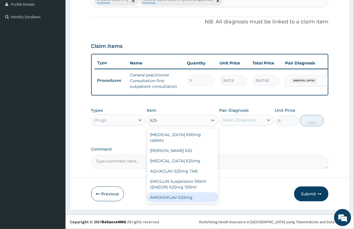
click at [171, 194] on div "AMOKSIKLAV 625mg" at bounding box center [182, 197] width 71 height 10
type input "650.375"
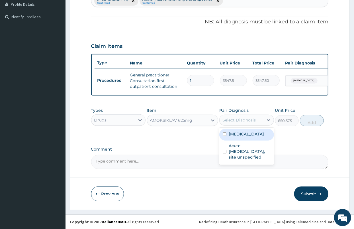
click at [230, 119] on div "Select Diagnosis" at bounding box center [238, 120] width 33 height 6
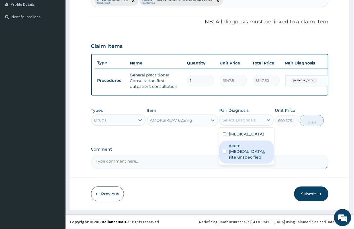
click at [244, 150] on label "Acute upper respiratory infection, site unspecified" at bounding box center [250, 151] width 42 height 17
checkbox input "true"
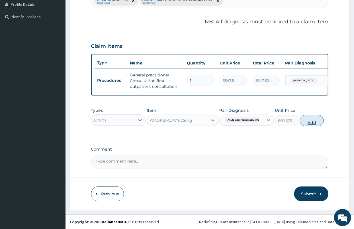
click at [317, 120] on button "Add" at bounding box center [312, 120] width 24 height 11
type input "0"
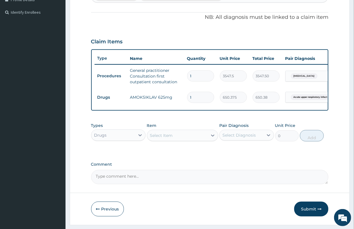
type input "10"
type input "6503.75"
type input "10"
click at [157, 138] on div "Select Item" at bounding box center [161, 135] width 23 height 6
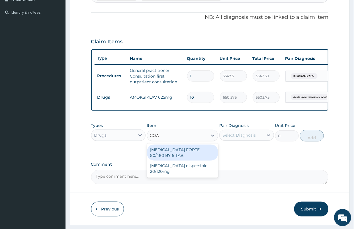
type input "COAR"
click at [159, 155] on div "[MEDICAL_DATA] FORTE 80/480 BY 6 TAB" at bounding box center [182, 152] width 71 height 16
type input "449.35"
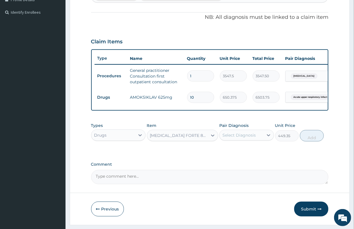
click at [232, 138] on div "Select Diagnosis" at bounding box center [238, 135] width 33 height 6
click at [235, 152] on label "[MEDICAL_DATA]" at bounding box center [246, 149] width 35 height 6
checkbox input "true"
click at [312, 140] on button "Add" at bounding box center [312, 135] width 24 height 11
type input "0"
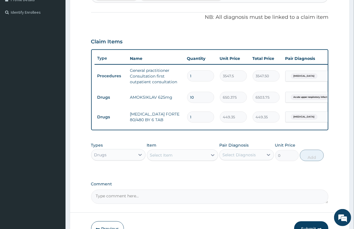
drag, startPoint x: 195, startPoint y: 114, endPoint x: 173, endPoint y: 106, distance: 23.7
click at [173, 106] on tbody "Procedures General practitioner Consultation first outpatient consultation 1 35…" at bounding box center [234, 95] width 279 height 62
type input "6"
type input "2696.10"
type input "6"
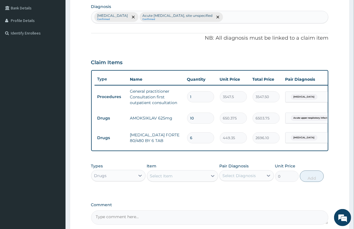
scroll to position [131, 0]
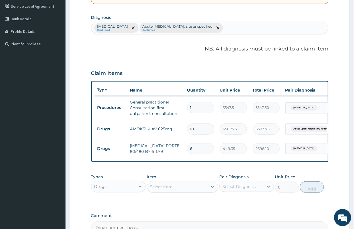
click at [158, 189] on div "Select Item" at bounding box center [161, 187] width 23 height 6
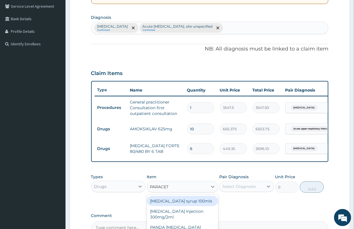
type input "PARACETA"
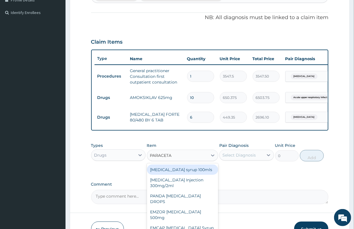
scroll to position [163, 0]
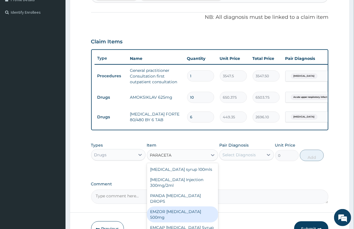
click at [196, 210] on div "EMZOR [MEDICAL_DATA] 500mg" at bounding box center [182, 214] width 71 height 16
type input "23.65"
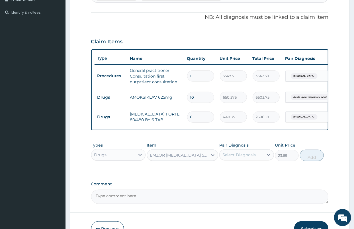
click at [237, 157] on div "Select Diagnosis" at bounding box center [238, 155] width 33 height 6
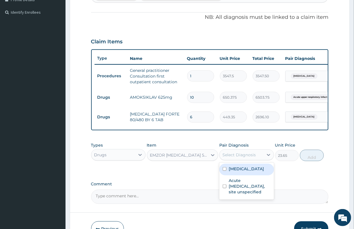
click at [237, 171] on label "[MEDICAL_DATA]" at bounding box center [246, 169] width 35 height 6
checkbox input "true"
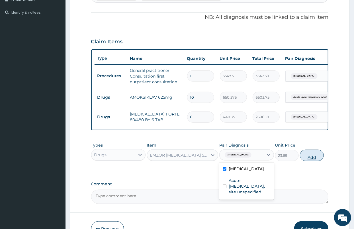
click at [317, 161] on button "Add" at bounding box center [312, 155] width 24 height 11
type input "0"
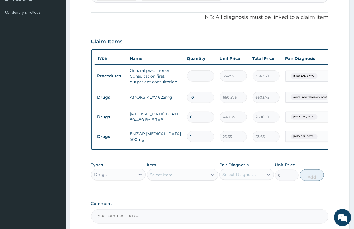
type input "18"
type input "425.70"
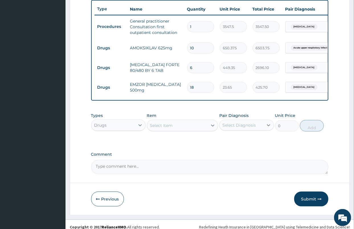
scroll to position [222, 0]
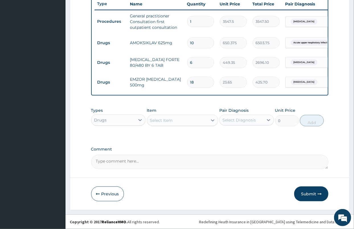
type input "18"
click at [162, 116] on div "Select Item" at bounding box center [177, 120] width 60 height 9
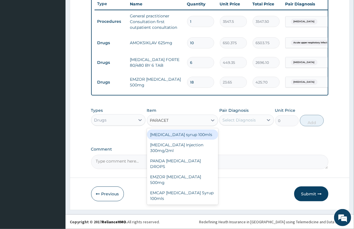
type input "PARACETA"
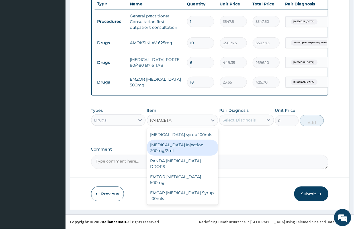
click at [172, 147] on div "[MEDICAL_DATA] Injection 300mg/2ml" at bounding box center [182, 148] width 71 height 16
type input "260.15"
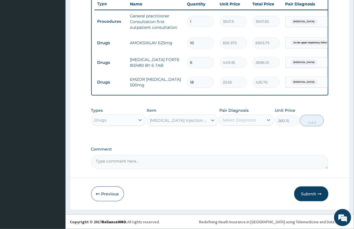
click at [237, 122] on div "Select Diagnosis" at bounding box center [238, 120] width 33 height 6
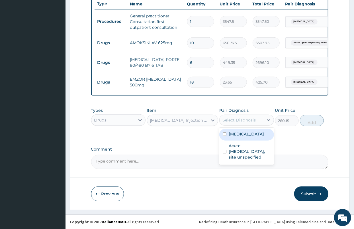
click at [243, 137] on label "[MEDICAL_DATA]" at bounding box center [246, 134] width 35 height 6
checkbox input "true"
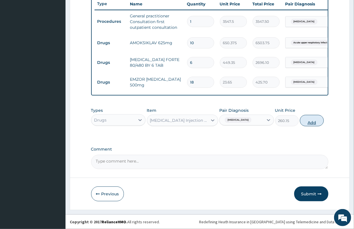
click at [306, 121] on button "Add" at bounding box center [312, 120] width 24 height 11
type input "0"
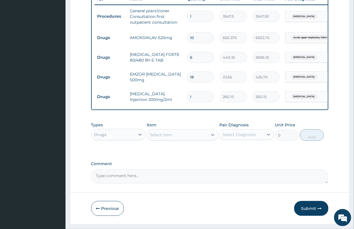
drag, startPoint x: 192, startPoint y: 99, endPoint x: 179, endPoint y: 94, distance: 13.3
click at [179, 94] on tr "Drugs PARACETAMOL Injection 300mg/2ml 1 260.15 260.15 Malaria, unspecified Dele…" at bounding box center [234, 97] width 279 height 20
type input "2"
type input "520.30"
type input "2"
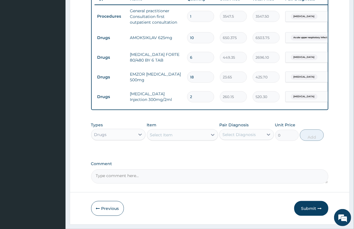
click at [179, 139] on div "Select Item" at bounding box center [177, 134] width 60 height 9
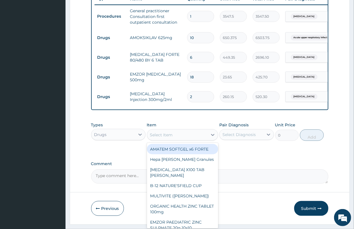
click at [259, 166] on label "Comment" at bounding box center [209, 163] width 237 height 5
click at [259, 169] on textarea "Comment" at bounding box center [209, 176] width 237 height 14
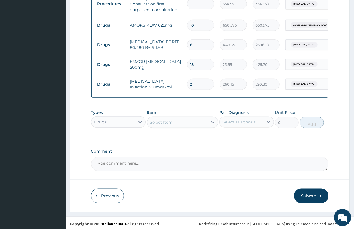
scroll to position [242, 0]
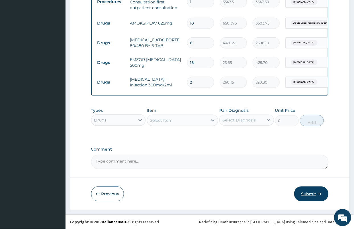
click at [302, 190] on button "Submit" at bounding box center [311, 193] width 34 height 15
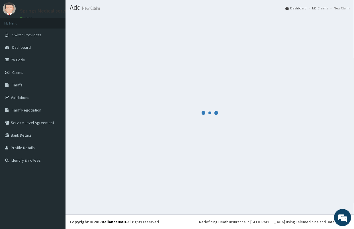
scroll to position [15, 0]
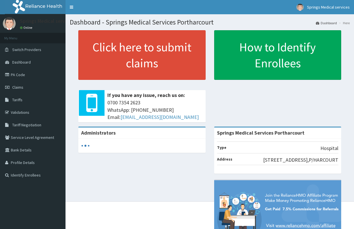
click at [22, 86] on span "Claims" at bounding box center [17, 87] width 11 height 5
click at [19, 87] on span "Claims" at bounding box center [17, 87] width 11 height 5
click at [24, 87] on link "Claims" at bounding box center [32, 87] width 65 height 13
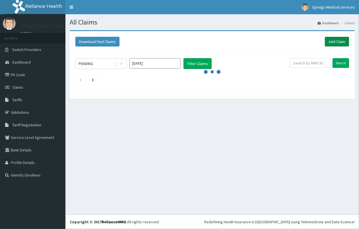
click at [340, 40] on link "Add Claim" at bounding box center [337, 42] width 24 height 10
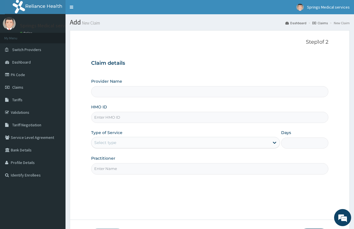
type input "Springs Medical Services Portharcourt"
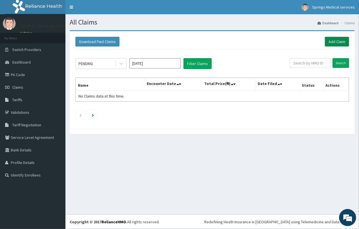
click at [334, 41] on link "Add Claim" at bounding box center [337, 42] width 24 height 10
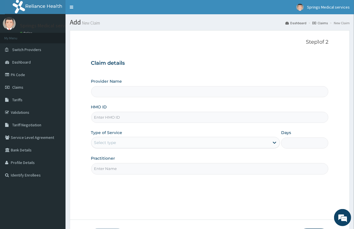
type input "Springs Medical Services Portharcourt"
click at [117, 118] on input "HMO ID" at bounding box center [209, 117] width 237 height 11
paste input "GSV/10601/B"
type input "GSV/10601/B"
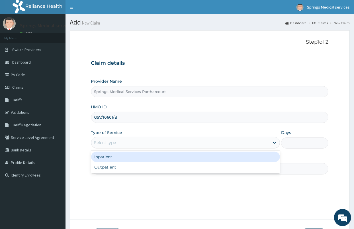
click at [106, 143] on div "Select type" at bounding box center [105, 143] width 22 height 6
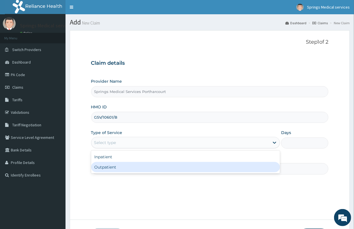
click at [102, 166] on div "Outpatient" at bounding box center [185, 167] width 189 height 10
type input "1"
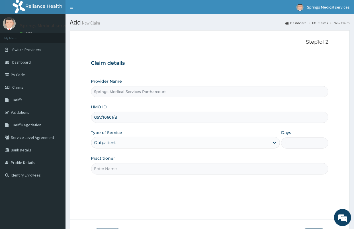
click at [111, 169] on input "Practitioner" at bounding box center [209, 168] width 237 height 11
type input "[PERSON_NAME]"
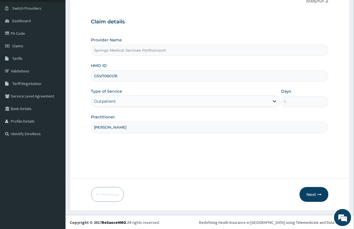
scroll to position [42, 0]
click at [312, 190] on button "Next" at bounding box center [314, 194] width 29 height 15
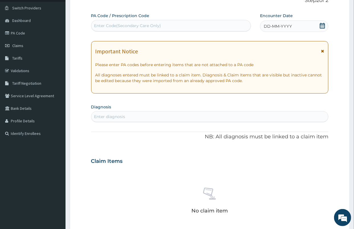
click at [120, 23] on div "Enter Code(Secondary Care Only)" at bounding box center [127, 26] width 67 height 6
paste input "PA/AEEDB1"
type input "PA/AEEDB1"
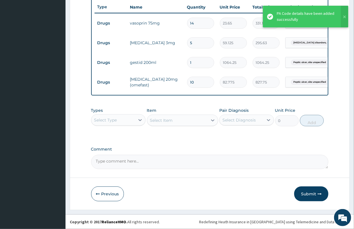
scroll to position [219, 0]
click at [175, 142] on div "PA Code / Prescription Code PA/AEEDB1 Encounter Date 13-10-2025 Important Notic…" at bounding box center [209, 5] width 237 height 328
click at [314, 194] on button "Submit" at bounding box center [311, 193] width 34 height 15
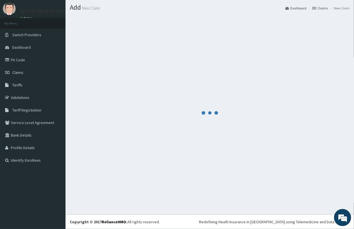
scroll to position [15, 0]
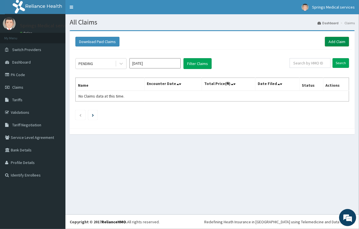
click at [338, 38] on link "Add Claim" at bounding box center [337, 42] width 24 height 10
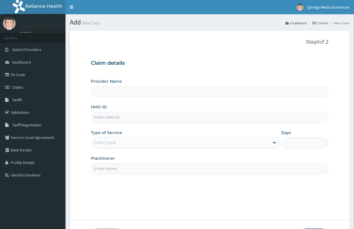
click at [129, 115] on input "HMO ID" at bounding box center [209, 117] width 237 height 11
type input "Springs Medical Services Portharcourt"
type input "EVG/10878/A"
click at [120, 143] on div "Select type" at bounding box center [180, 142] width 178 height 9
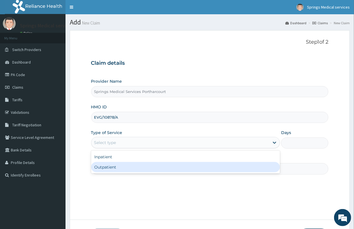
click at [121, 169] on div "Outpatient" at bounding box center [185, 167] width 189 height 10
type input "1"
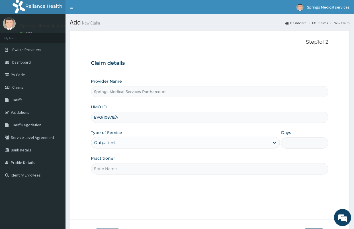
click at [120, 169] on input "Practitioner" at bounding box center [209, 168] width 237 height 11
type input "[PERSON_NAME]"
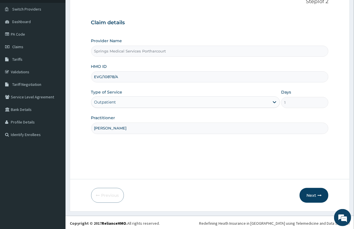
scroll to position [42, 0]
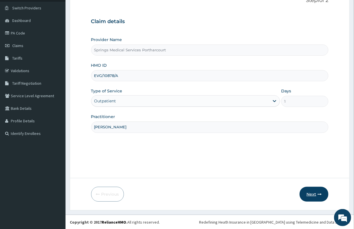
click at [307, 191] on button "Next" at bounding box center [314, 194] width 29 height 15
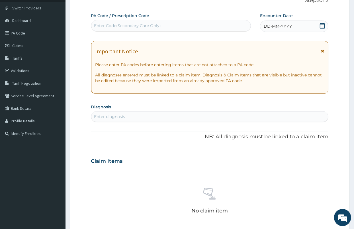
click at [321, 26] on icon at bounding box center [322, 26] width 5 height 6
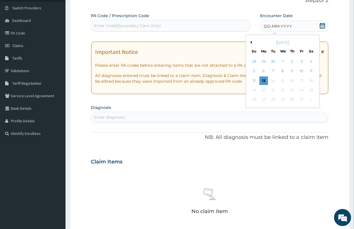
click at [249, 42] on button "Previous Month" at bounding box center [250, 42] width 3 height 3
click at [250, 43] on button "Previous Month" at bounding box center [250, 42] width 3 height 3
click at [272, 88] on div "22" at bounding box center [273, 90] width 9 height 9
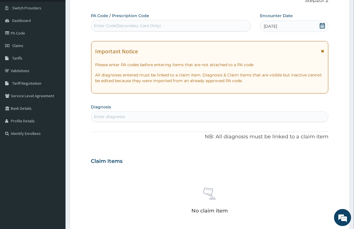
drag, startPoint x: 172, startPoint y: 120, endPoint x: 168, endPoint y: 118, distance: 4.1
click at [169, 118] on div "Enter diagnosis" at bounding box center [209, 116] width 237 height 9
type input "[MEDICAL_DATA]"
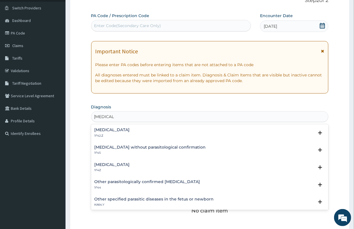
click at [130, 166] on h4 "[MEDICAL_DATA]" at bounding box center [112, 164] width 35 height 4
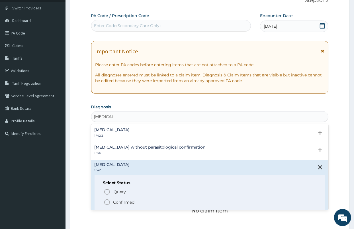
click at [119, 201] on p "Confirmed" at bounding box center [123, 202] width 21 height 6
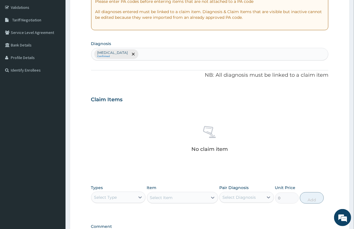
scroll to position [137, 0]
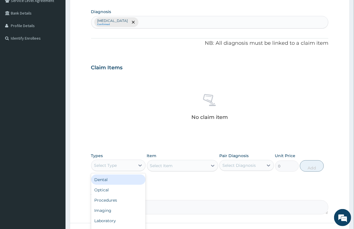
click at [130, 167] on div "Select Type" at bounding box center [113, 165] width 44 height 9
click at [127, 197] on div "Procedures" at bounding box center [118, 200] width 55 height 10
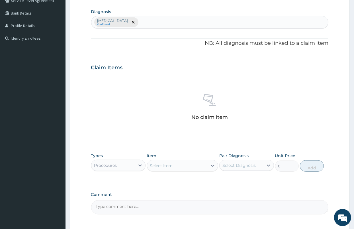
click at [187, 164] on div "Select Item" at bounding box center [177, 165] width 60 height 9
type input "MALAR"
click at [167, 167] on div "Select Item" at bounding box center [177, 165] width 60 height 9
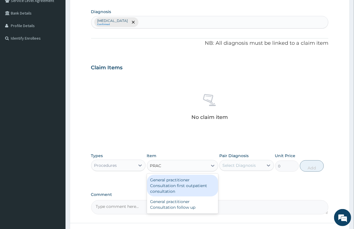
type input "PRACT"
click at [187, 185] on div "General practitioner Consultation first outpatient consultation" at bounding box center [182, 186] width 71 height 22
type input "3547.5"
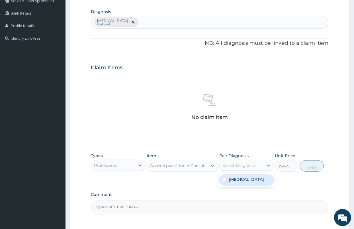
click at [237, 165] on div "Select Diagnosis" at bounding box center [238, 165] width 33 height 6
click at [242, 182] on label "Malaria, unspecified" at bounding box center [246, 179] width 35 height 6
checkbox input "true"
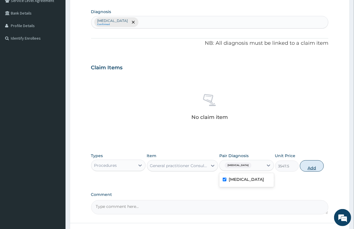
click at [307, 166] on button "Add" at bounding box center [312, 165] width 24 height 11
type input "0"
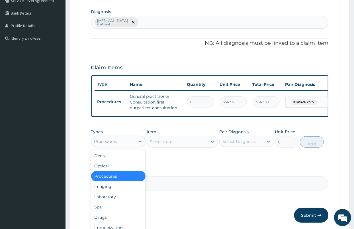
click at [131, 146] on div "Procedures" at bounding box center [113, 141] width 44 height 9
click at [110, 200] on div "Laboratory" at bounding box center [118, 196] width 55 height 10
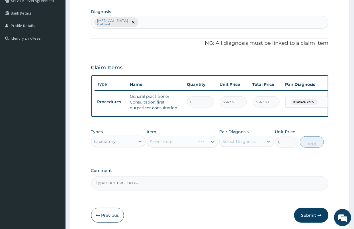
click at [165, 144] on div "Select Item" at bounding box center [182, 141] width 71 height 11
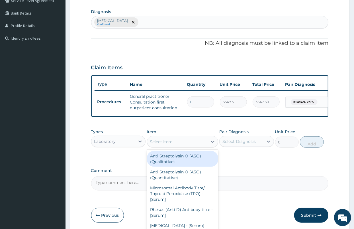
click at [169, 144] on div "Select Item" at bounding box center [161, 142] width 23 height 6
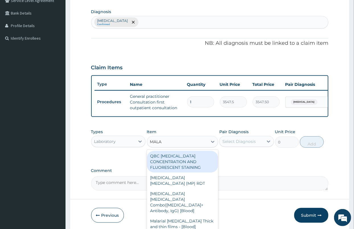
type input "MALAR"
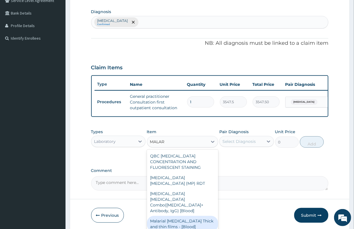
click at [192, 216] on div "Malarial Parasite Thick and thin films - [Blood]" at bounding box center [182, 224] width 71 height 16
type input "1612.5"
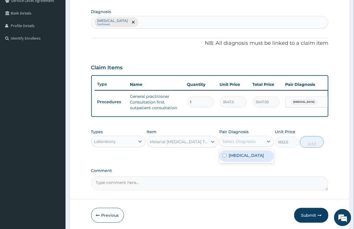
click at [238, 144] on div "Select Diagnosis" at bounding box center [238, 141] width 33 height 6
click at [243, 158] on label "[MEDICAL_DATA]" at bounding box center [246, 155] width 35 height 6
checkbox input "true"
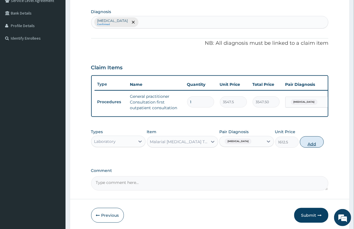
click at [312, 142] on button "Add" at bounding box center [312, 141] width 24 height 11
type input "0"
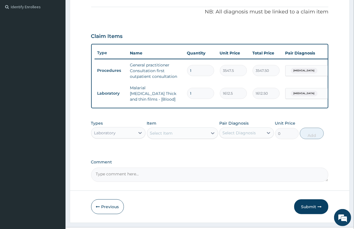
scroll to position [168, 0]
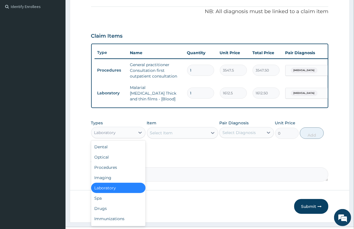
click at [122, 132] on div "Laboratory" at bounding box center [113, 132] width 44 height 9
click at [104, 208] on div "Drugs" at bounding box center [118, 208] width 55 height 10
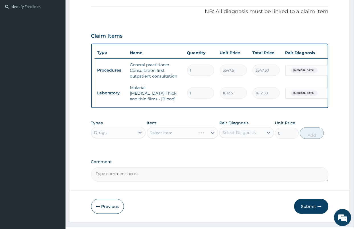
click at [178, 130] on div "Select Item" at bounding box center [182, 132] width 71 height 11
drag, startPoint x: 182, startPoint y: 140, endPoint x: 181, endPoint y: 136, distance: 3.6
click at [181, 137] on div "Item Select Item" at bounding box center [182, 129] width 71 height 19
click at [204, 133] on div "Select Item" at bounding box center [182, 132] width 71 height 11
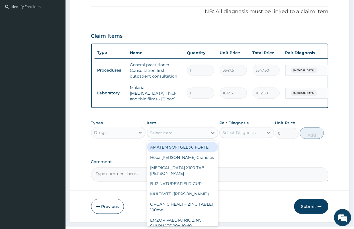
click at [193, 135] on div "Select Item" at bounding box center [177, 132] width 60 height 9
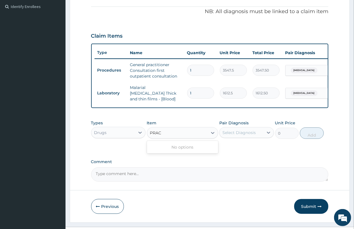
type input "PRACT"
click at [191, 134] on div "Select Item" at bounding box center [177, 132] width 60 height 9
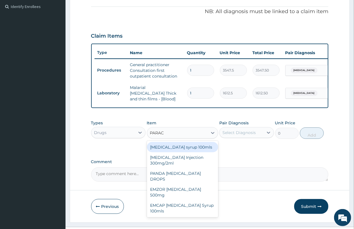
type input "PARACE"
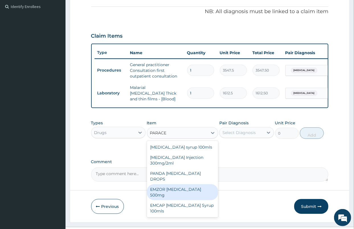
click at [180, 186] on div "EMZOR [MEDICAL_DATA] 500mg" at bounding box center [182, 192] width 71 height 16
type input "23.65"
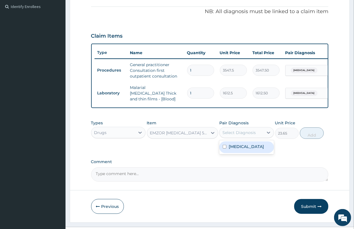
click at [236, 135] on div "Select Diagnosis" at bounding box center [238, 133] width 33 height 6
click at [243, 149] on label "[MEDICAL_DATA]" at bounding box center [246, 147] width 35 height 6
checkbox input "true"
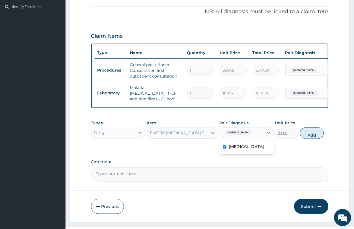
drag, startPoint x: 314, startPoint y: 135, endPoint x: 312, endPoint y: 132, distance: 3.8
click at [314, 135] on button "Add" at bounding box center [312, 132] width 24 height 11
type input "0"
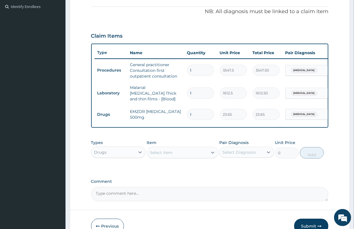
type input "18"
type input "425.70"
type input "18"
click at [185, 152] on div "Select Item" at bounding box center [177, 152] width 60 height 9
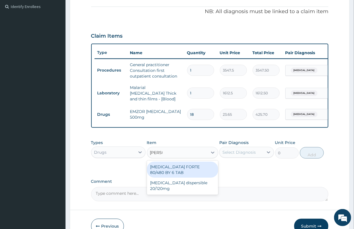
type input "COART"
click at [189, 169] on div "[MEDICAL_DATA] FORTE 80/480 BY 6 TAB" at bounding box center [182, 169] width 71 height 16
type input "449.35"
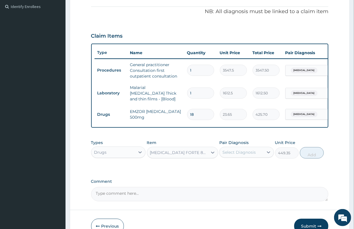
click at [238, 153] on div "Select Diagnosis" at bounding box center [238, 152] width 33 height 6
click at [241, 169] on label "[MEDICAL_DATA]" at bounding box center [246, 166] width 35 height 6
checkbox input "true"
drag, startPoint x: 312, startPoint y: 152, endPoint x: 301, endPoint y: 144, distance: 13.6
click at [312, 153] on button "Add" at bounding box center [312, 152] width 24 height 11
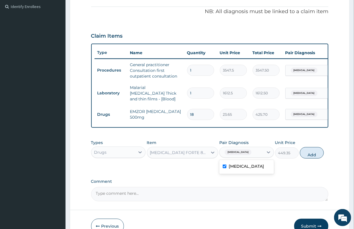
type input "0"
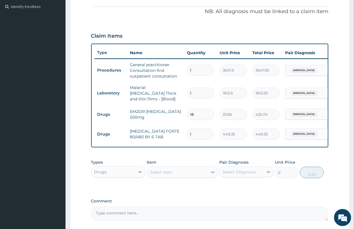
drag, startPoint x: 200, startPoint y: 131, endPoint x: 178, endPoint y: 124, distance: 23.5
click at [180, 126] on tr "Drugs COARTEM FORTE 80/480 BY 6 TAB 1 449.35 449.35 Malaria, unspecified Delete" at bounding box center [234, 134] width 279 height 20
type input "6"
type input "2696.10"
type input "6"
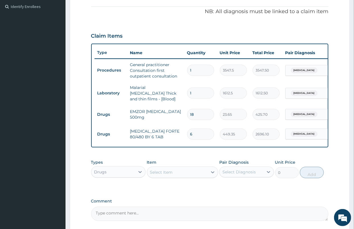
click at [197, 188] on div "Types Drugs Item Select Item Pair Diagnosis Select Diagnosis Unit Price 0 Add" at bounding box center [209, 172] width 237 height 33
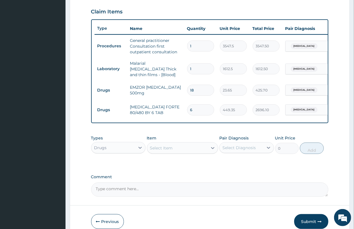
scroll to position [222, 0]
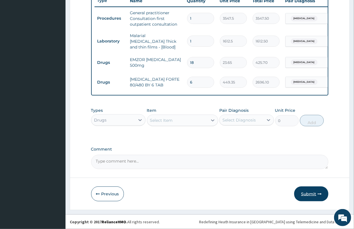
click at [305, 194] on button "Submit" at bounding box center [311, 193] width 34 height 15
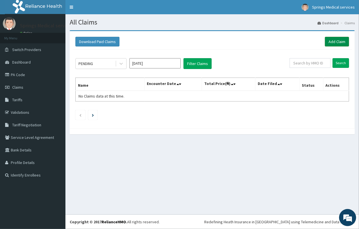
click at [337, 41] on link "Add Claim" at bounding box center [337, 42] width 24 height 10
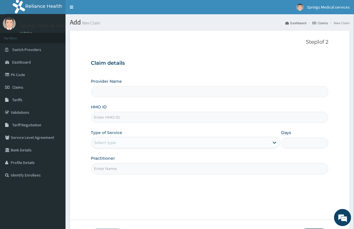
click at [110, 119] on input "HMO ID" at bounding box center [209, 117] width 237 height 11
type input "Springs Medical Services Portharcourt"
type input "TIP/10031/A"
click at [111, 145] on div "Select type" at bounding box center [105, 143] width 22 height 6
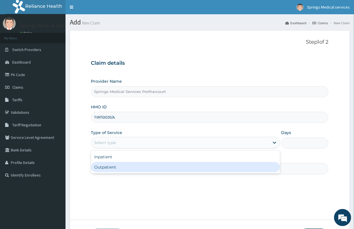
click at [108, 170] on div "Outpatient" at bounding box center [185, 167] width 189 height 10
type input "1"
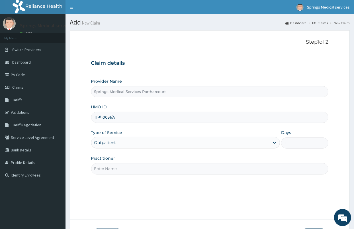
click at [118, 170] on input "Practitioner" at bounding box center [209, 168] width 237 height 11
type input "[PERSON_NAME]"
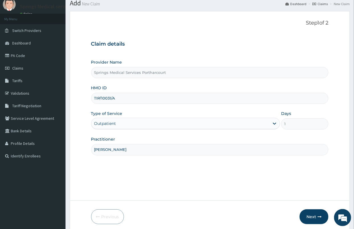
scroll to position [42, 0]
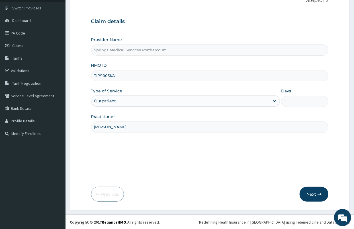
click at [309, 193] on button "Next" at bounding box center [314, 194] width 29 height 15
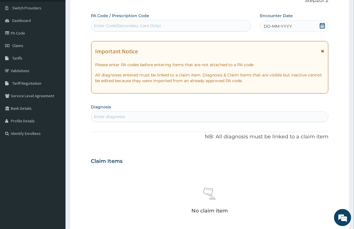
click at [323, 26] on icon at bounding box center [323, 26] width 6 height 6
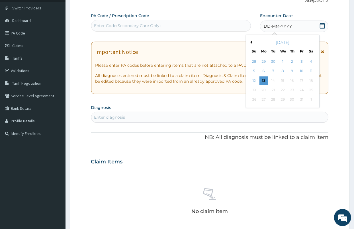
click at [251, 40] on div "[DATE]" at bounding box center [282, 43] width 69 height 6
click at [251, 43] on button "Previous Month" at bounding box center [250, 42] width 3 height 3
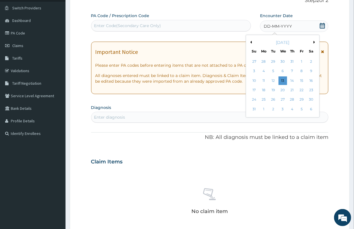
click at [251, 43] on button "Previous Month" at bounding box center [250, 42] width 3 height 3
click at [282, 92] on div "23" at bounding box center [282, 90] width 9 height 9
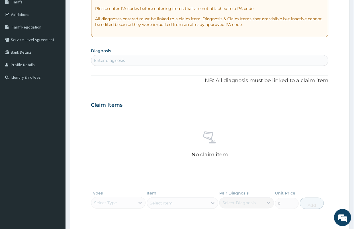
scroll to position [105, 0]
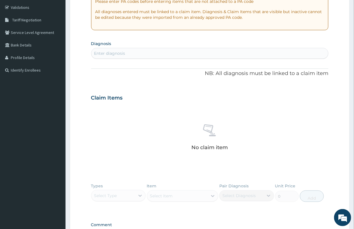
click at [138, 56] on div "Enter diagnosis" at bounding box center [209, 53] width 237 height 9
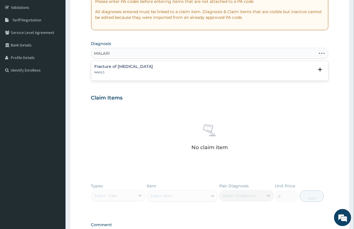
type input "[MEDICAL_DATA]"
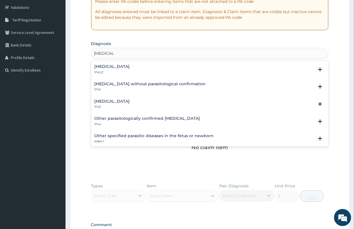
click at [120, 99] on h4 "[MEDICAL_DATA]" at bounding box center [112, 101] width 35 height 4
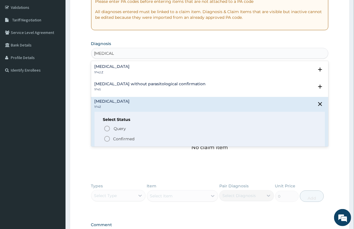
click at [116, 138] on p "Confirmed" at bounding box center [123, 139] width 21 height 6
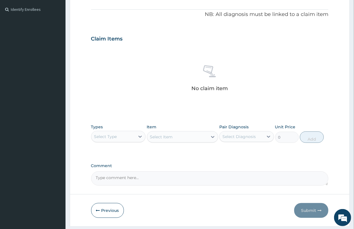
scroll to position [168, 0]
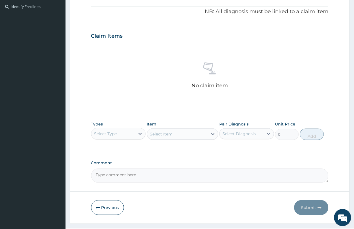
drag, startPoint x: 125, startPoint y: 124, endPoint x: 124, endPoint y: 130, distance: 5.6
click at [125, 124] on div "Types Select Type" at bounding box center [118, 130] width 55 height 19
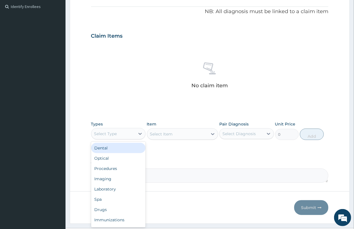
click at [113, 135] on div "Select Type" at bounding box center [105, 134] width 23 height 6
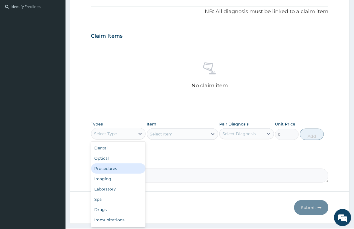
click at [114, 167] on div "Procedures" at bounding box center [118, 168] width 55 height 10
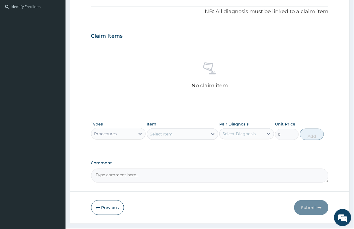
click at [176, 134] on div "Select Item" at bounding box center [177, 133] width 60 height 9
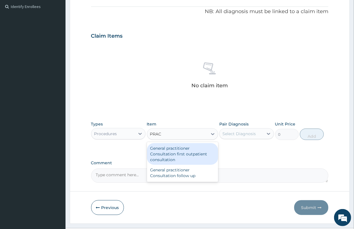
type input "PRACT"
click at [181, 154] on div "General practitioner Consultation first outpatient consultation" at bounding box center [182, 154] width 71 height 22
type input "3547.5"
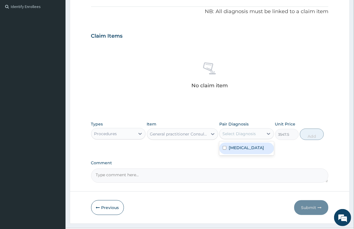
click at [232, 133] on div "Select Diagnosis" at bounding box center [238, 134] width 33 height 6
click at [240, 149] on label "[MEDICAL_DATA]" at bounding box center [246, 148] width 35 height 6
checkbox input "true"
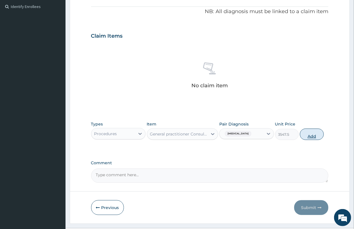
click at [306, 133] on button "Add" at bounding box center [312, 133] width 24 height 11
type input "0"
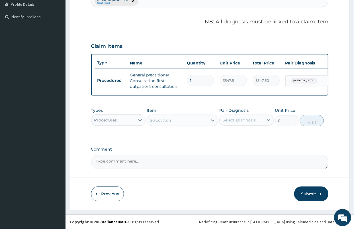
click at [127, 120] on div "Procedures" at bounding box center [113, 119] width 44 height 9
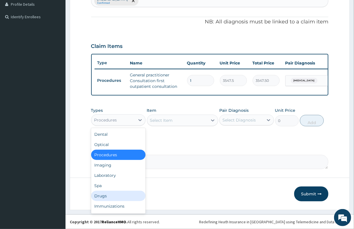
click at [104, 193] on div "Drugs" at bounding box center [118, 196] width 55 height 10
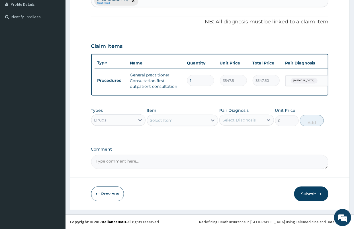
click at [167, 122] on div "Select Item" at bounding box center [161, 120] width 23 height 6
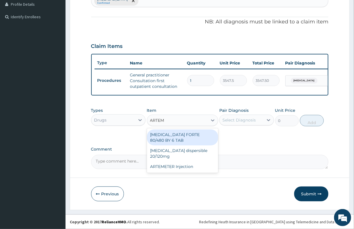
type input "ARTEME"
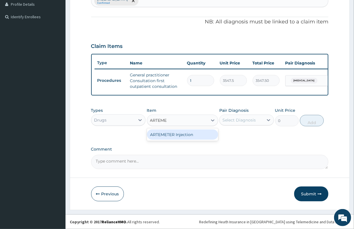
click at [173, 135] on div "ARTEMETER Injection" at bounding box center [182, 134] width 71 height 10
type input "946"
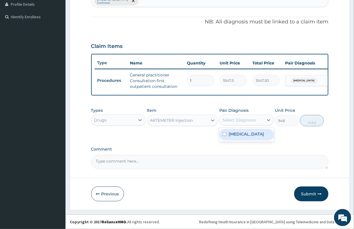
click at [234, 122] on div "Select Diagnosis" at bounding box center [238, 120] width 33 height 6
click at [242, 136] on label "[MEDICAL_DATA]" at bounding box center [246, 134] width 35 height 6
checkbox input "true"
click at [310, 124] on button "Add" at bounding box center [312, 120] width 24 height 11
type input "0"
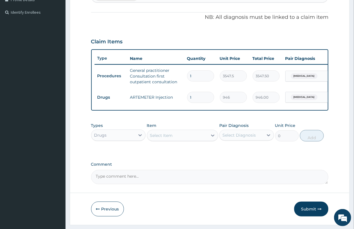
drag, startPoint x: 195, startPoint y: 99, endPoint x: 189, endPoint y: 97, distance: 6.6
click at [189, 97] on input "1" at bounding box center [200, 97] width 27 height 11
type input "6"
type input "5676.00"
type input "6"
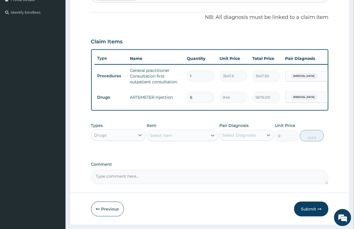
click at [178, 138] on div "Select Item" at bounding box center [177, 135] width 60 height 9
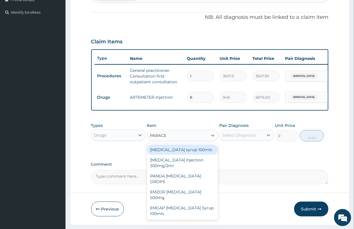
type input "PARACET"
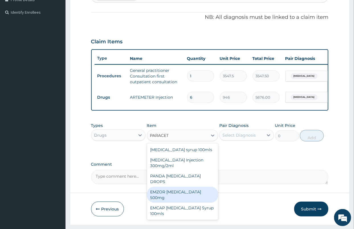
click at [194, 189] on div "EMZOR [MEDICAL_DATA] 500mg" at bounding box center [182, 195] width 71 height 16
type input "23.65"
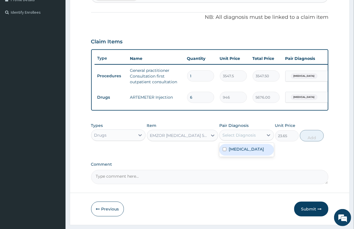
click at [238, 137] on div "Select Diagnosis" at bounding box center [238, 135] width 33 height 6
drag, startPoint x: 233, startPoint y: 157, endPoint x: 256, endPoint y: 148, distance: 24.4
click at [232, 152] on label "[MEDICAL_DATA]" at bounding box center [246, 149] width 35 height 6
checkbox input "true"
click at [310, 141] on button "Add" at bounding box center [312, 135] width 24 height 11
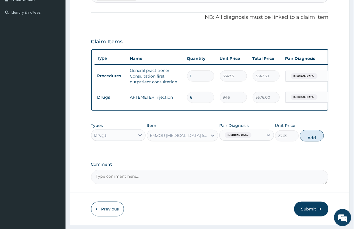
type input "0"
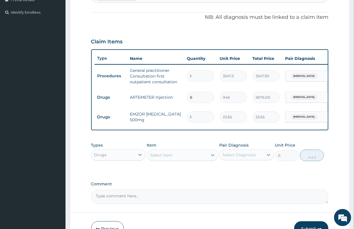
type input "18"
type input "425.70"
type input "18"
click at [201, 191] on div "Comment" at bounding box center [209, 192] width 237 height 22
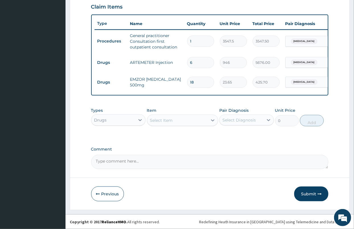
scroll to position [202, 0]
click at [309, 190] on button "Submit" at bounding box center [311, 193] width 34 height 15
